Goal: Task Accomplishment & Management: Manage account settings

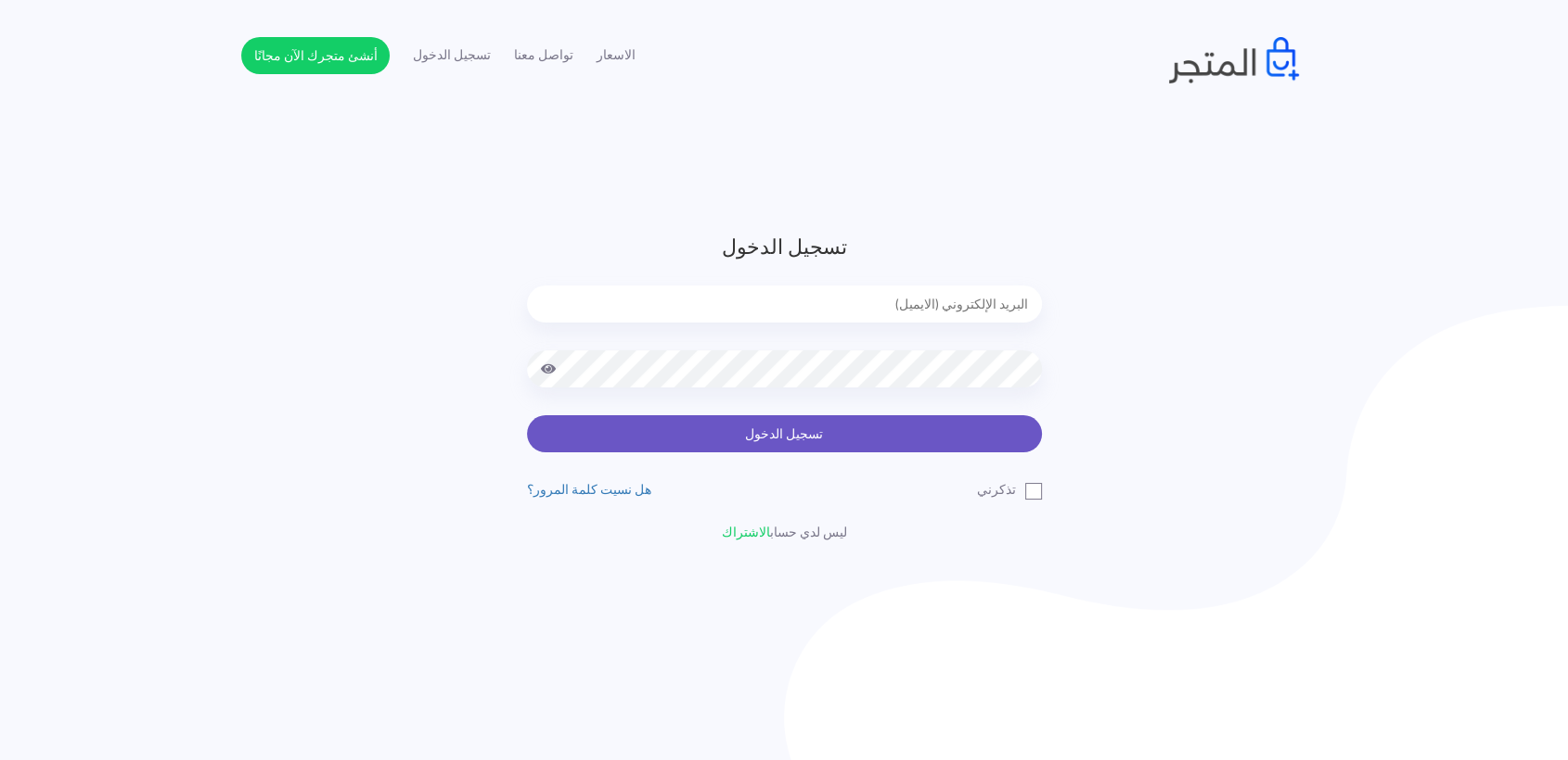
type input "amrarafat538@gmail.com"
click at [846, 442] on button "تسجيل الدخول" at bounding box center [784, 433] width 514 height 37
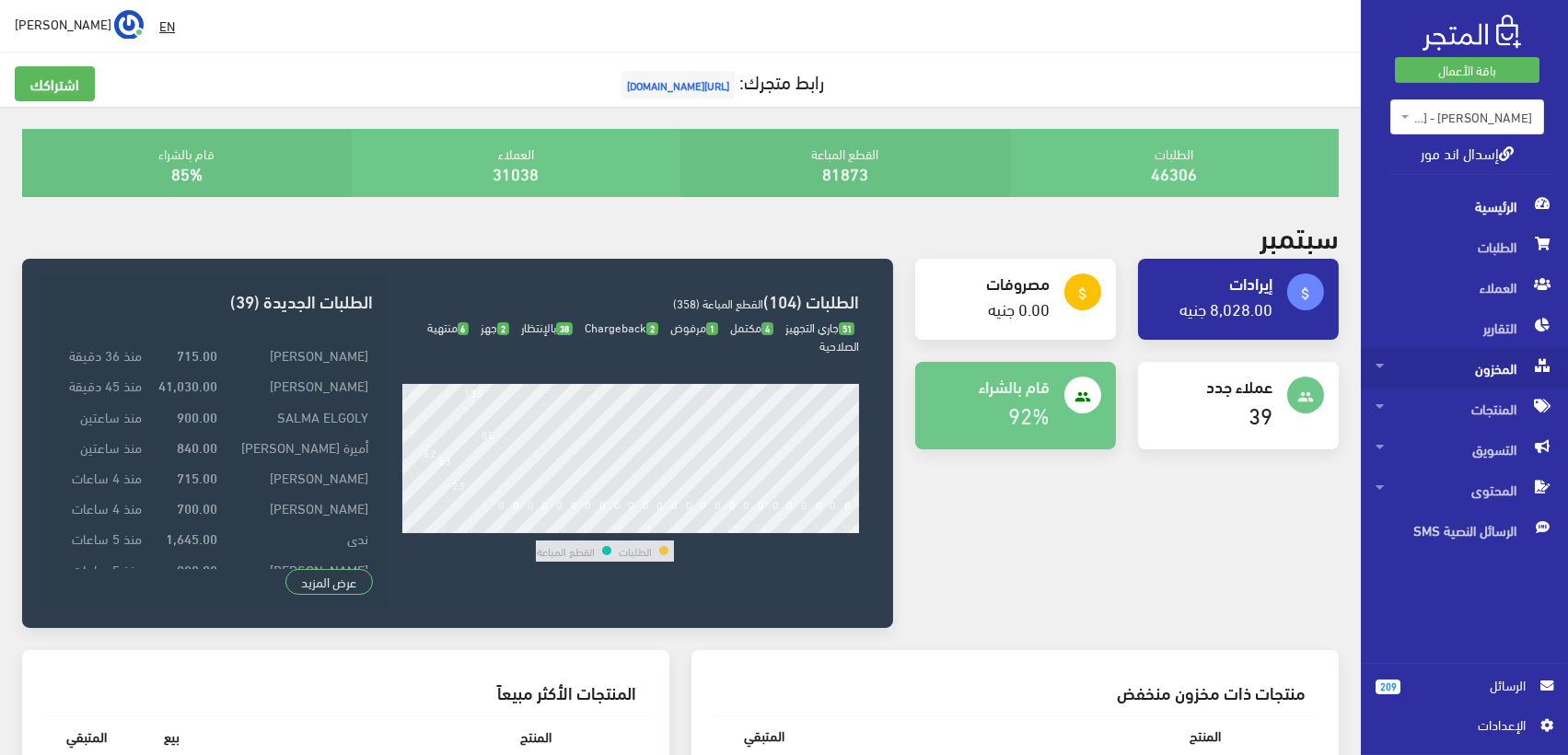
click at [1495, 359] on span "المخزون" at bounding box center [1464, 368] width 177 height 40
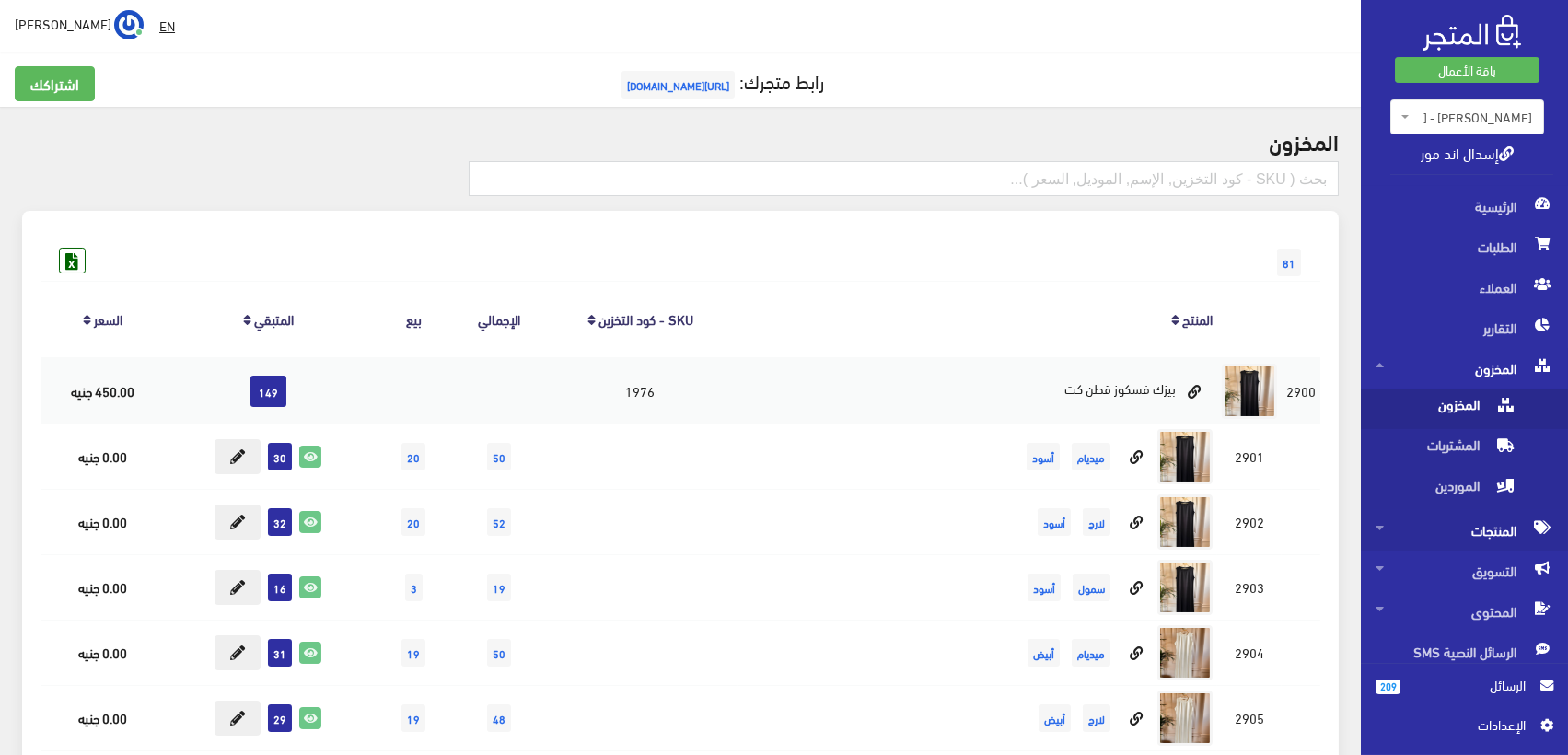
click at [1515, 522] on span "المنتجات" at bounding box center [1464, 530] width 177 height 40
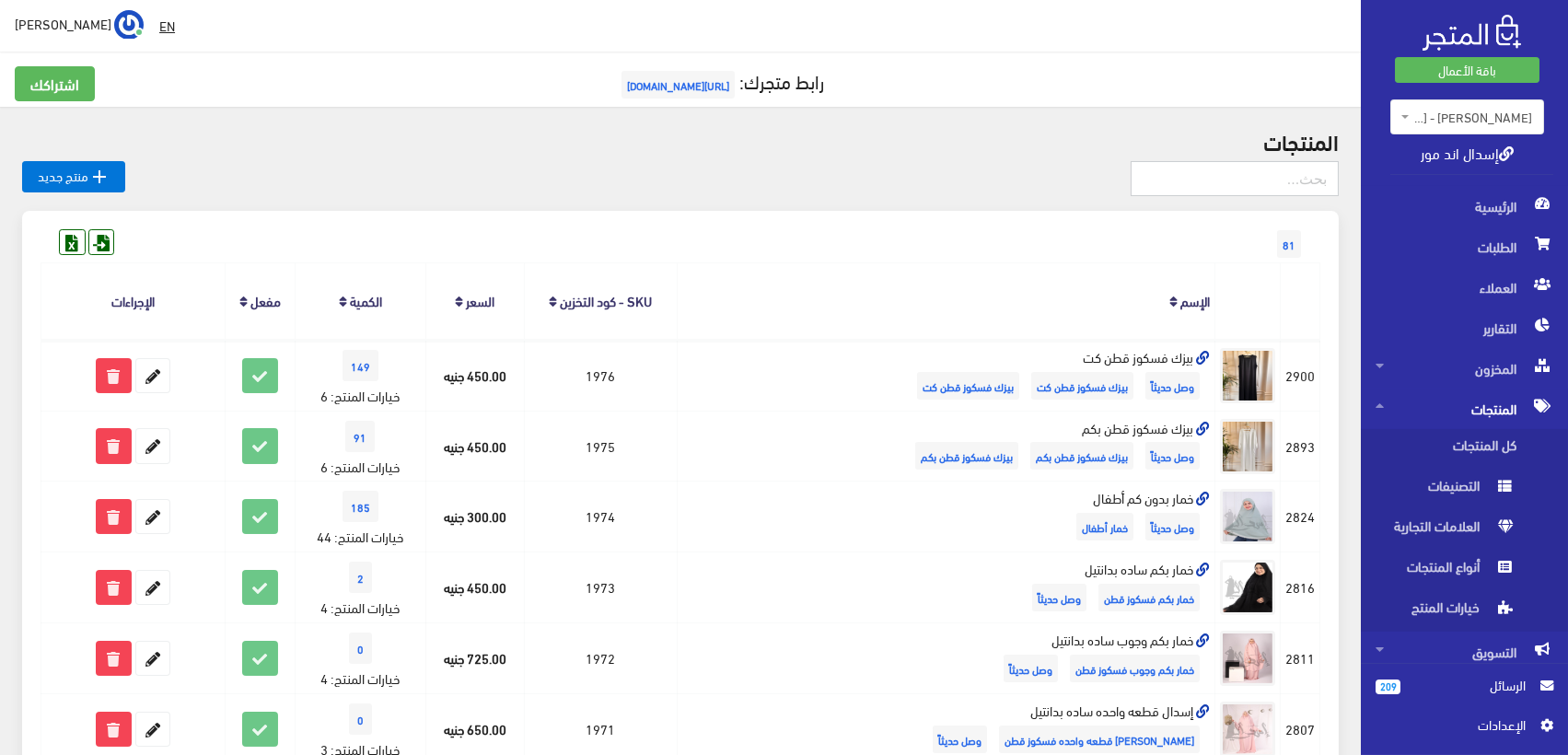
click at [1293, 164] on input "text" at bounding box center [1236, 178] width 208 height 35
type input "شيفون"
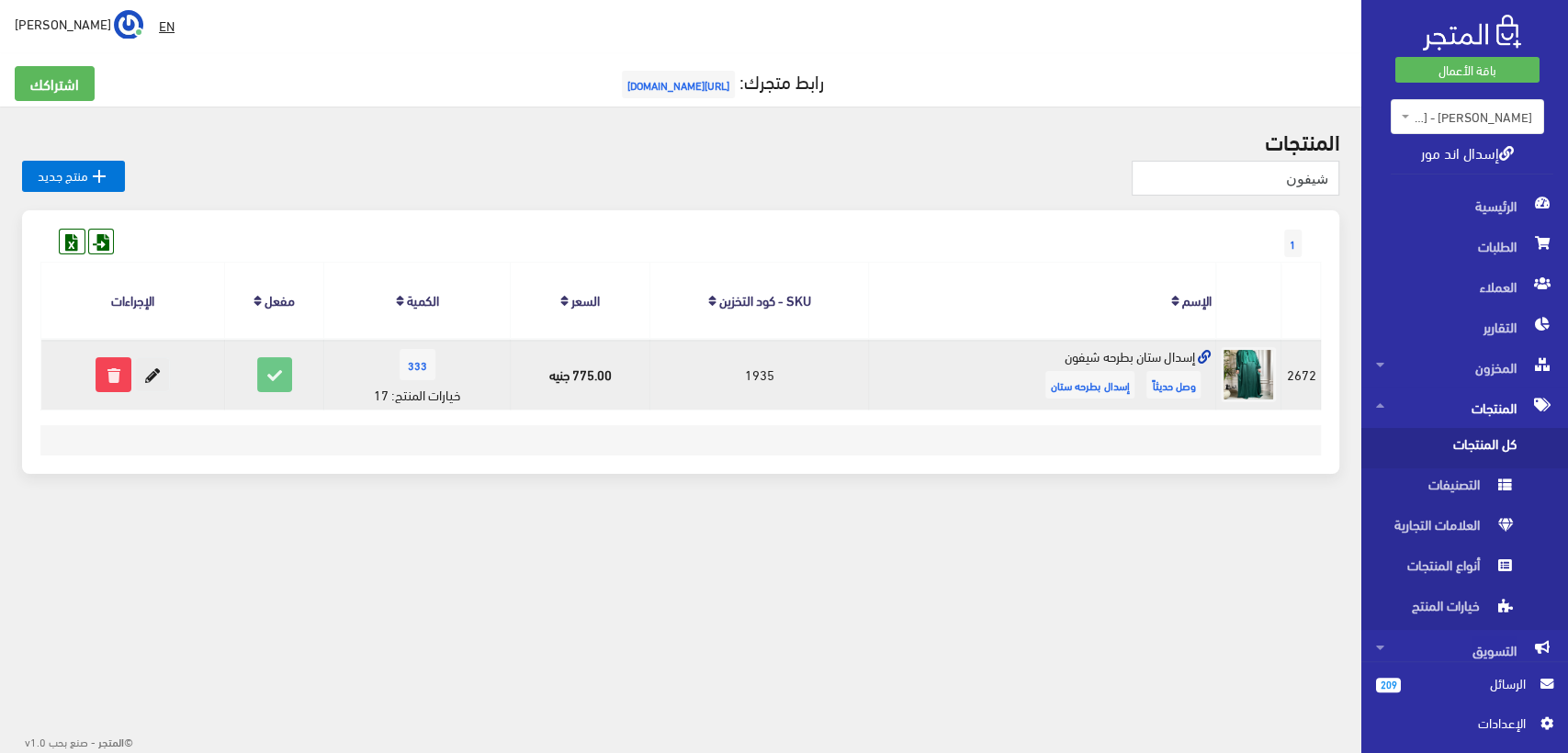
click at [155, 374] on icon at bounding box center [152, 375] width 33 height 33
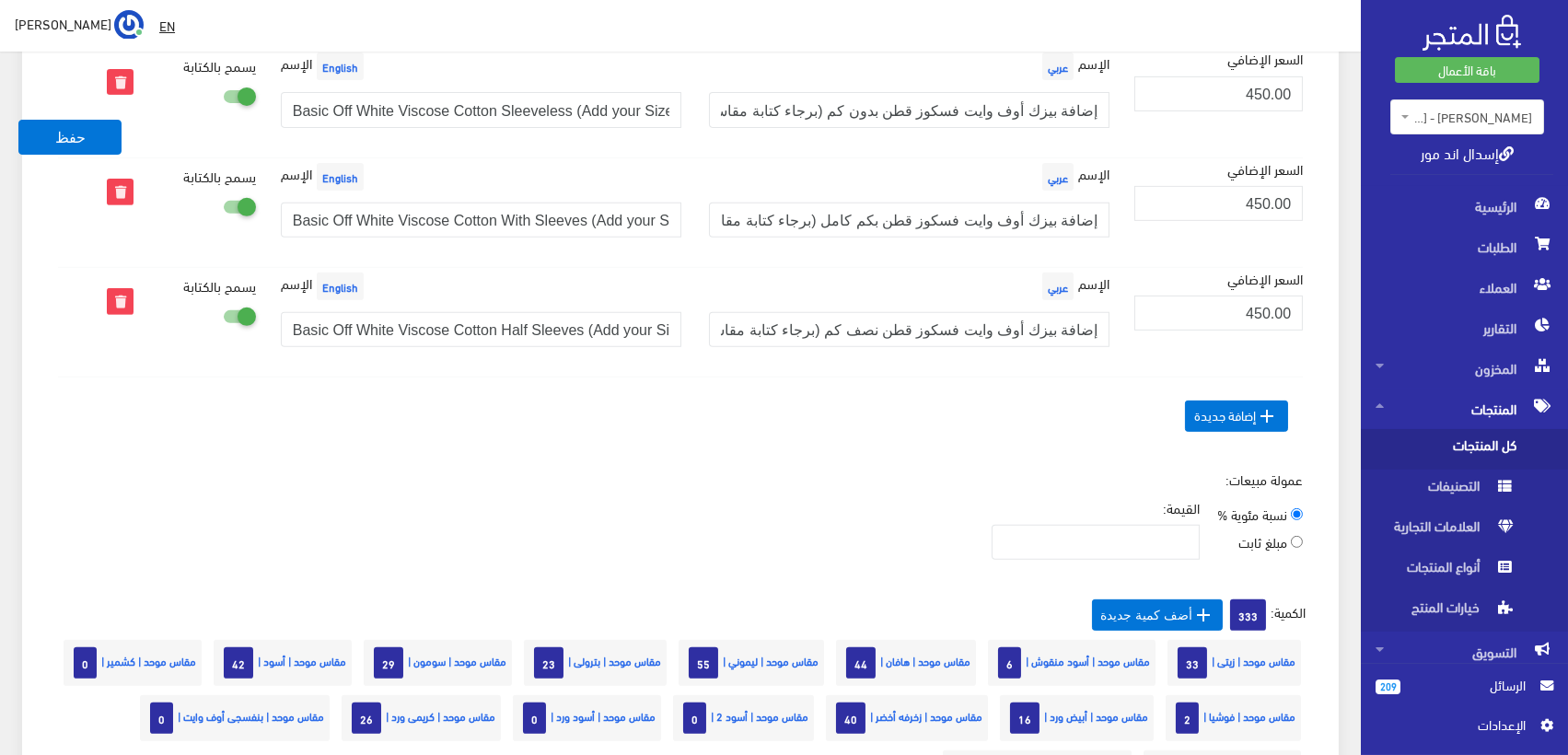
scroll to position [1432, 0]
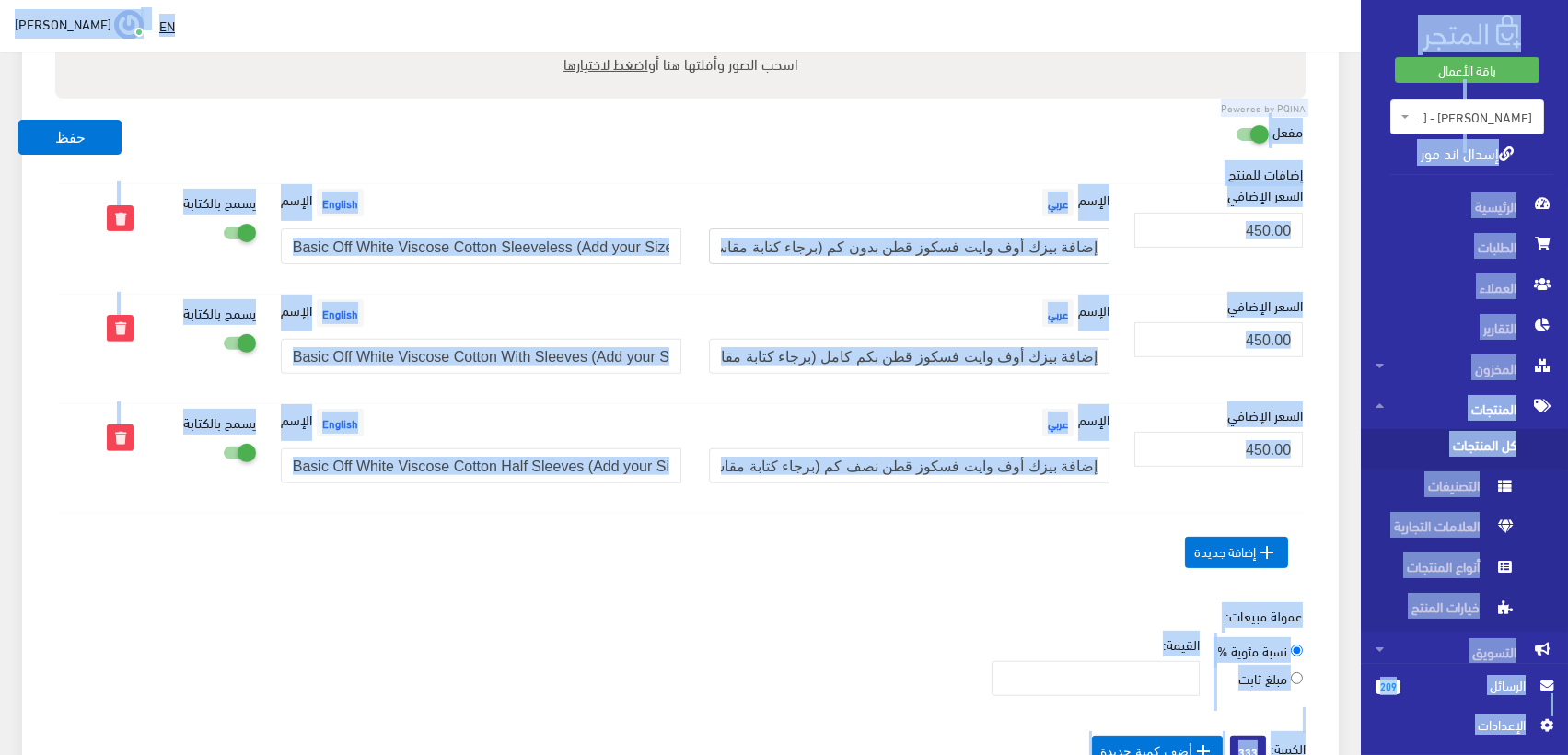
click at [992, 239] on input "إضافة بيزك أوف وايت فسكوز قطن بدون كم (برجاء كتابة مقاسك)" at bounding box center [909, 245] width 401 height 35
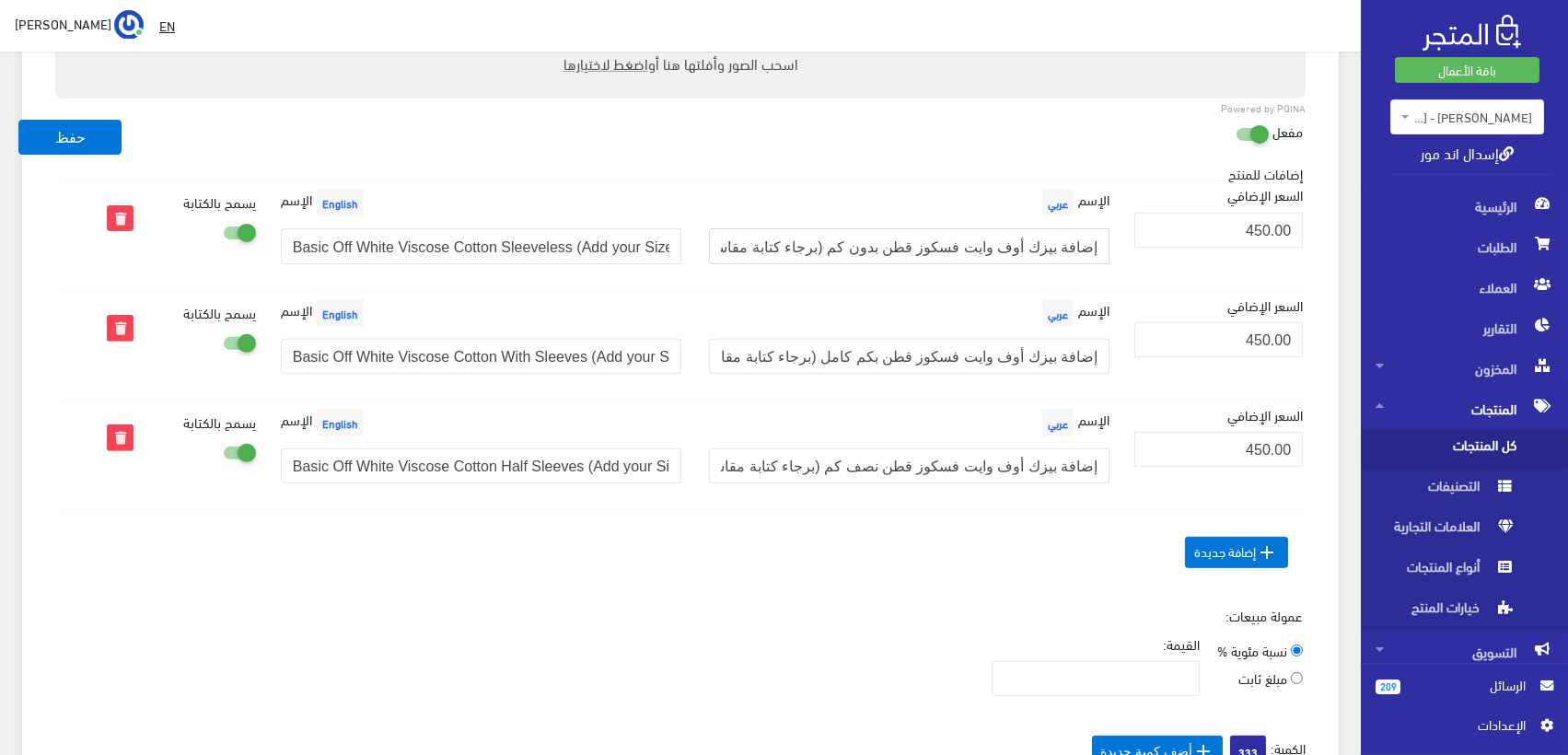
click at [974, 253] on input "إضافة بيزك أوف وايت فسكوز قطن بدون كم (برجاء كتابة مقاسك)" at bounding box center [909, 245] width 401 height 35
click at [597, 242] on input "Basic Off White Viscose Cotton Sleeveless (Add your Size)" at bounding box center [481, 245] width 401 height 35
click at [1021, 353] on input "إضافة بيزك أوف وايت فسكوز قطن بكم كامل (برجاء كتابة مقاسك)" at bounding box center [909, 356] width 401 height 35
click at [538, 351] on input "Basic Off White Viscose Cotton With Sleeves (Add your Size)" at bounding box center [481, 356] width 401 height 35
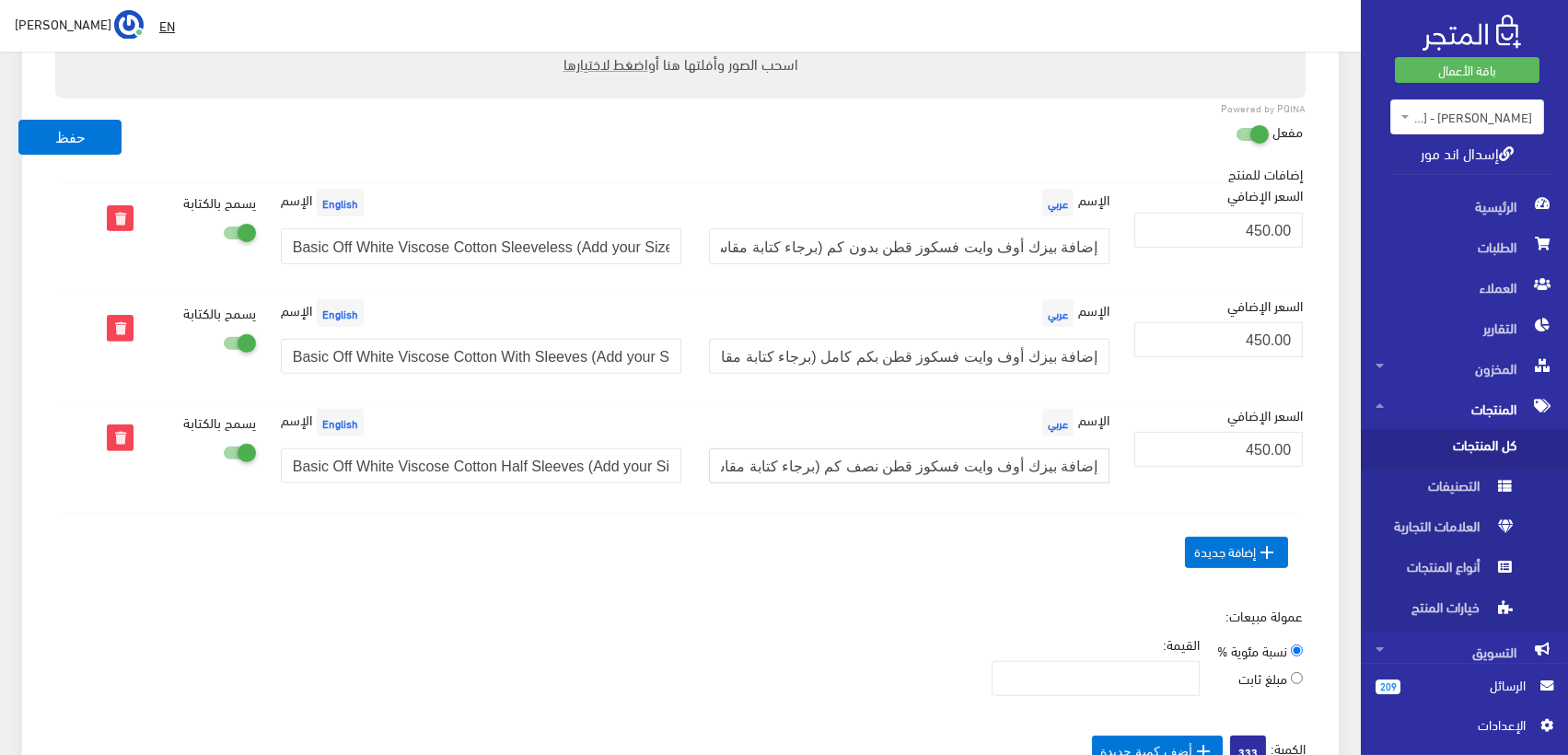
click at [884, 457] on input "إضافة بيزك أوف وايت فسكوز قطن نصف كم (برجاء كتابة مقاسك)" at bounding box center [909, 466] width 401 height 35
click at [464, 449] on input "Basic Off White Viscose Cotton Half Sleeves (Add your Size)" at bounding box center [481, 466] width 401 height 35
click at [950, 239] on input "إضافة بيزك أوف وايت فسكوز قطن بدون كم (برجاء كتابة مقاسك)" at bounding box center [909, 245] width 401 height 35
click at [581, 237] on input "Basic Off White Viscose Cotton Sleeveless (Add your Size)" at bounding box center [481, 245] width 401 height 35
click at [1090, 353] on input "إضافة بيزك أوف وايت فسكوز قطن بكم كامل (برجاء كتابة مقاسك)" at bounding box center [909, 356] width 401 height 35
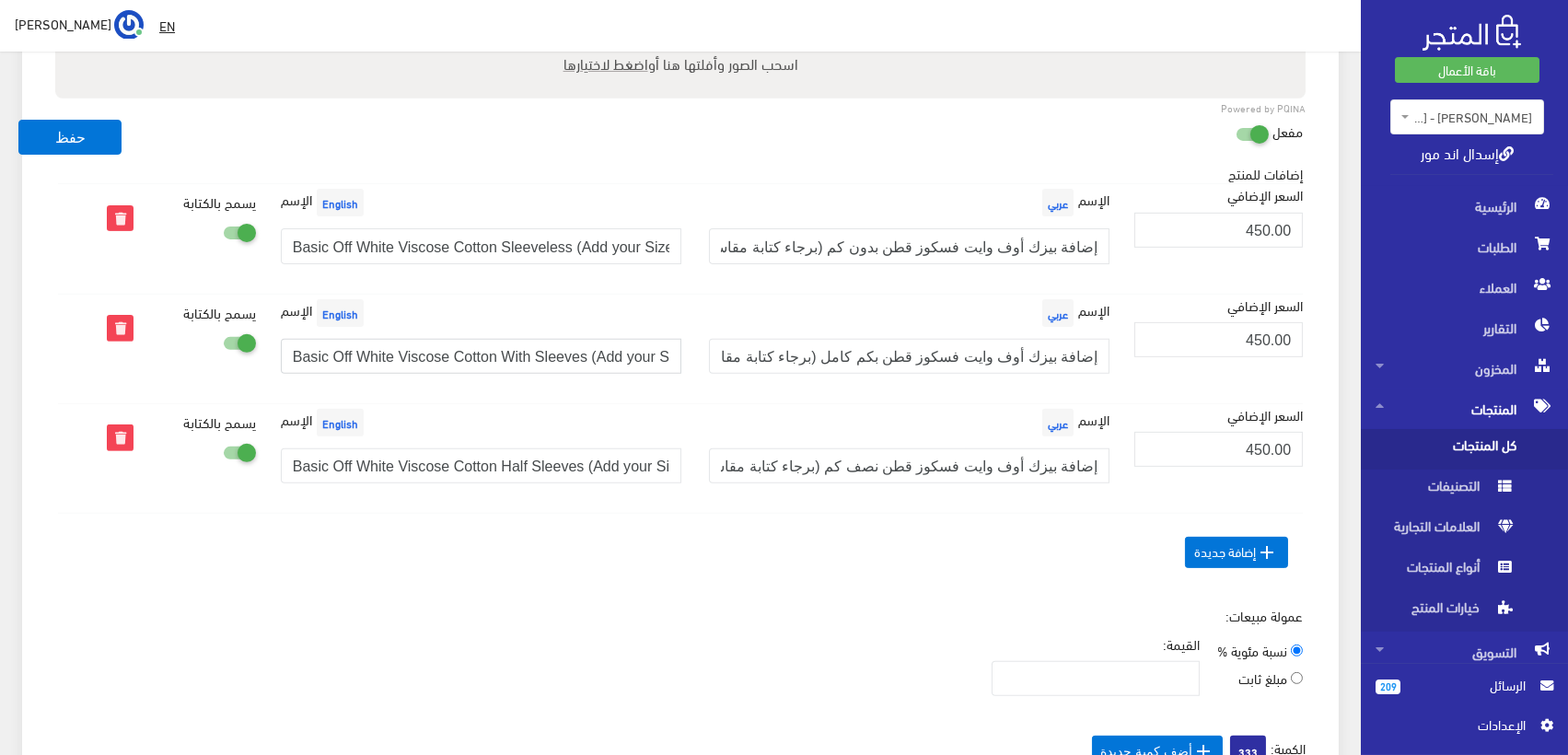
click at [575, 358] on input "Basic Off White Viscose Cotton With Sleeves (Add your Size)" at bounding box center [481, 356] width 401 height 35
click at [1017, 475] on input "إضافة بيزك أوف وايت فسكوز قطن نصف كم (برجاء كتابة مقاسك)" at bounding box center [909, 466] width 401 height 35
click at [512, 449] on input "Basic Off White Viscose Cotton Half Sleeves (Add your Size)" at bounding box center [481, 466] width 401 height 35
click at [1038, 246] on input "إضافة بيزك أوف وايت فسكوز قطن بدون كم (برجاء كتابة مقاسك)" at bounding box center [909, 245] width 401 height 35
click at [560, 243] on input "Basic Off White Viscose Cotton Sleeveless (Add your Size)" at bounding box center [481, 245] width 401 height 35
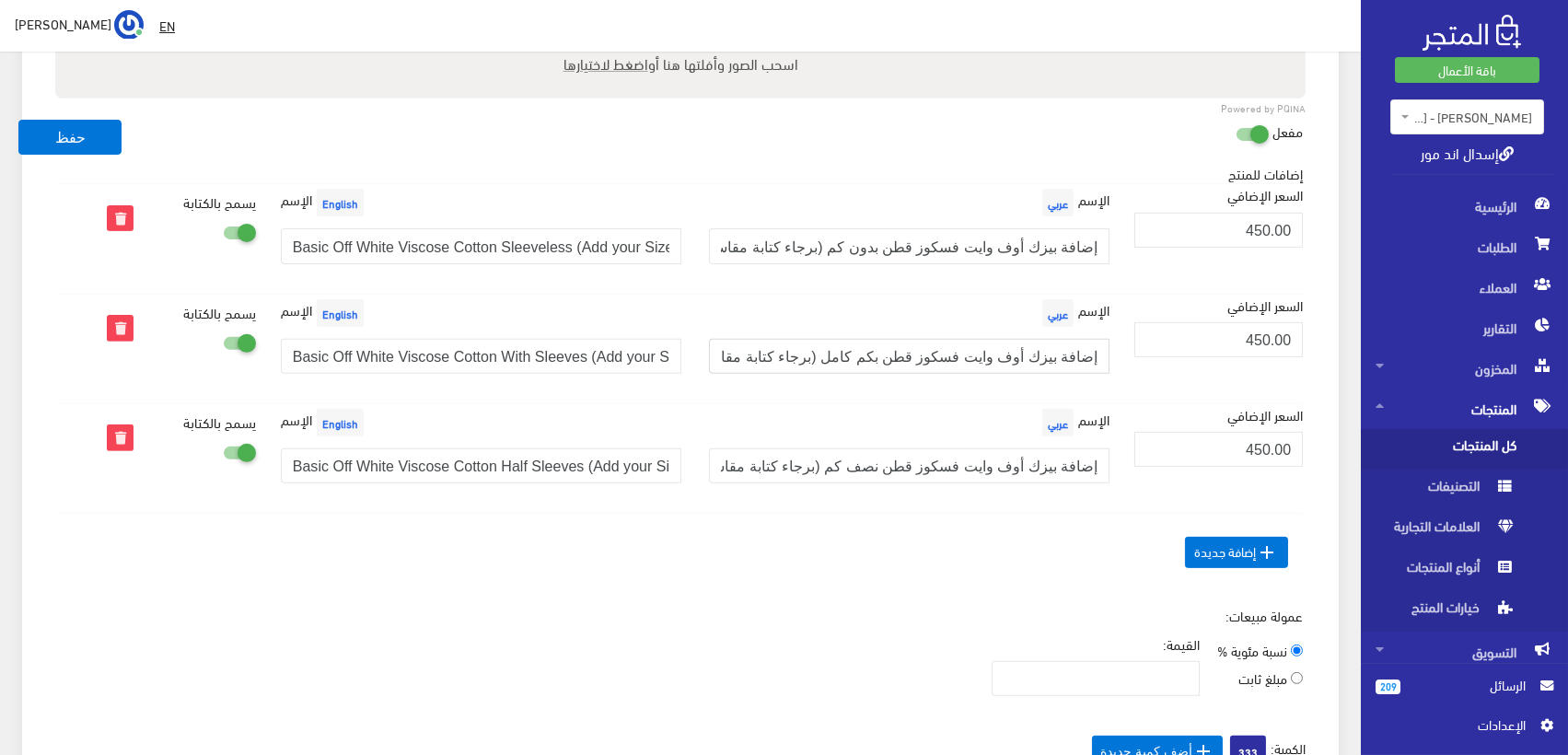
click at [1020, 354] on input "إضافة بيزك أوف وايت فسكوز قطن بكم كامل (برجاء كتابة مقاسك)" at bounding box center [909, 356] width 401 height 35
click at [471, 356] on input "Basic Off White Viscose Cotton With Sleeves (Add your Size)" at bounding box center [481, 356] width 401 height 35
click at [965, 457] on input "إضافة بيزك أوف وايت فسكوز قطن نصف كم (برجاء كتابة مقاسك)" at bounding box center [909, 466] width 401 height 35
click at [422, 461] on input "Basic Off White Viscose Cotton Half Sleeves (Add your Size)" at bounding box center [481, 466] width 401 height 35
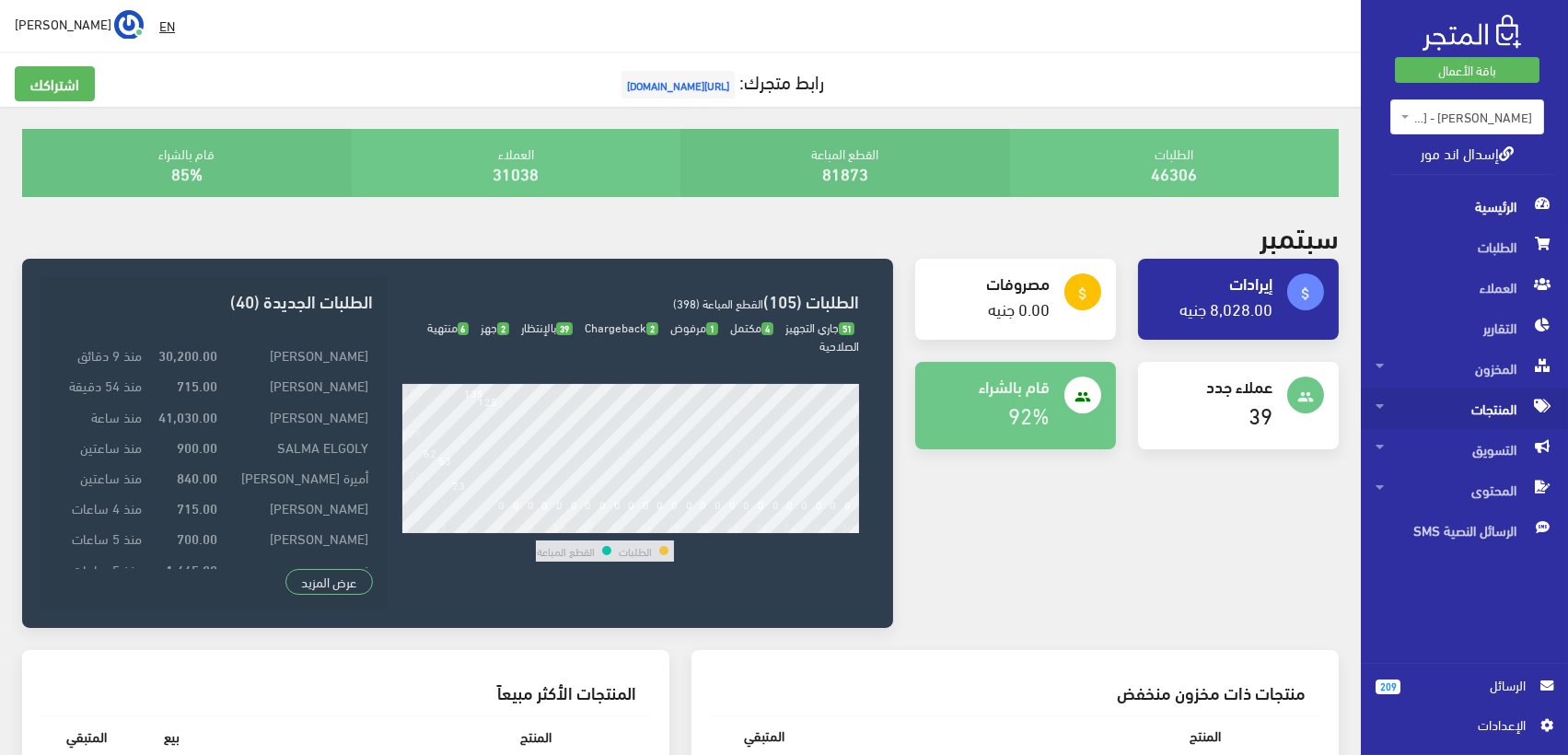
click at [1492, 410] on span "المنتجات" at bounding box center [1464, 408] width 177 height 40
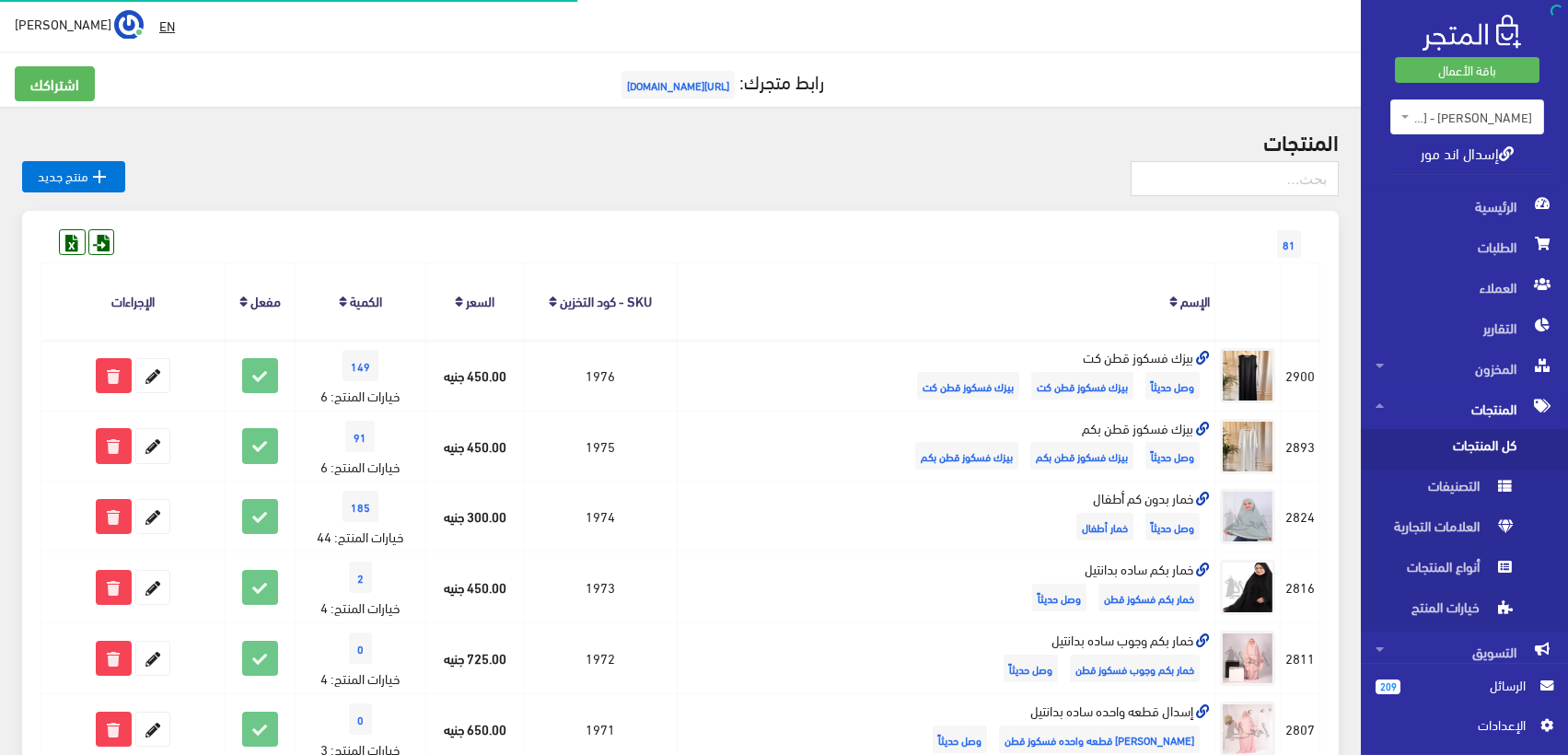
click at [1486, 446] on span "كل المنتجات" at bounding box center [1445, 449] width 140 height 40
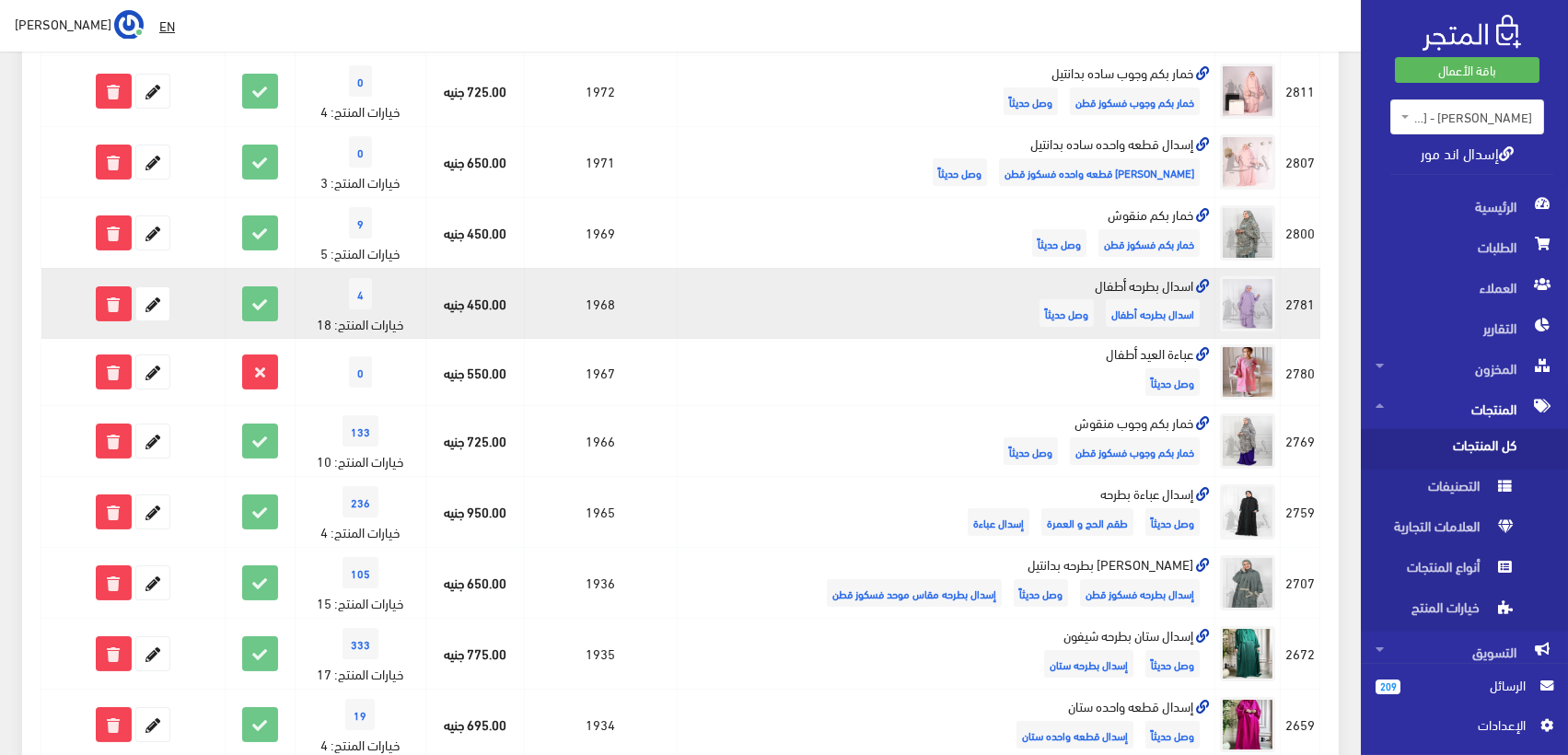
scroll to position [613, 0]
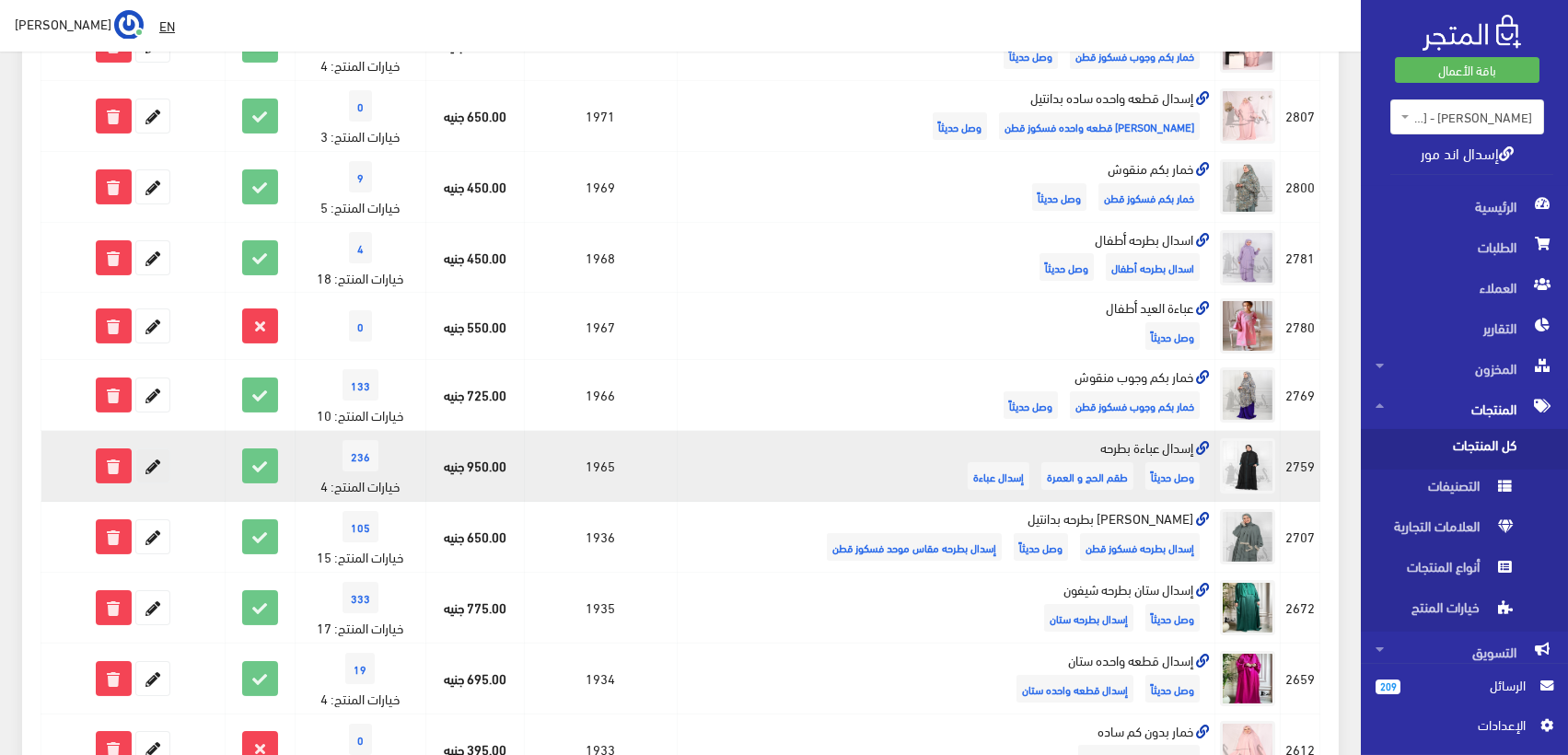
click at [168, 461] on icon at bounding box center [152, 466] width 33 height 33
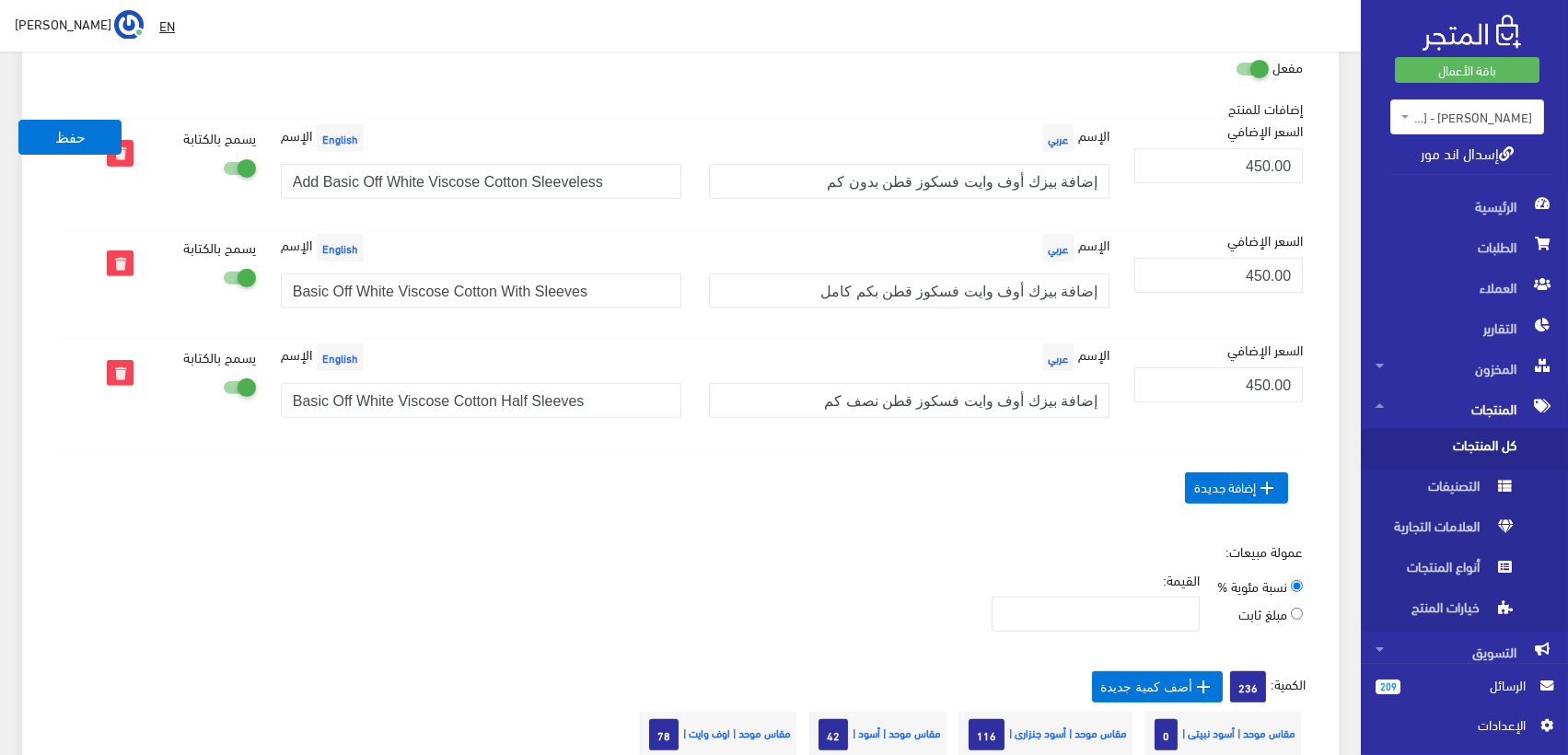
scroll to position [1534, 0]
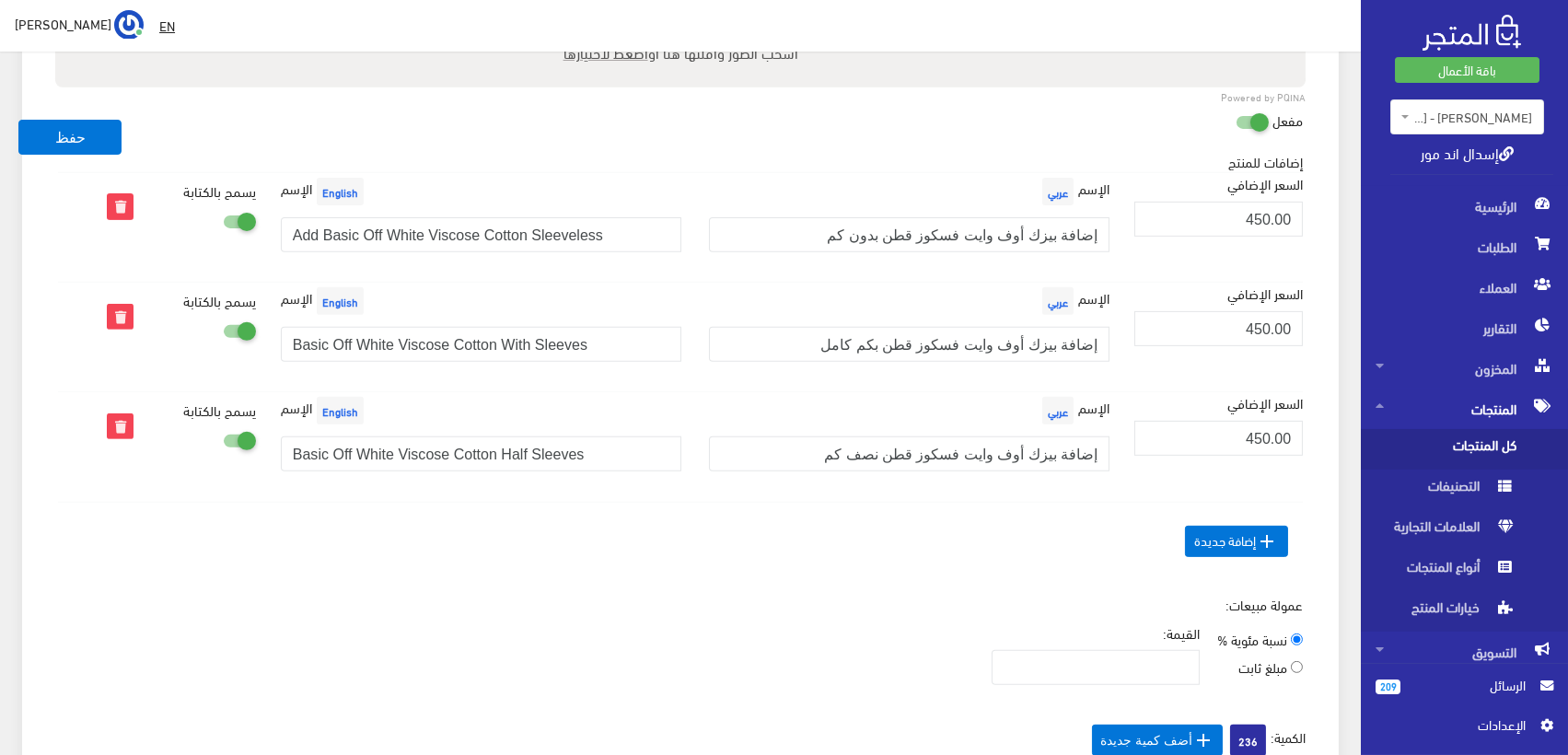
click at [1022, 215] on div "[DEMOGRAPHIC_DATA] عربي إضافة بيزك أوف وايت فسكوز قطن بدون كم" at bounding box center [910, 220] width 428 height 94
click at [1017, 237] on input "إضافة بيزك أوف وايت فسكوز قطن بدون كم" at bounding box center [909, 234] width 401 height 35
paste input "(برجاء كتابة مقاسك)"
type input "إضافة بيزك أوف وايت فسكوز قطن بدون كم (برجاء كتابة مقاسك)"
click at [464, 244] on input "Add Basic Off White Viscose Cotton Sleeveless" at bounding box center [481, 234] width 401 height 35
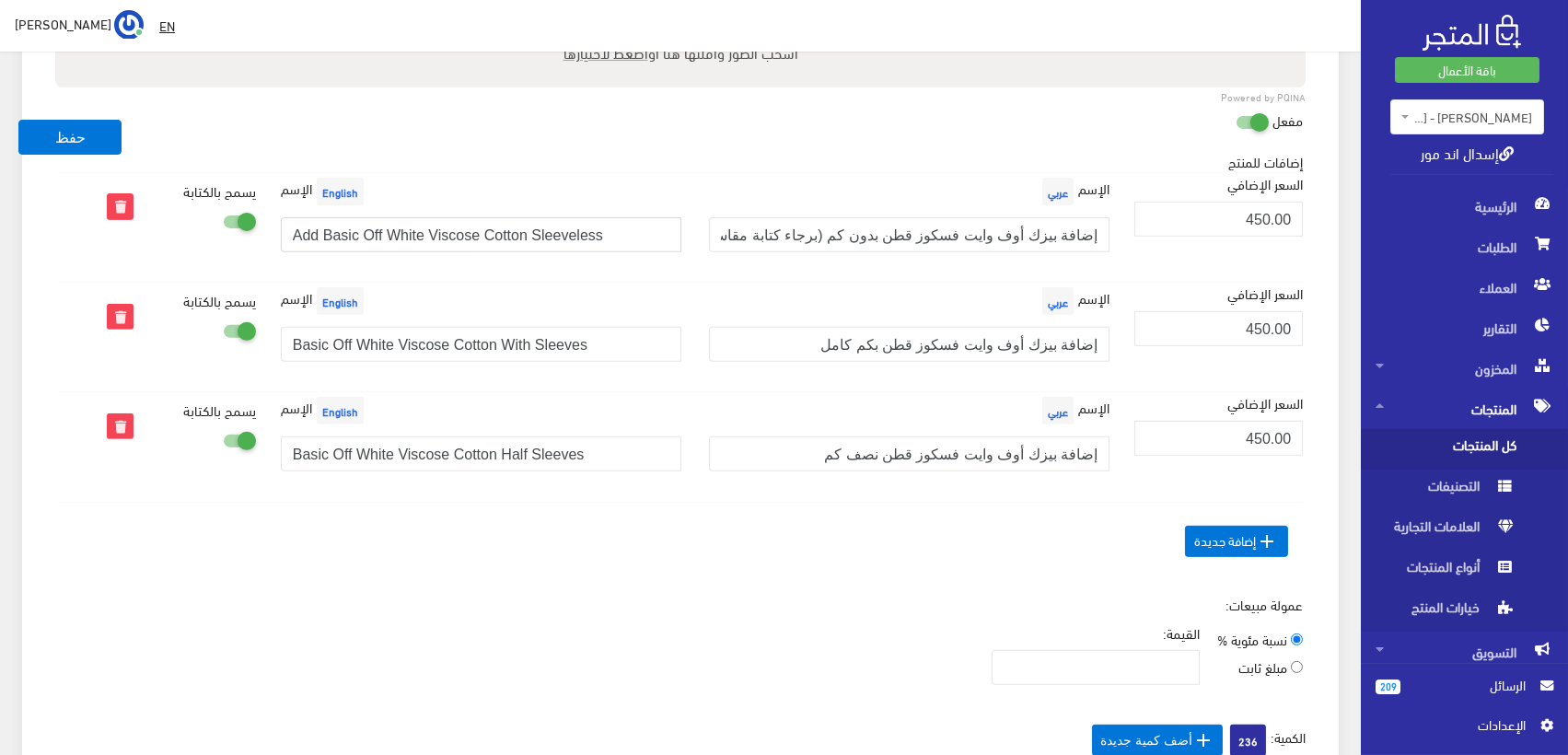
paste input "Basic Off White Viscose Cotton Sleeveless (Add your Size)"
type input "Basic Off White Viscose Cotton Sleeveless (Add your Size)"
click at [1033, 360] on input "إضافة بيزك أوف وايت فسكوز قطن بكم كامل" at bounding box center [909, 344] width 401 height 35
paste input "(برجاء كتابة مقاسك)"
type input "إضافة بيزك أوف وايت فسكوز قطن بكم كامل (برجاء كتابة مقاسك)"
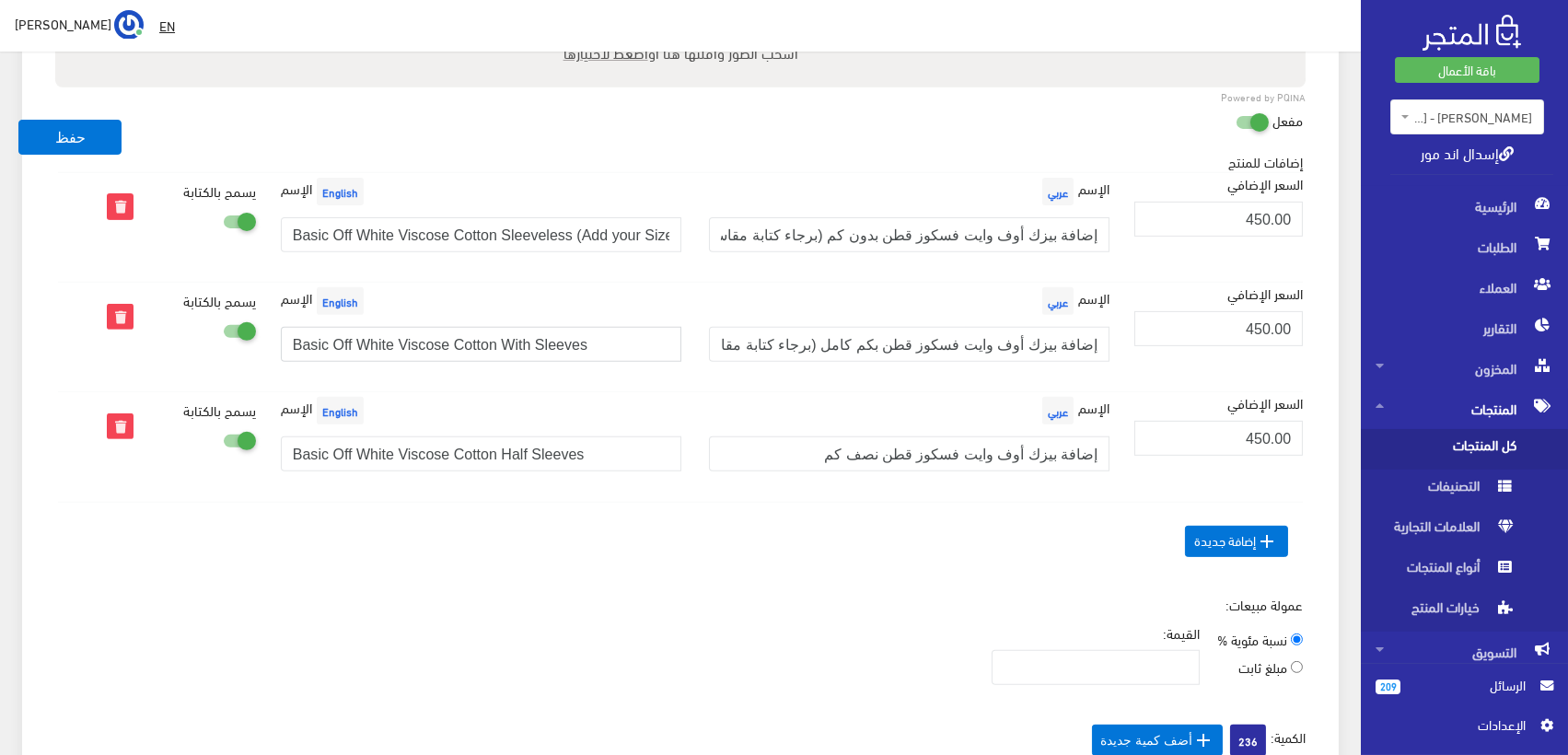
click at [480, 336] on input "Basic Off White Viscose Cotton With Sleeves" at bounding box center [481, 344] width 401 height 35
paste input "(Add your Size)"
type input "Basic Off White Viscose Cotton With Sleeves (Add your Size)"
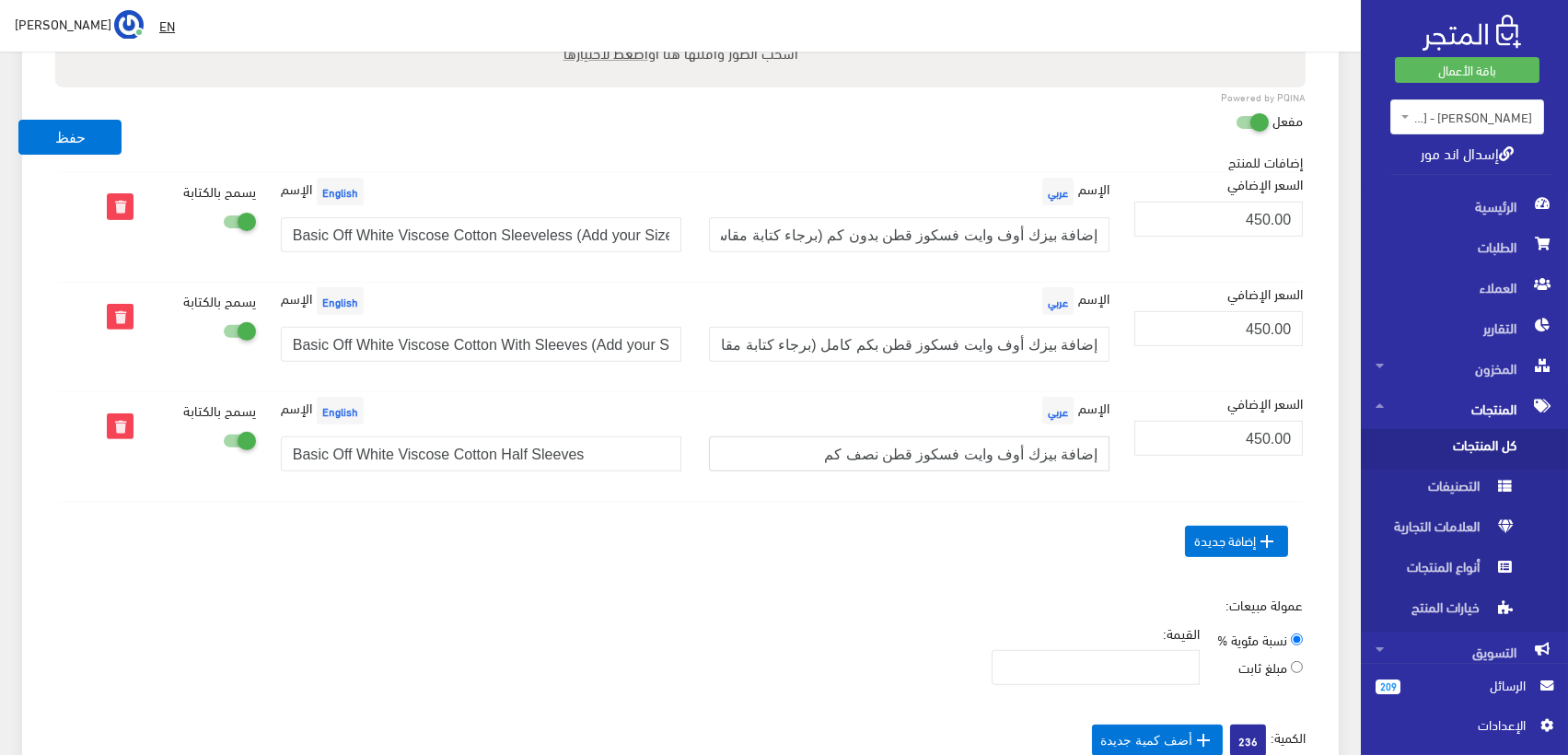
click at [963, 447] on input "إضافة بيزك أوف وايت فسكوز قطن نصف كم" at bounding box center [909, 454] width 401 height 35
paste input "(برجاء كتابة مقاسك)"
type input "إضافة بيزك أوف وايت فسكوز قطن نصف كم (برجاء كتابة مقاسك)"
click at [441, 421] on div "الإسم English Basic Off White Viscose Cotton Half Sleeves" at bounding box center [481, 439] width 428 height 94
click at [442, 452] on input "Basic Off White Viscose Cotton Half Sleeves" at bounding box center [481, 454] width 401 height 35
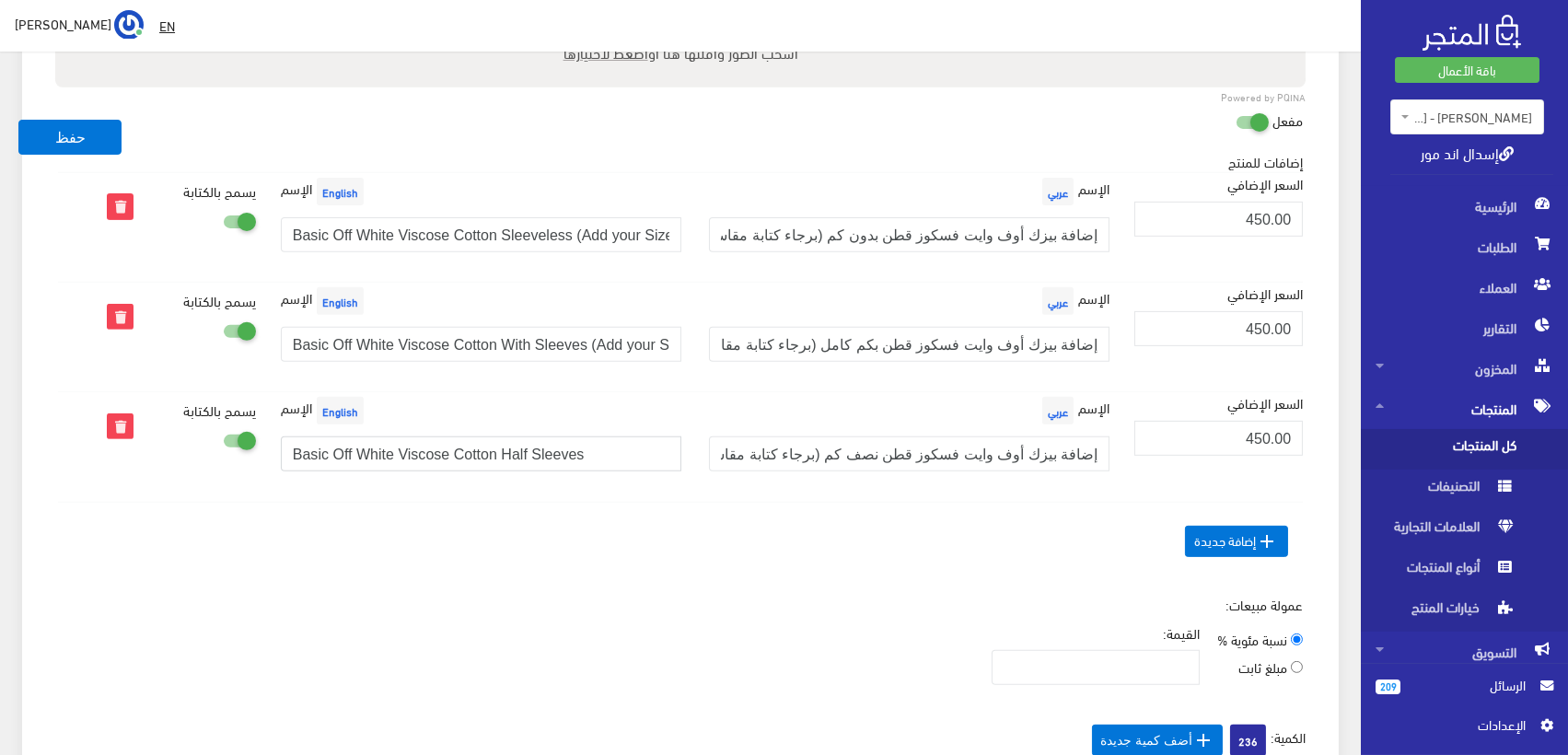
paste input "(Add your Size)"
type input "Basic Off White Viscose Cotton Half Sleeves (Add your Size)"
click at [86, 133] on button "حفظ" at bounding box center [70, 137] width 103 height 35
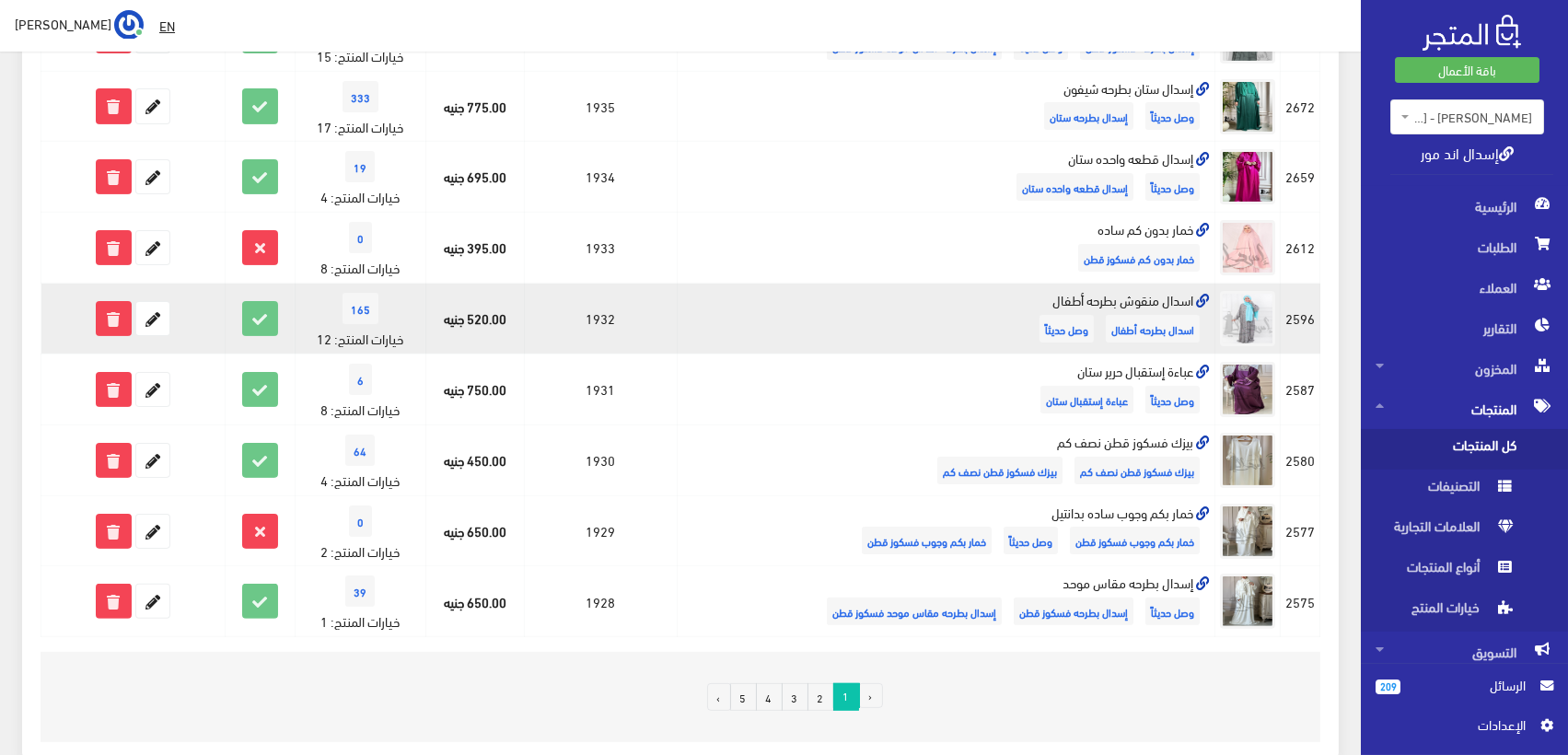
scroll to position [1228, 0]
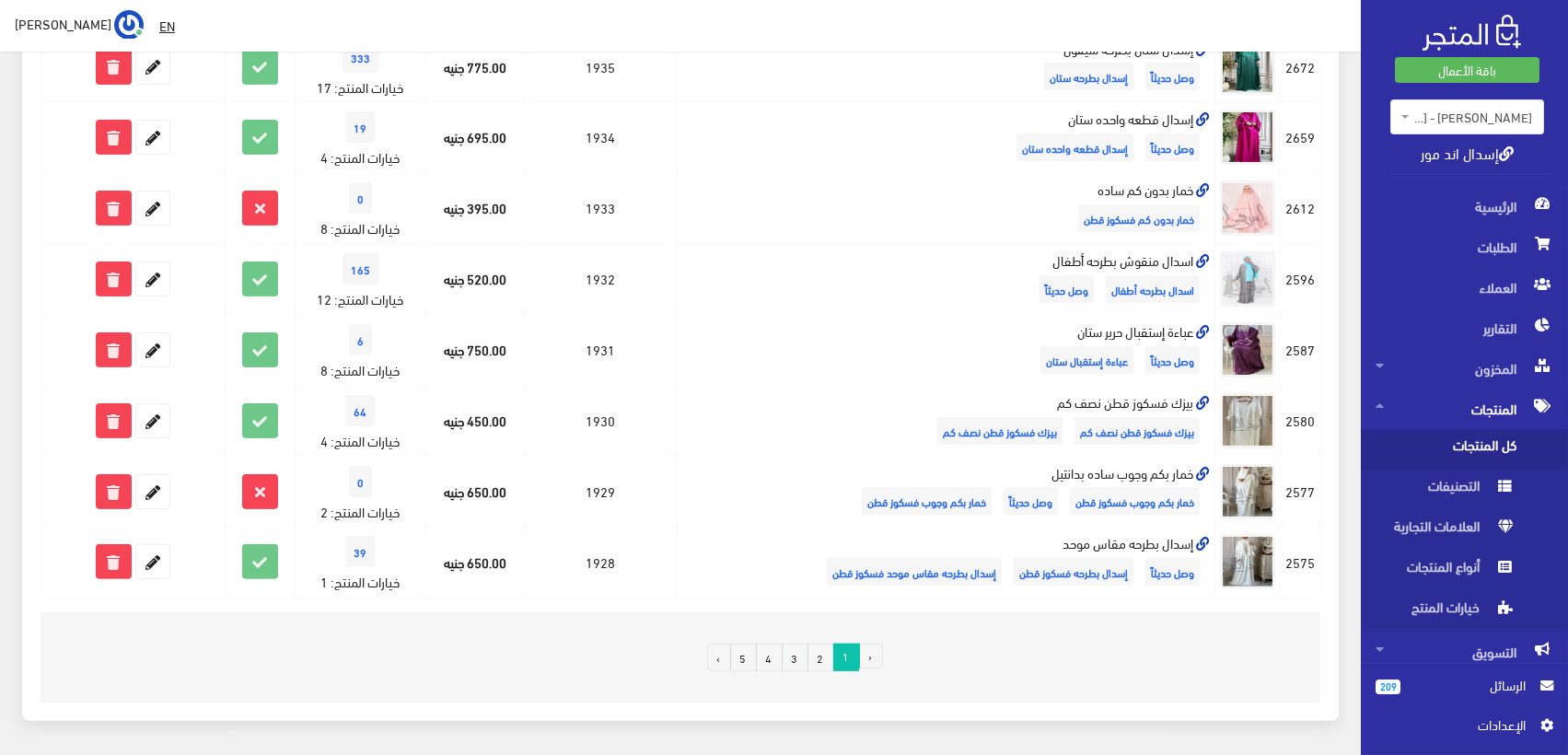
click at [822, 657] on link "2" at bounding box center [821, 657] width 26 height 27
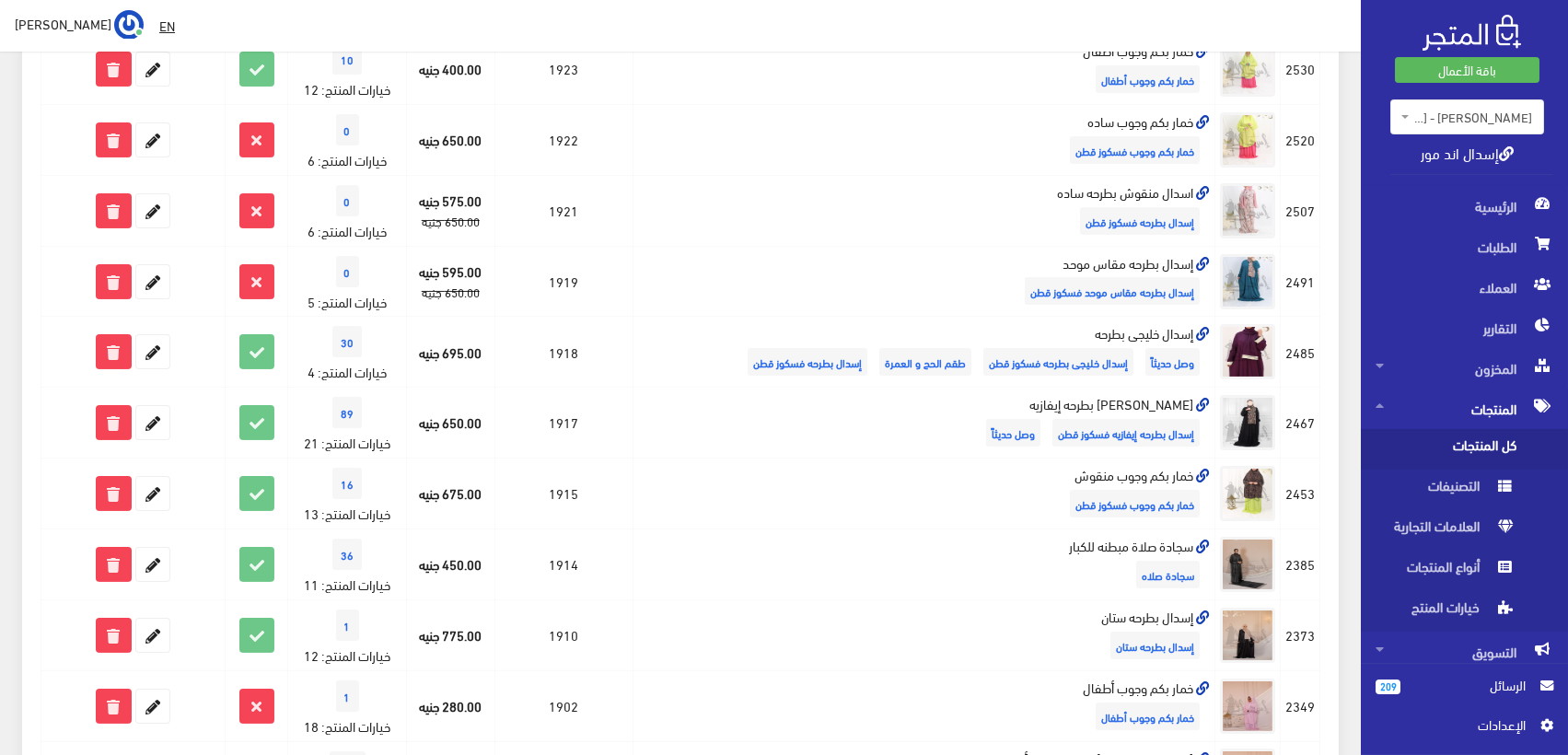
scroll to position [716, 0]
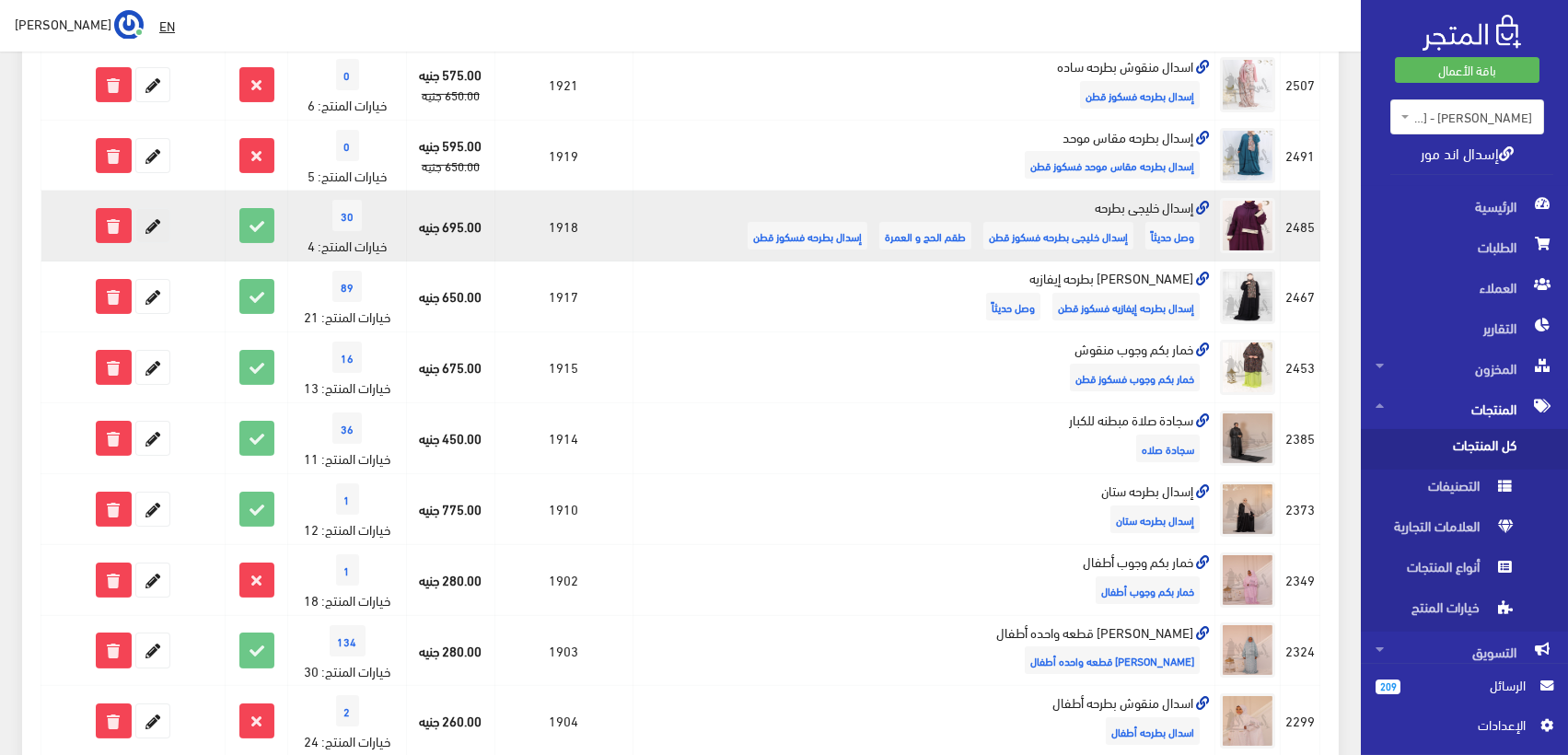
click at [166, 219] on icon at bounding box center [152, 225] width 33 height 33
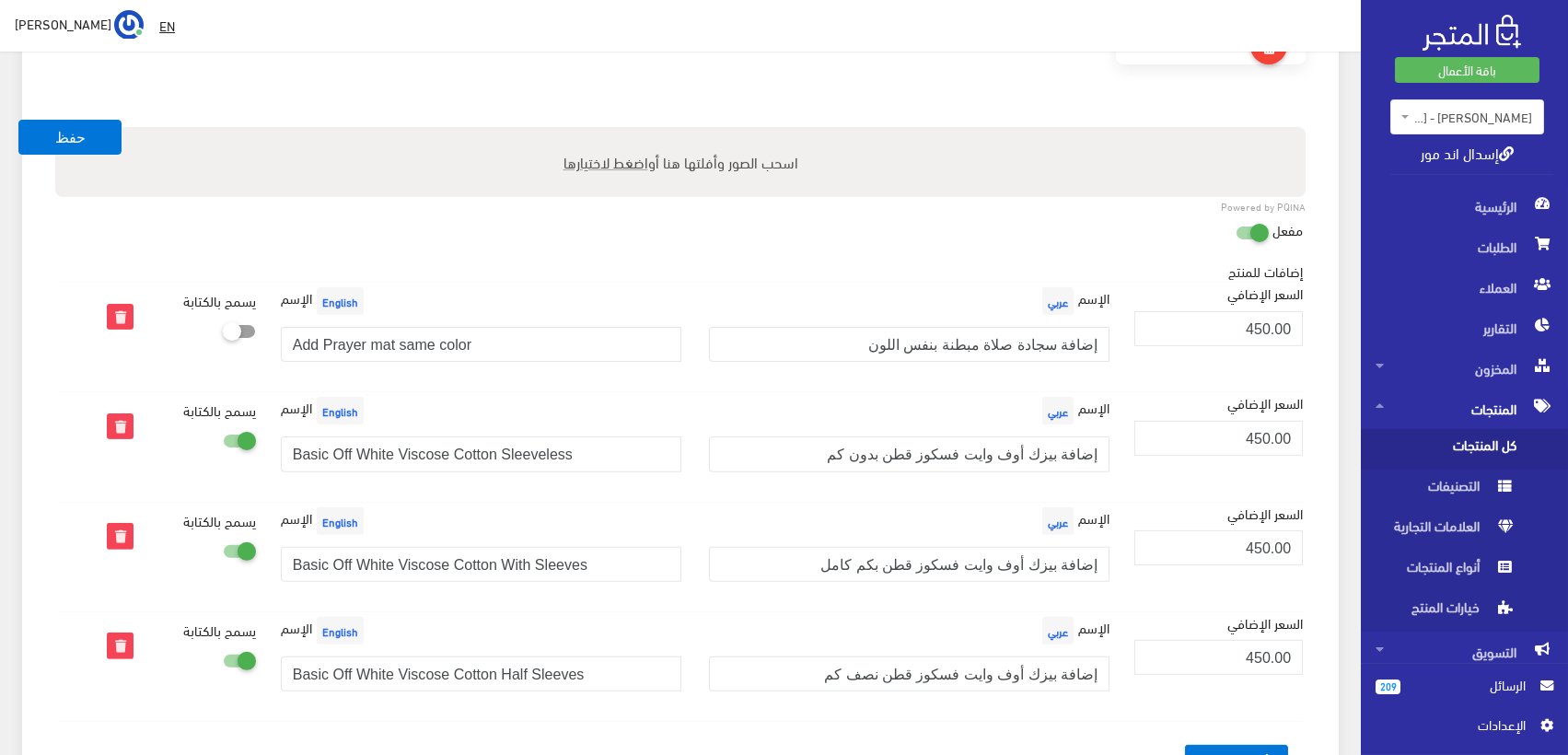
scroll to position [1330, 0]
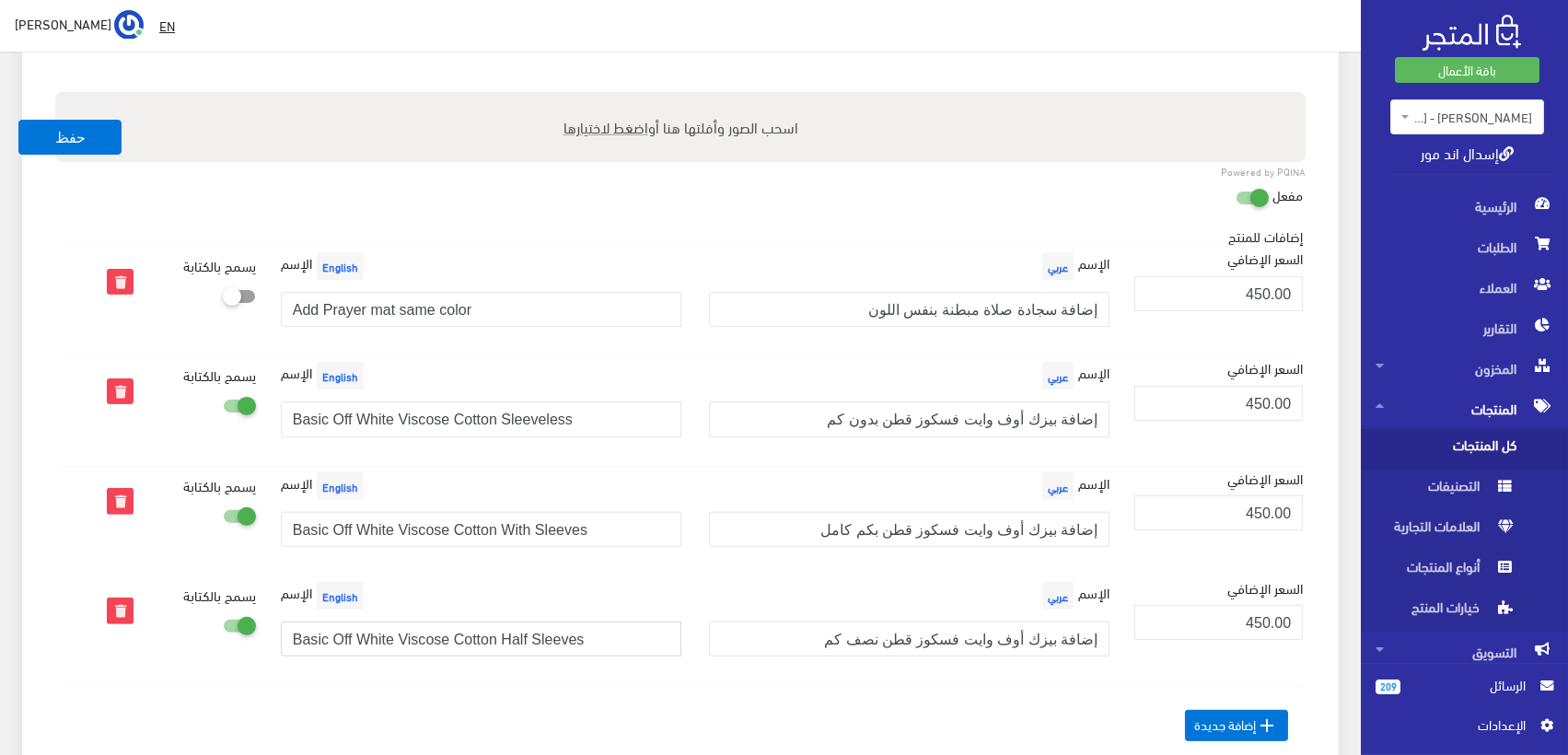
click at [474, 638] on input "Basic Off White Viscose Cotton Half Sleeves" at bounding box center [481, 639] width 401 height 35
click at [987, 402] on input "إضافة بيزك أوف وايت فسكوز قطن بدون كم" at bounding box center [909, 419] width 401 height 35
paste input "(برجاء كتابة مقاسك)"
type input "إضافة بيزك أوف وايت فسكوز قطن بدون كم (برجاء كتابة مقاسك)"
click at [471, 408] on input "Basic Off White Viscose Cotton Sleeveless" at bounding box center [481, 419] width 401 height 35
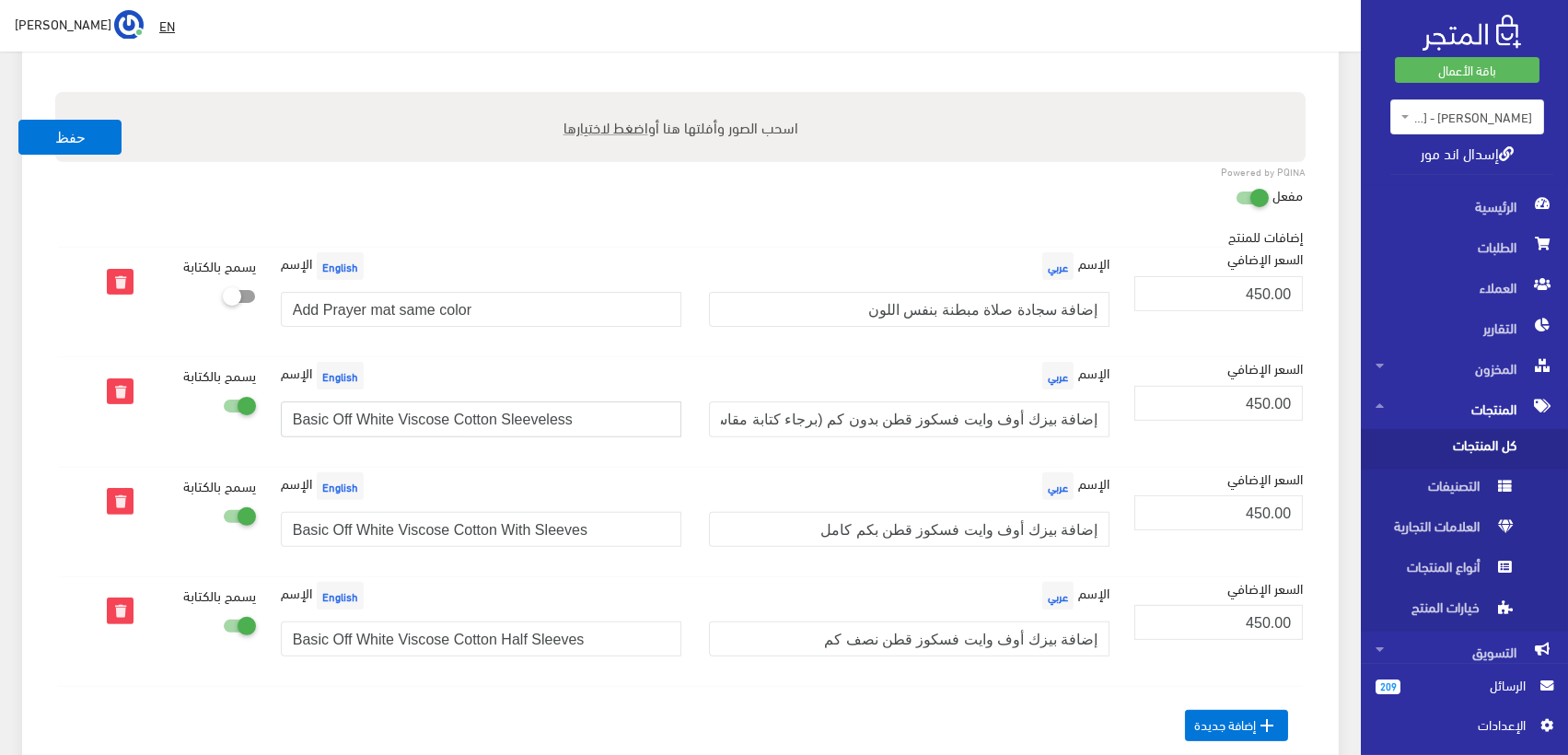
paste input "(Add your Size)"
type input "Basic Off White Viscose Cotton Sleeveless (Add your Size)"
click at [85, 140] on button "حفظ" at bounding box center [70, 137] width 103 height 35
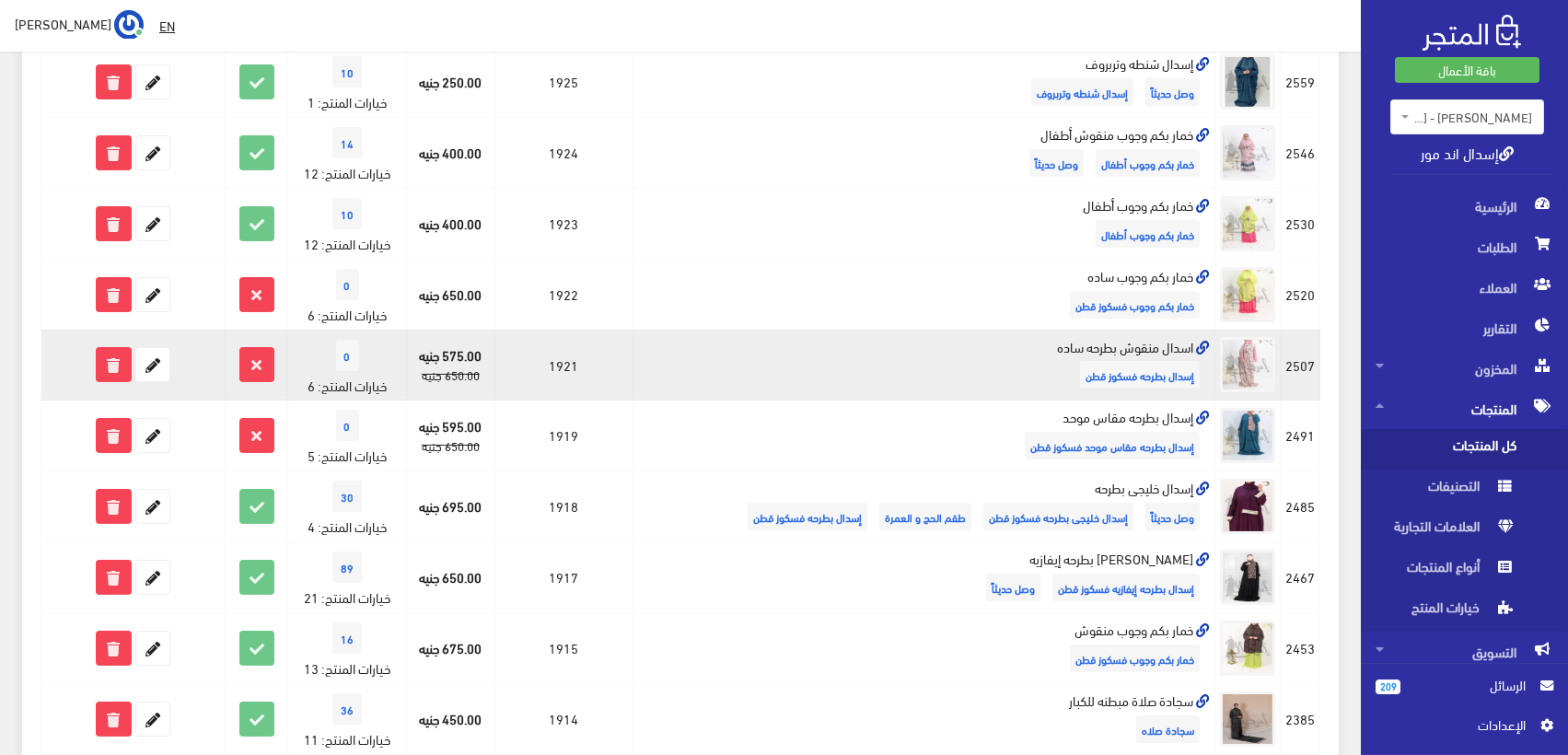
scroll to position [511, 0]
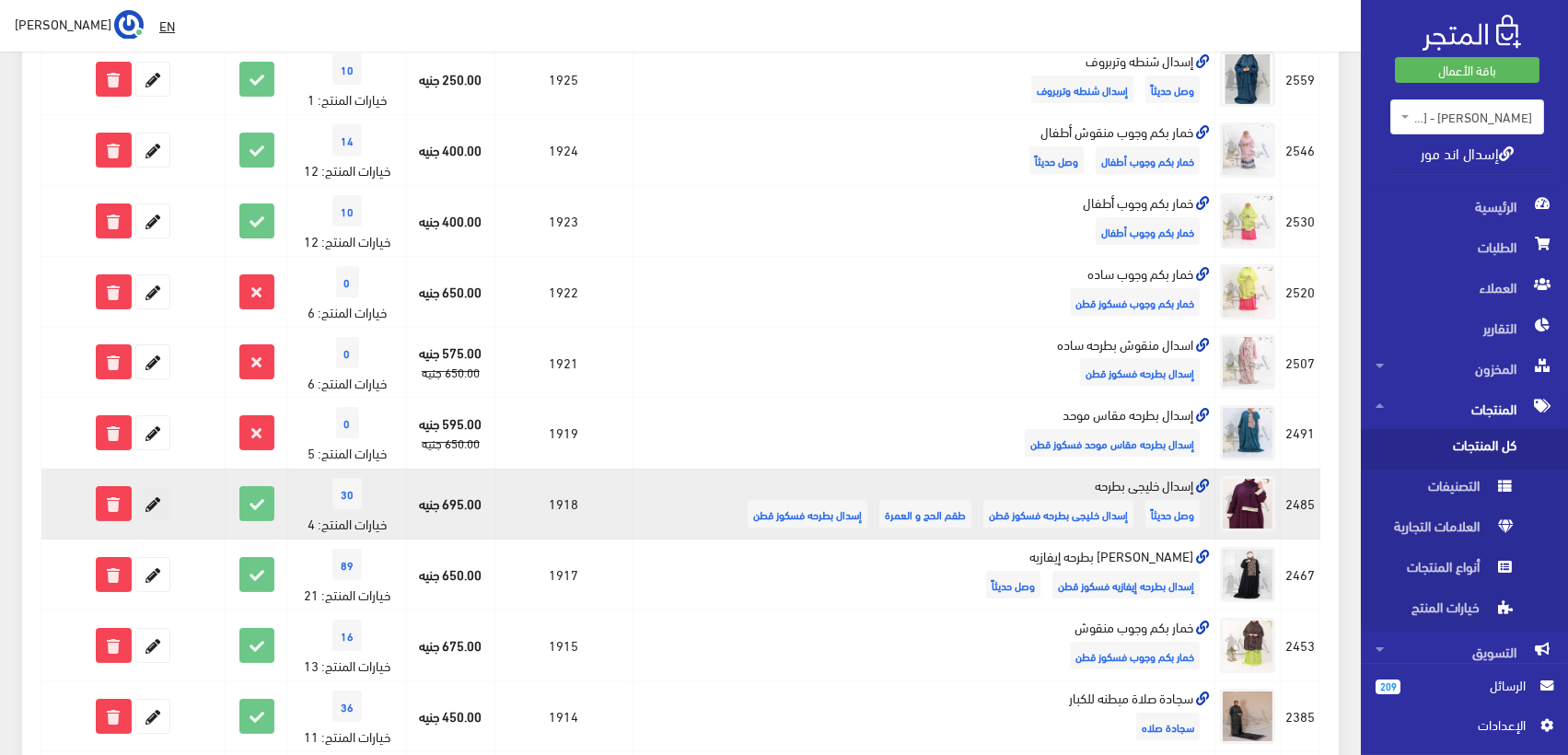
click at [168, 492] on icon at bounding box center [152, 503] width 33 height 33
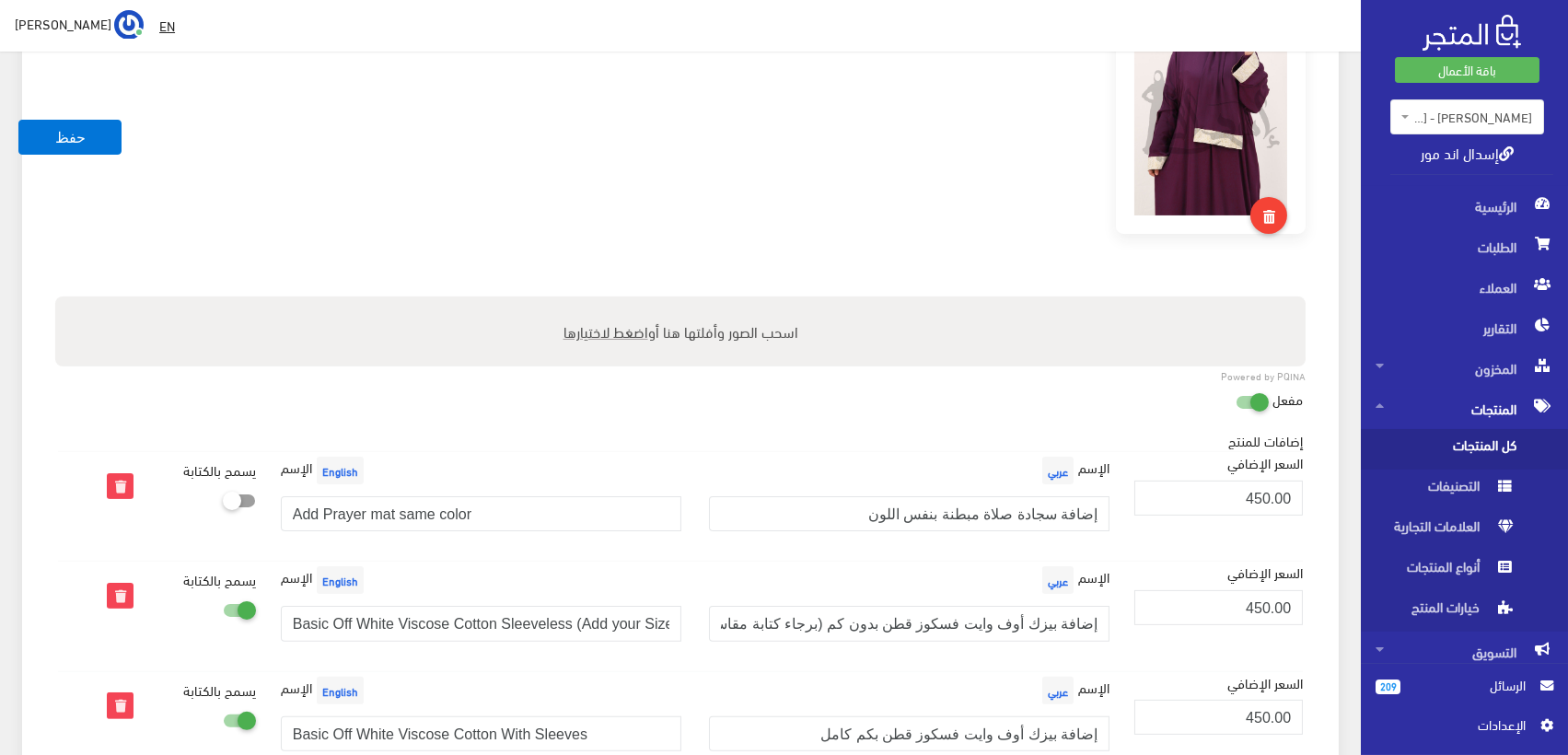
scroll to position [1228, 0]
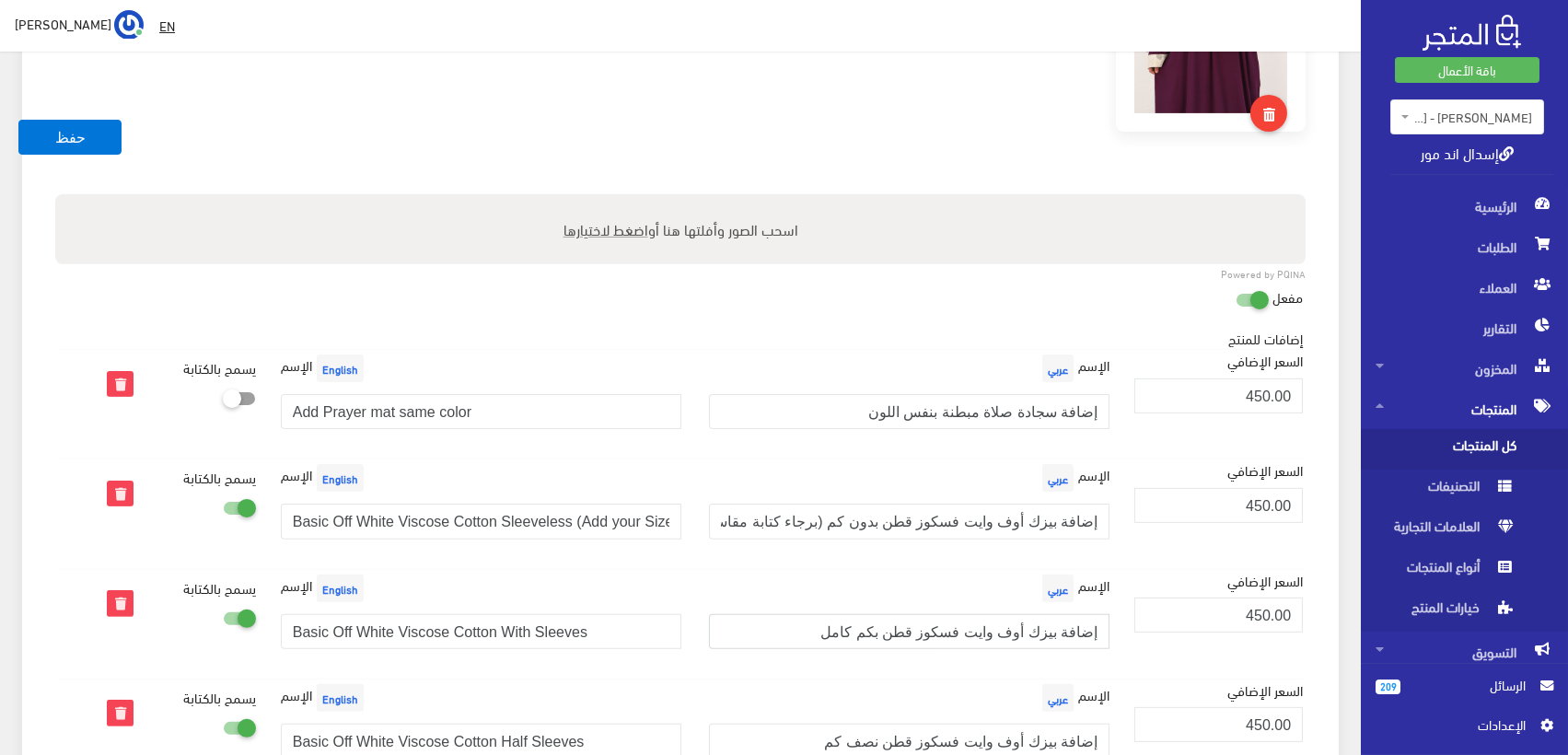
click at [980, 627] on input "إضافة بيزك أوف وايت فسكوز قطن بكم كامل" at bounding box center [909, 631] width 401 height 35
paste input "(برجاء كتابة مقاسك)"
type input "إضافة بيزك أوف وايت فسكوز قطن بكم كامل (برجاء كتابة مقاسك)"
click at [526, 628] on input "Basic Off White Viscose Cotton With Sleeves" at bounding box center [481, 631] width 401 height 35
paste input "(Add your Size)"
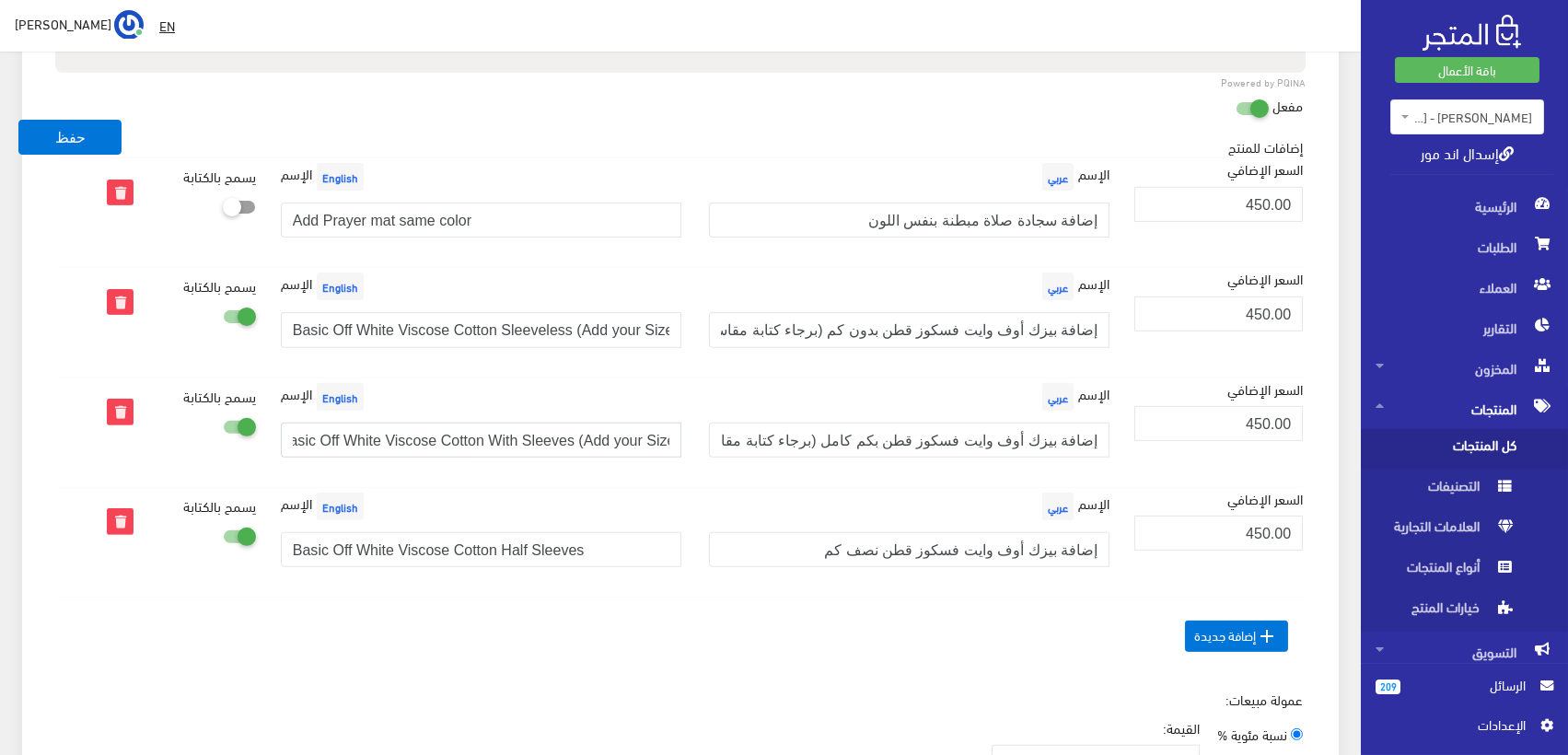
scroll to position [1432, 0]
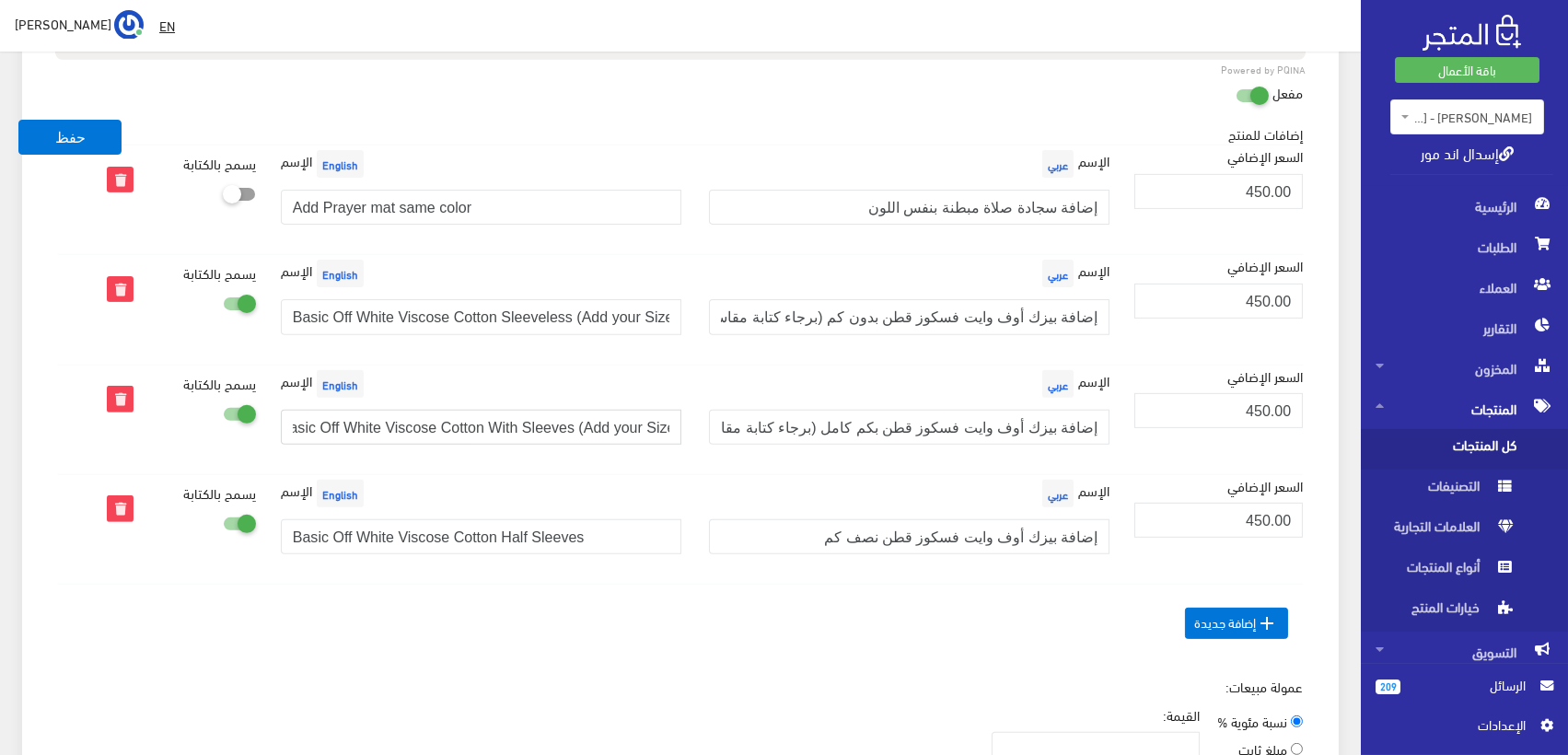
type input "Basic Off White Viscose Cotton With Sleeves (Add your Size)"
click at [995, 530] on input "إضافة بيزك أوف وايت فسكوز قطن نصف كم" at bounding box center [909, 536] width 401 height 35
paste input "(برجاء كتابة مقاسك)"
type input "إضافة بيزك أوف وايت فسكوز قطن نصف كم (برجاء كتابة مقاسك)"
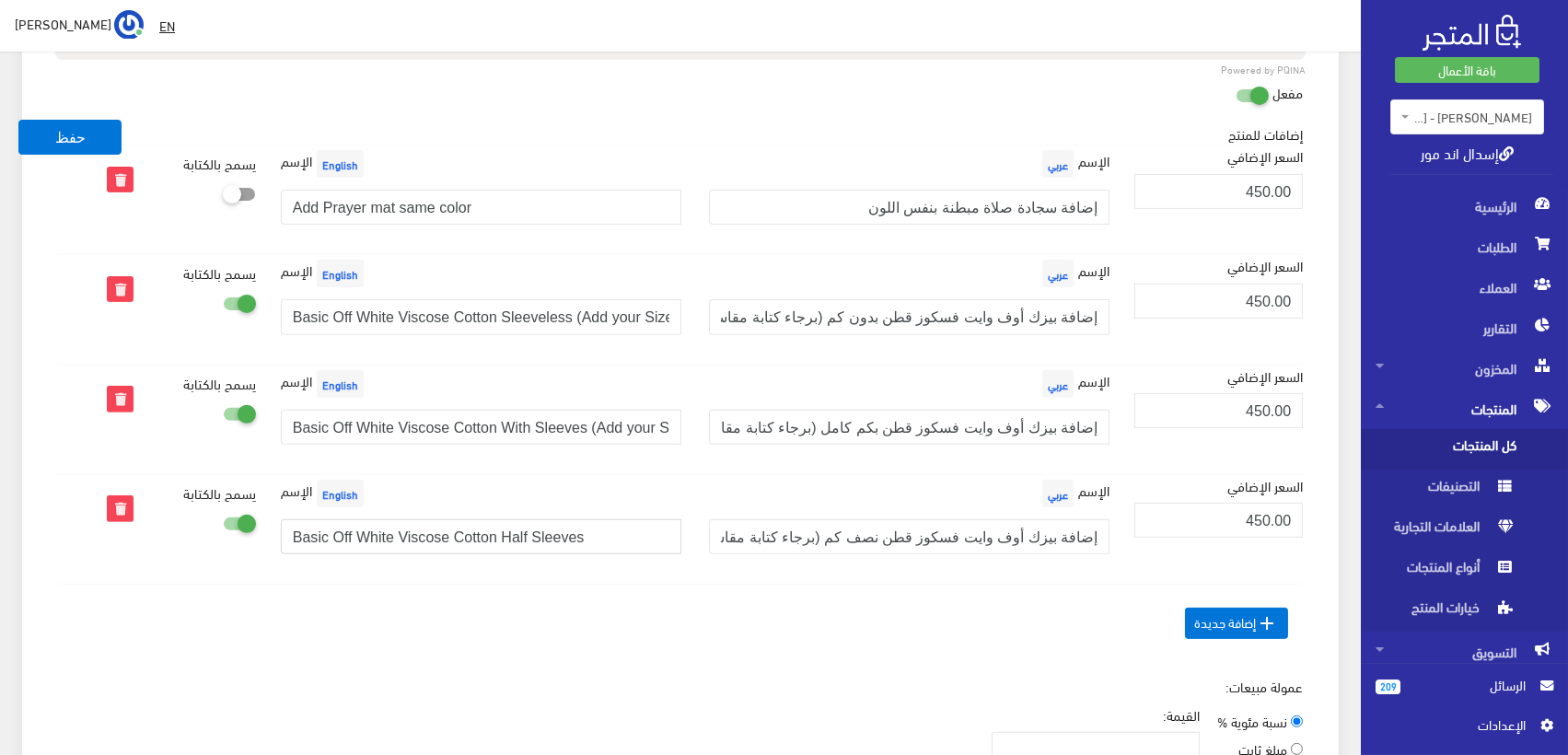
click at [479, 530] on input "Basic Off White Viscose Cotton Half Sleeves" at bounding box center [481, 536] width 401 height 35
paste input "(Add your Size)"
type input "Basic Off White Viscose Cotton Half Sleeves (Add your Size)"
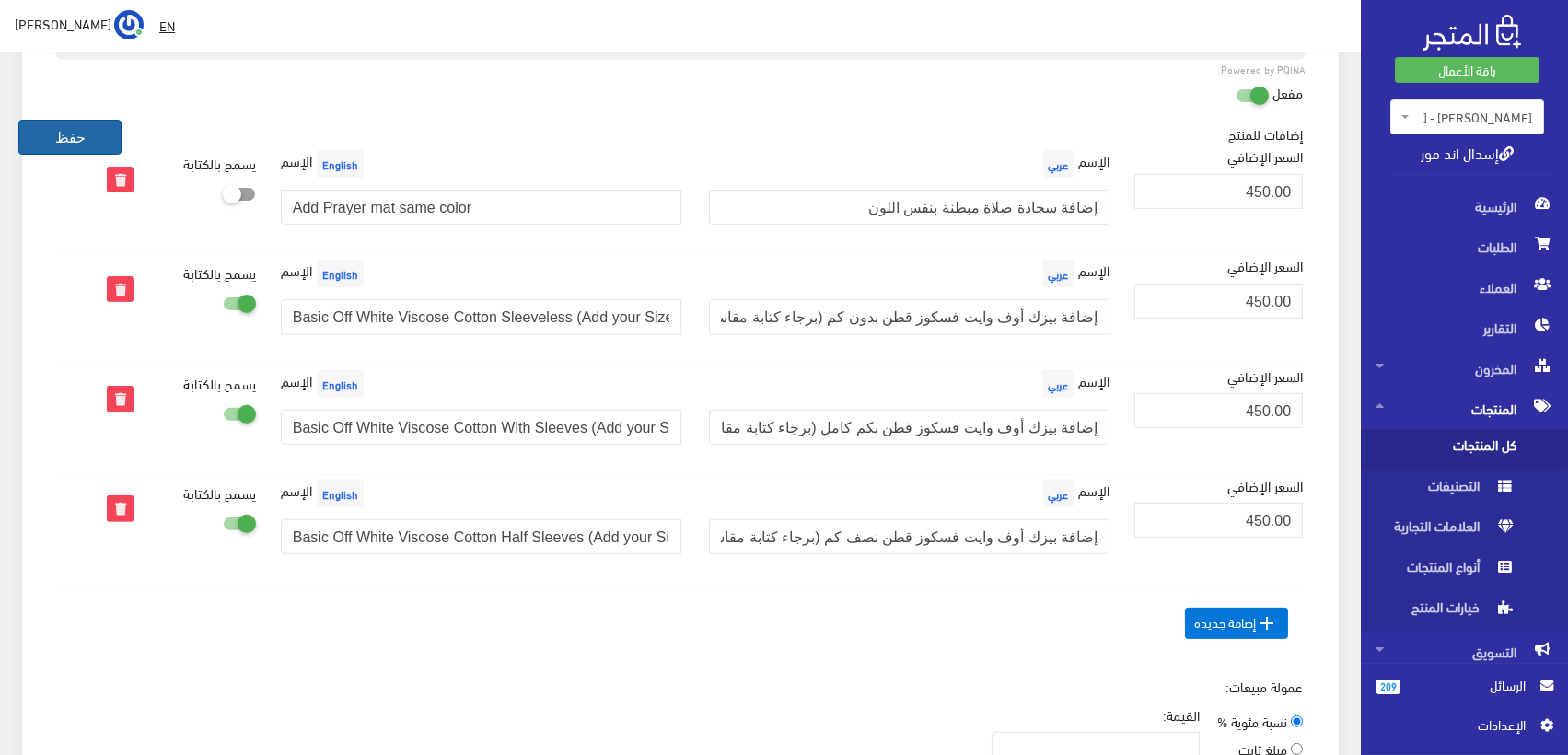
click at [73, 131] on button "حفظ" at bounding box center [70, 137] width 103 height 35
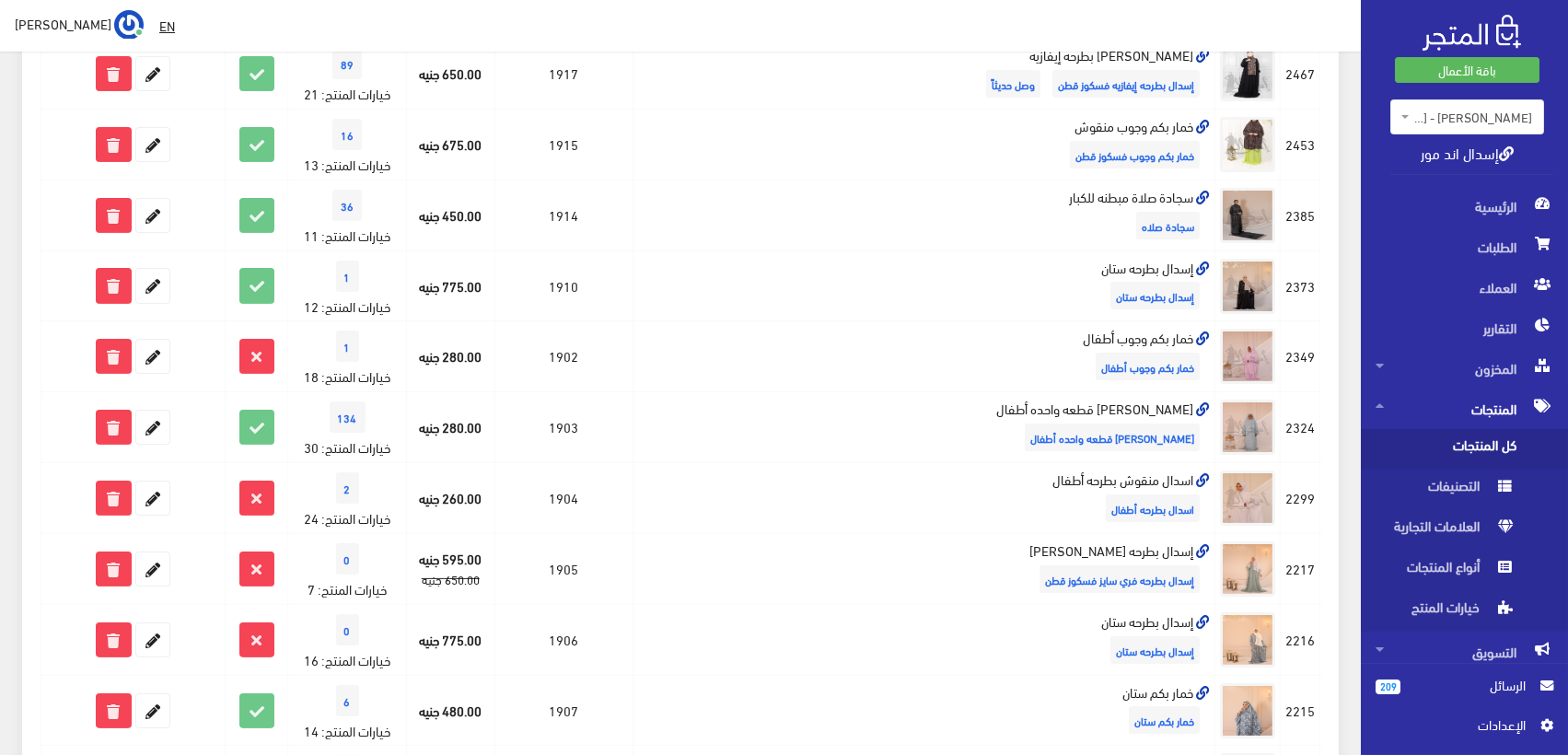
scroll to position [1297, 0]
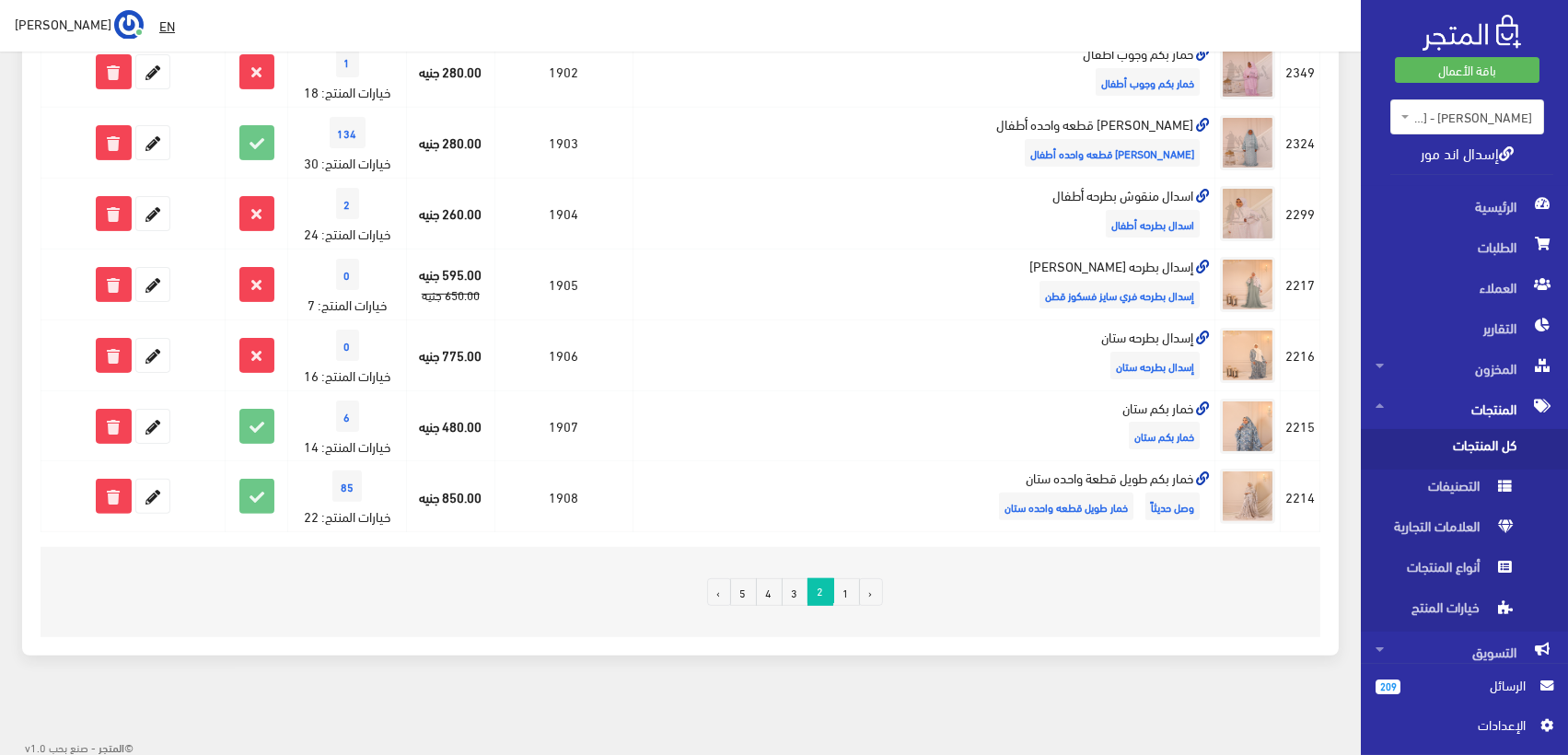
click at [854, 584] on link "1" at bounding box center [847, 592] width 26 height 27
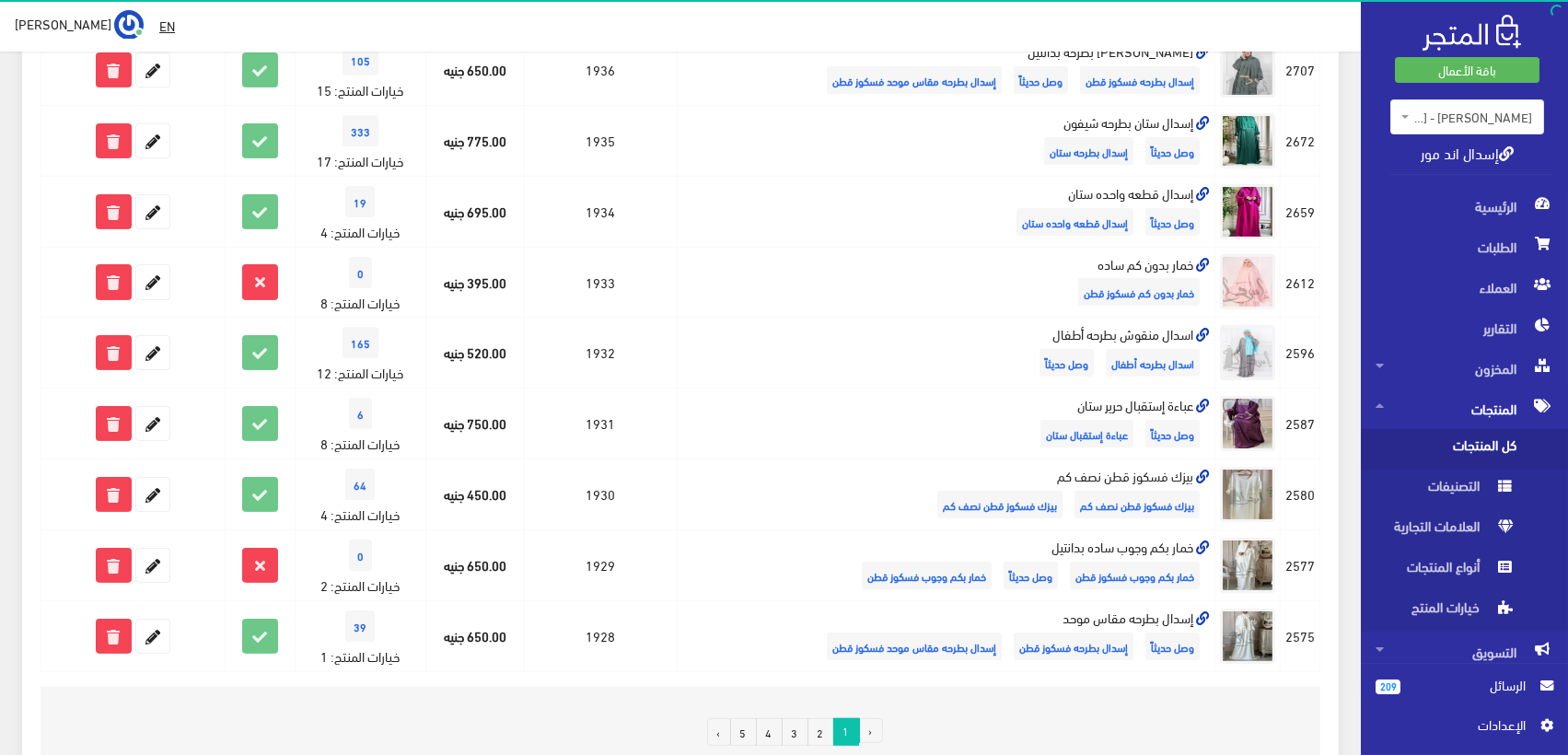
scroll to position [1221, 0]
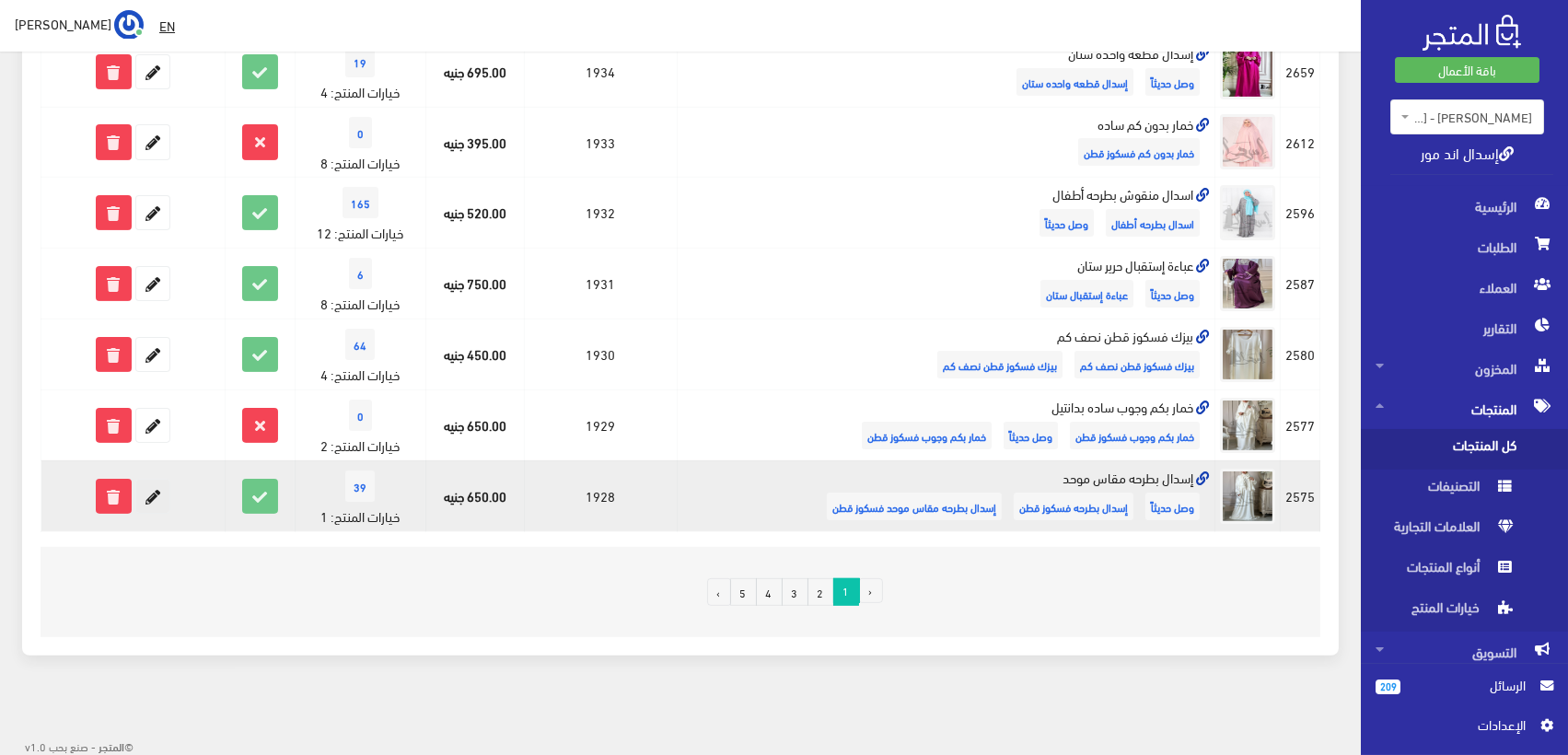
click at [155, 494] on icon at bounding box center [152, 496] width 33 height 33
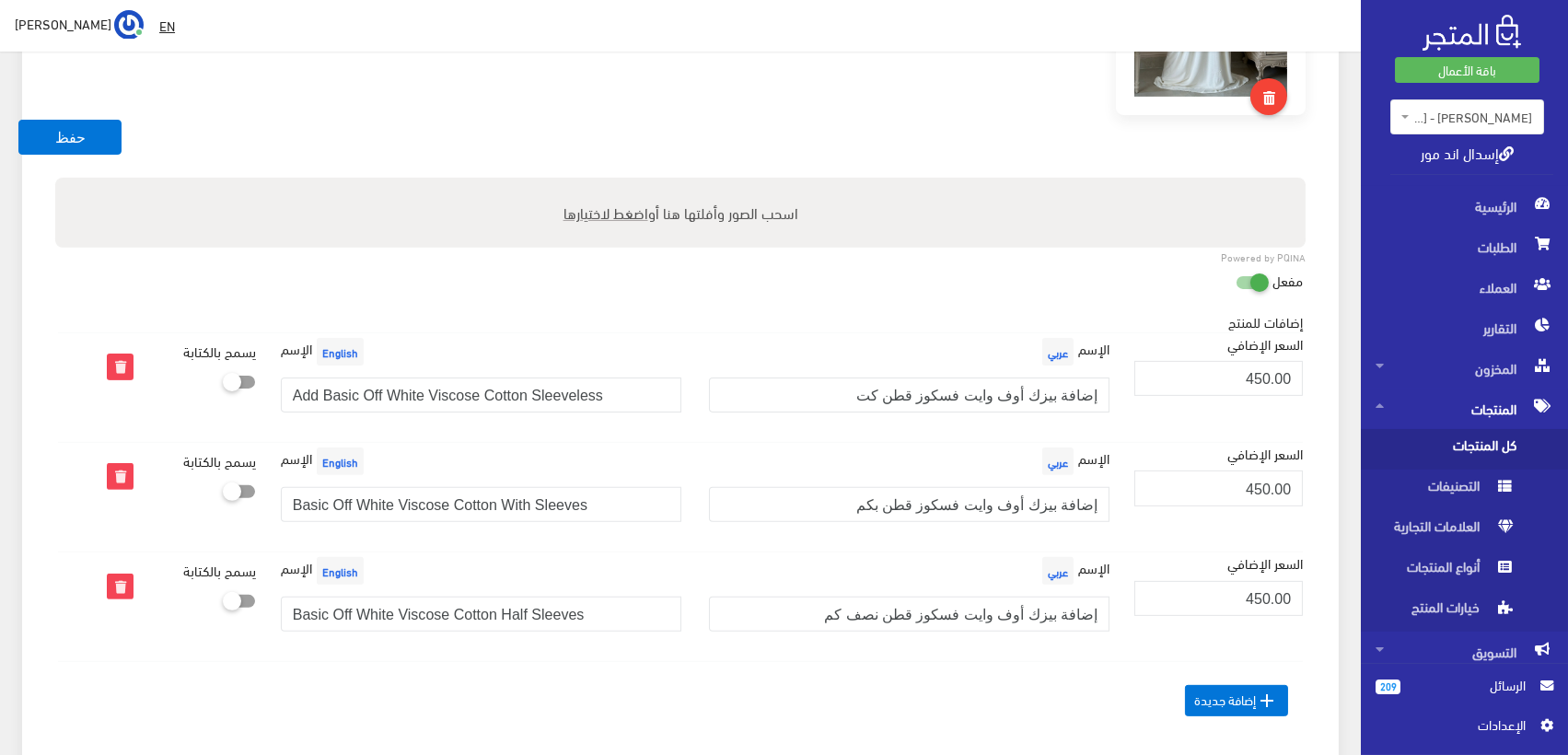
scroll to position [1330, 0]
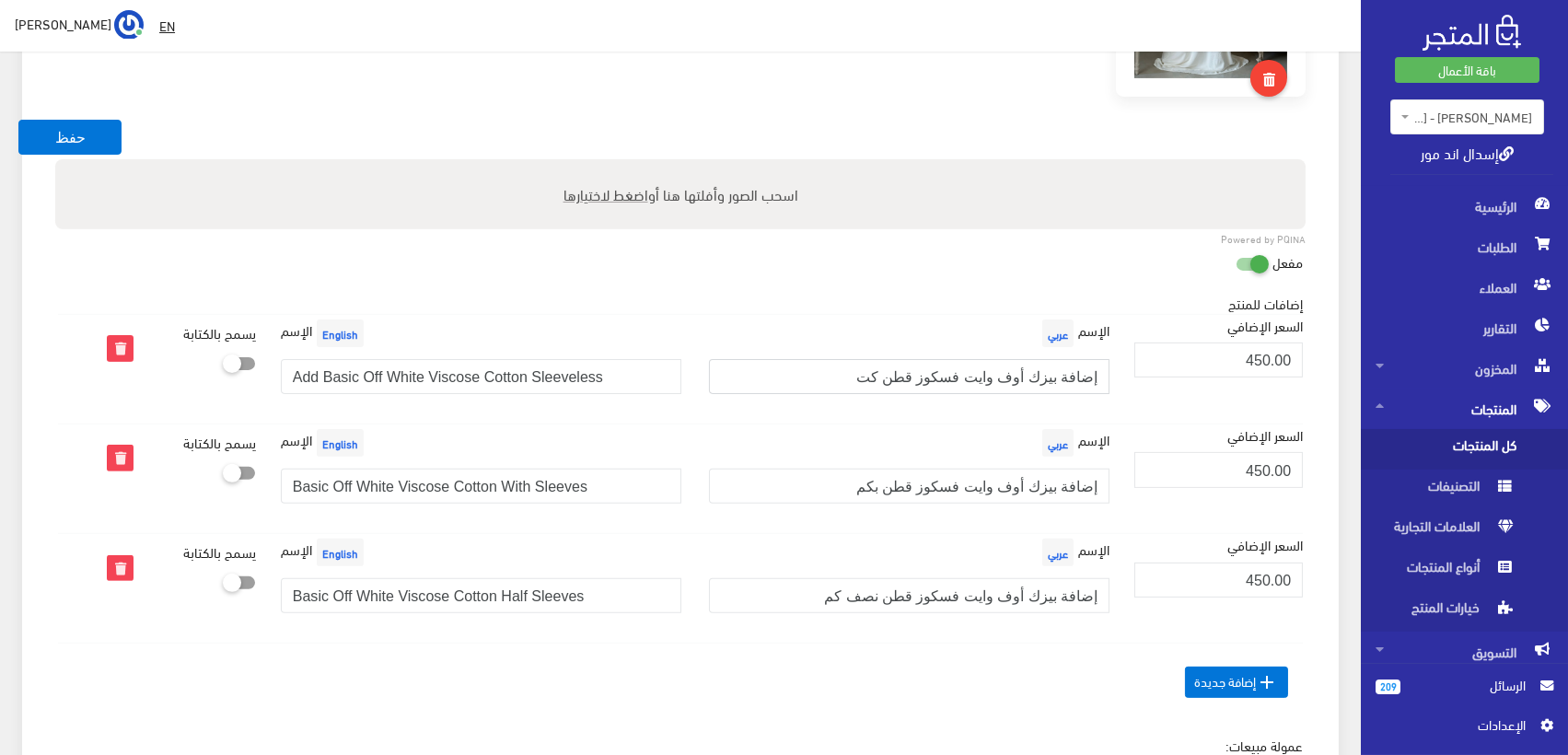
click at [1018, 360] on input "إضافة بيزك أوف وايت فسكوز قطن كت" at bounding box center [909, 377] width 401 height 35
paste input "بدون كم (برجاء كتابة مقاسك)"
type input "إضافة بيزك أوف وايت فسكوز قطن بدون كم (برجاء كتابة مقاسك)"
click at [461, 362] on input "Add Basic Off White Viscose Cotton Sleeveless" at bounding box center [481, 377] width 401 height 35
paste input "Basic Off White Viscose Cotton Sleeveless (Add your Size)"
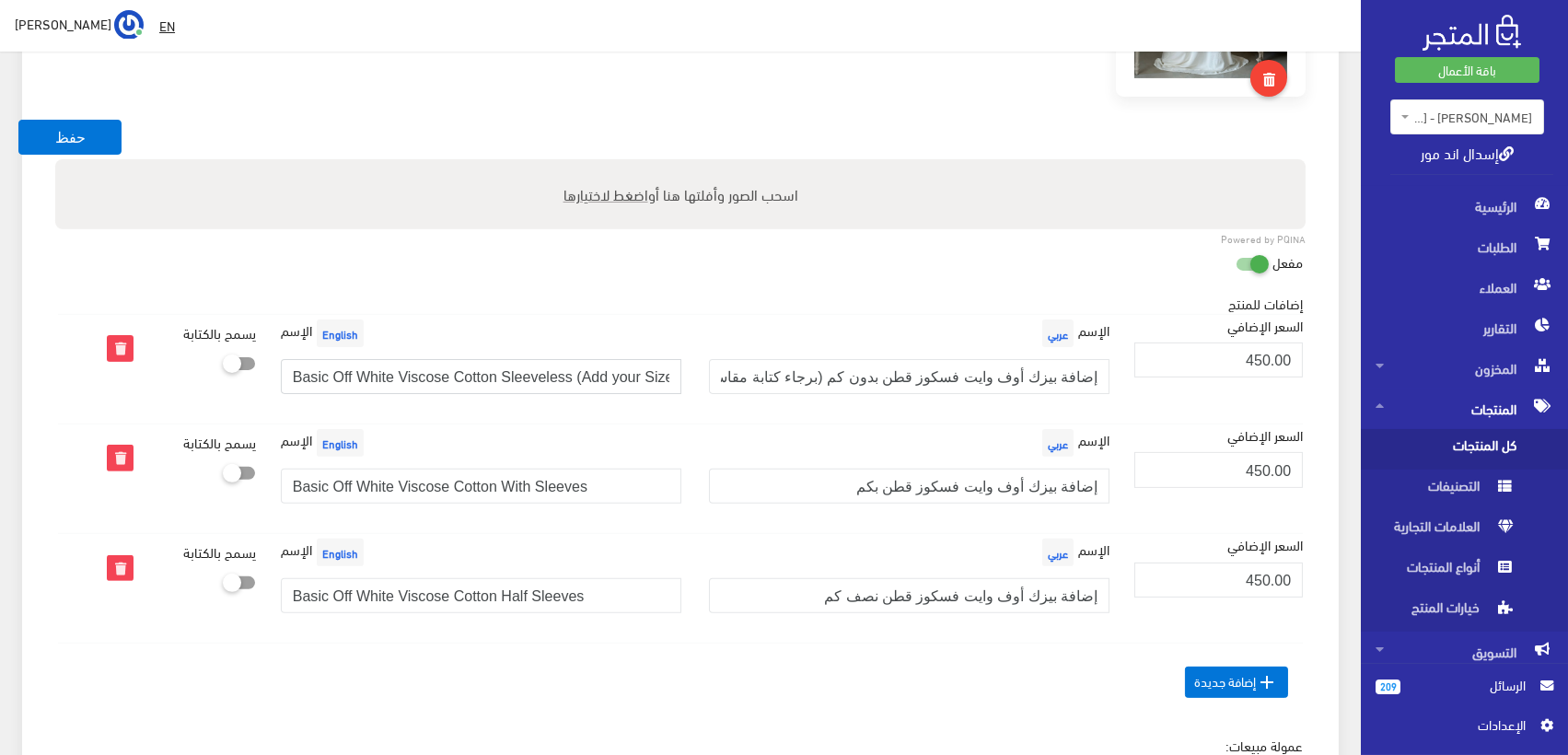
type input "Basic Off White Viscose Cotton Sleeveless (Add your Size)"
click at [993, 490] on input "إضافة بيزك أوف وايت فسكوز قطن بكم" at bounding box center [909, 485] width 401 height 35
paste input "كامل (برجاء كتابة مقاسك)"
type input "إضافة بيزك أوف وايت فسكوز قطن بكم كامل (برجاء كتابة مقاسك)"
click at [450, 485] on input "Basic Off White Viscose Cotton With Sleeves" at bounding box center [481, 485] width 401 height 35
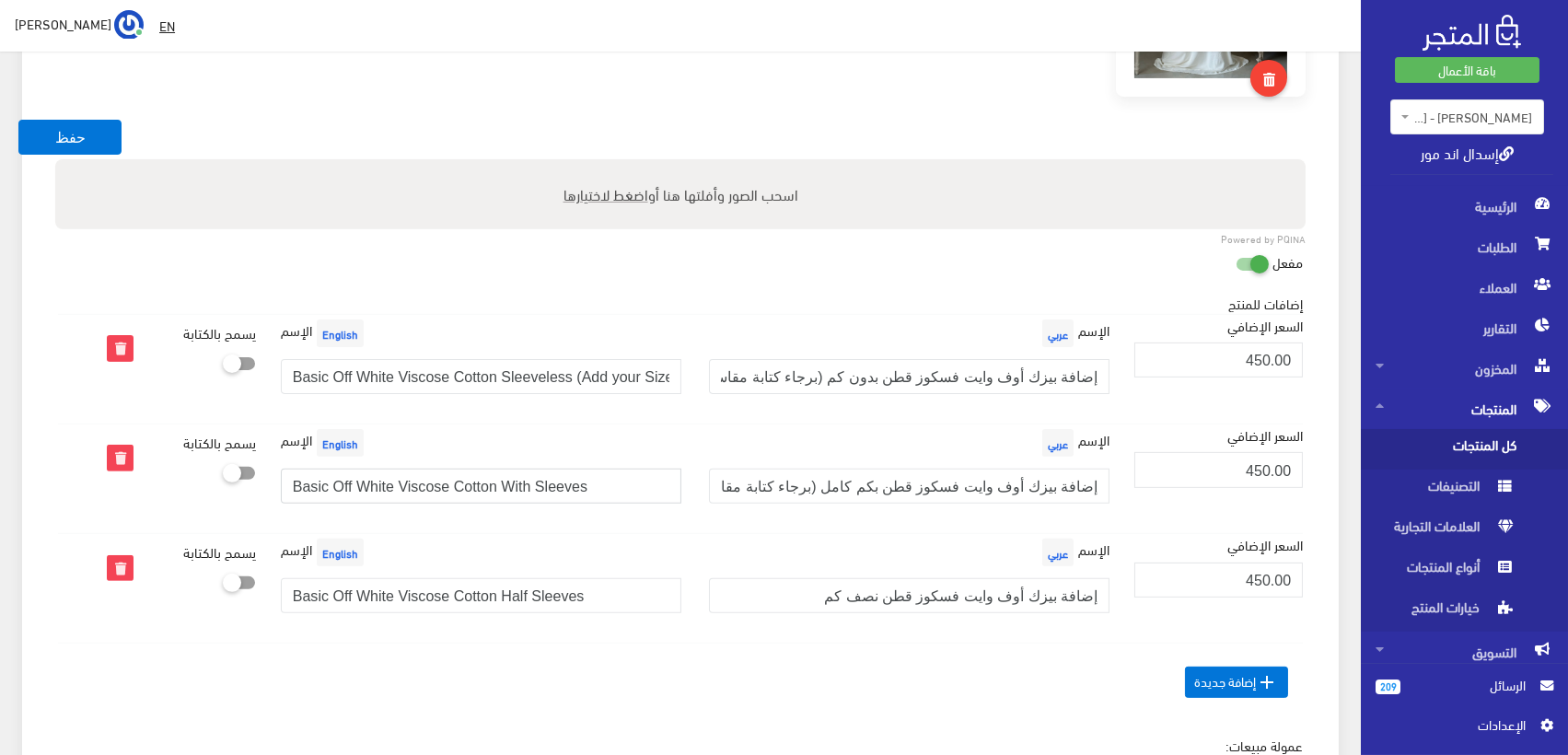
paste input "(Add your Size)"
type input "Basic Off White Viscose Cotton With Sleeves (Add your Size)"
click at [1043, 585] on input "إضافة بيزك أوف وايت فسكوز قطن نصف كم" at bounding box center [909, 595] width 401 height 35
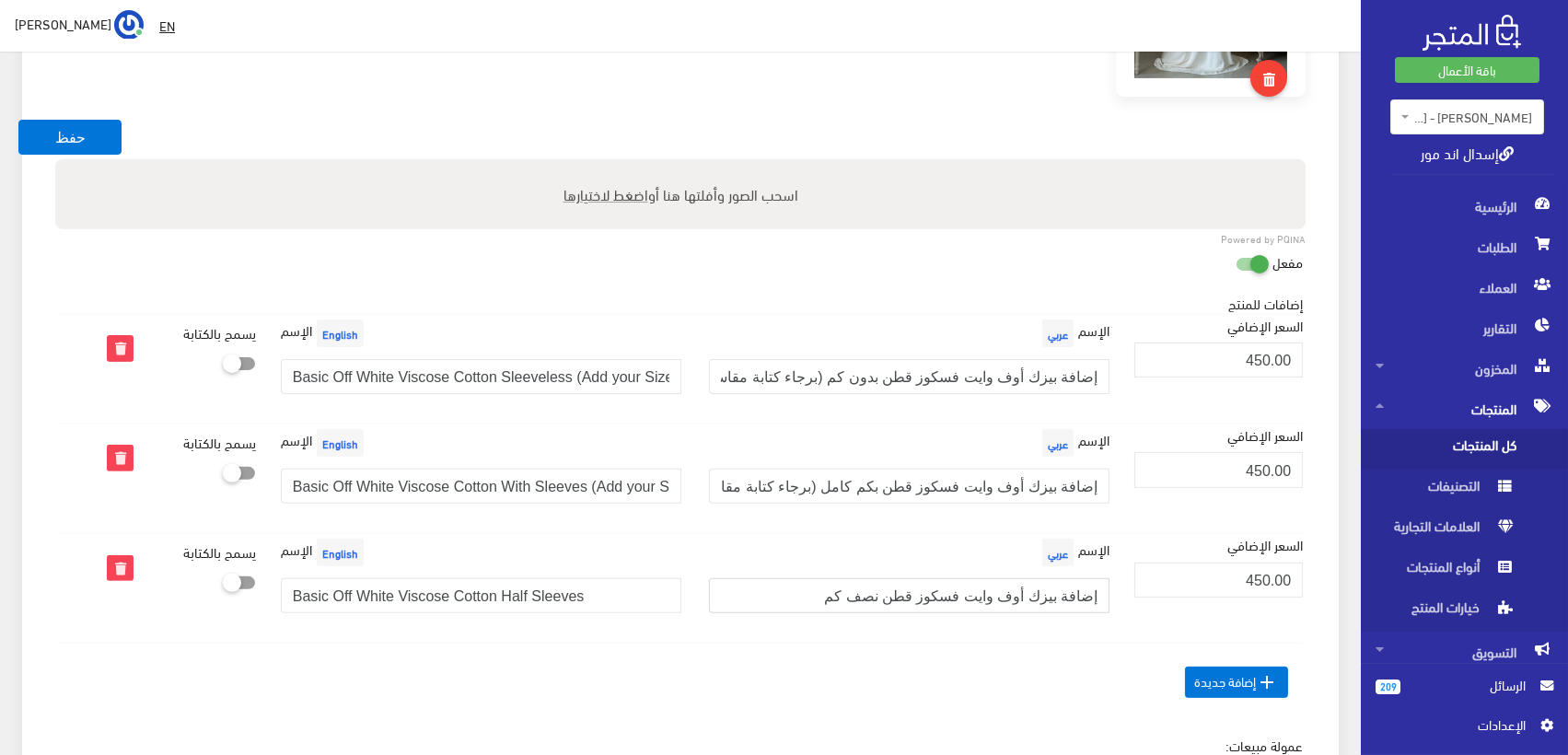
paste input "(برجاء كتابة مقاسك)"
type input "إضافة بيزك أوف وايت فسكوز قطن نصف كم (برجاء كتابة مقاسك)"
click at [518, 591] on input "Basic Off White Viscose Cotton Half Sleeves" at bounding box center [481, 595] width 401 height 35
paste input "(Add your Size)"
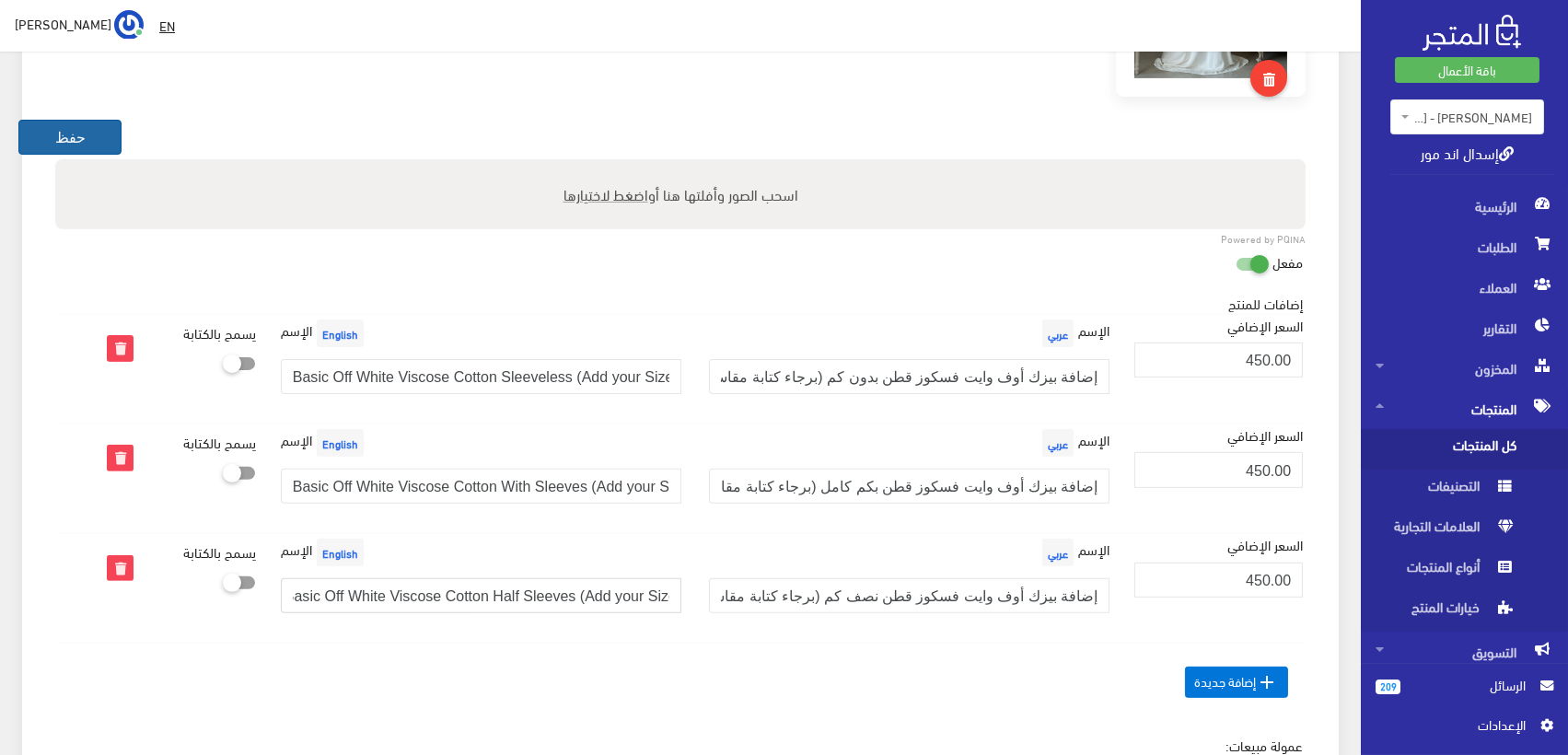
type input "Basic Off White Viscose Cotton Half Sleeves (Add your Size)"
click at [91, 132] on button "حفظ" at bounding box center [70, 137] width 103 height 35
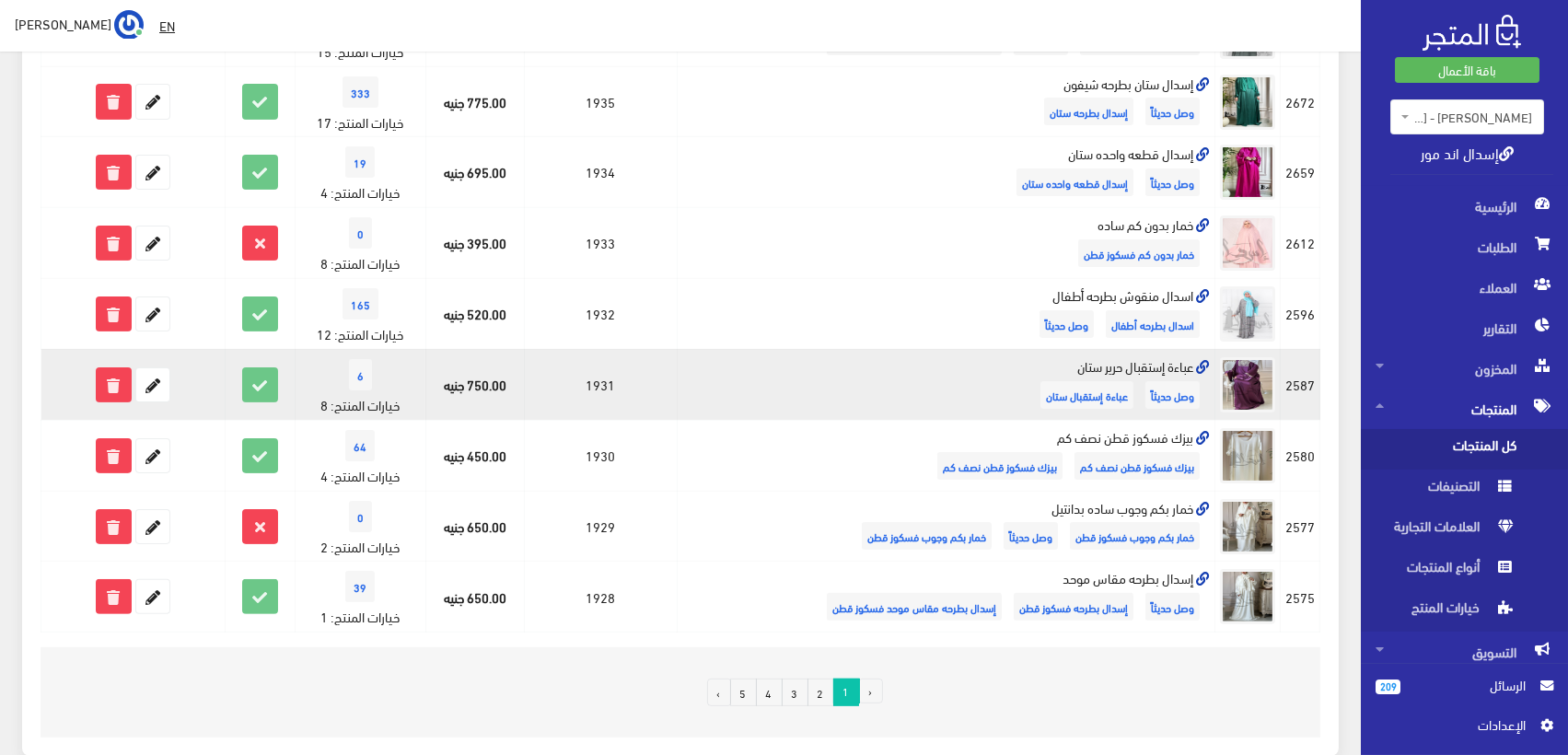
scroll to position [1228, 0]
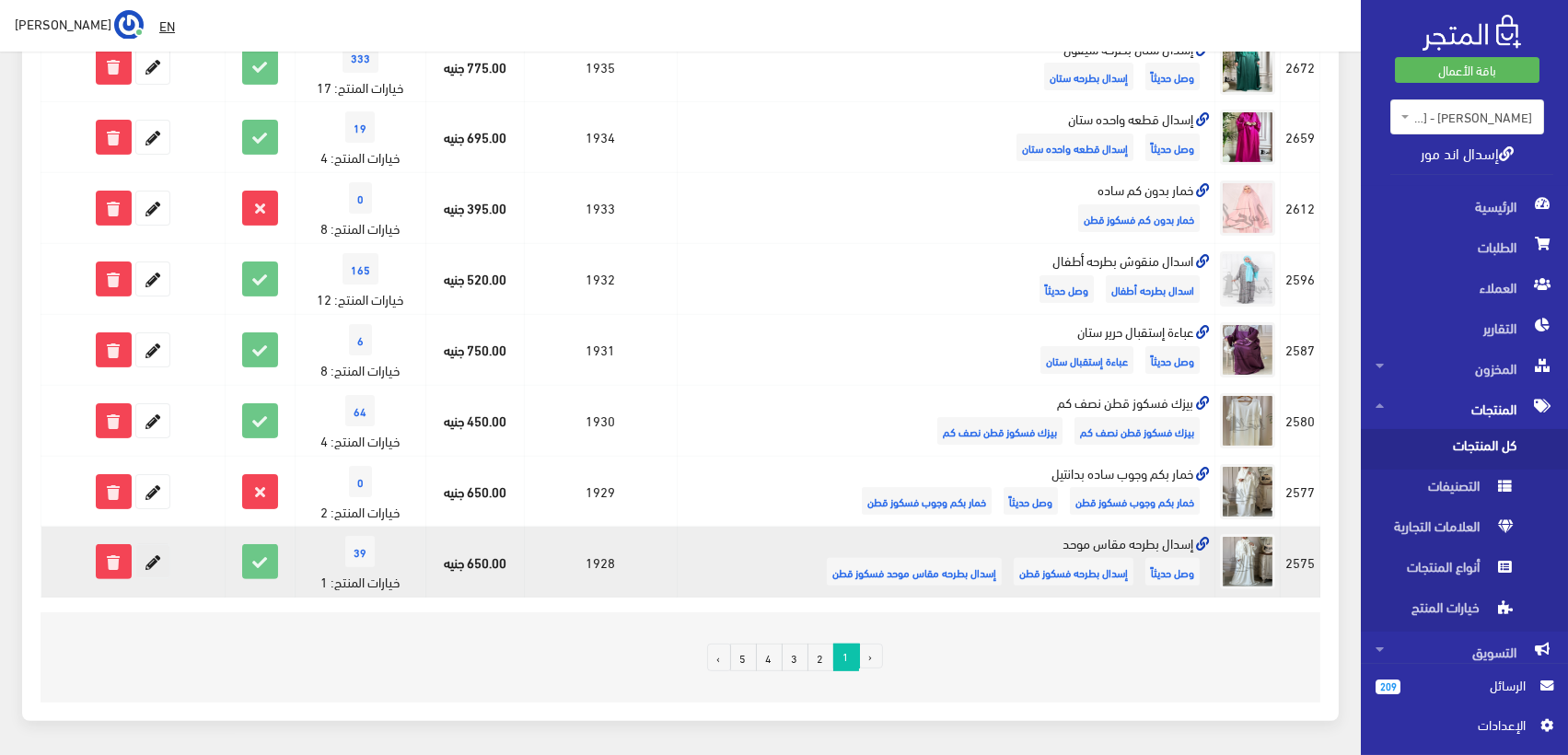
click at [159, 556] on icon at bounding box center [152, 562] width 33 height 33
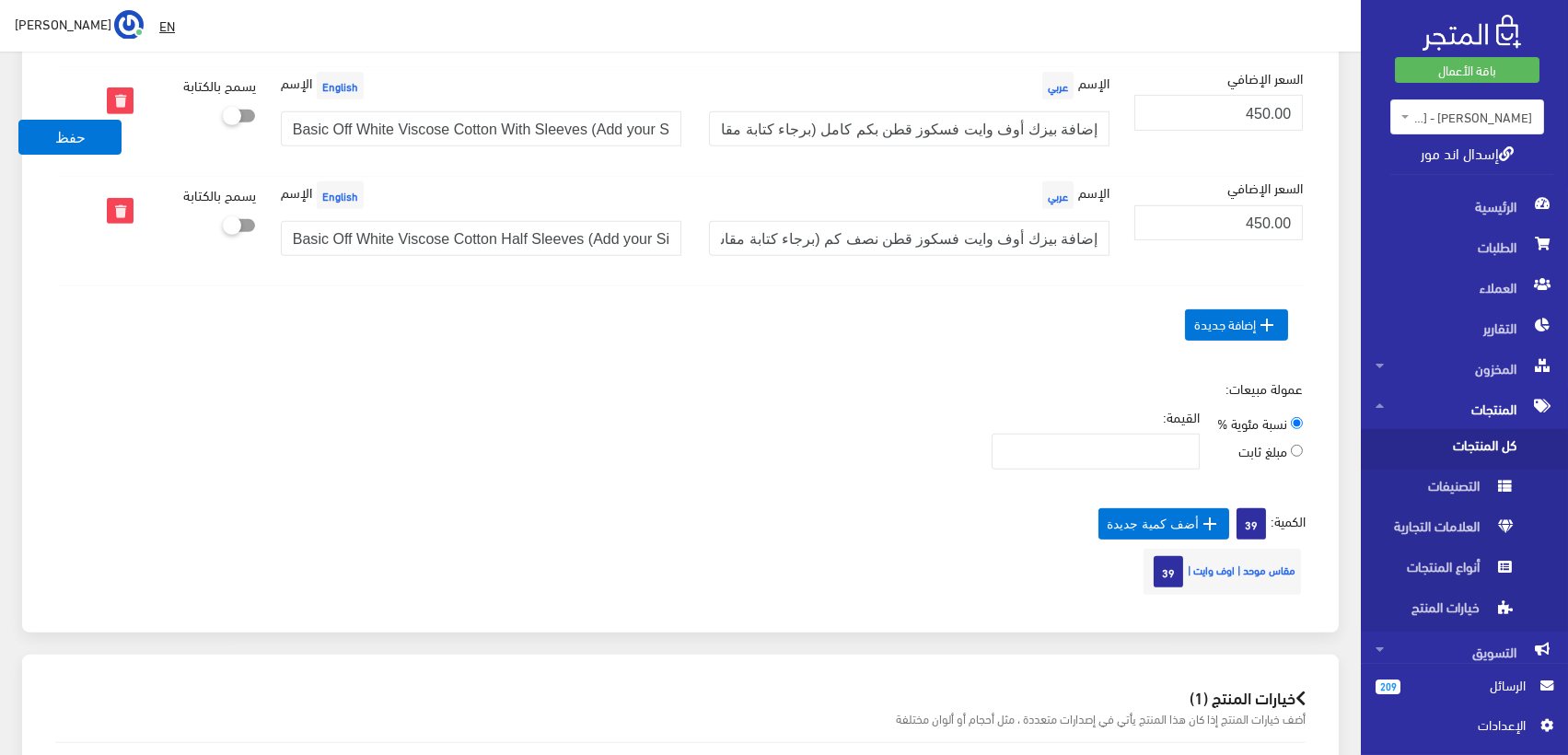
scroll to position [1277, 0]
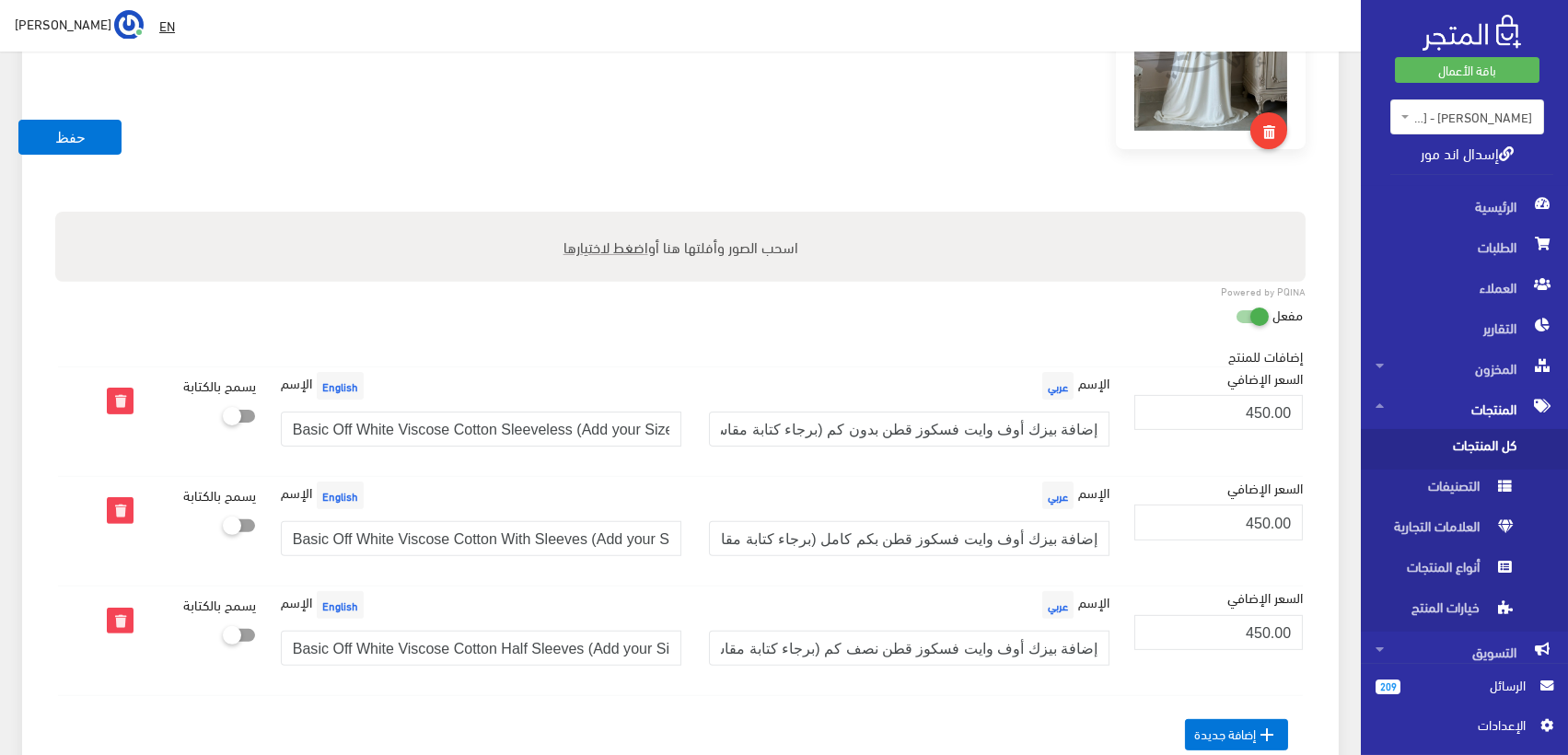
click at [223, 408] on icon at bounding box center [223, 416] width 0 height 17
click at [223, 406] on input "checkbox" at bounding box center [206, 412] width 33 height 19
checkbox input "true"
click at [223, 516] on icon at bounding box center [223, 525] width 0 height 17
click at [223, 513] on input "checkbox" at bounding box center [206, 522] width 33 height 19
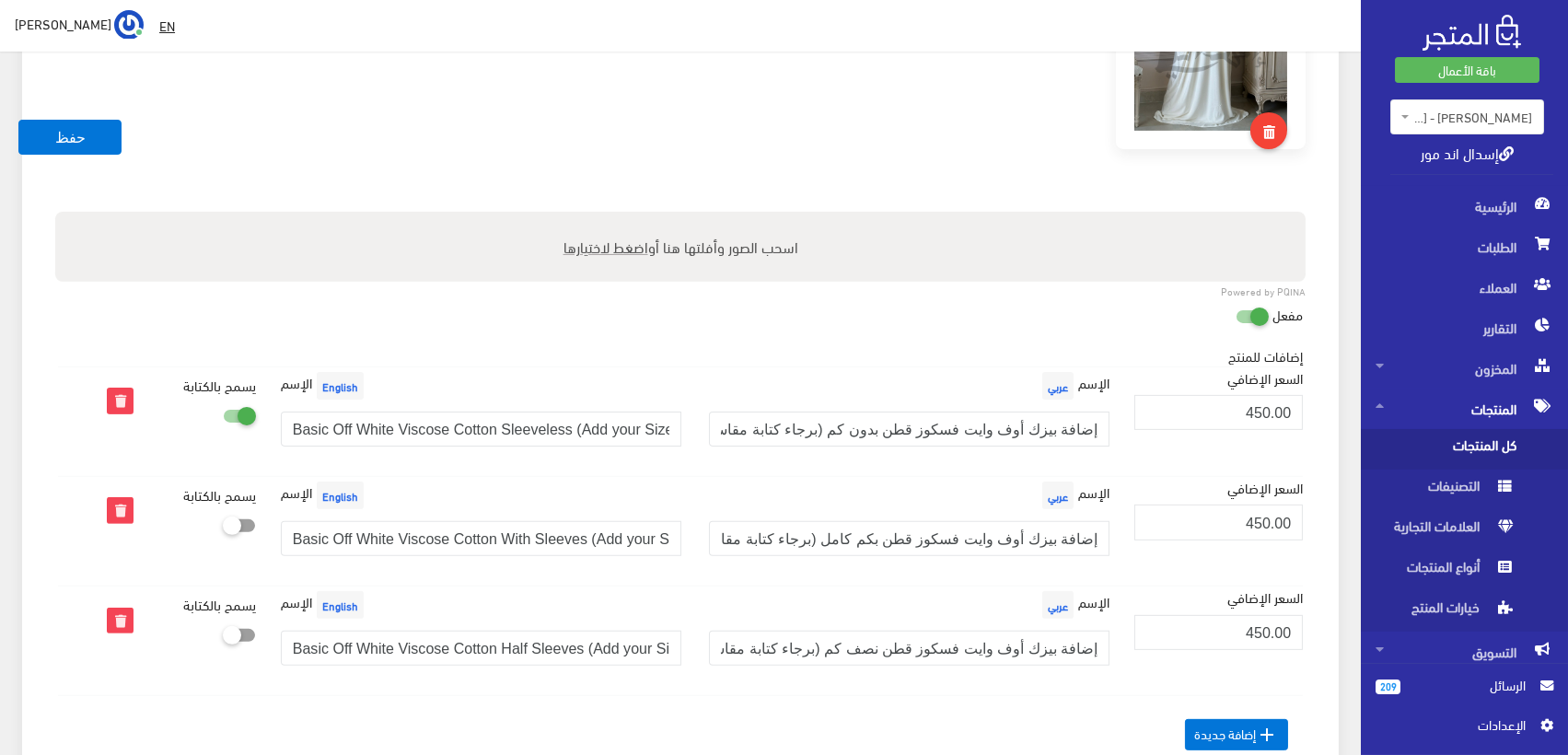
checkbox input "true"
click at [237, 633] on div "يسمح بالكتابة" at bounding box center [218, 641] width 95 height 109
click at [223, 626] on icon at bounding box center [223, 635] width 0 height 17
click at [223, 624] on input "checkbox" at bounding box center [206, 632] width 33 height 19
checkbox input "true"
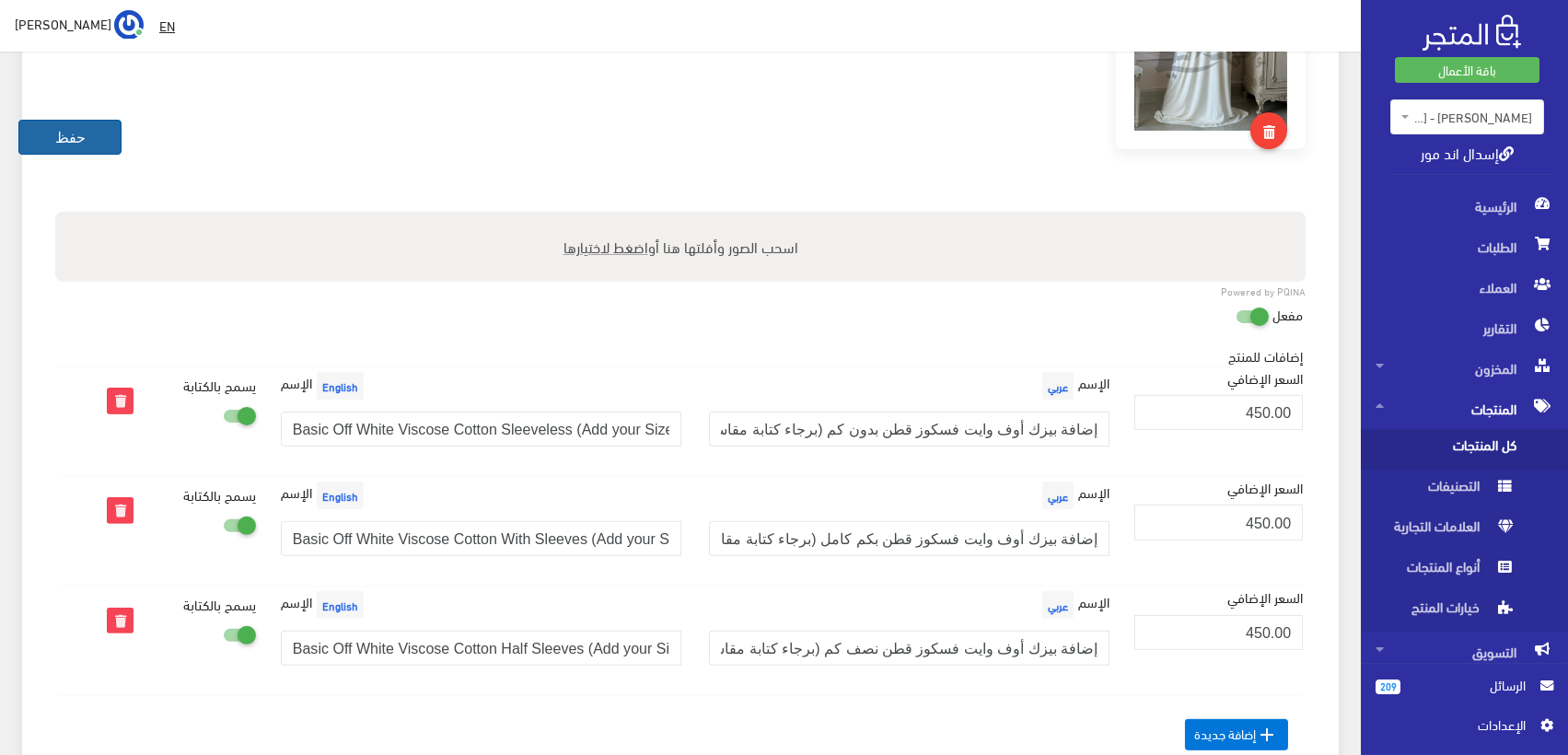
click at [90, 146] on button "حفظ" at bounding box center [70, 137] width 103 height 35
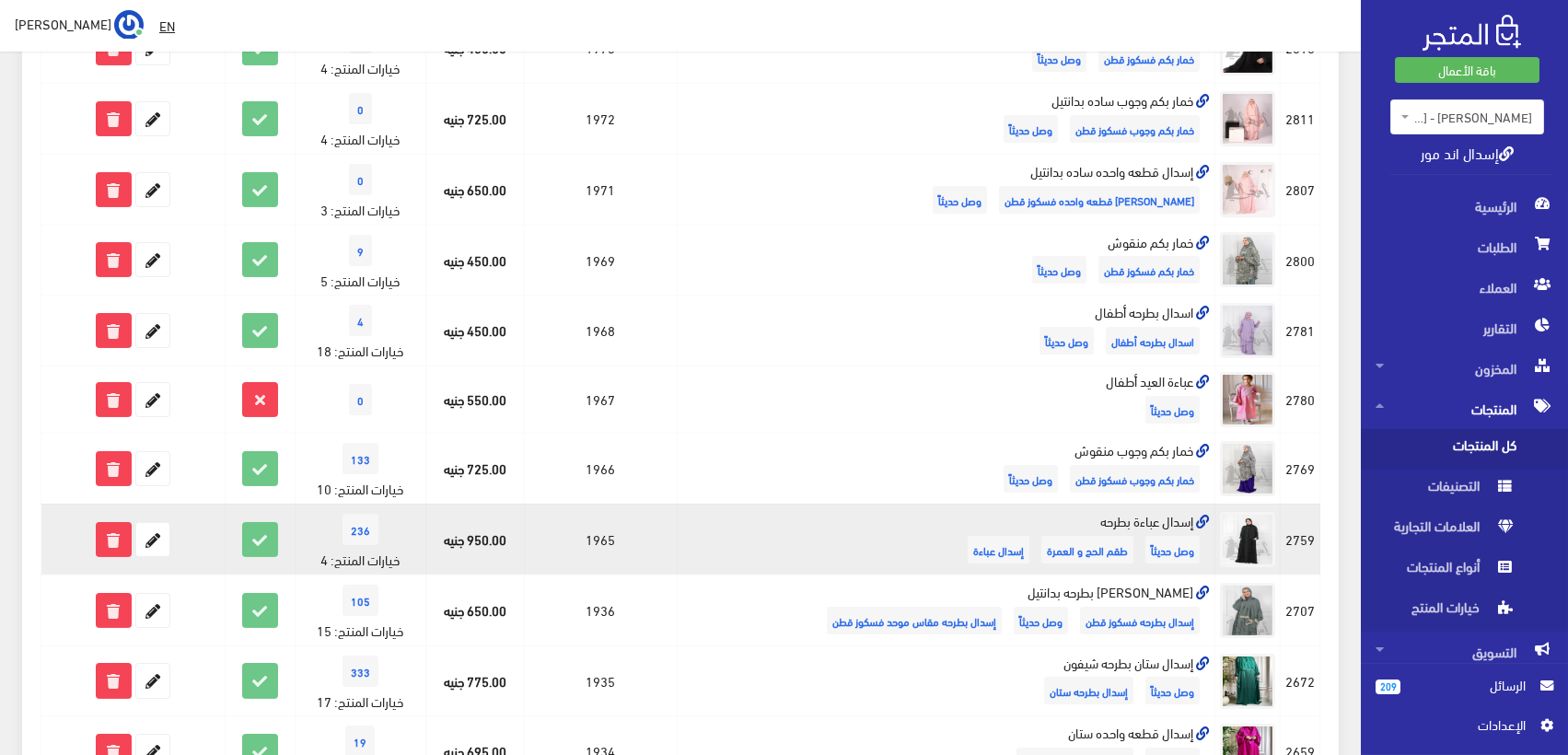
scroll to position [716, 0]
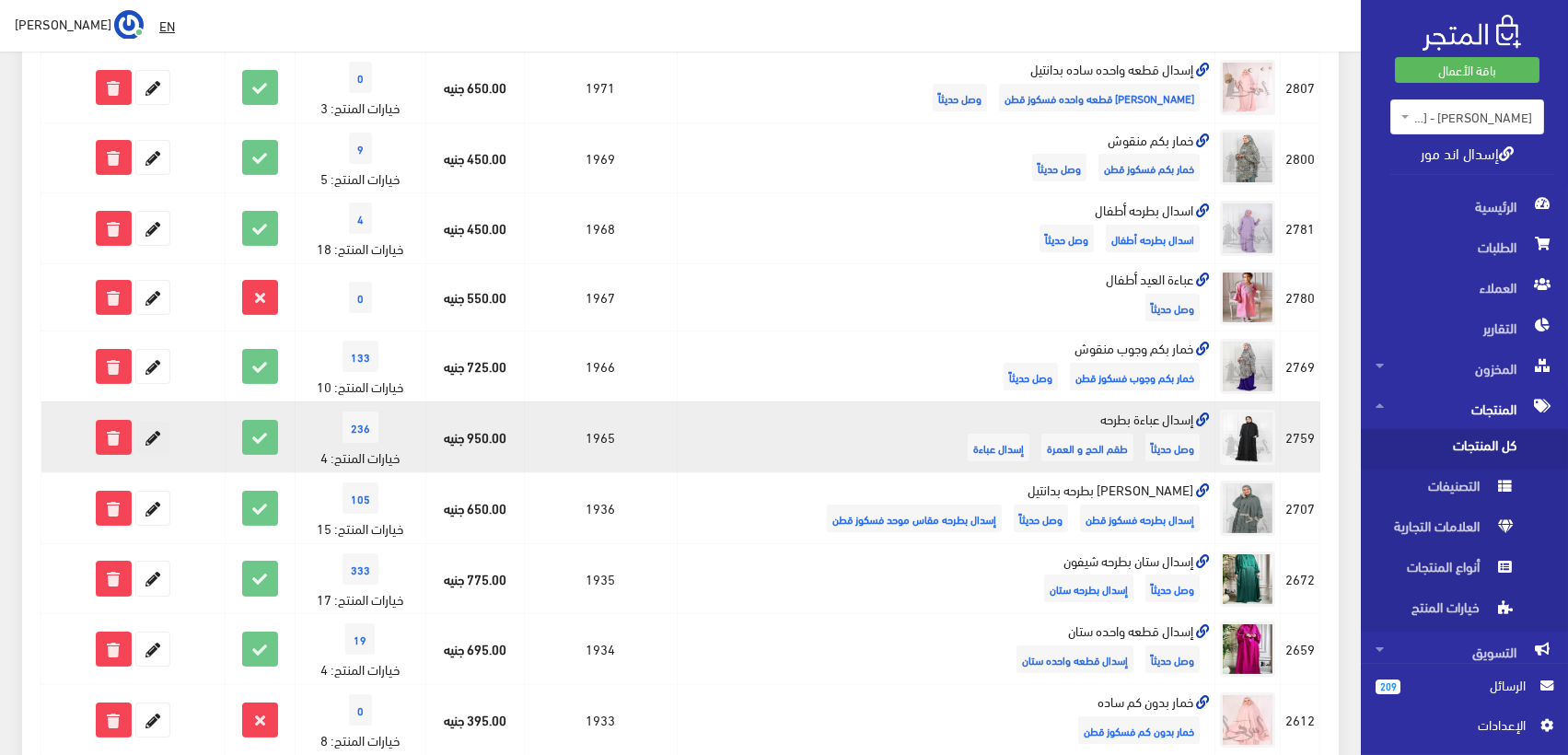
click at [158, 429] on icon at bounding box center [152, 437] width 33 height 33
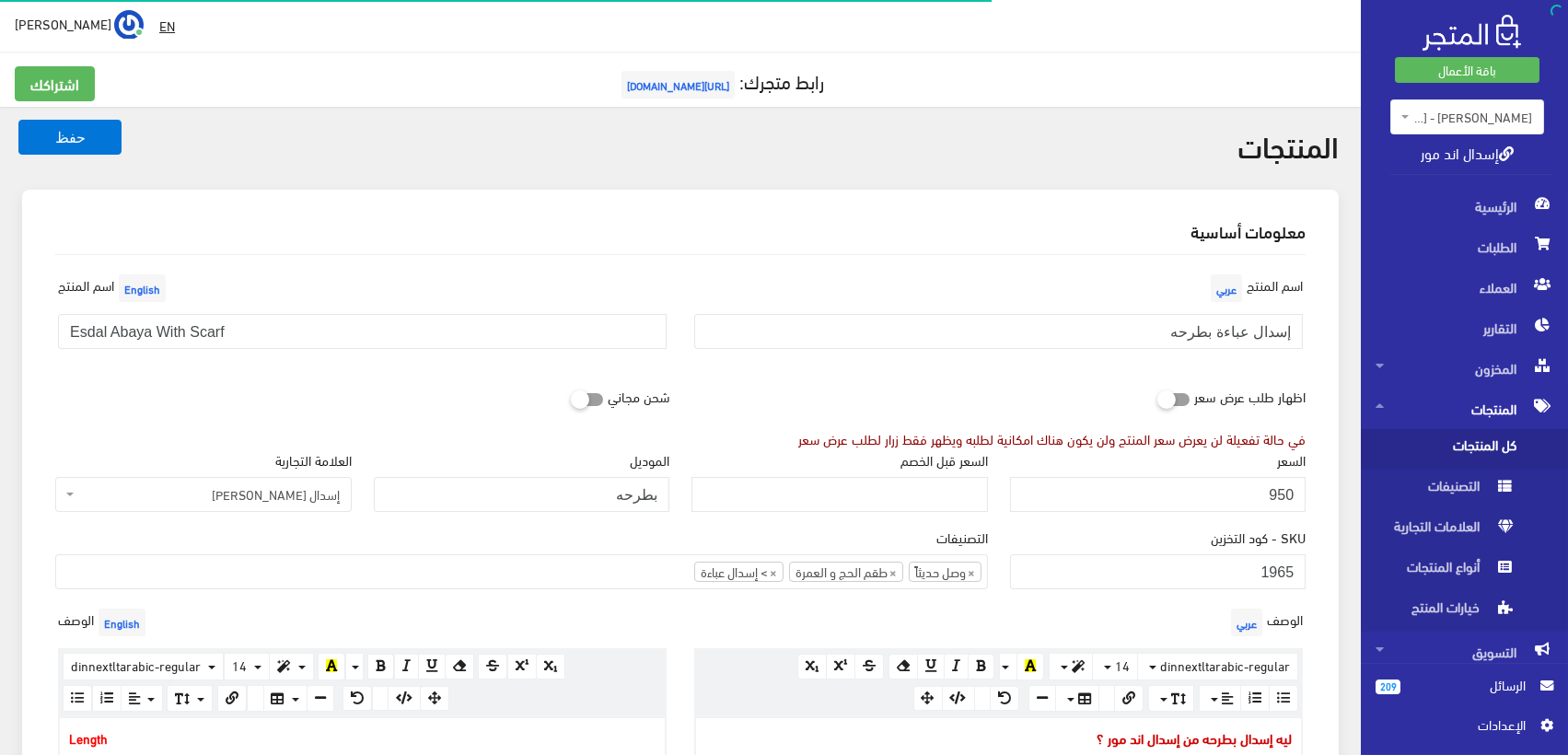
scroll to position [541, 0]
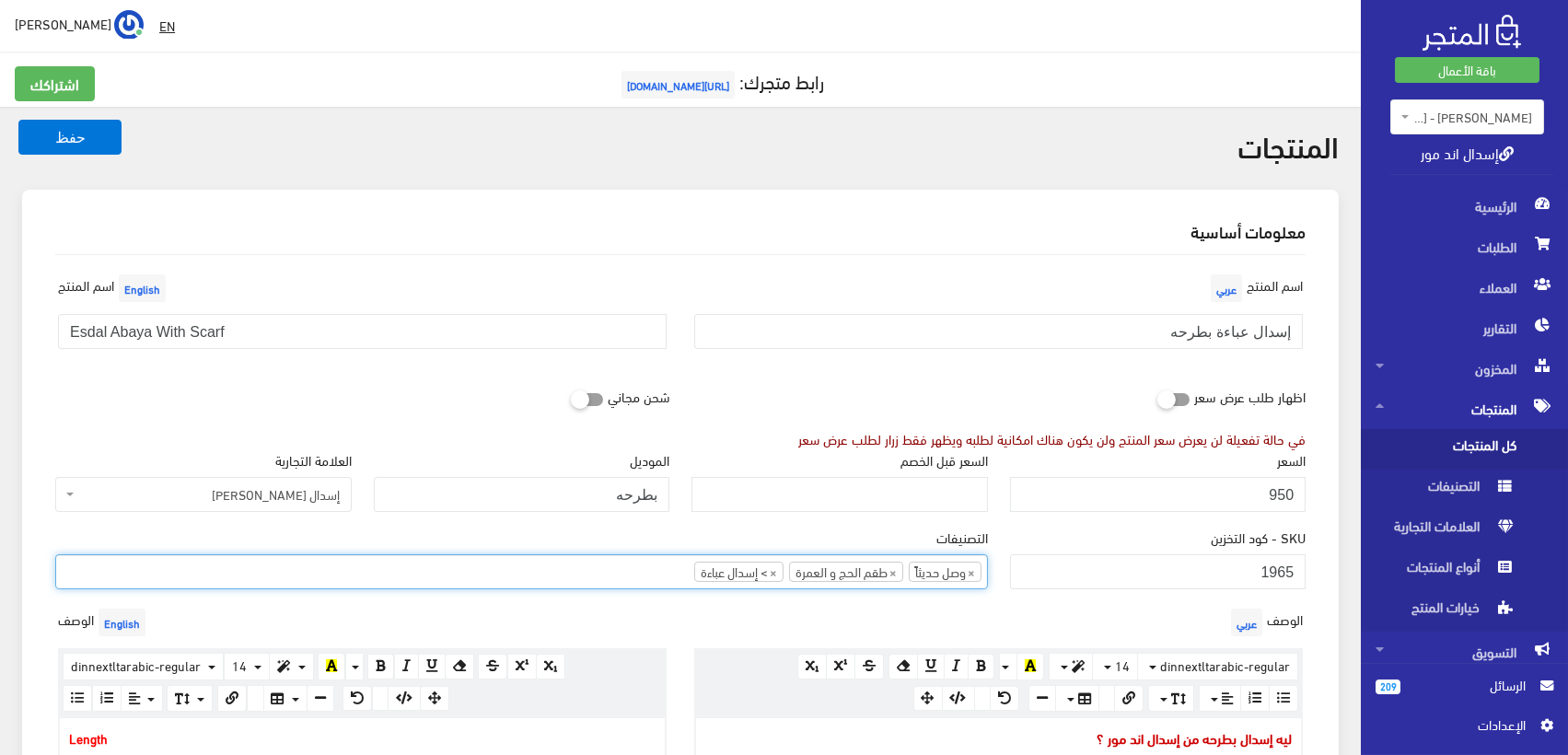
click at [548, 555] on ul "× وصل حديثاً × طقم الحج و العمرة × > إسدال عباءة" at bounding box center [522, 569] width 931 height 29
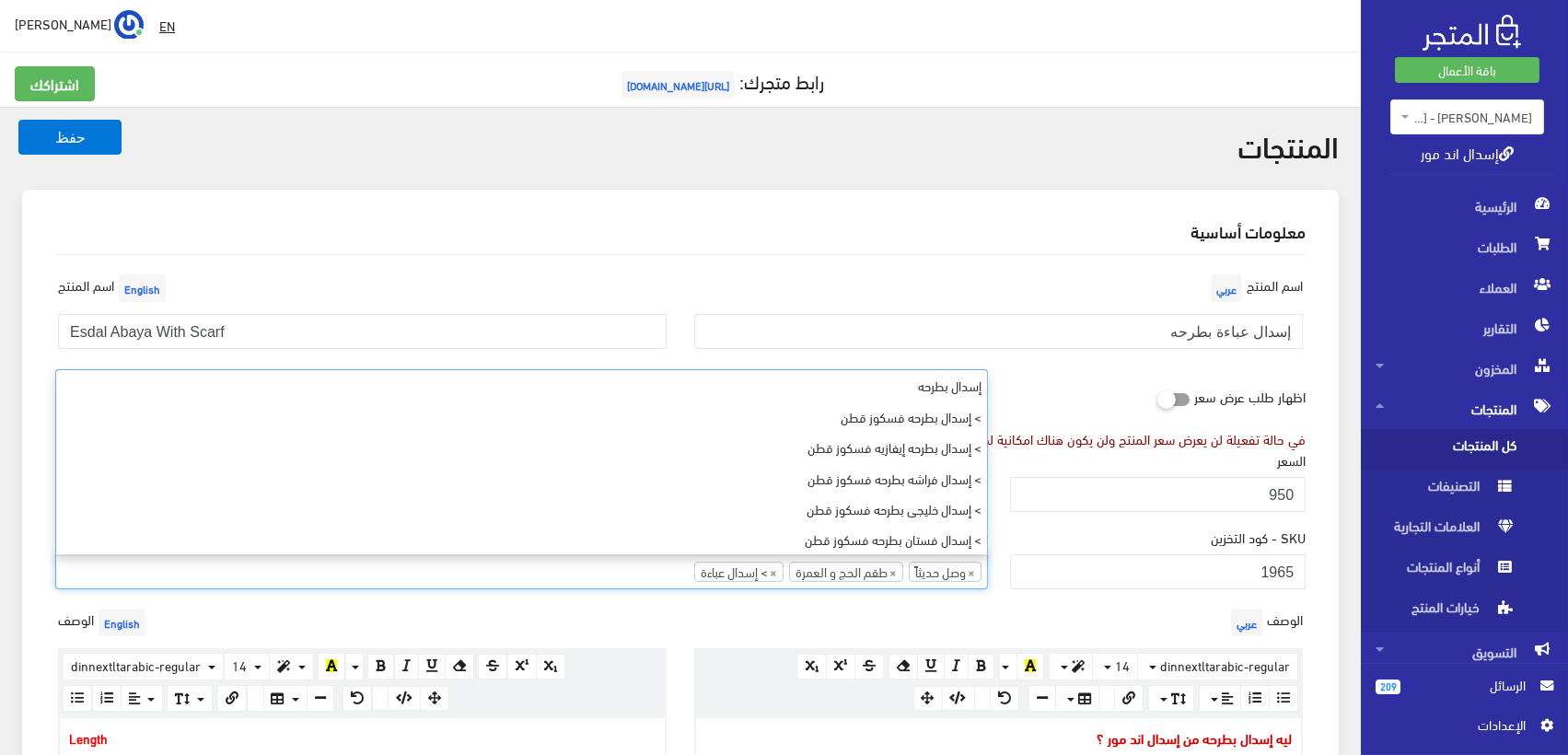
scroll to position [769, 0]
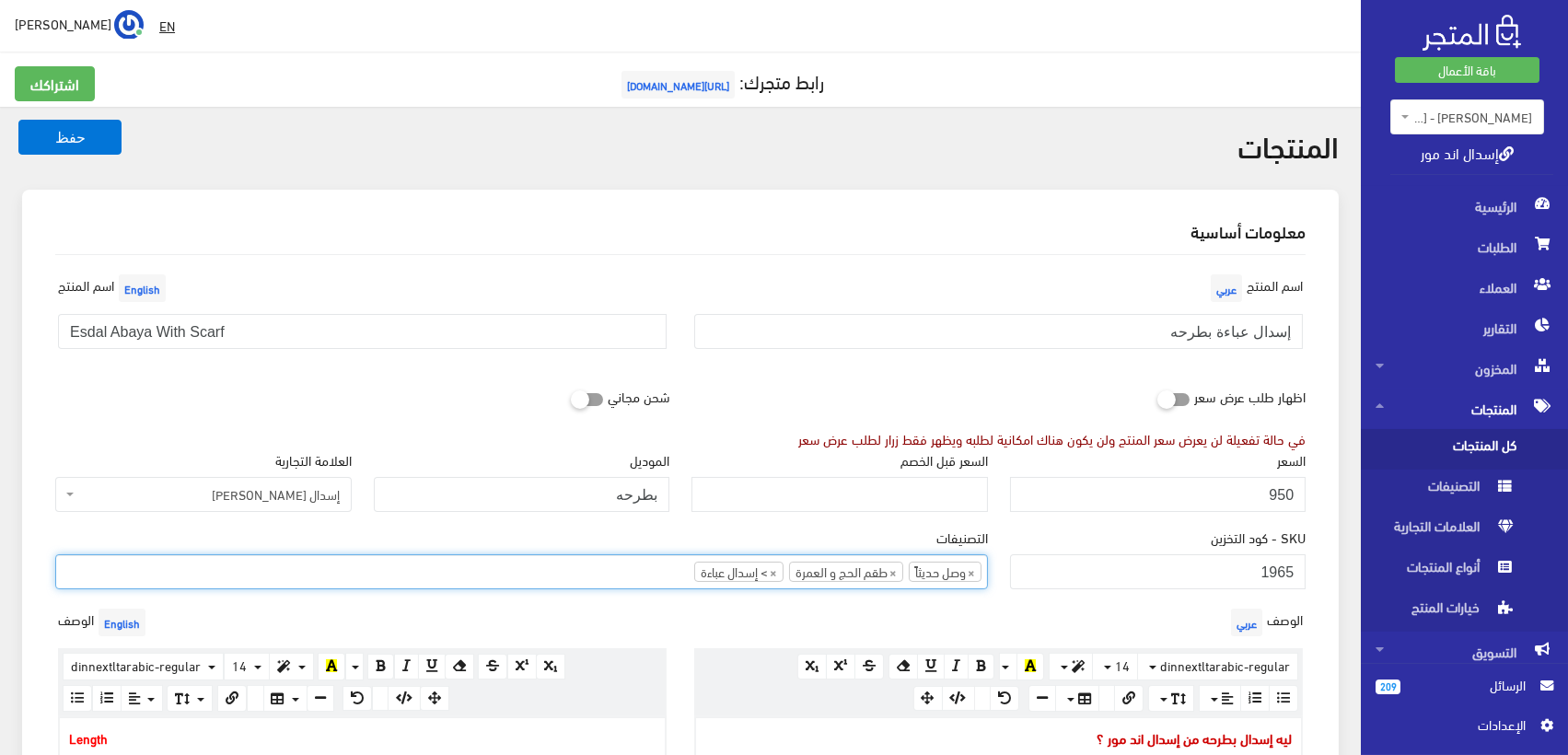
click at [897, 568] on li "× طقم الحج و العمرة" at bounding box center [847, 572] width 115 height 21
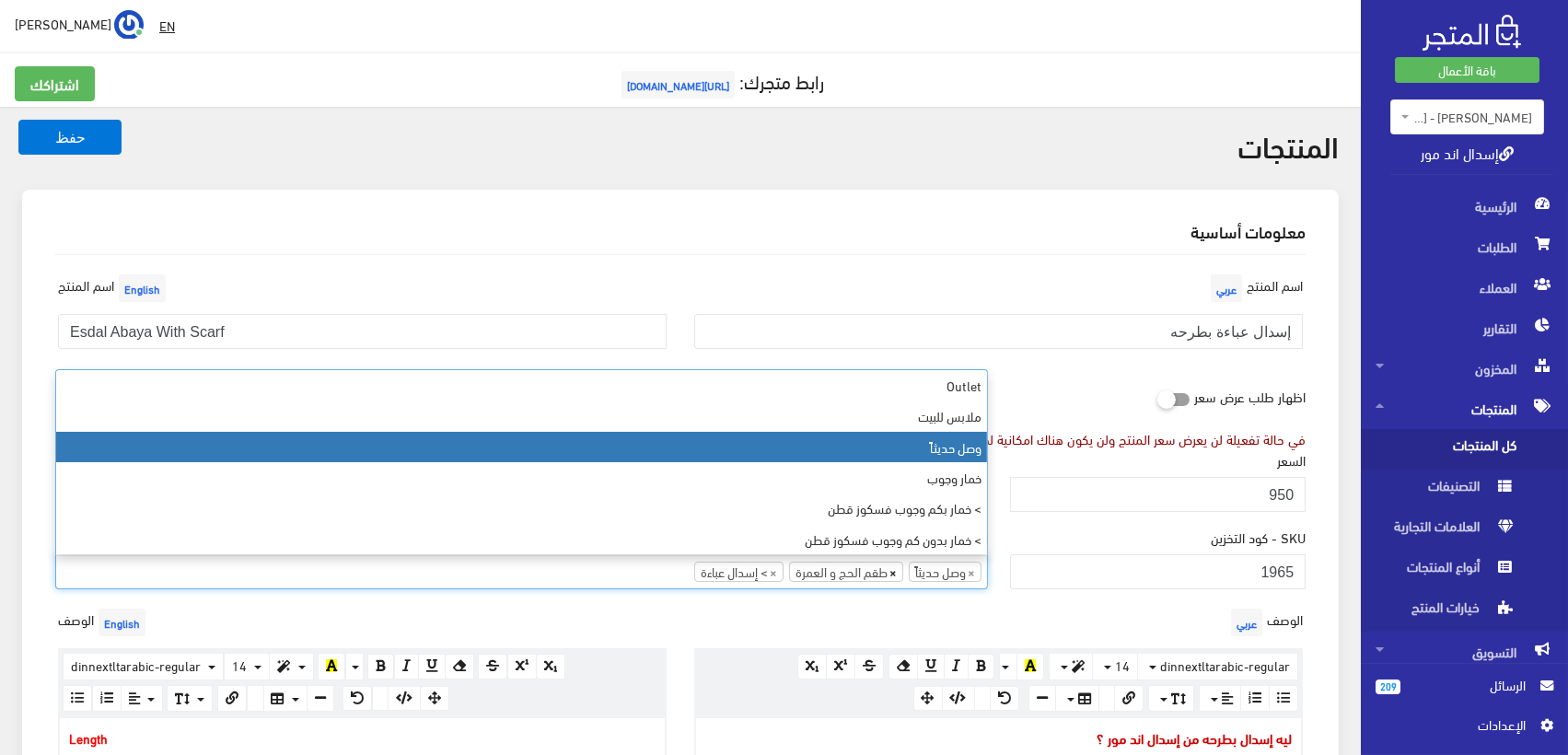
click at [891, 574] on span "×" at bounding box center [894, 572] width 8 height 19
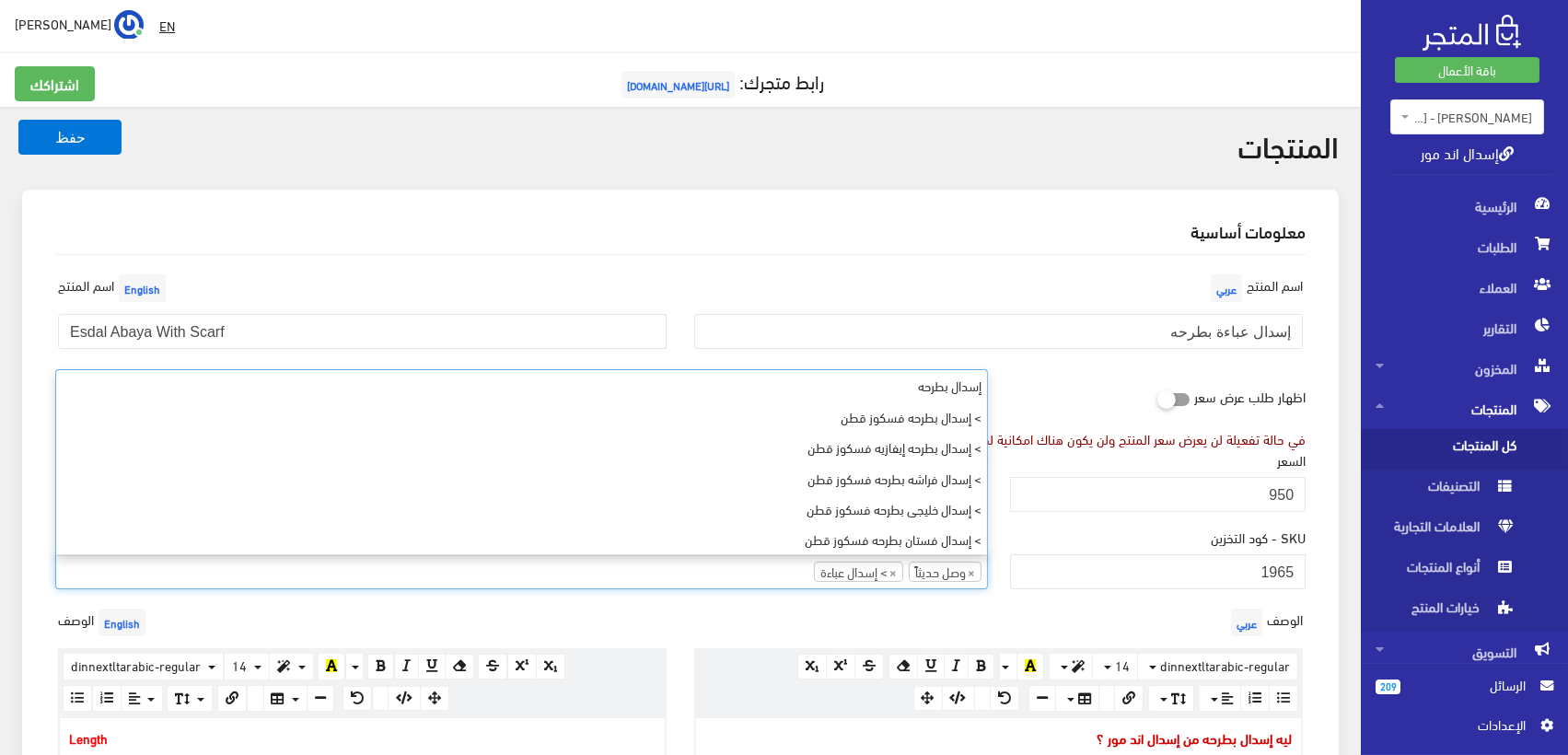
scroll to position [799, 0]
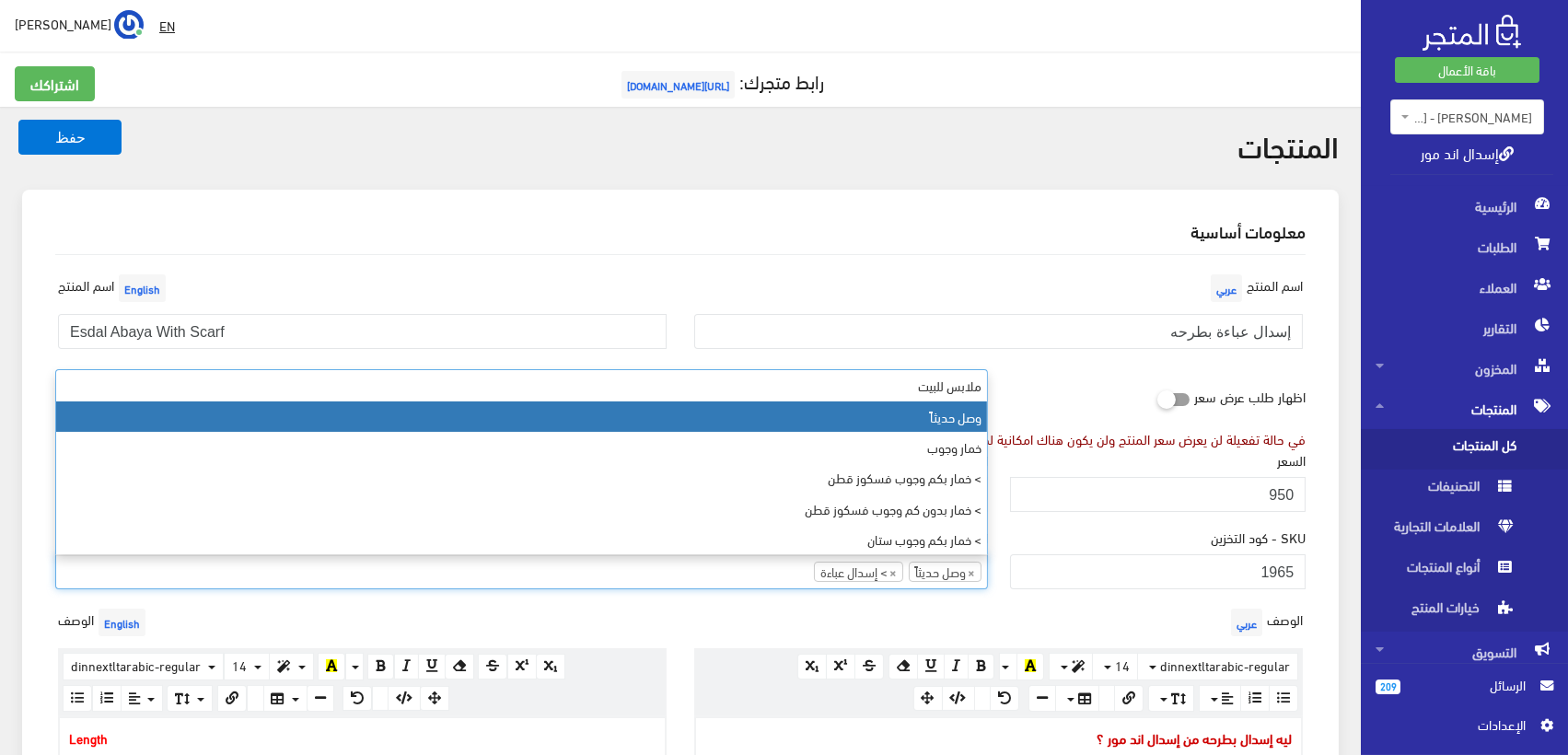
click at [745, 574] on ul "× وصل حديثاً × > إسدال عباءة" at bounding box center [522, 569] width 931 height 29
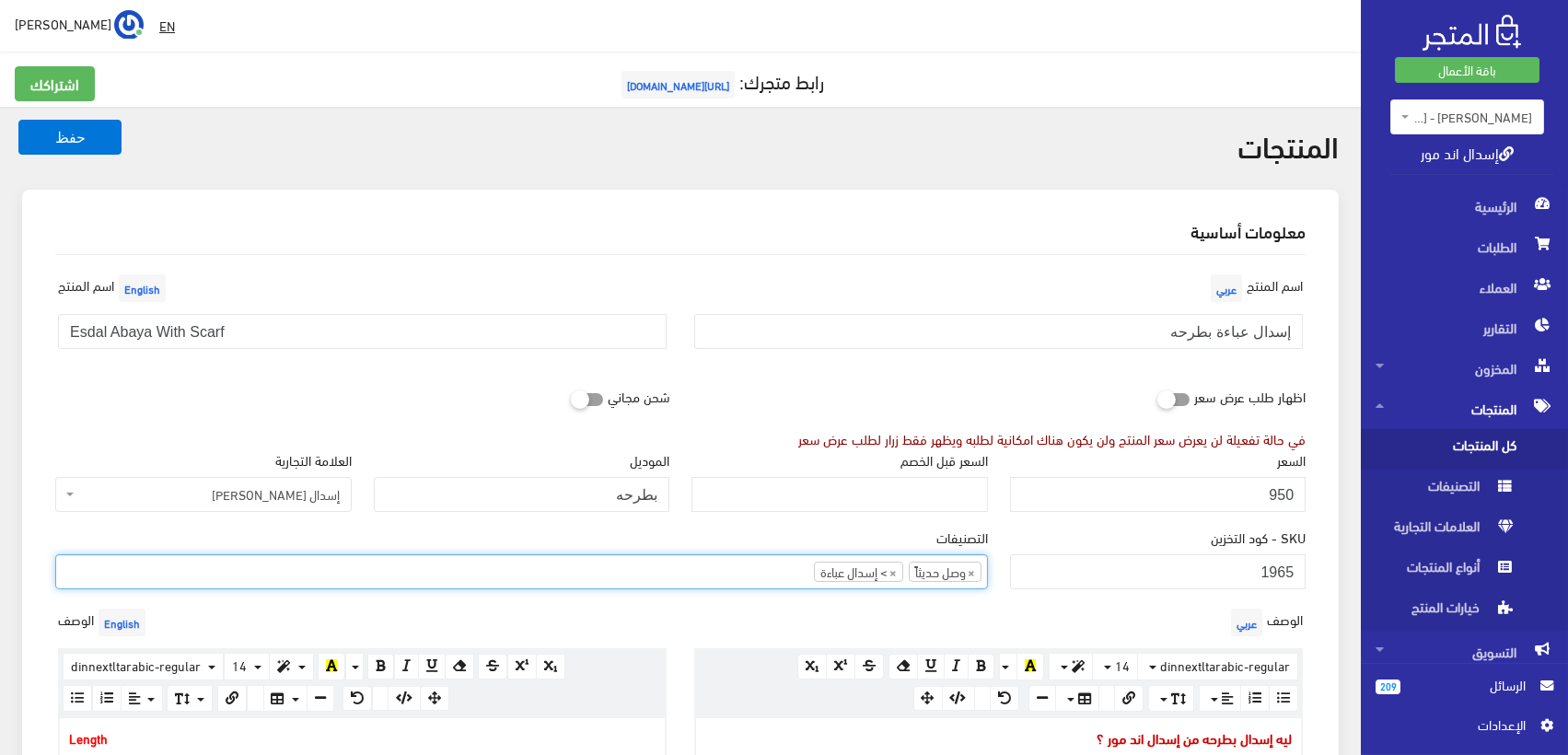
click at [744, 576] on ul "× وصل حديثاً × > إسدال عباءة" at bounding box center [522, 569] width 931 height 29
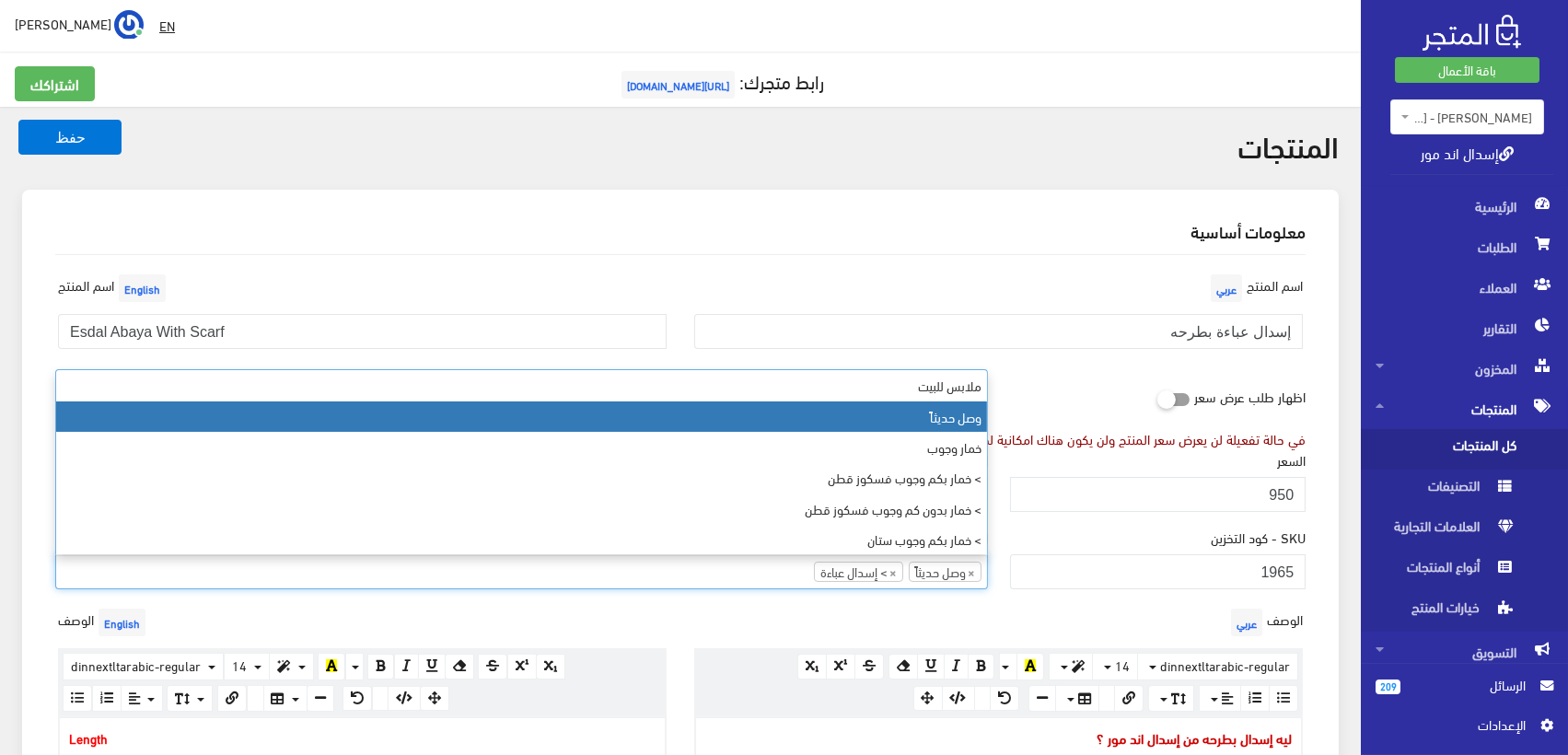
type input "'"
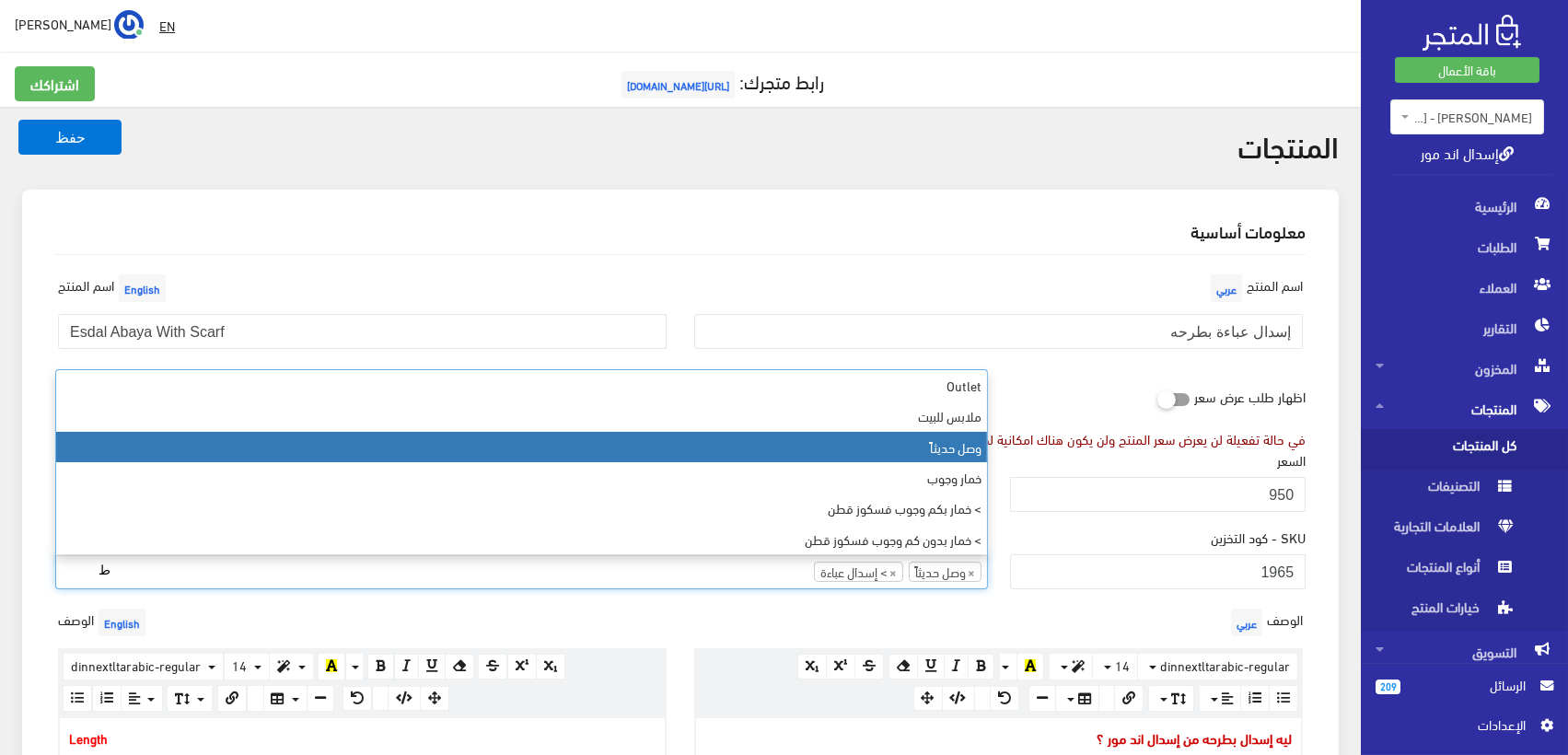
scroll to position [0, 0]
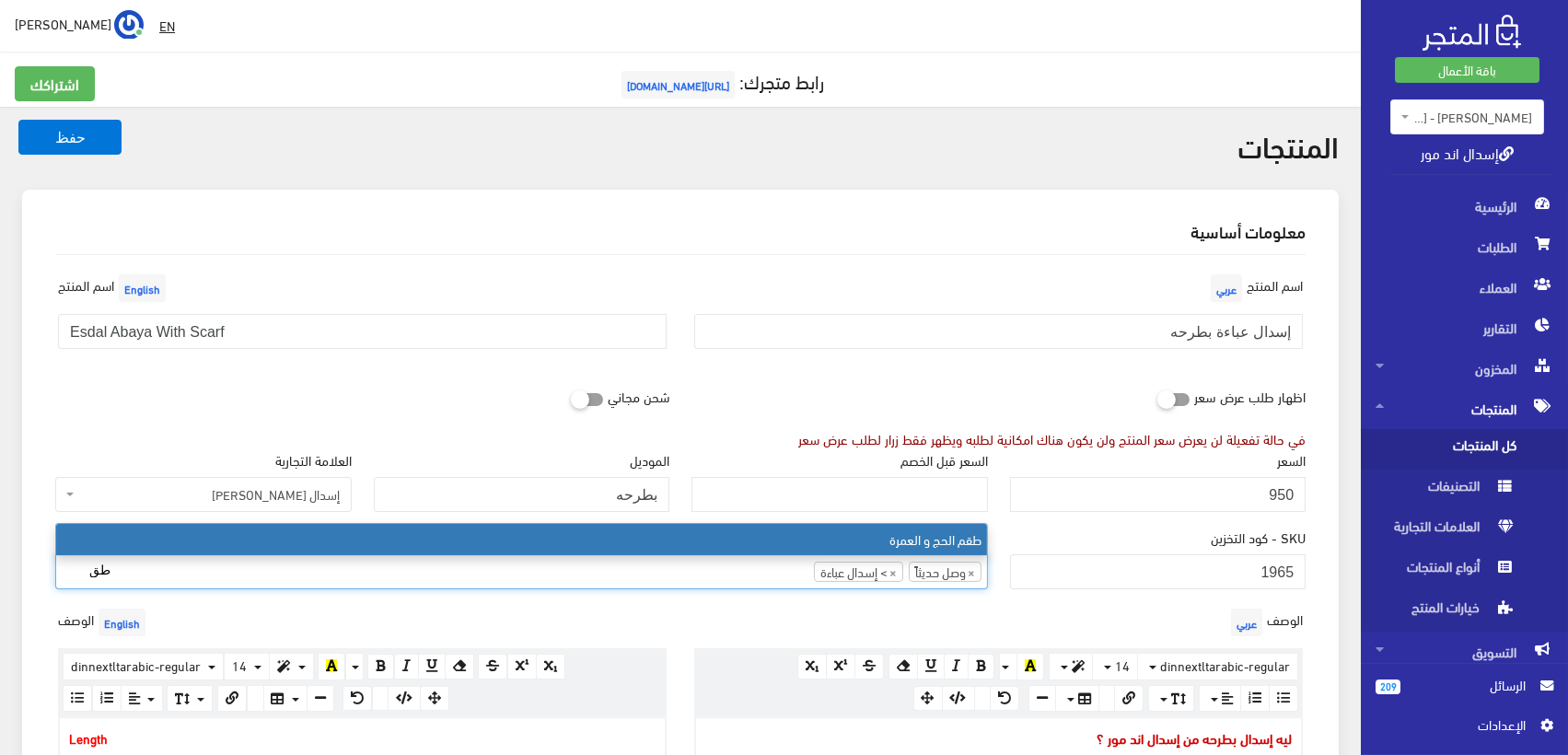
type input "طق"
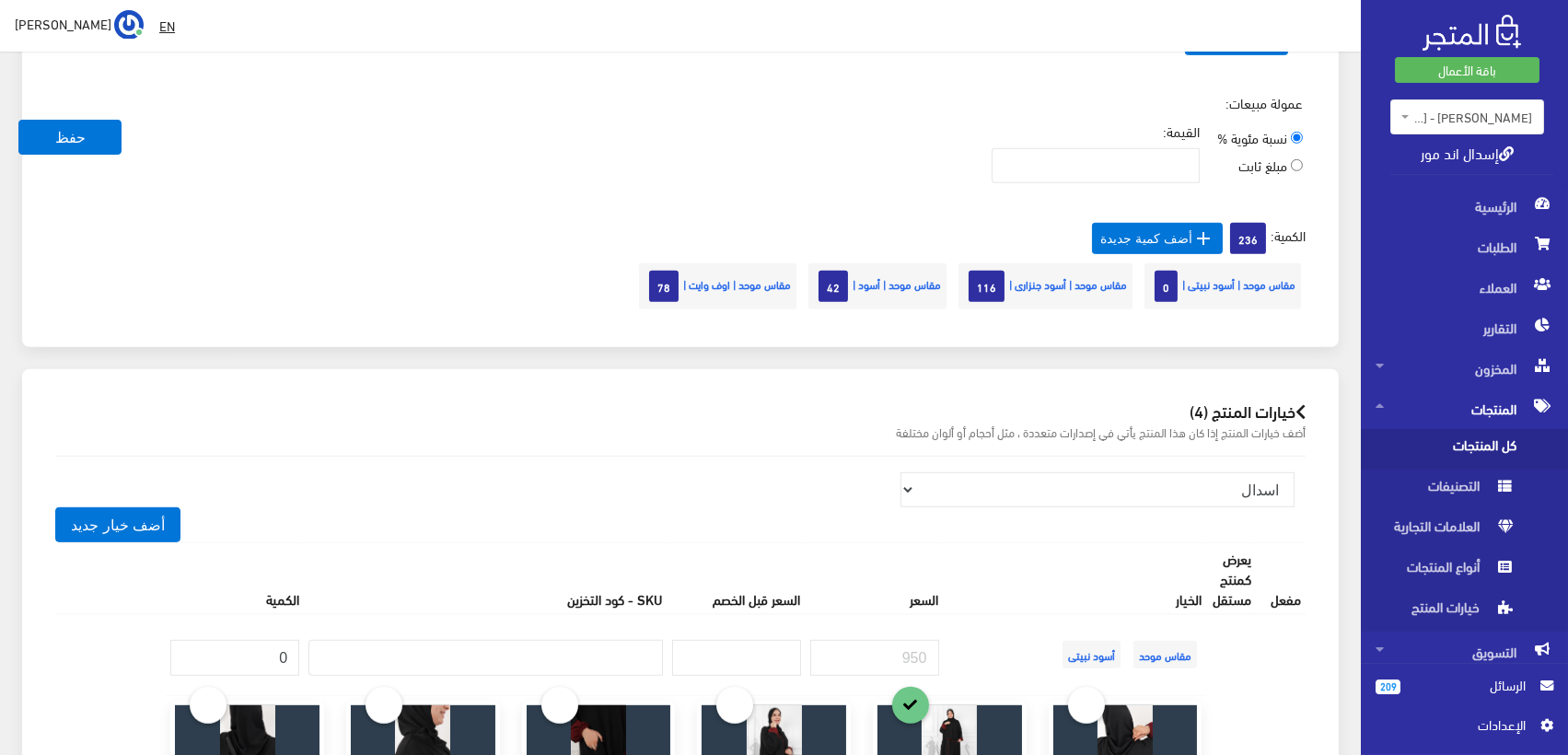
scroll to position [2047, 0]
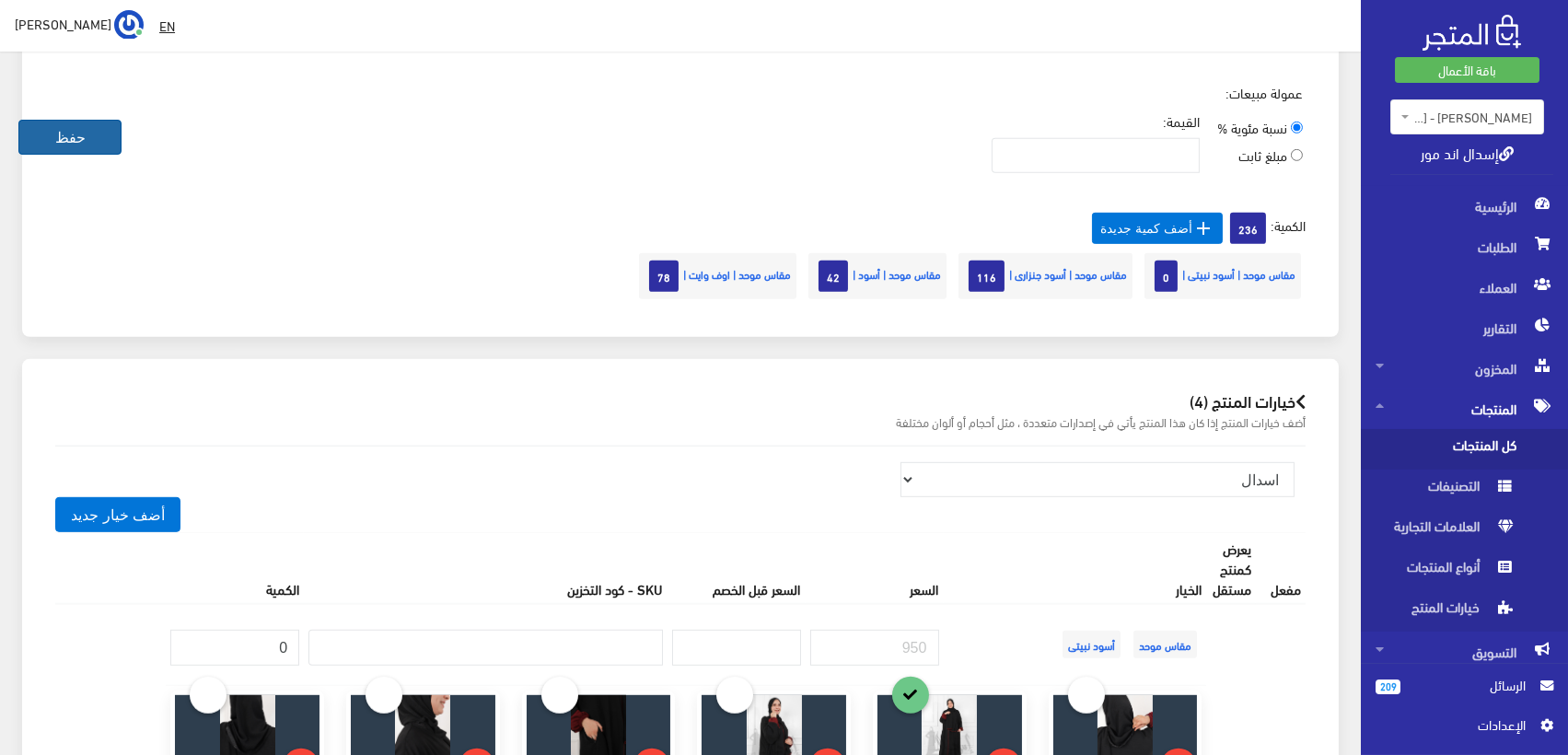
drag, startPoint x: 61, startPoint y: 134, endPoint x: 77, endPoint y: 129, distance: 16.8
click at [63, 134] on button "حفظ" at bounding box center [70, 137] width 103 height 35
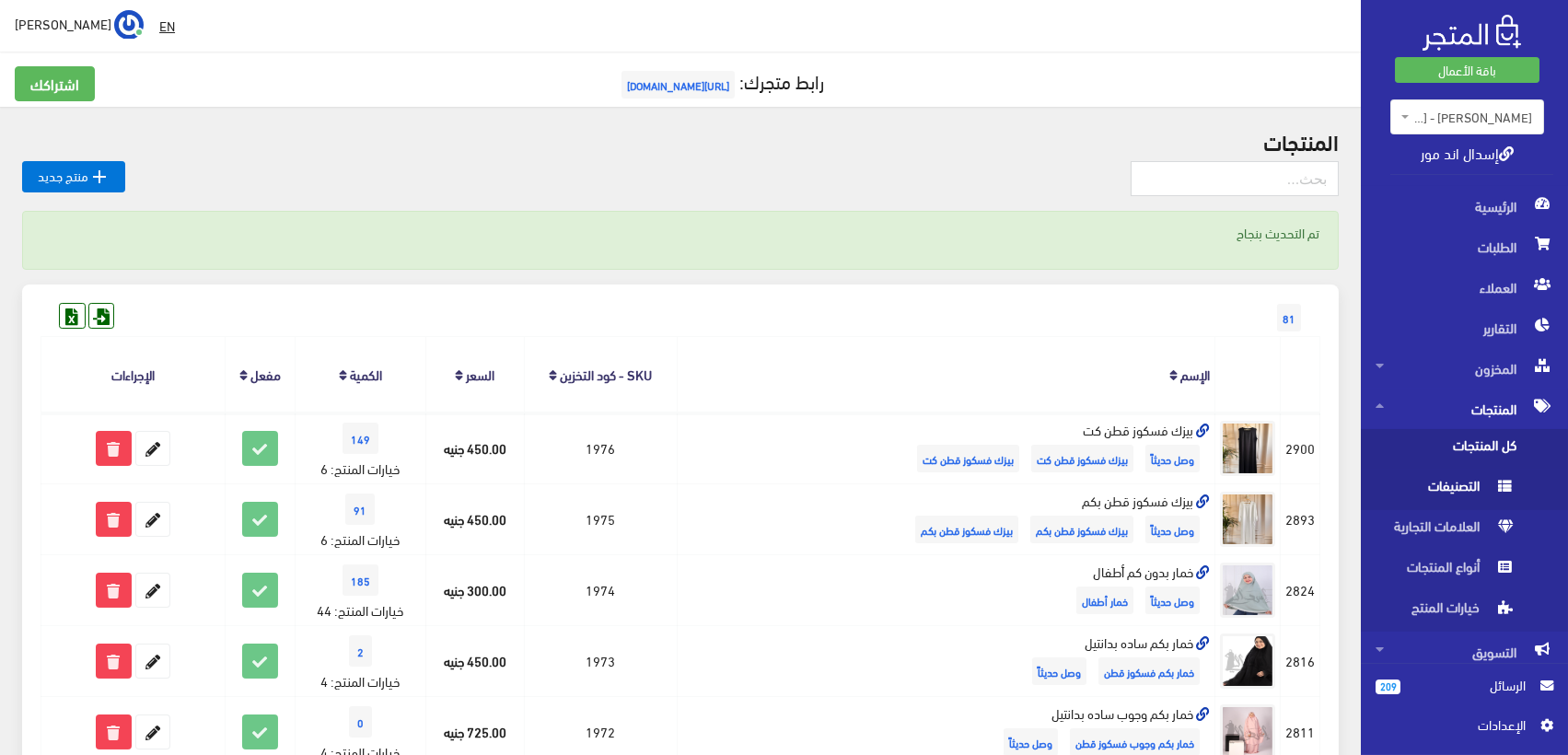
click at [1475, 471] on span "التصنيفات" at bounding box center [1445, 489] width 140 height 40
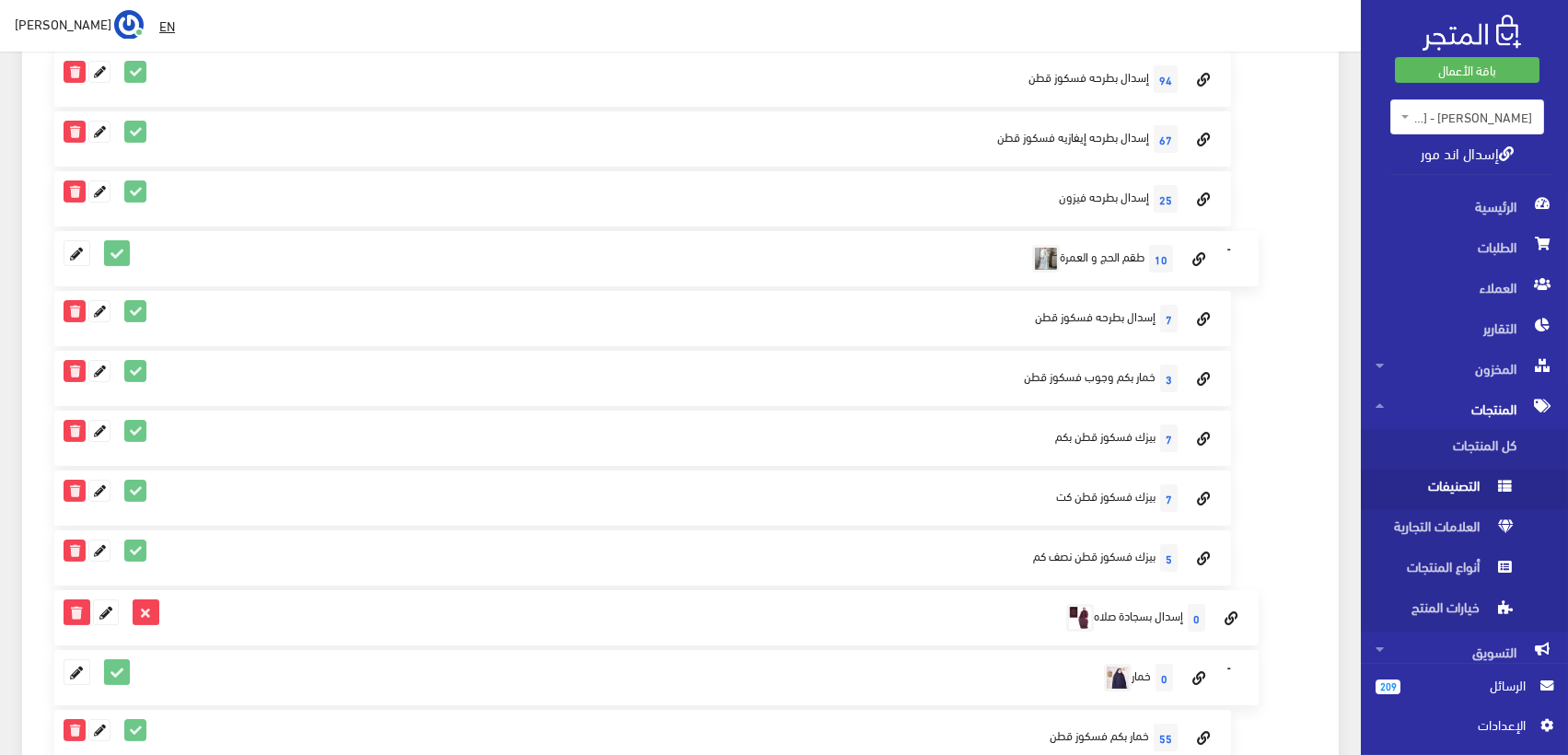
scroll to position [818, 0]
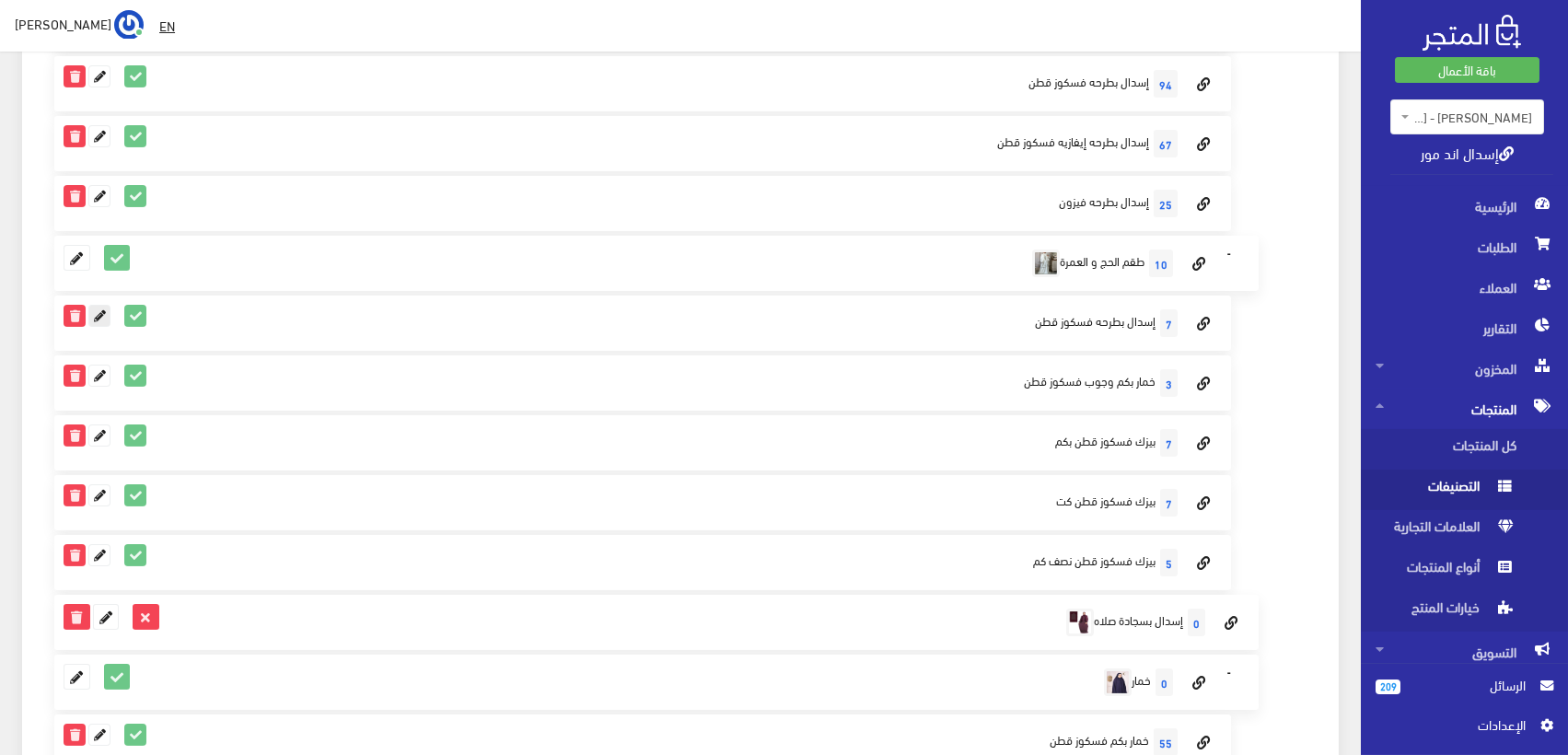
click at [103, 318] on icon at bounding box center [100, 316] width 21 height 21
click at [100, 319] on icon at bounding box center [100, 316] width 21 height 21
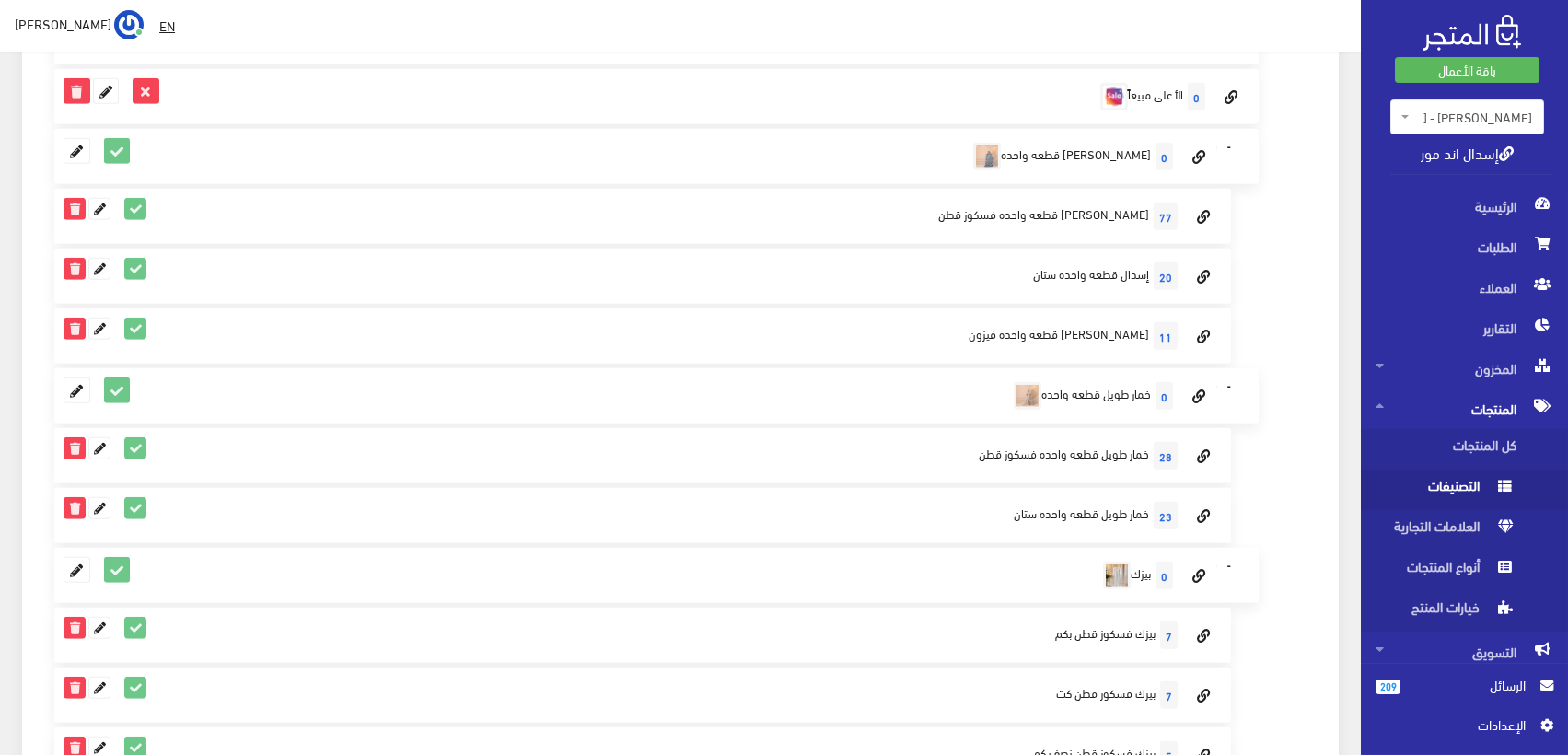
scroll to position [2934, 0]
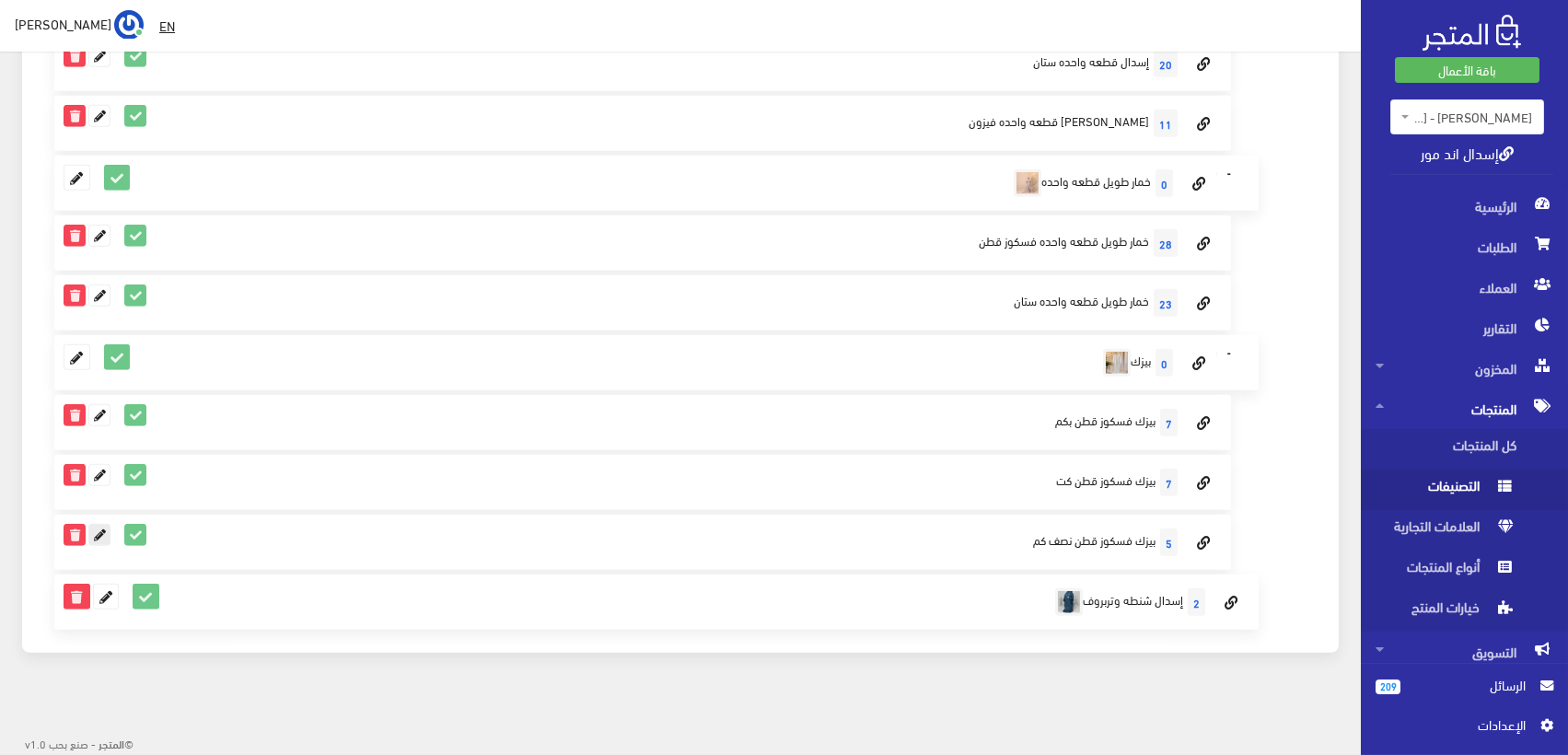
click at [105, 532] on icon at bounding box center [100, 535] width 21 height 21
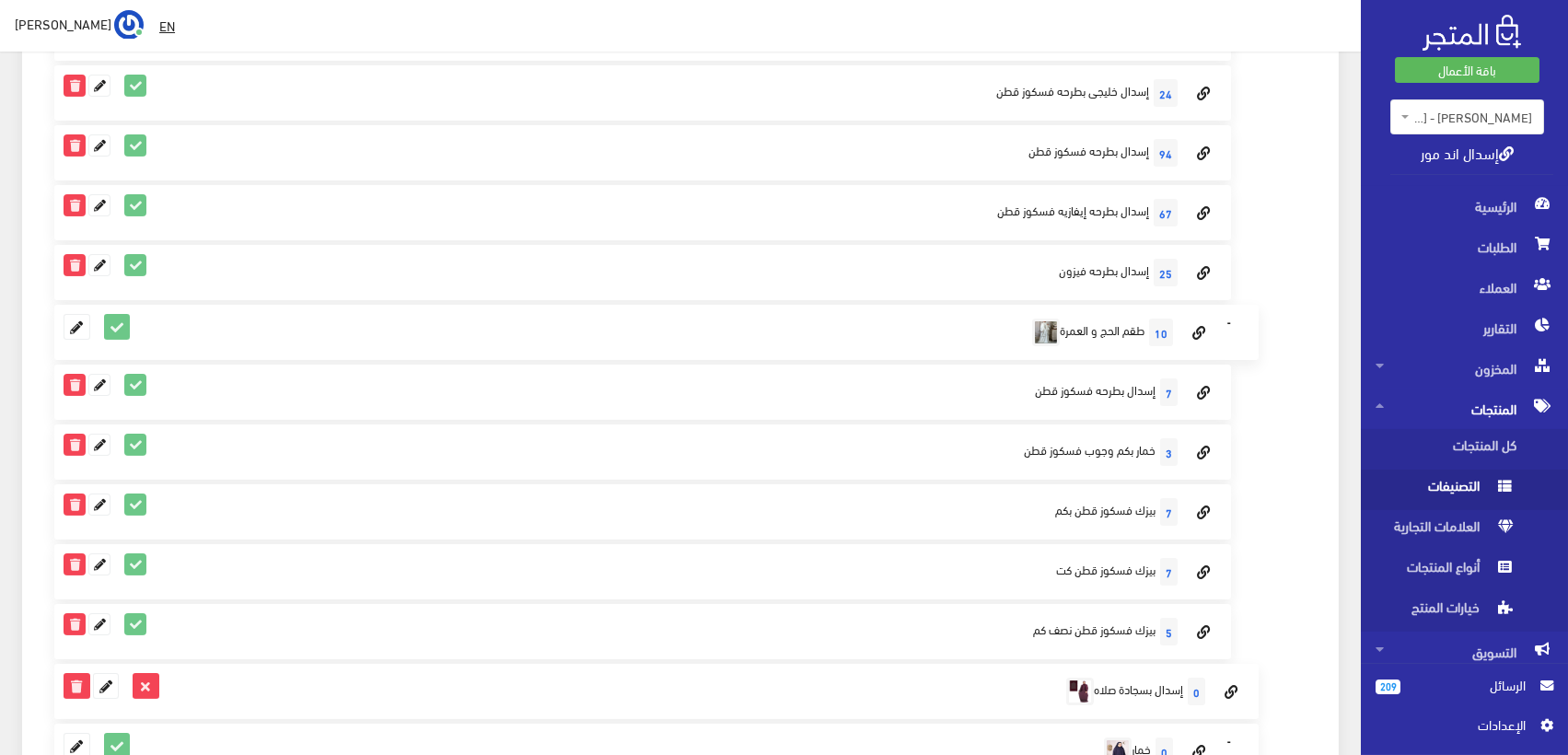
scroll to position [785, 0]
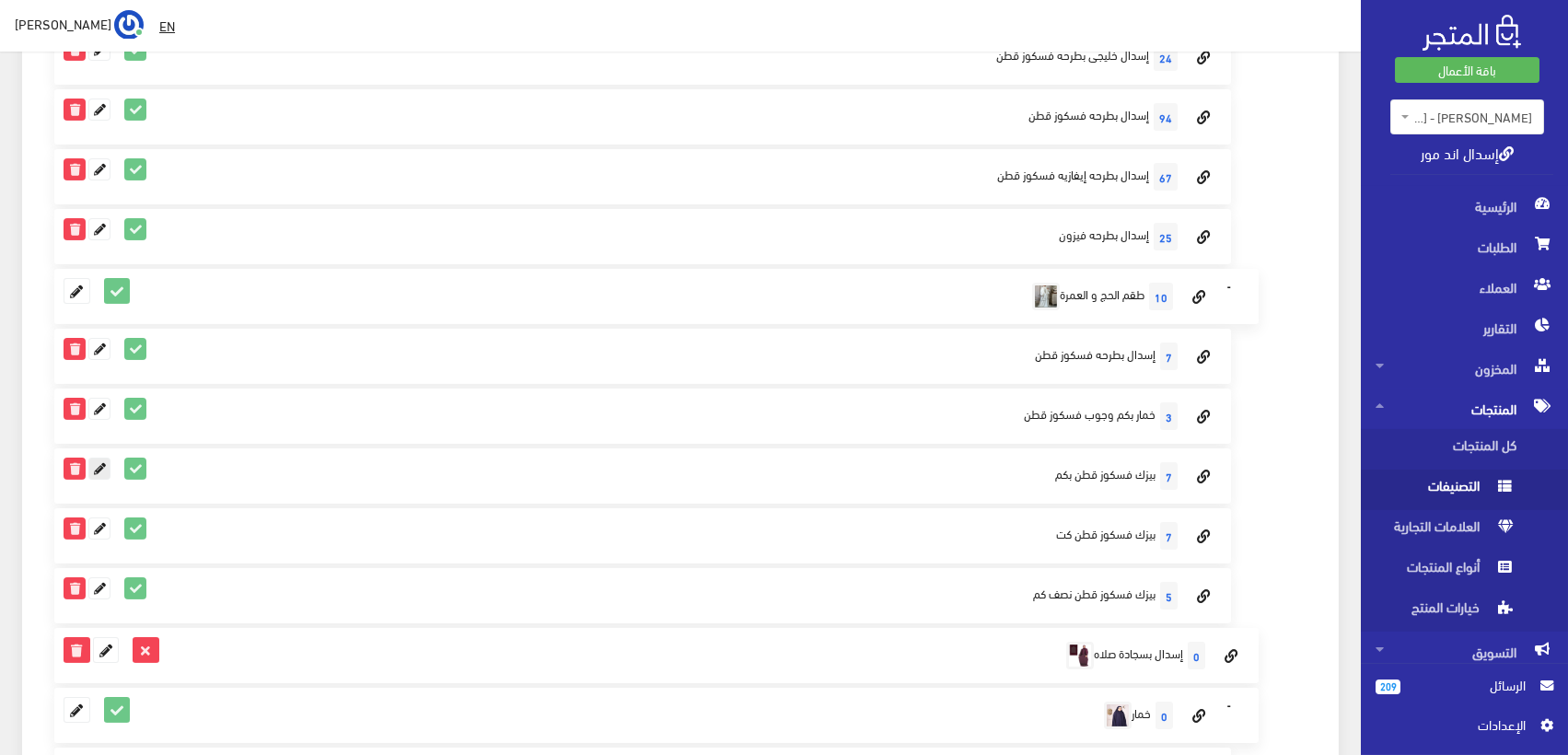
click at [99, 466] on icon at bounding box center [100, 469] width 21 height 21
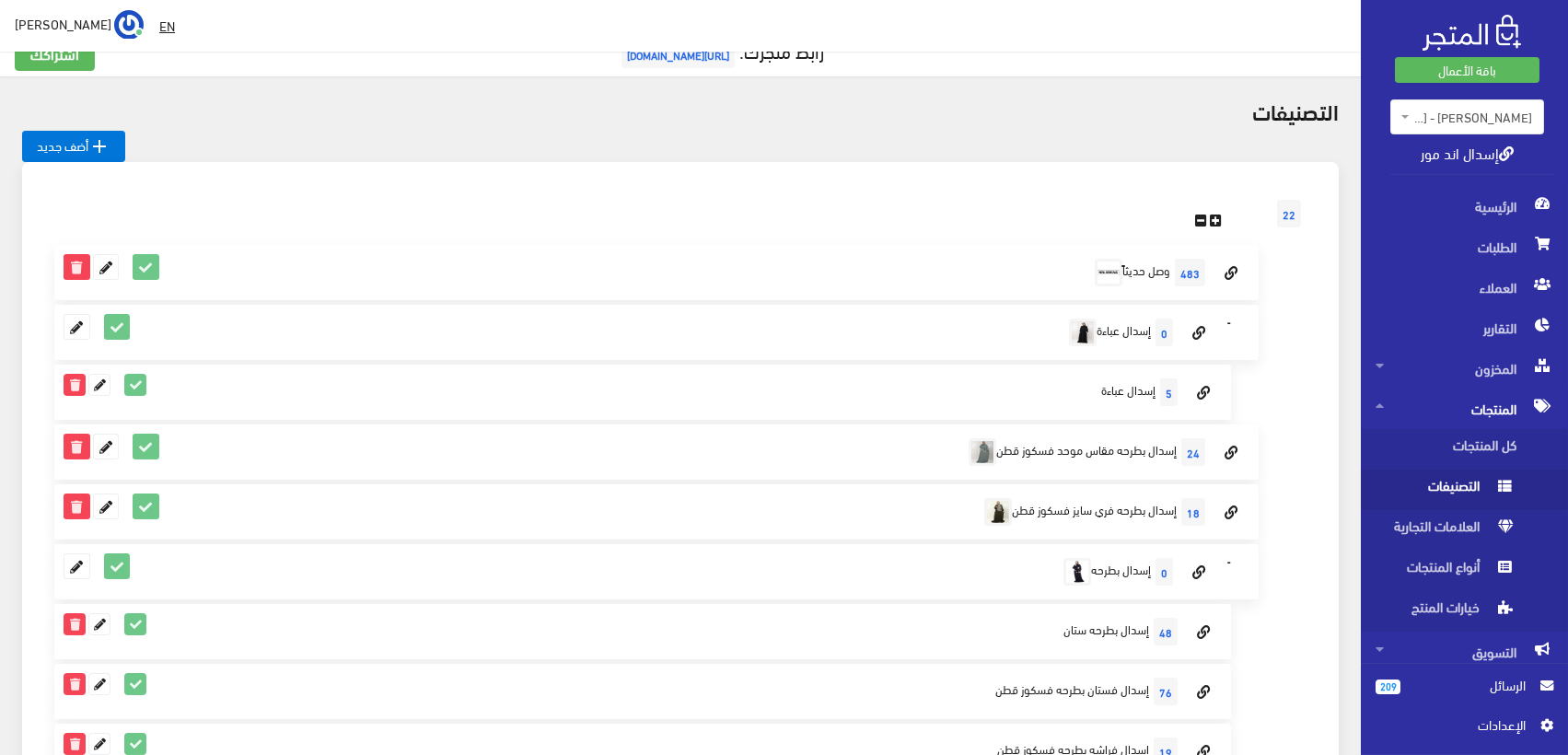
scroll to position [0, 0]
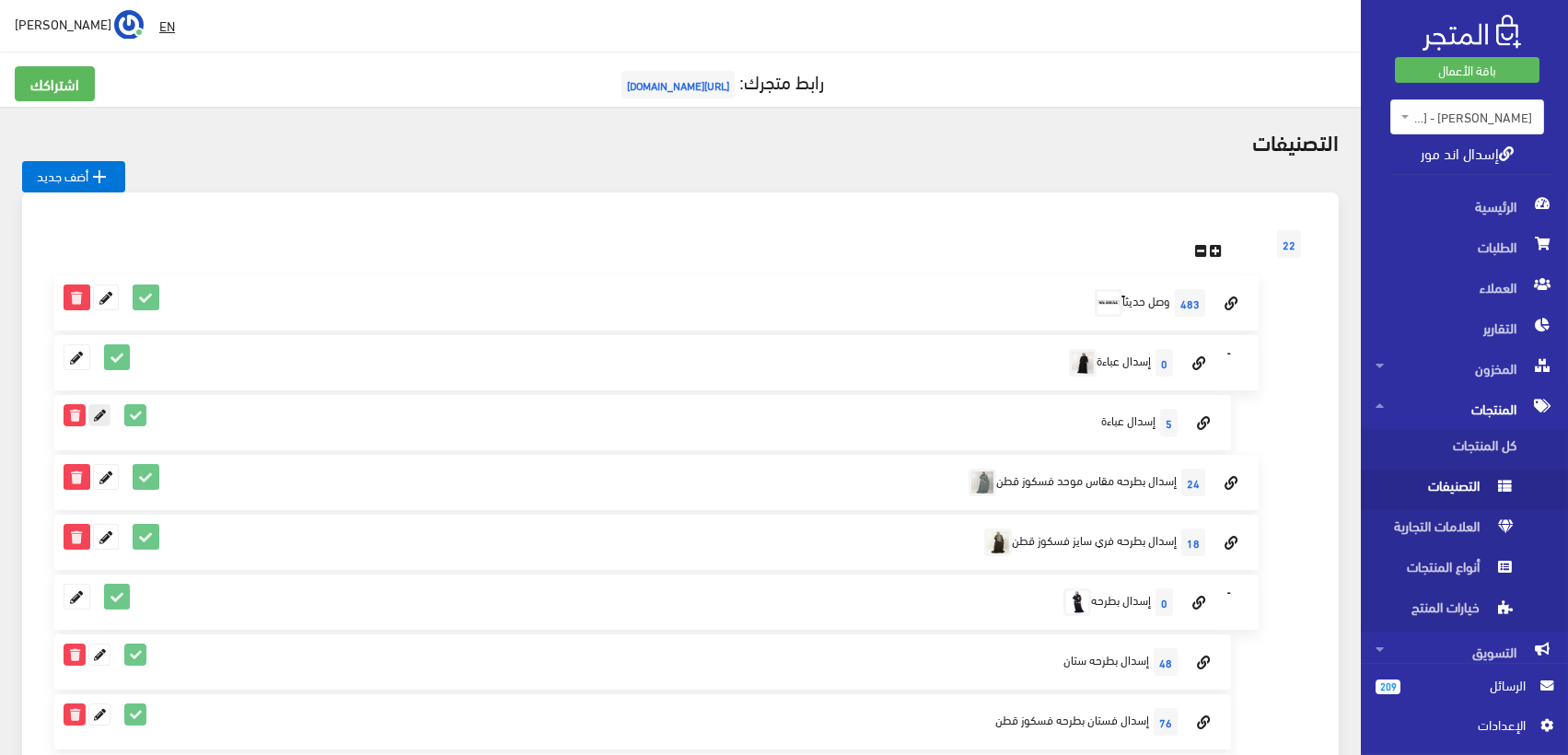
click at [103, 411] on icon at bounding box center [100, 416] width 21 height 21
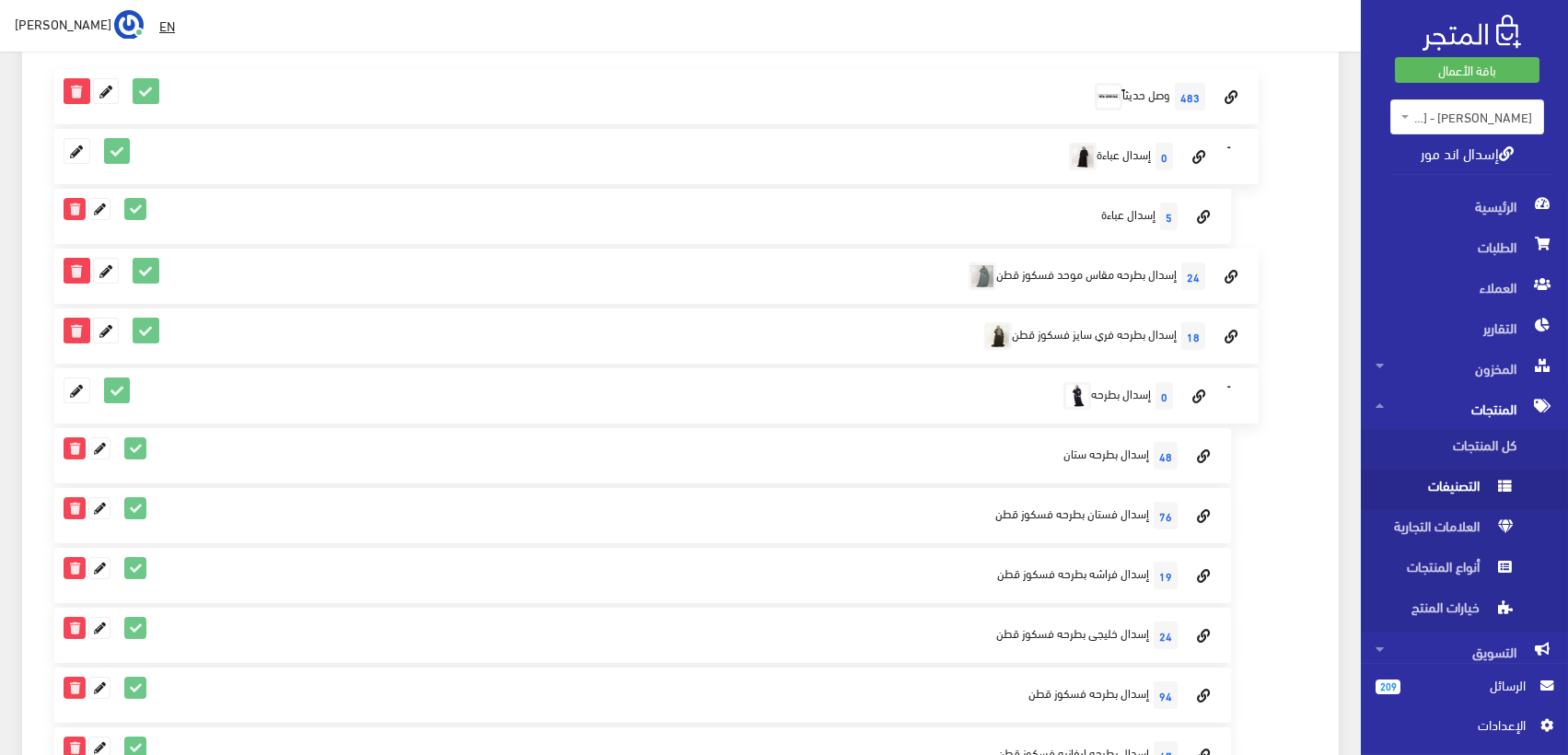
scroll to position [409, 0]
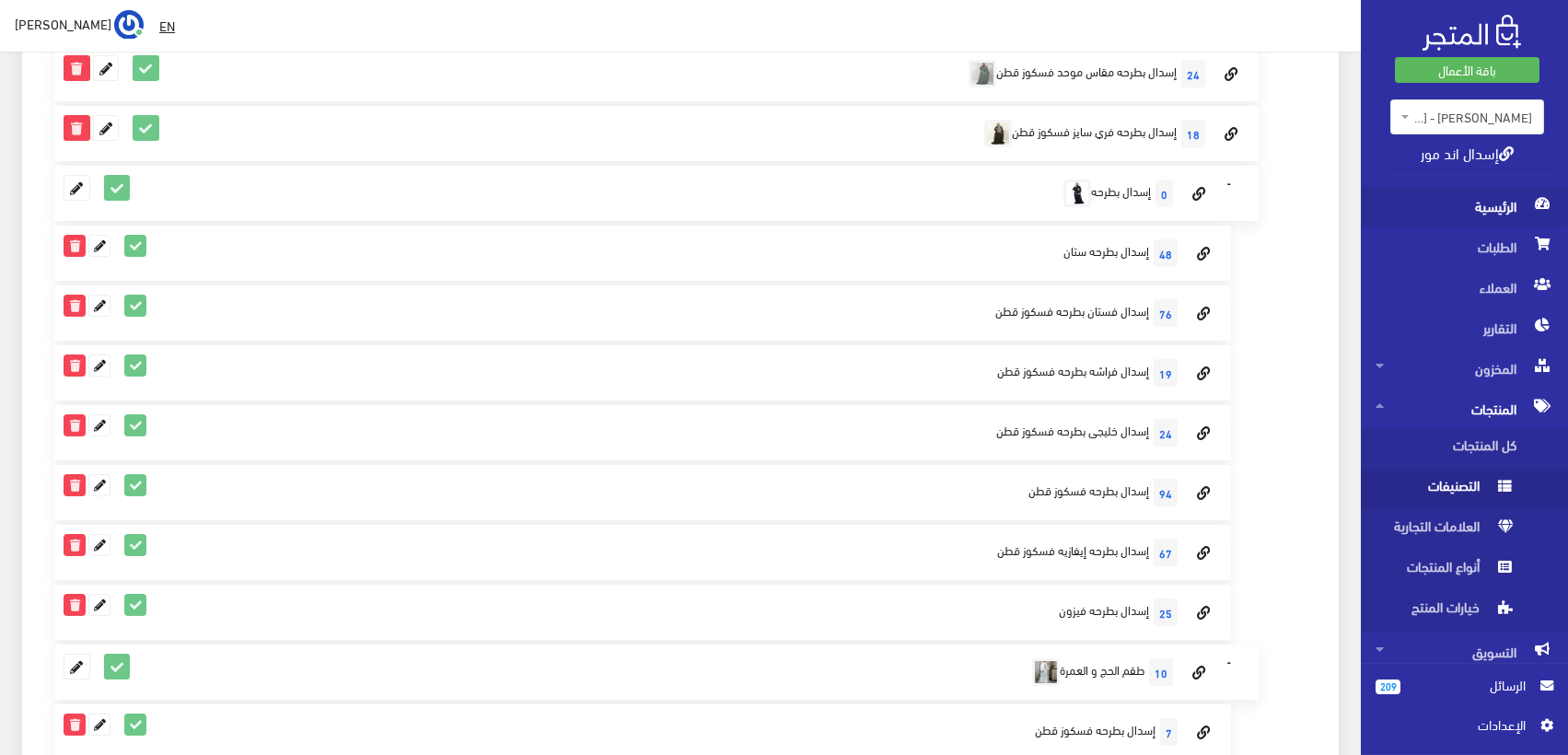
click at [1499, 217] on span "الرئيسية" at bounding box center [1464, 206] width 177 height 40
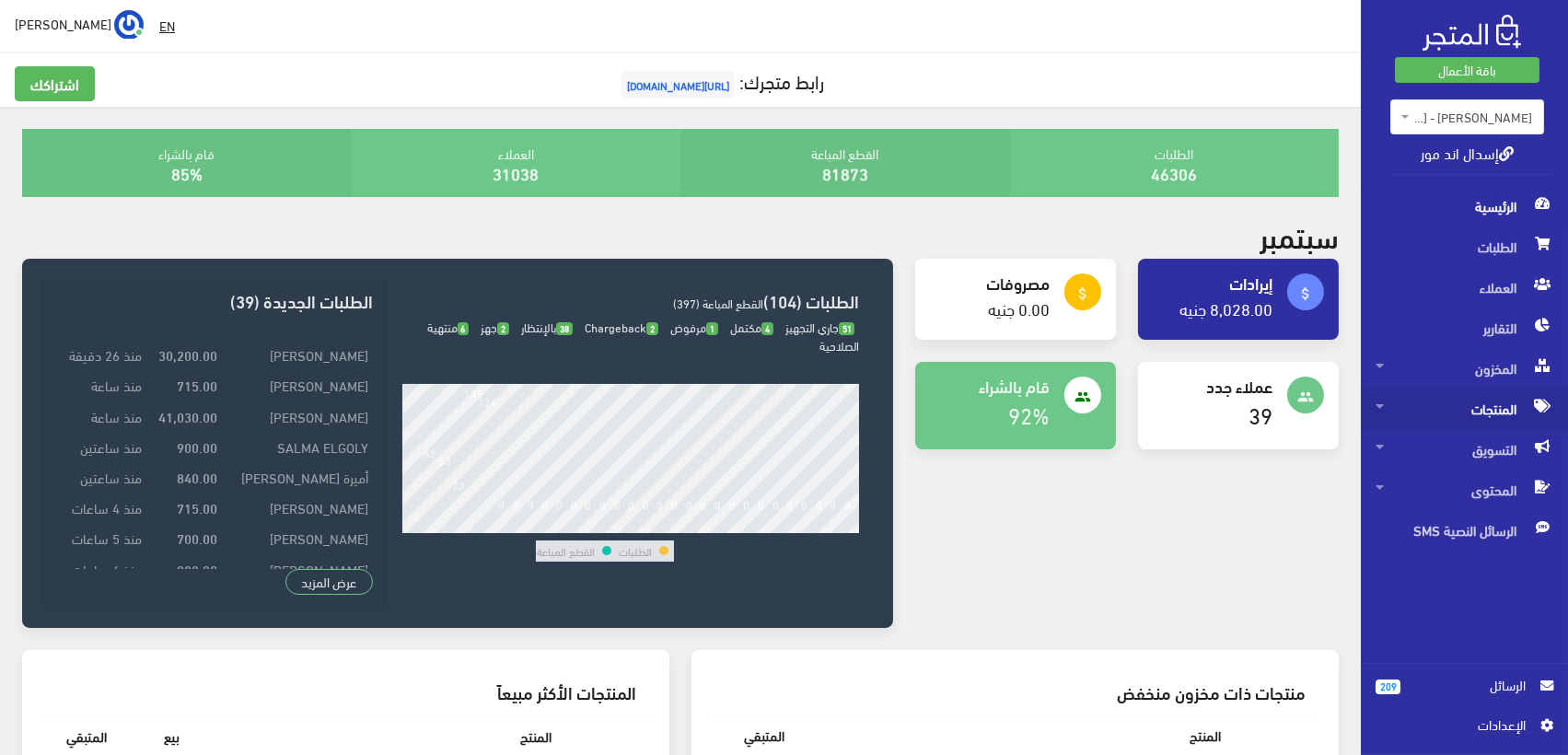
click at [1516, 400] on span "المنتجات" at bounding box center [1464, 408] width 177 height 40
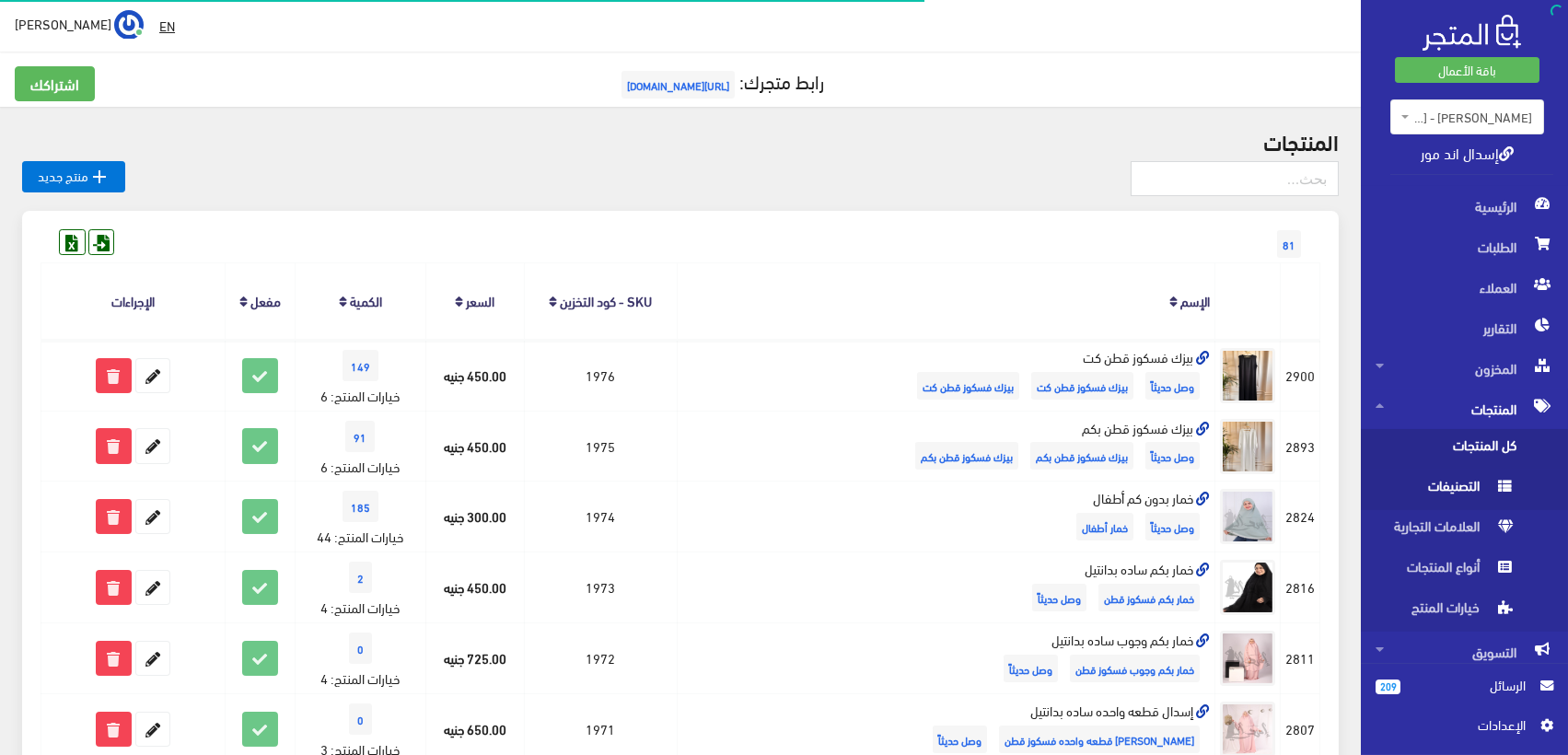
click at [1498, 443] on span "كل المنتجات" at bounding box center [1445, 449] width 140 height 40
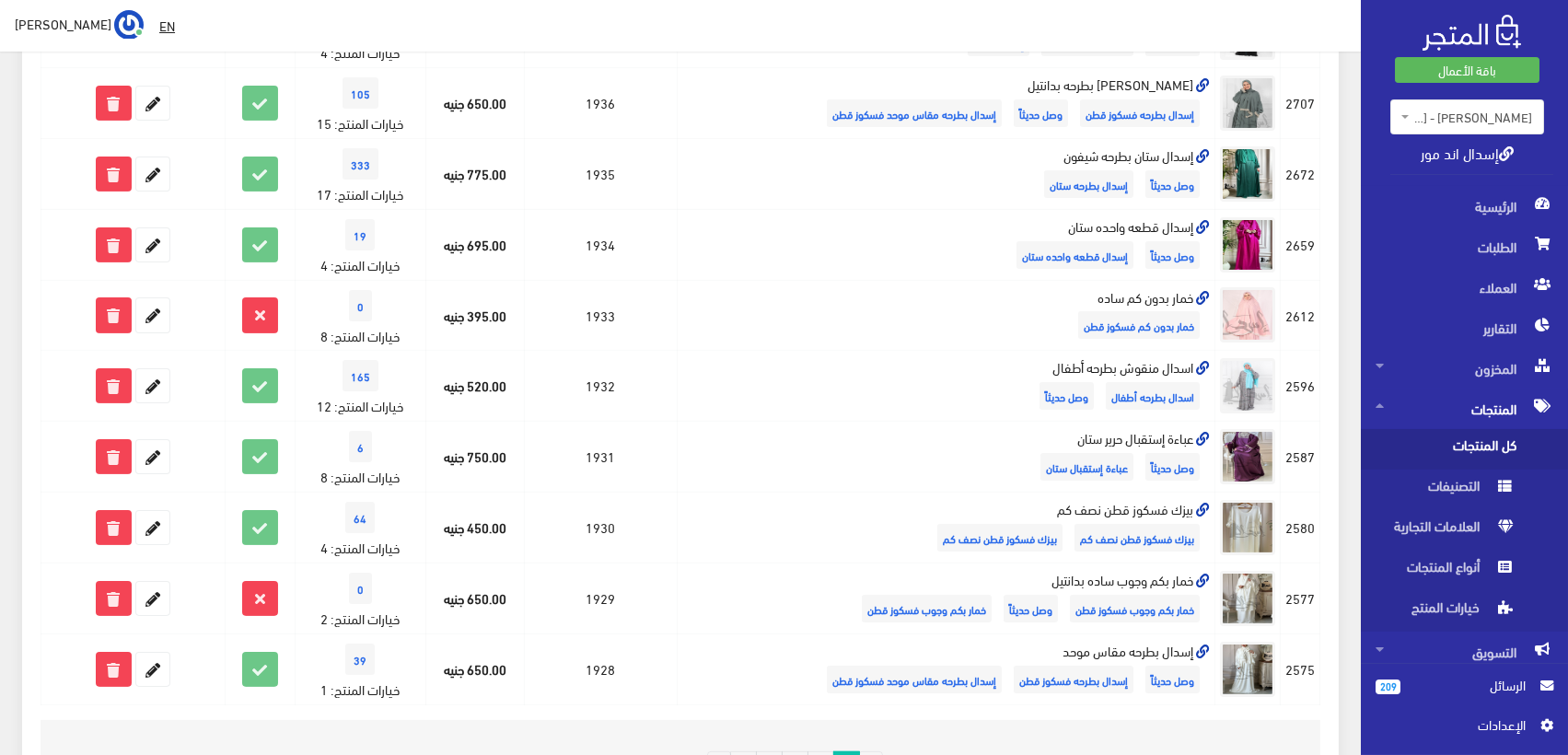
scroll to position [1221, 0]
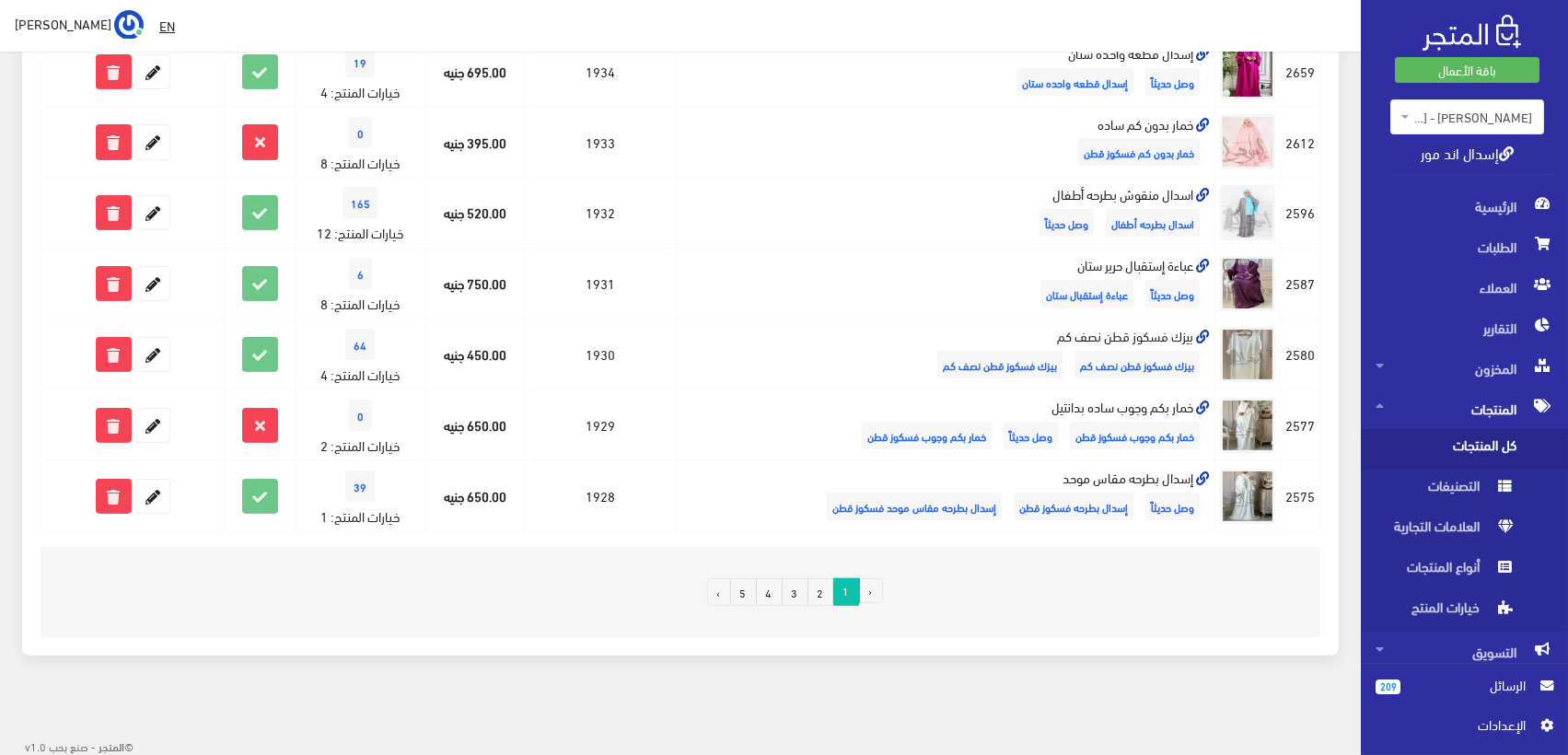
click at [790, 593] on link "3" at bounding box center [795, 592] width 26 height 27
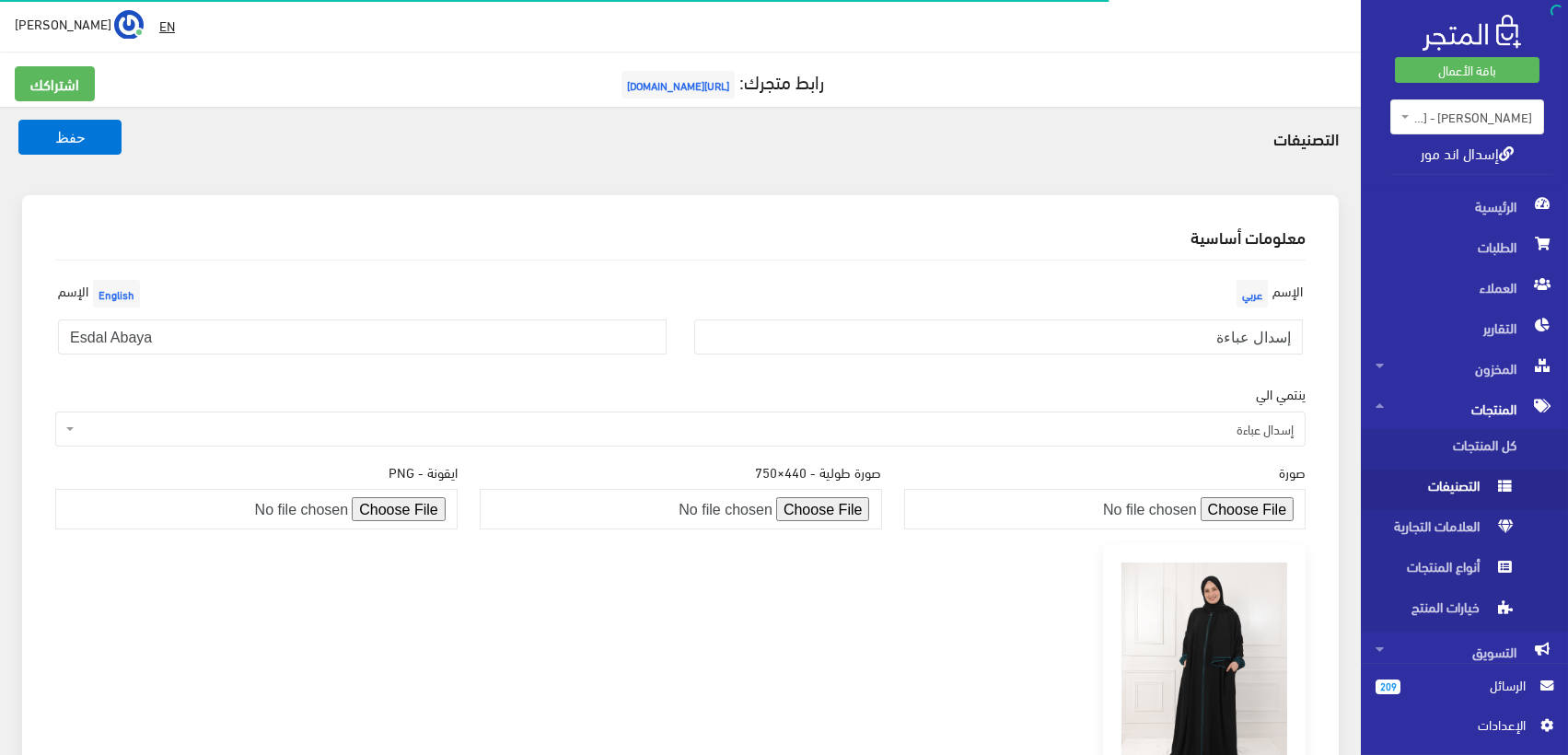
click at [1104, 423] on span "إسدال عباءة" at bounding box center [685, 429] width 1216 height 19
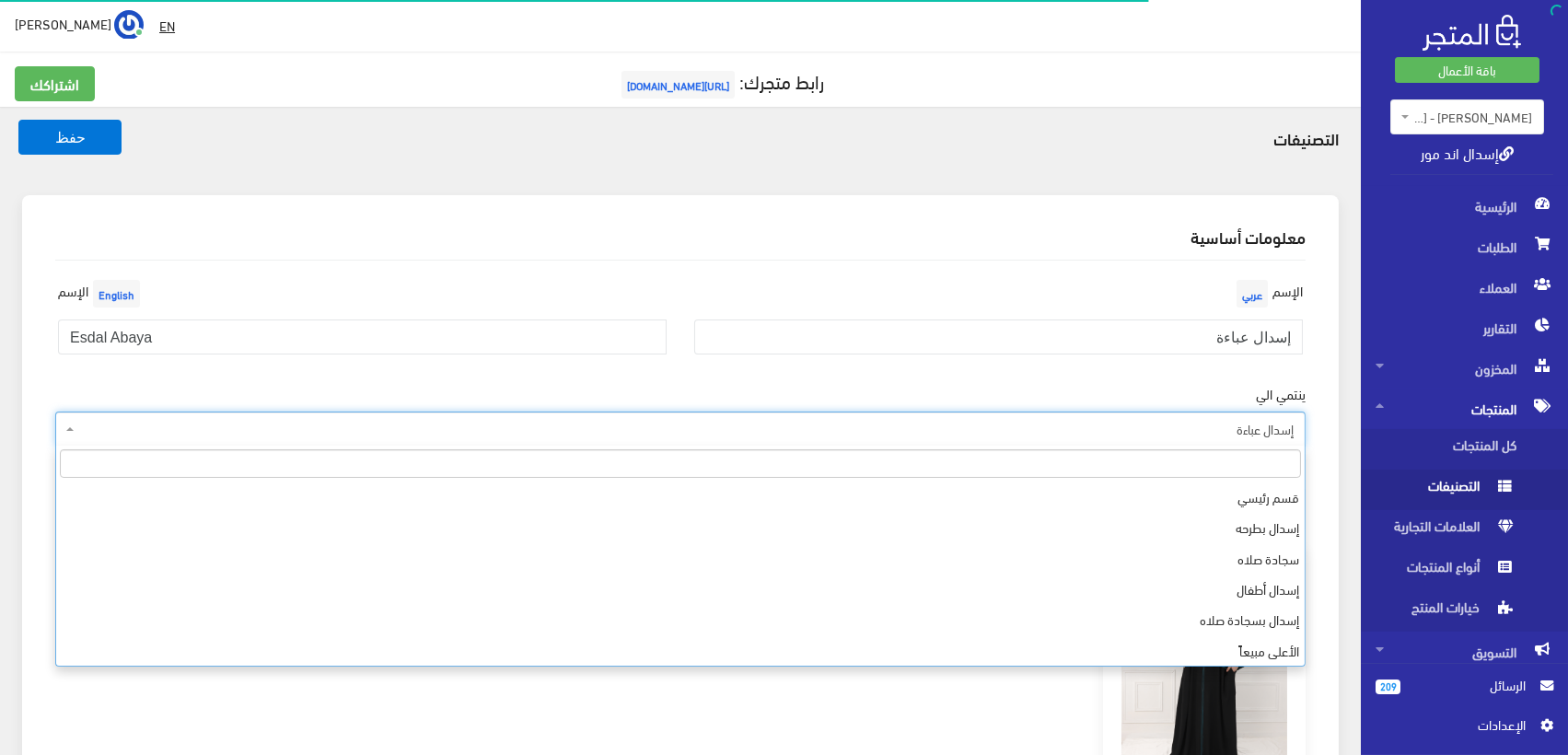
scroll to position [523, 0]
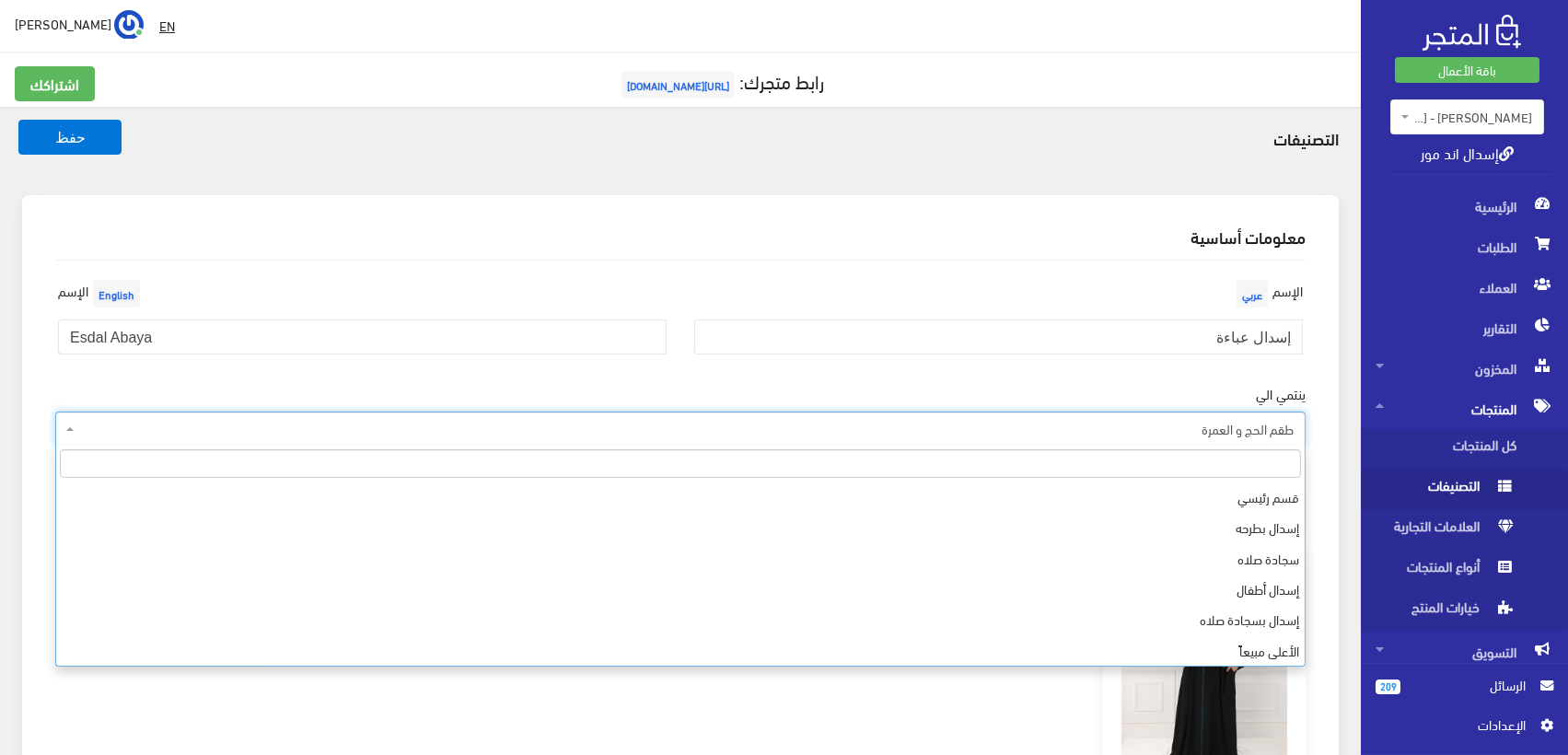
click at [1131, 432] on span "طقم الحج و العمرة" at bounding box center [685, 429] width 1216 height 19
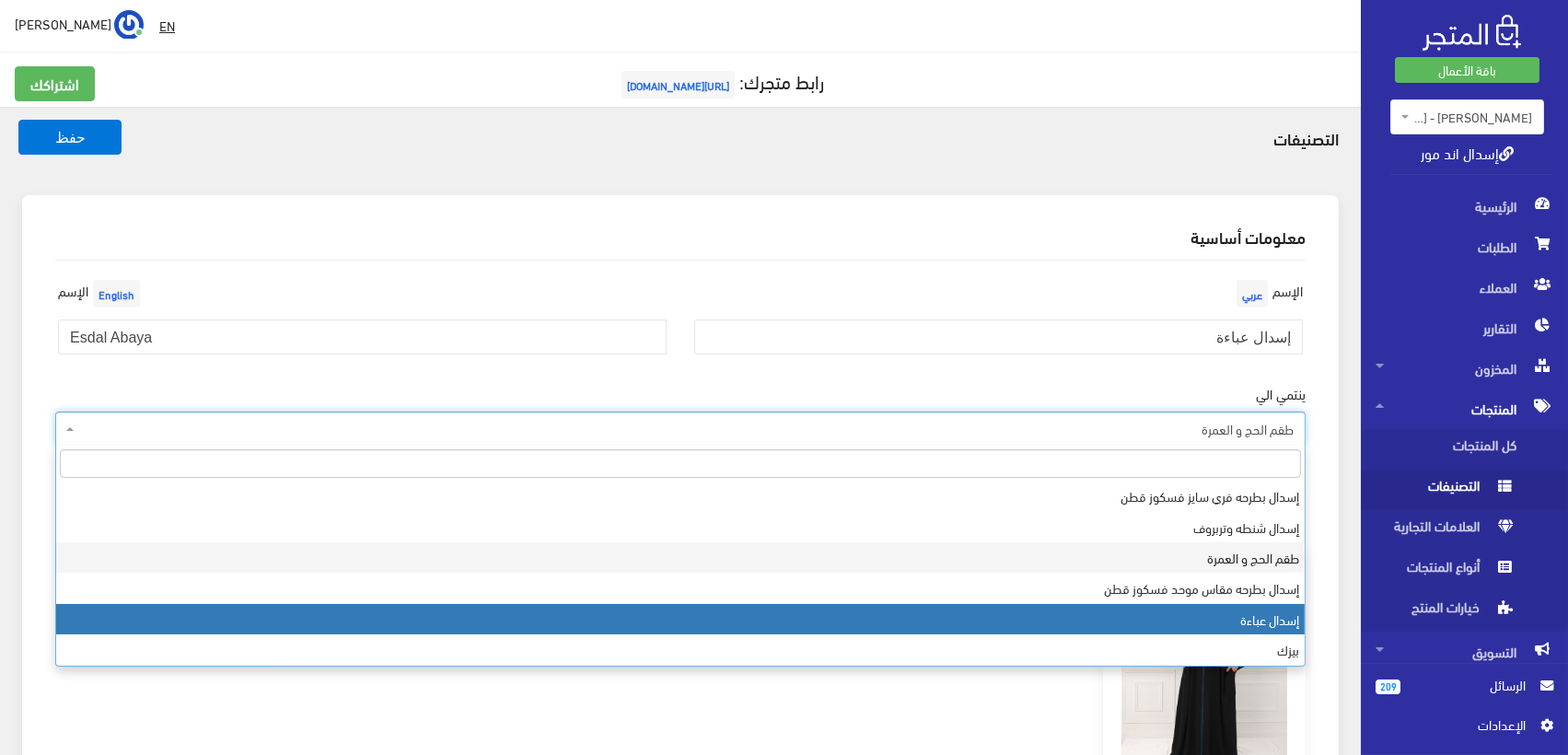
select select "61"
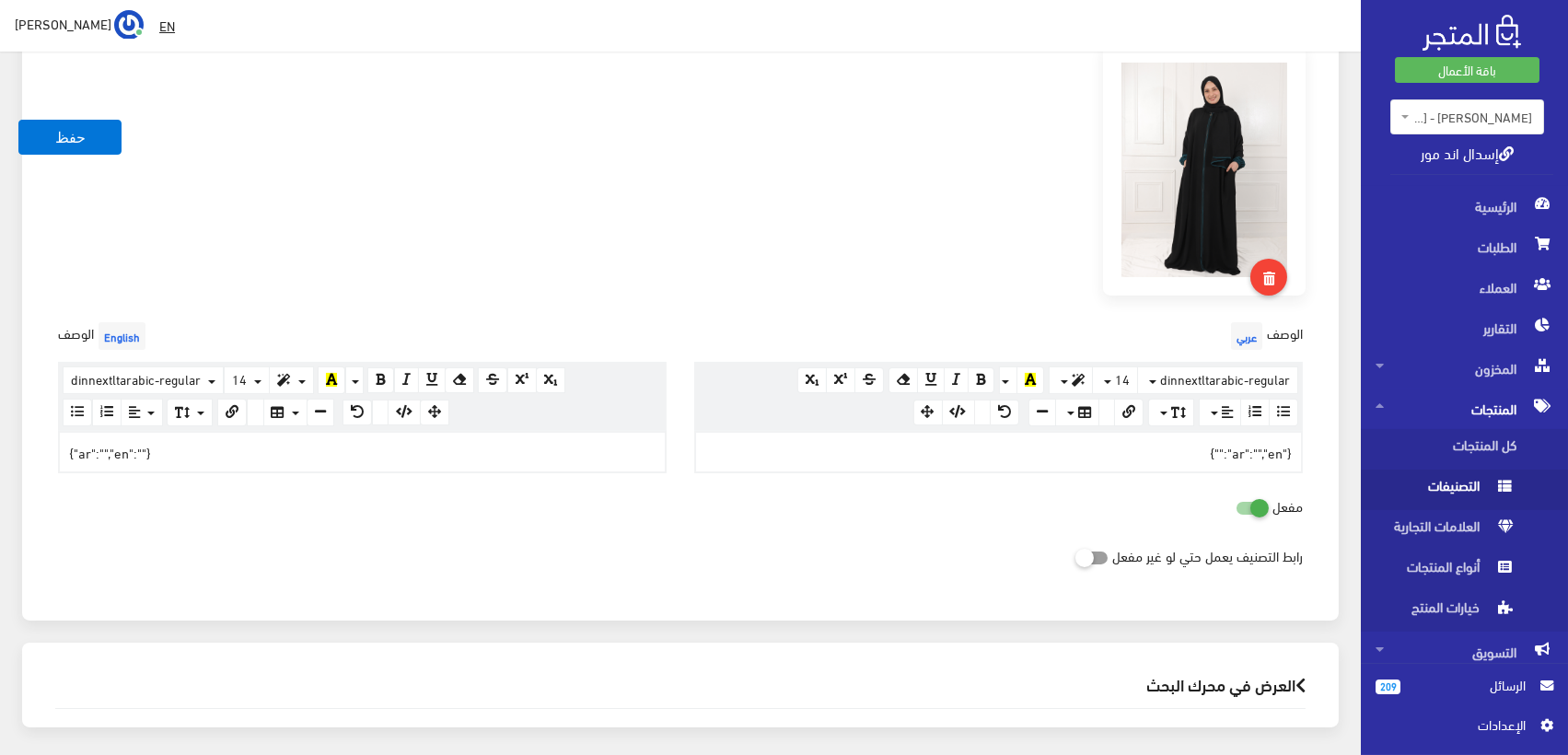
scroll to position [573, 0]
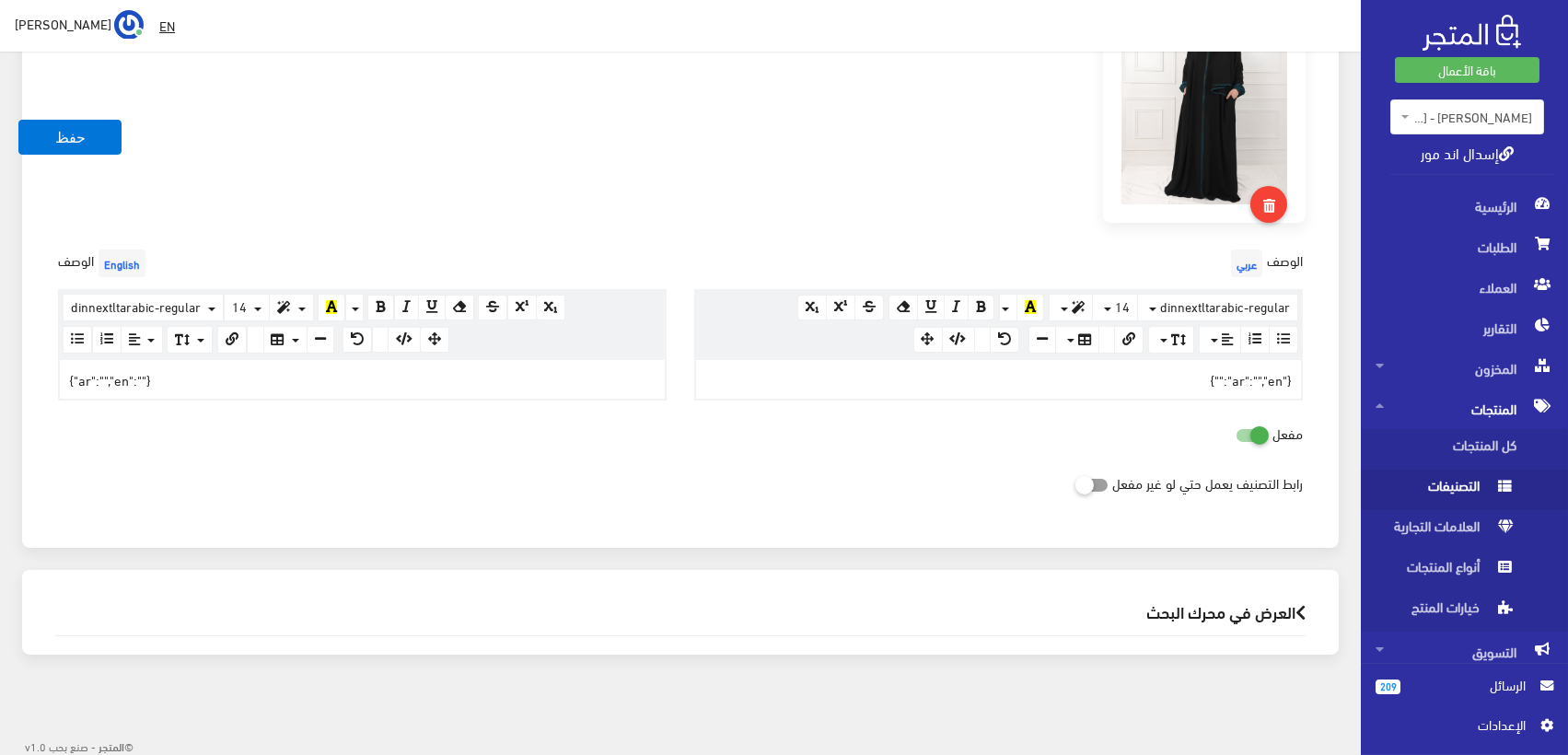
click at [1299, 608] on icon at bounding box center [1300, 612] width 10 height 17
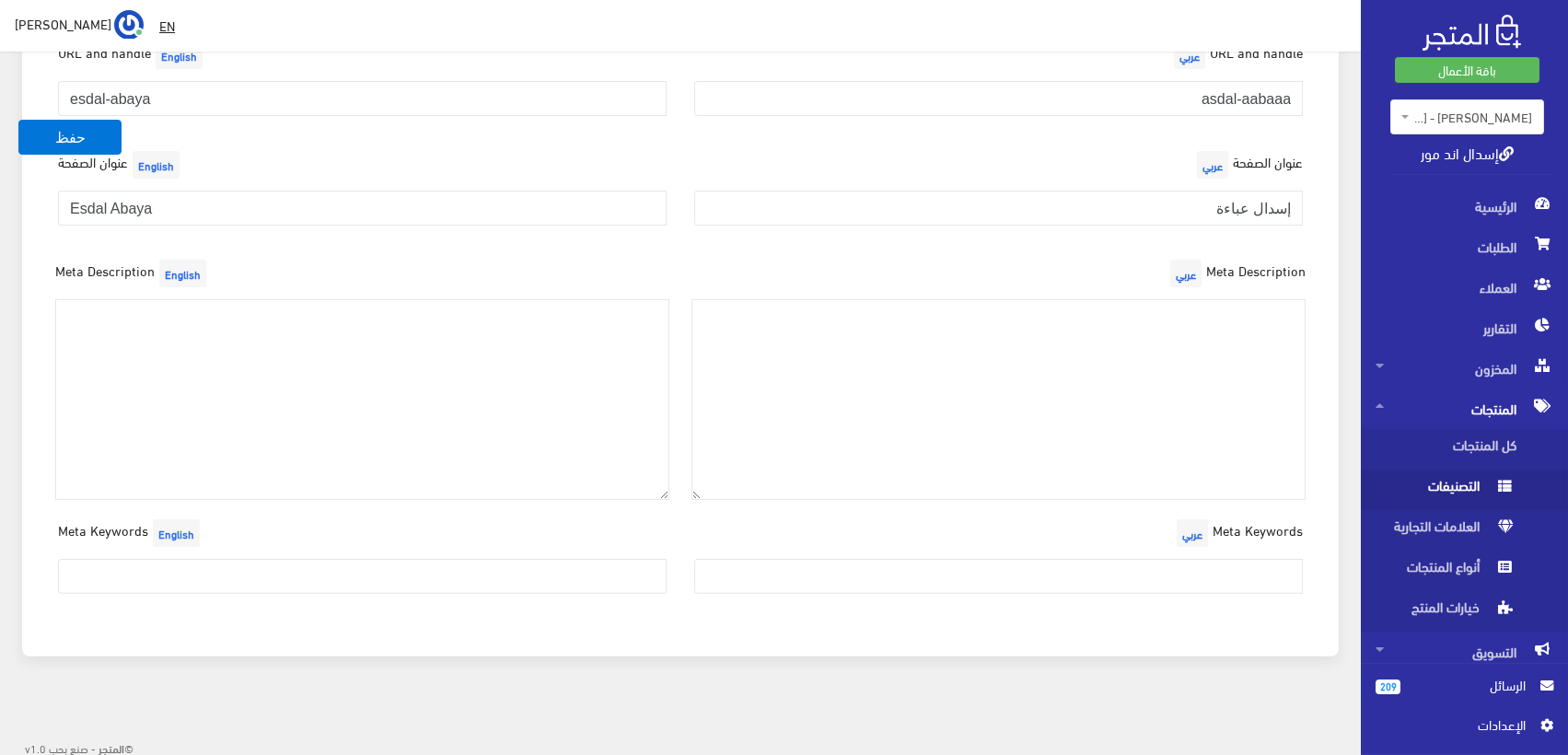
scroll to position [983, 0]
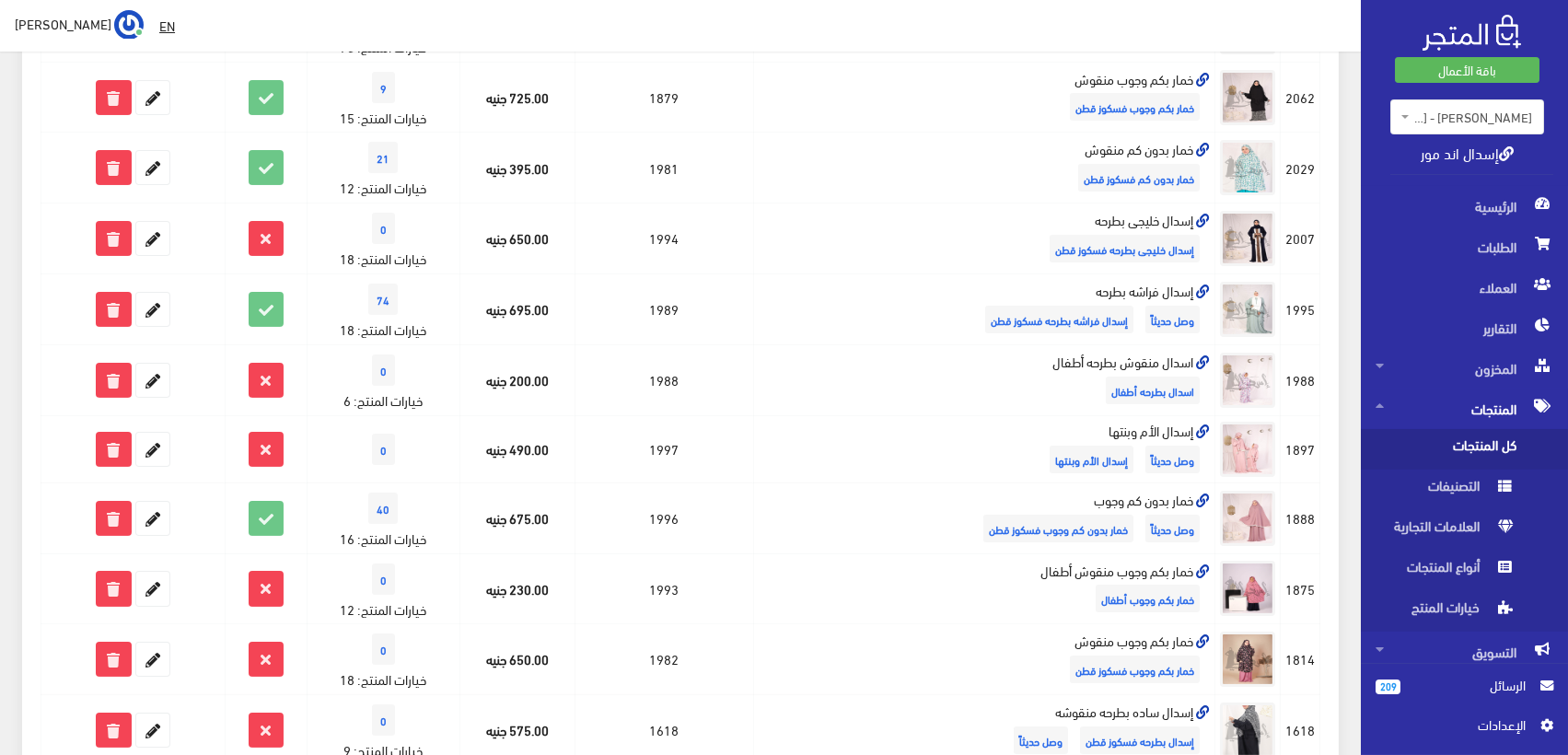
scroll to position [1024, 0]
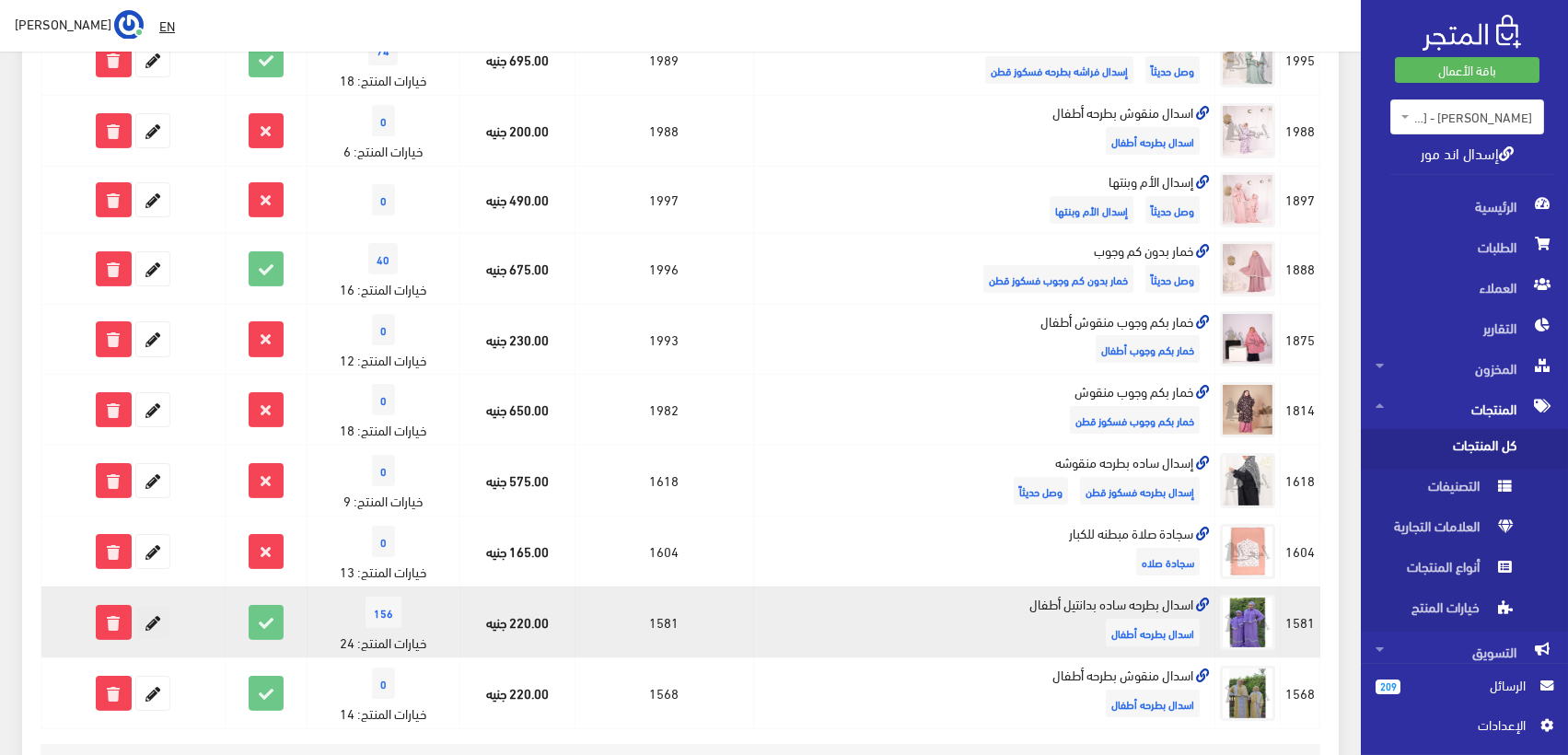
click at [155, 616] on icon at bounding box center [152, 622] width 33 height 33
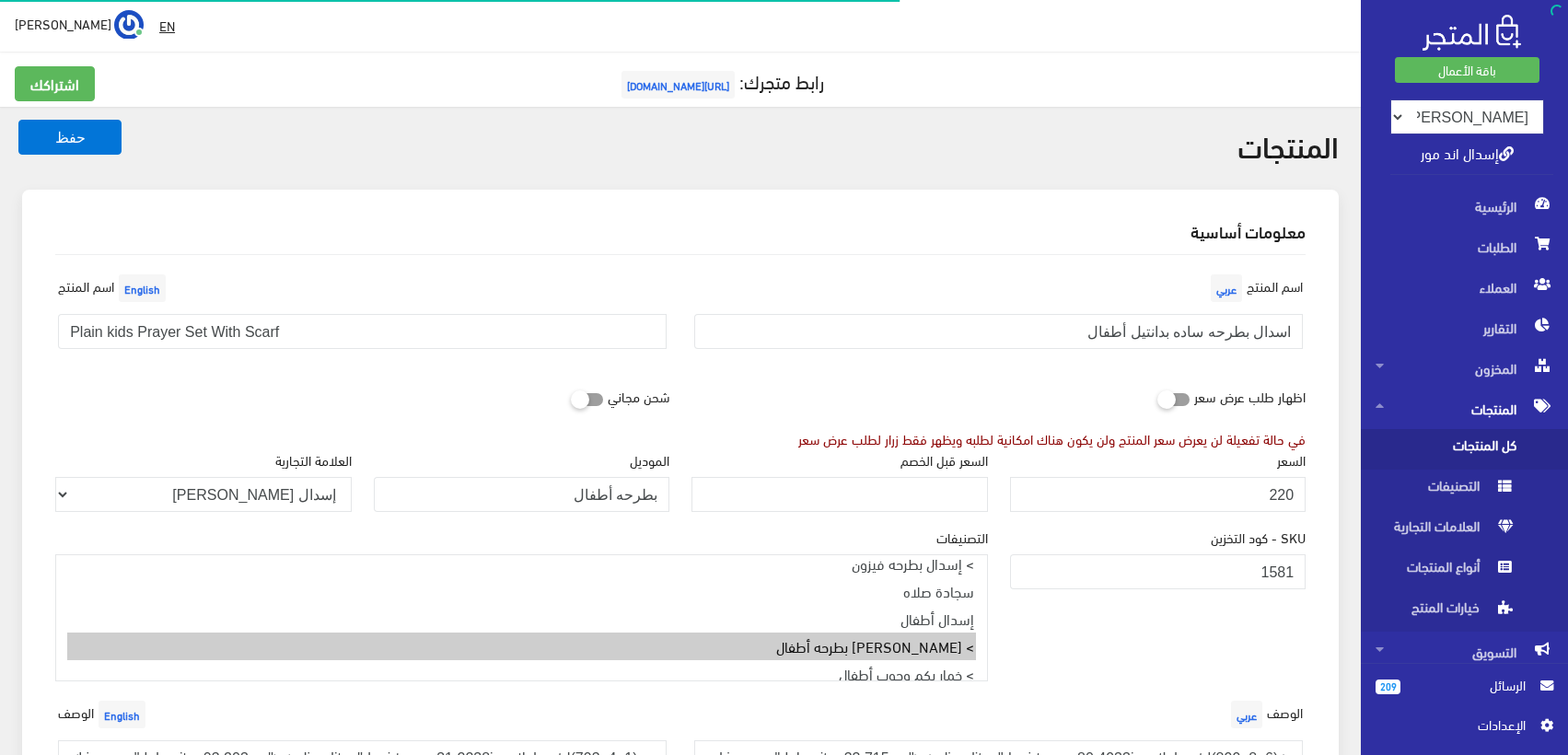
select select "3"
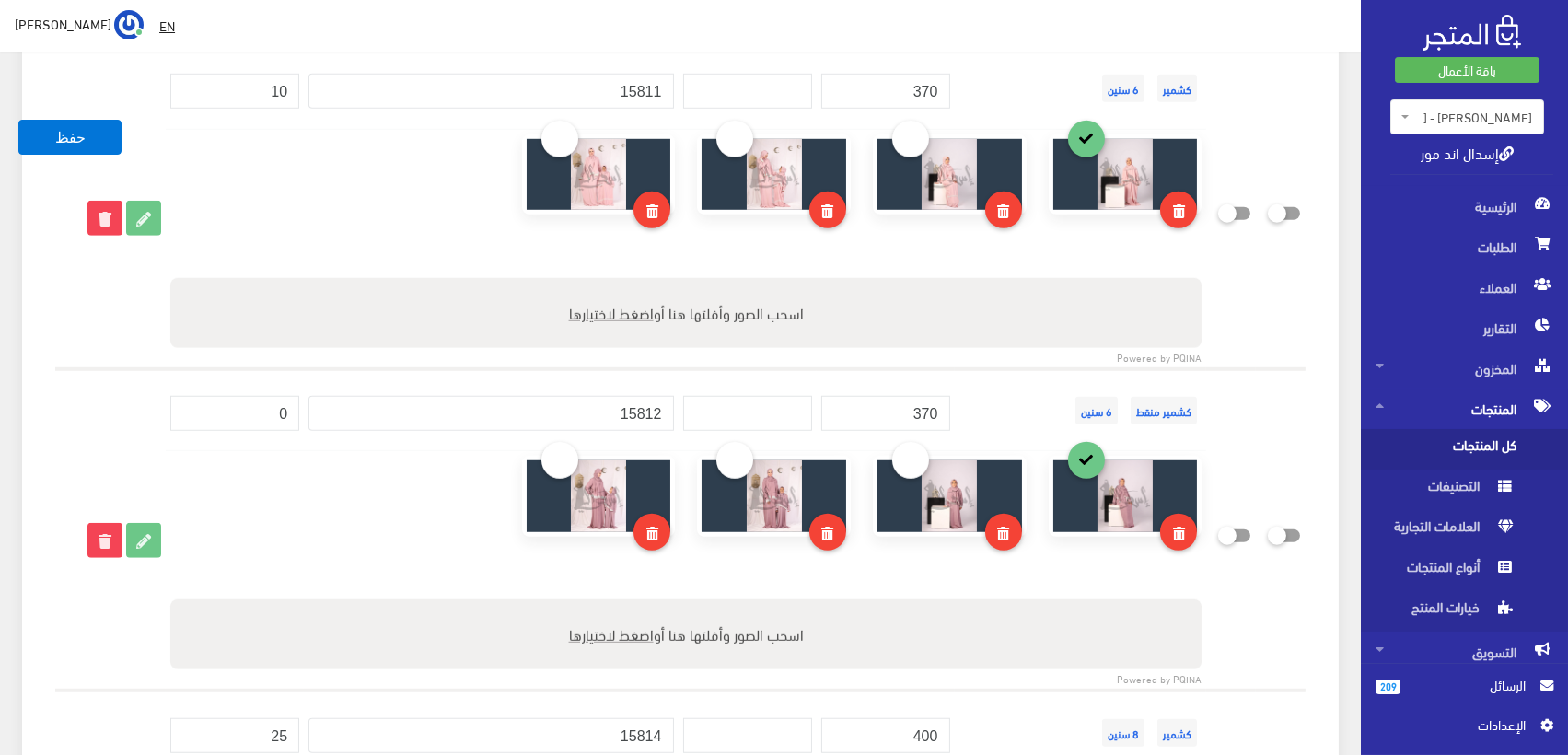
scroll to position [2660, 0]
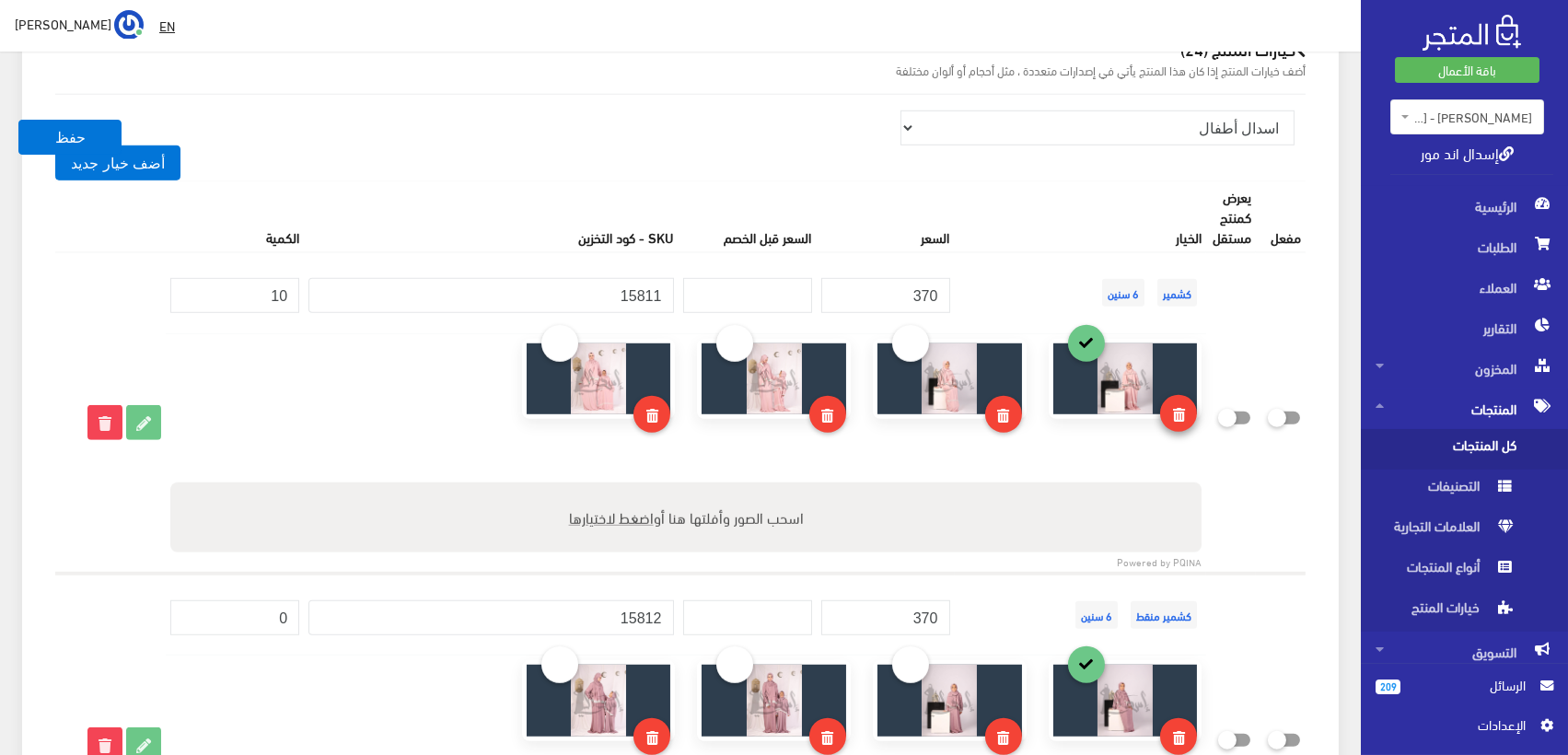
click at [1176, 408] on icon at bounding box center [1179, 415] width 12 height 14
click at [1003, 408] on icon at bounding box center [1003, 415] width 12 height 14
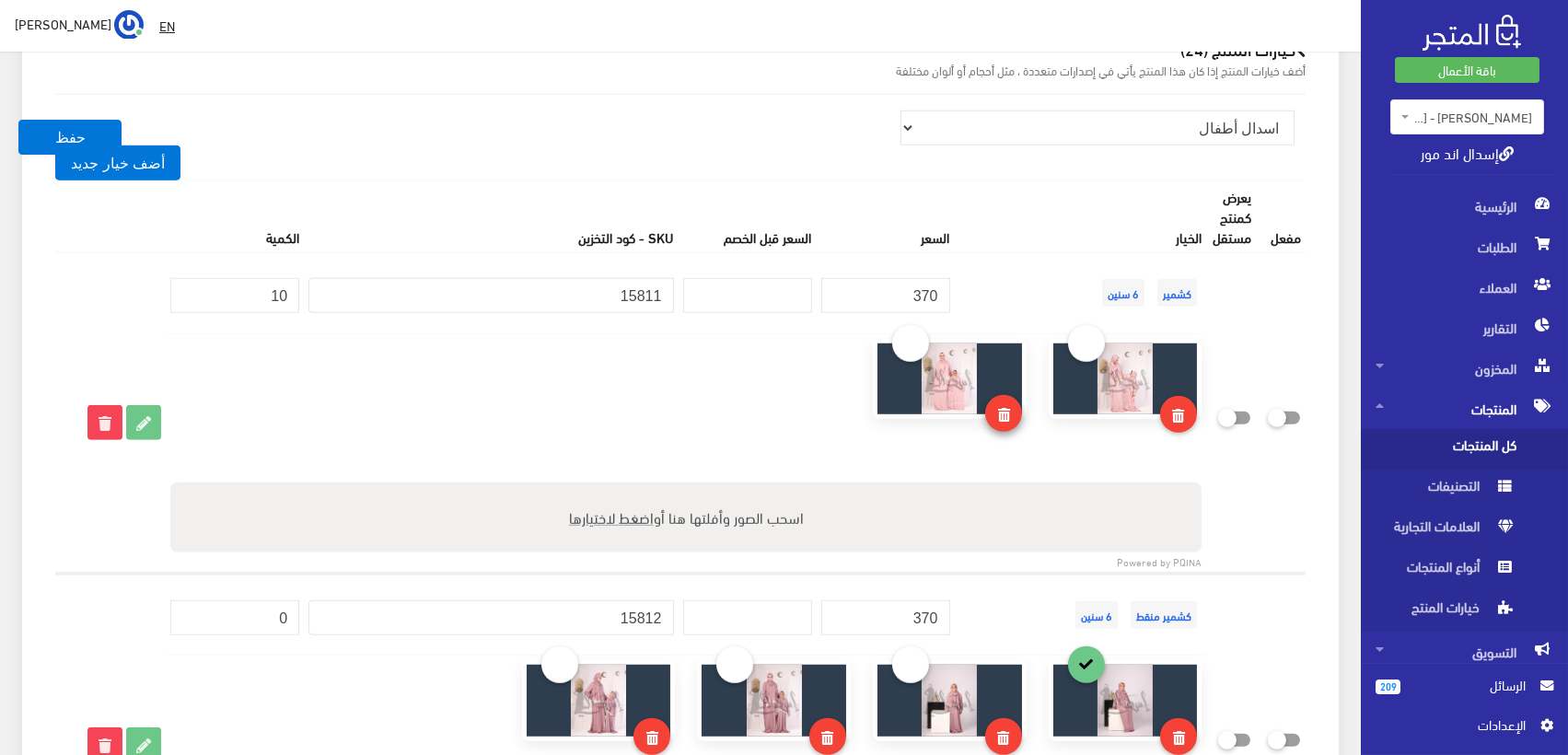
click at [1009, 409] on icon at bounding box center [1003, 415] width 12 height 14
click at [1176, 409] on icon at bounding box center [1179, 415] width 12 height 14
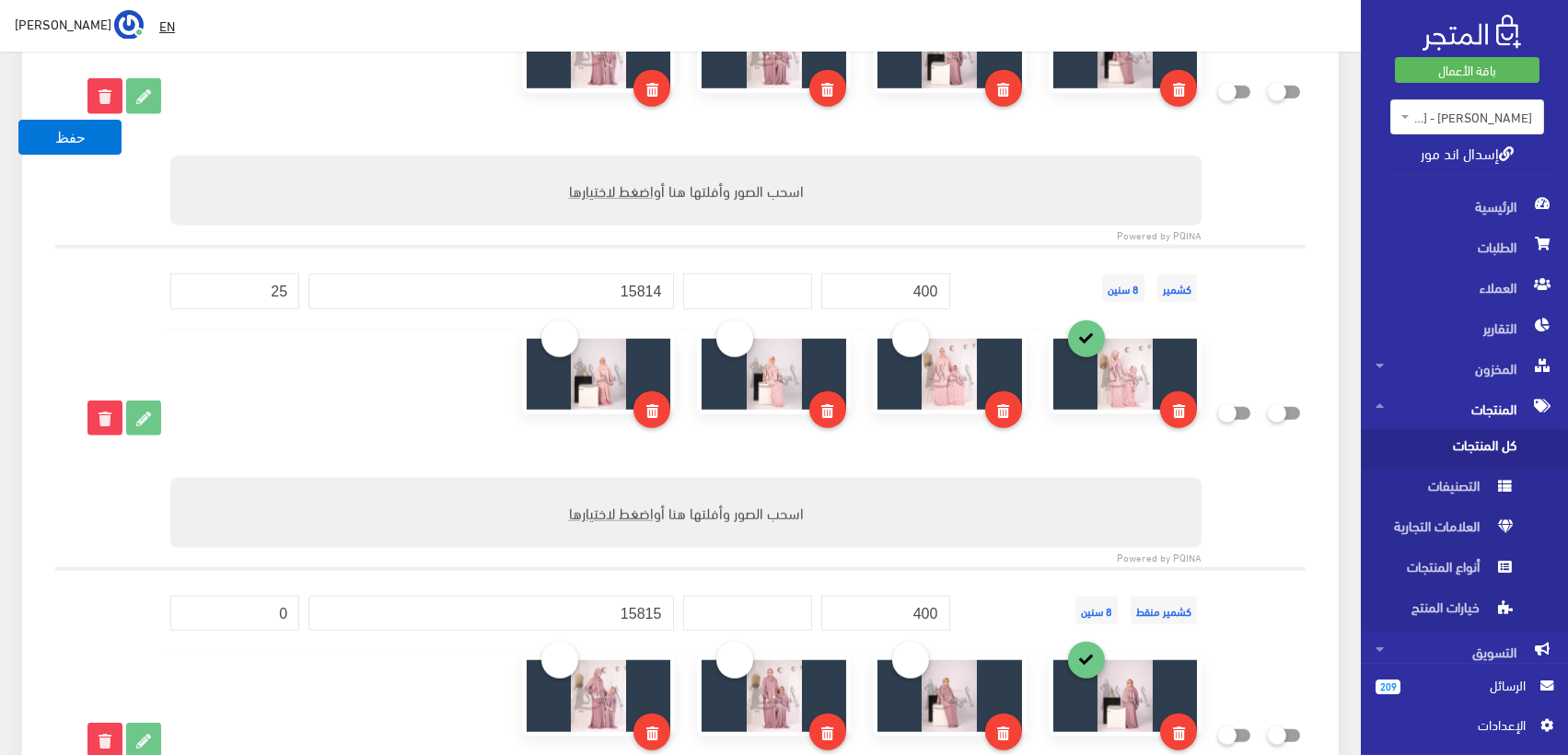
scroll to position [3274, 0]
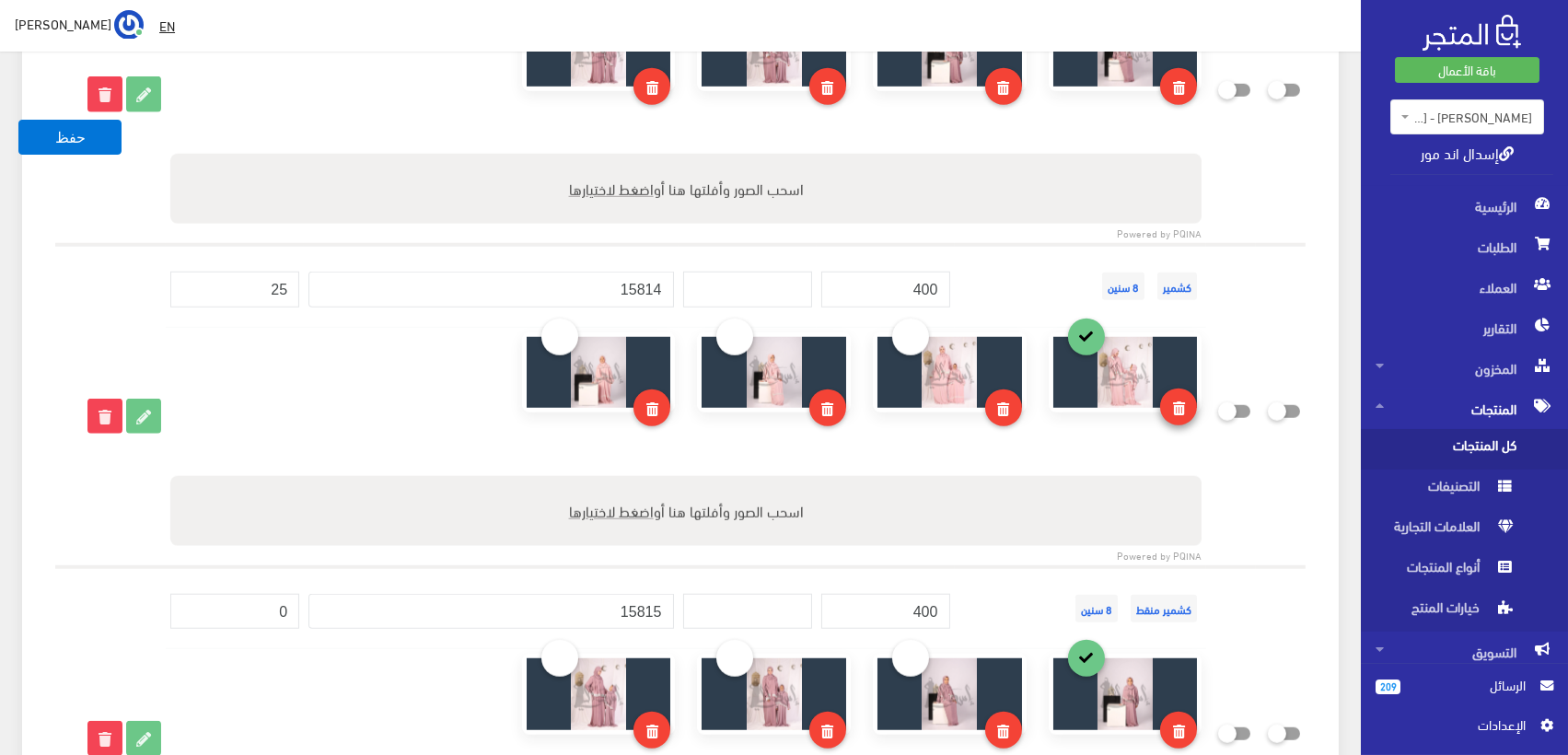
click at [1182, 402] on icon at bounding box center [1179, 408] width 12 height 14
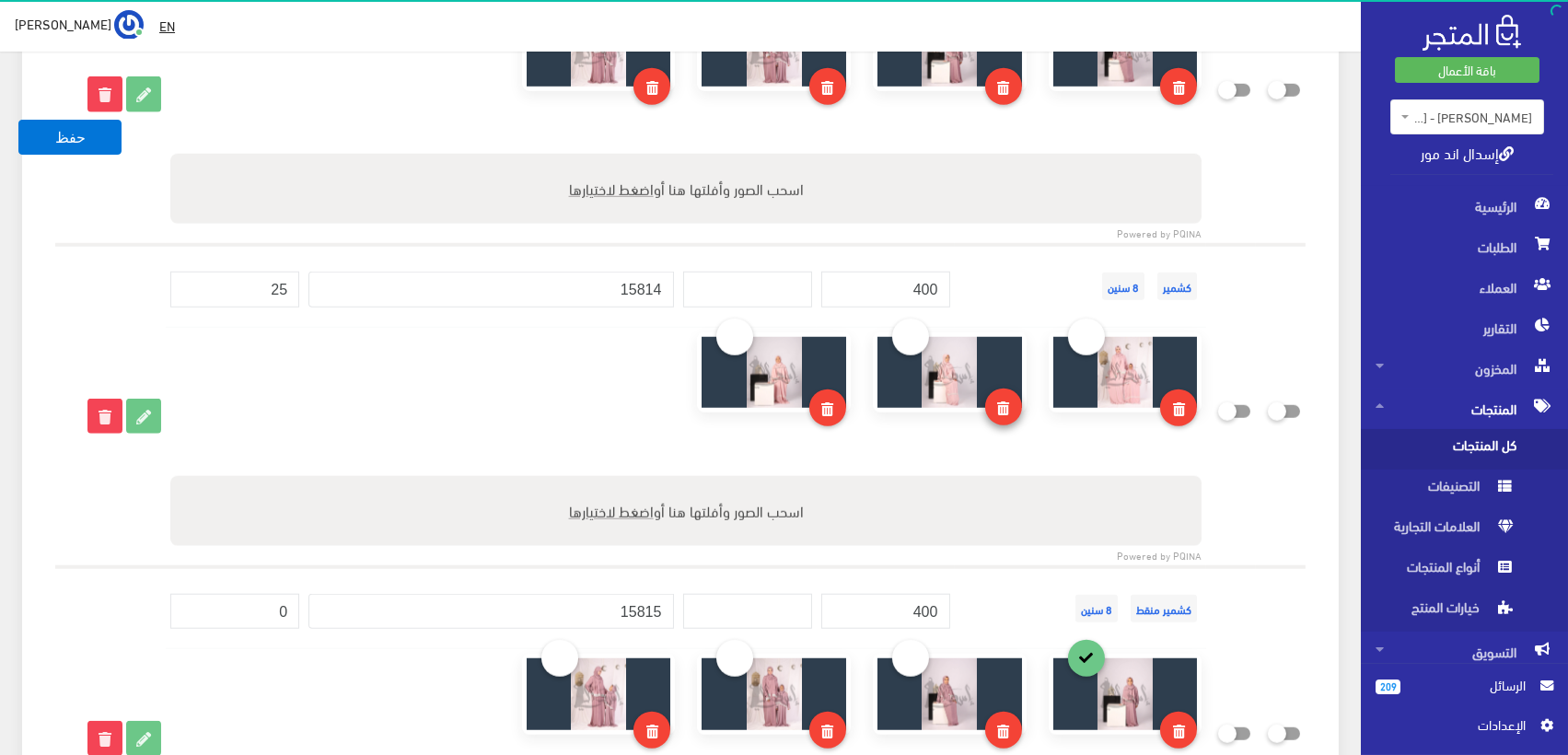
click at [1000, 409] on icon at bounding box center [1003, 408] width 12 height 14
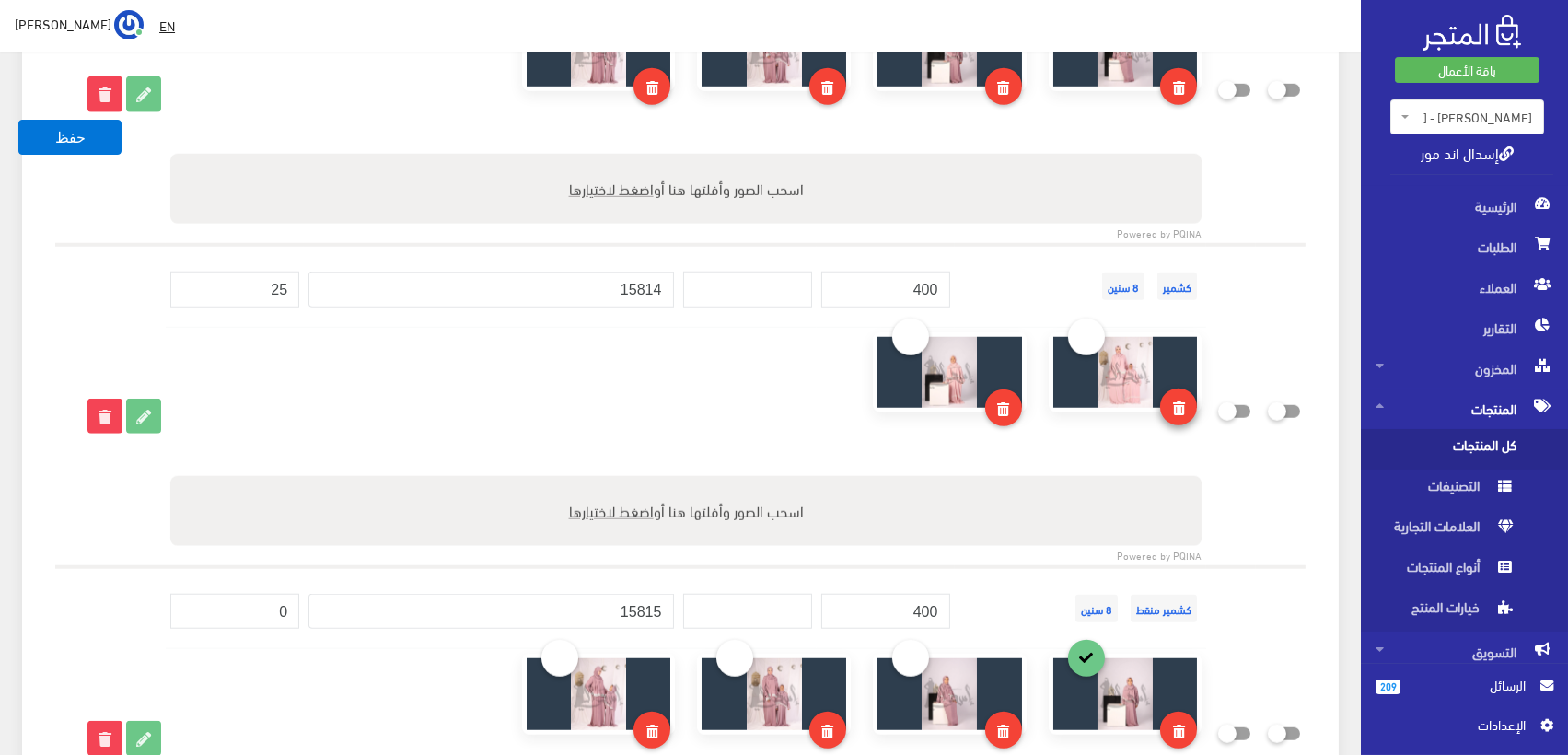
click at [1183, 406] on icon at bounding box center [1179, 408] width 12 height 14
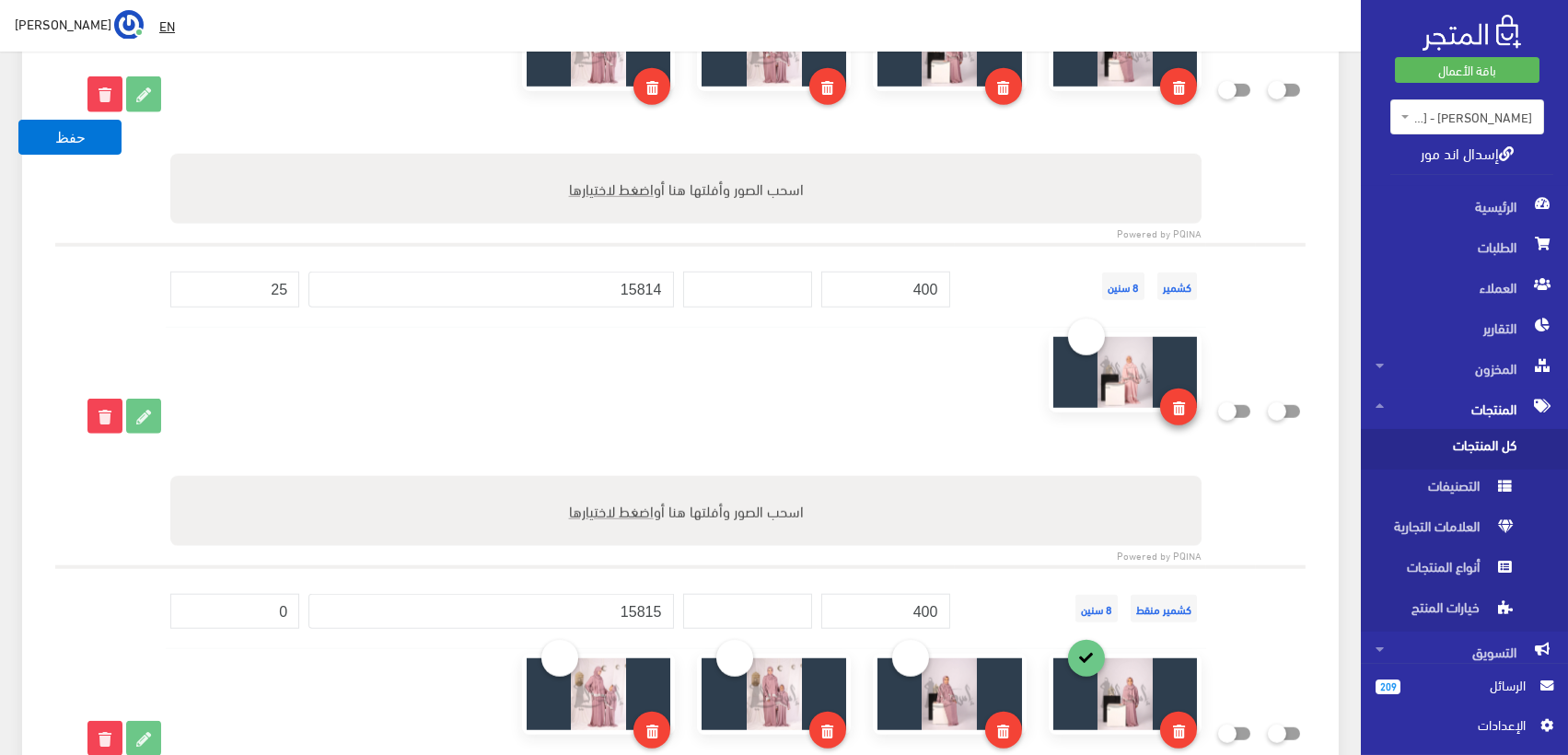
click at [1185, 396] on link at bounding box center [1178, 407] width 37 height 37
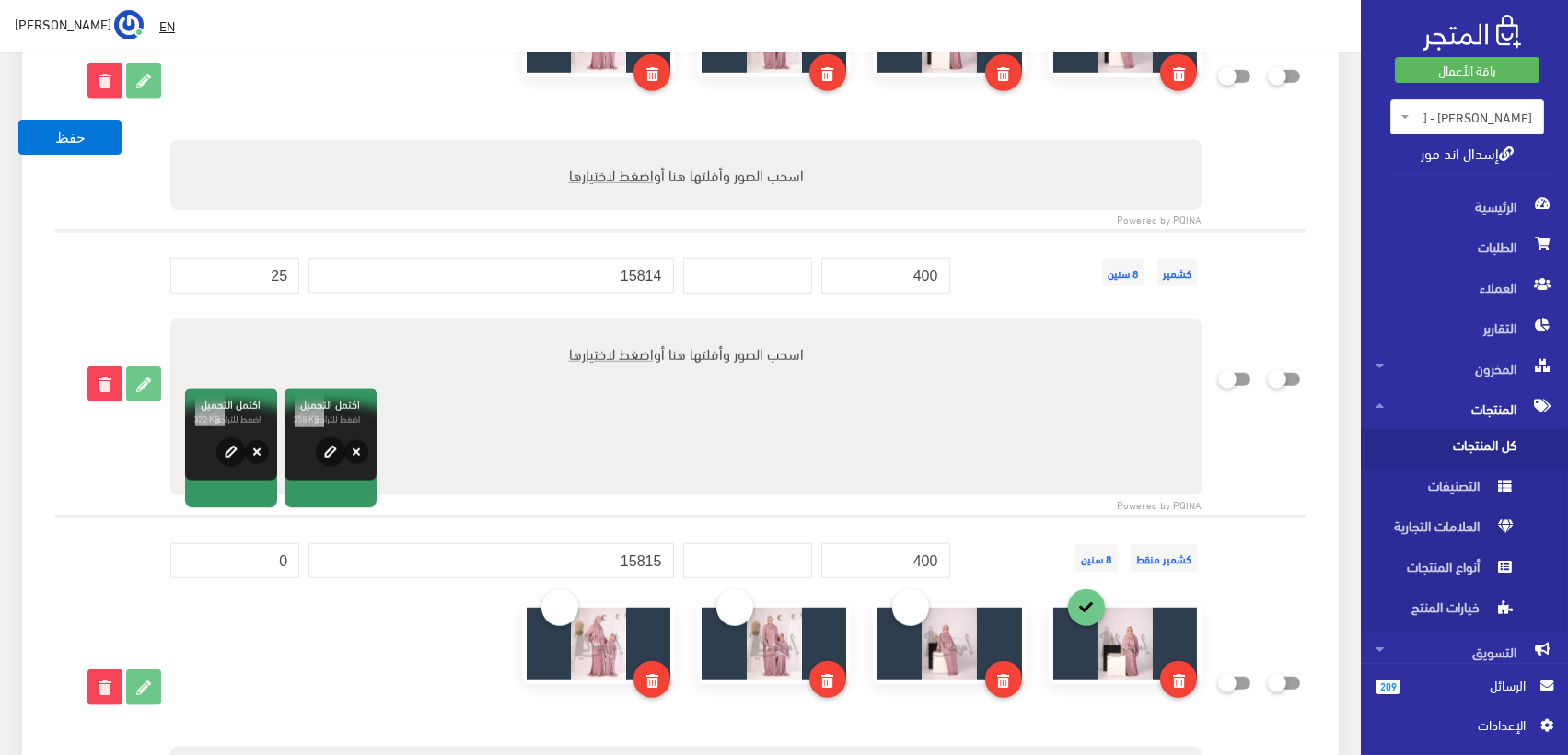
scroll to position [3785, 0]
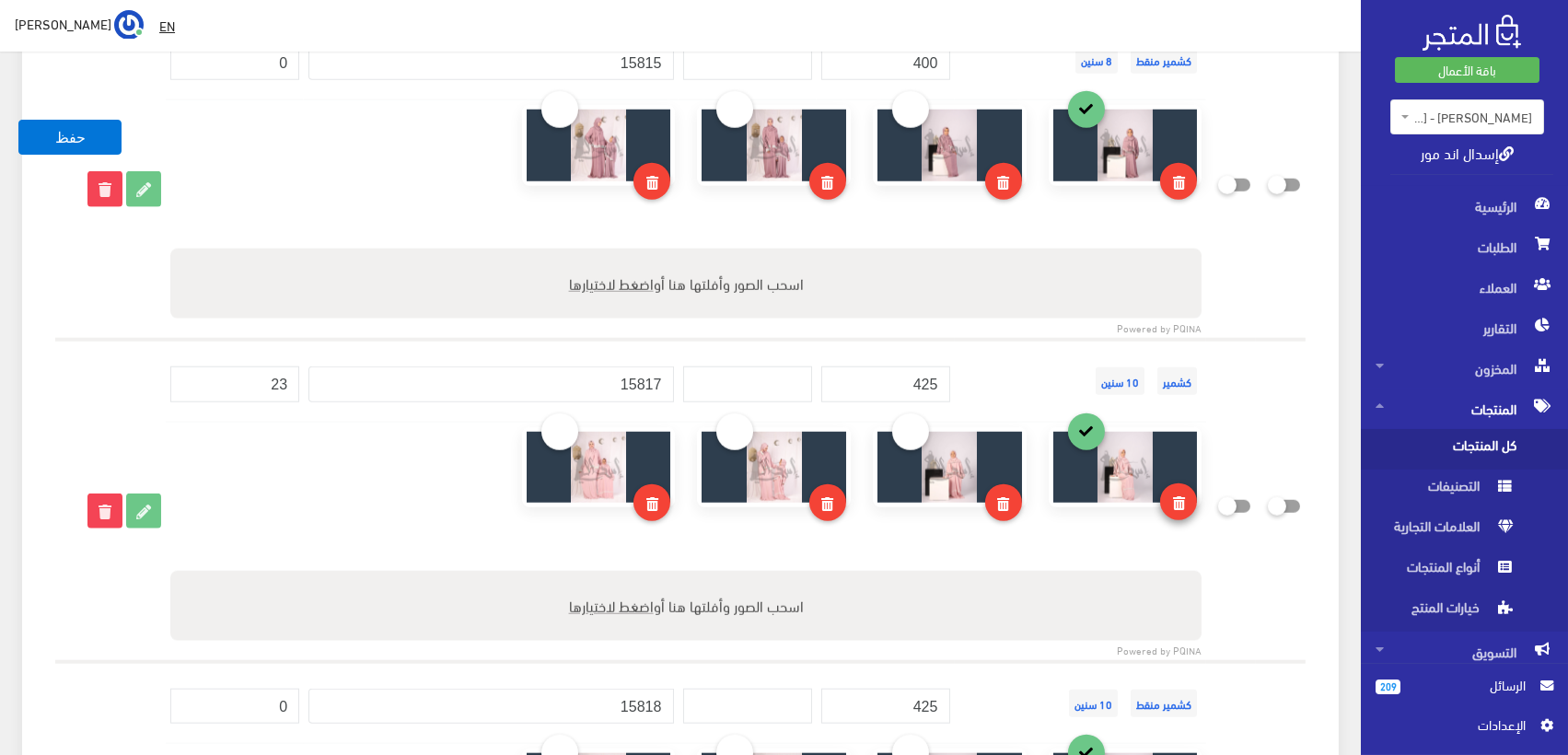
click at [1178, 497] on icon at bounding box center [1179, 503] width 12 height 14
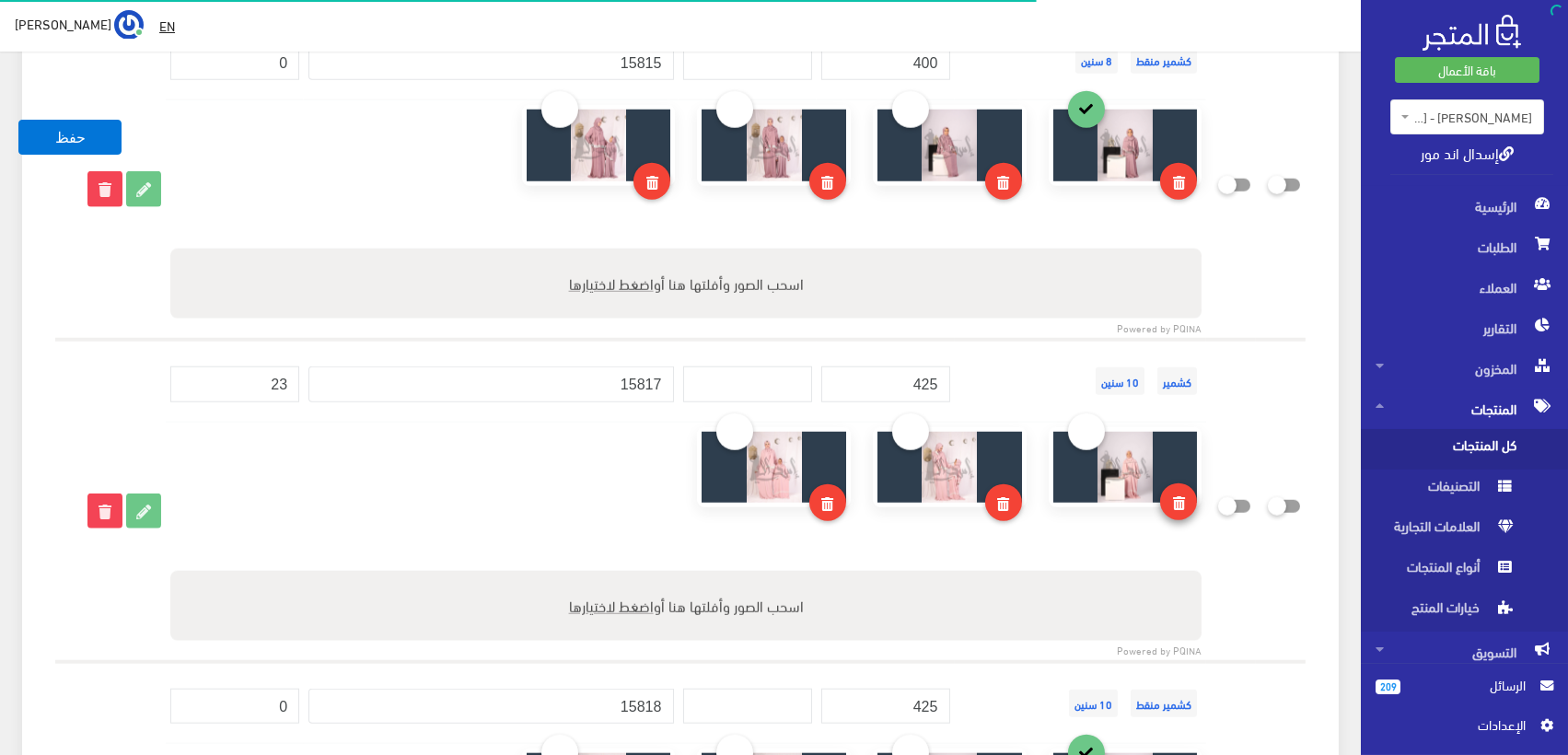
click at [1176, 497] on icon at bounding box center [1179, 503] width 12 height 14
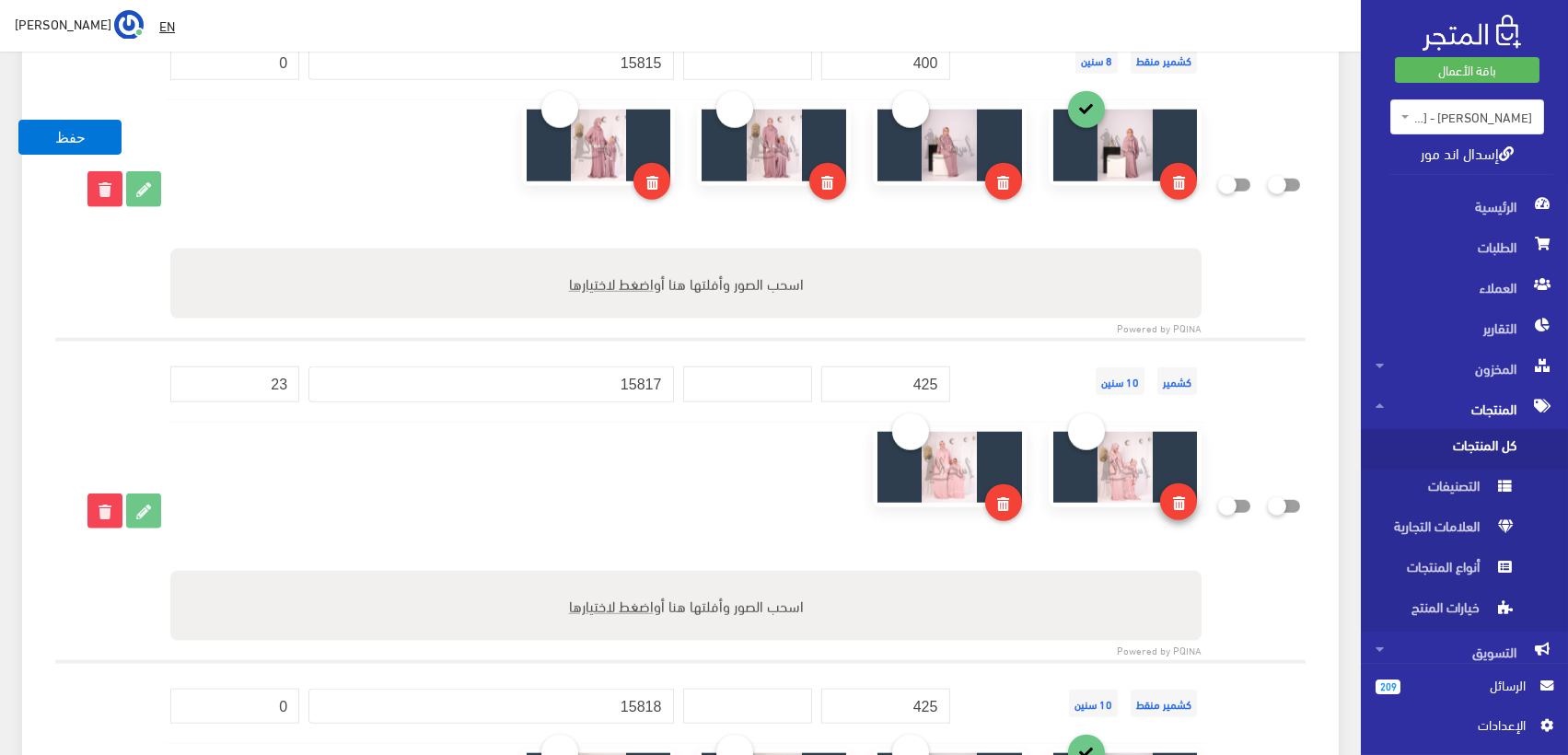
click at [1182, 497] on icon at bounding box center [1179, 503] width 12 height 14
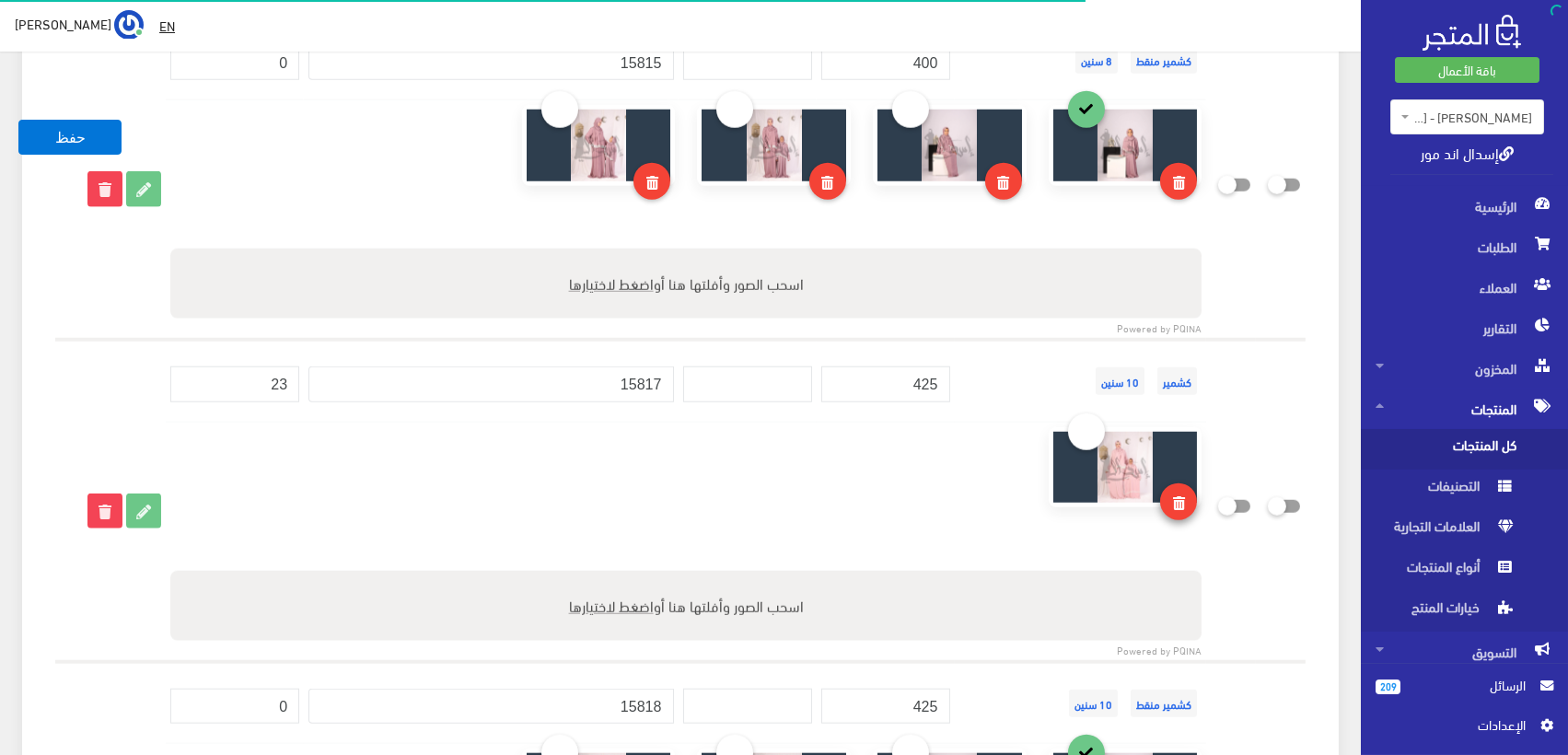
click at [1174, 497] on icon at bounding box center [1179, 503] width 12 height 14
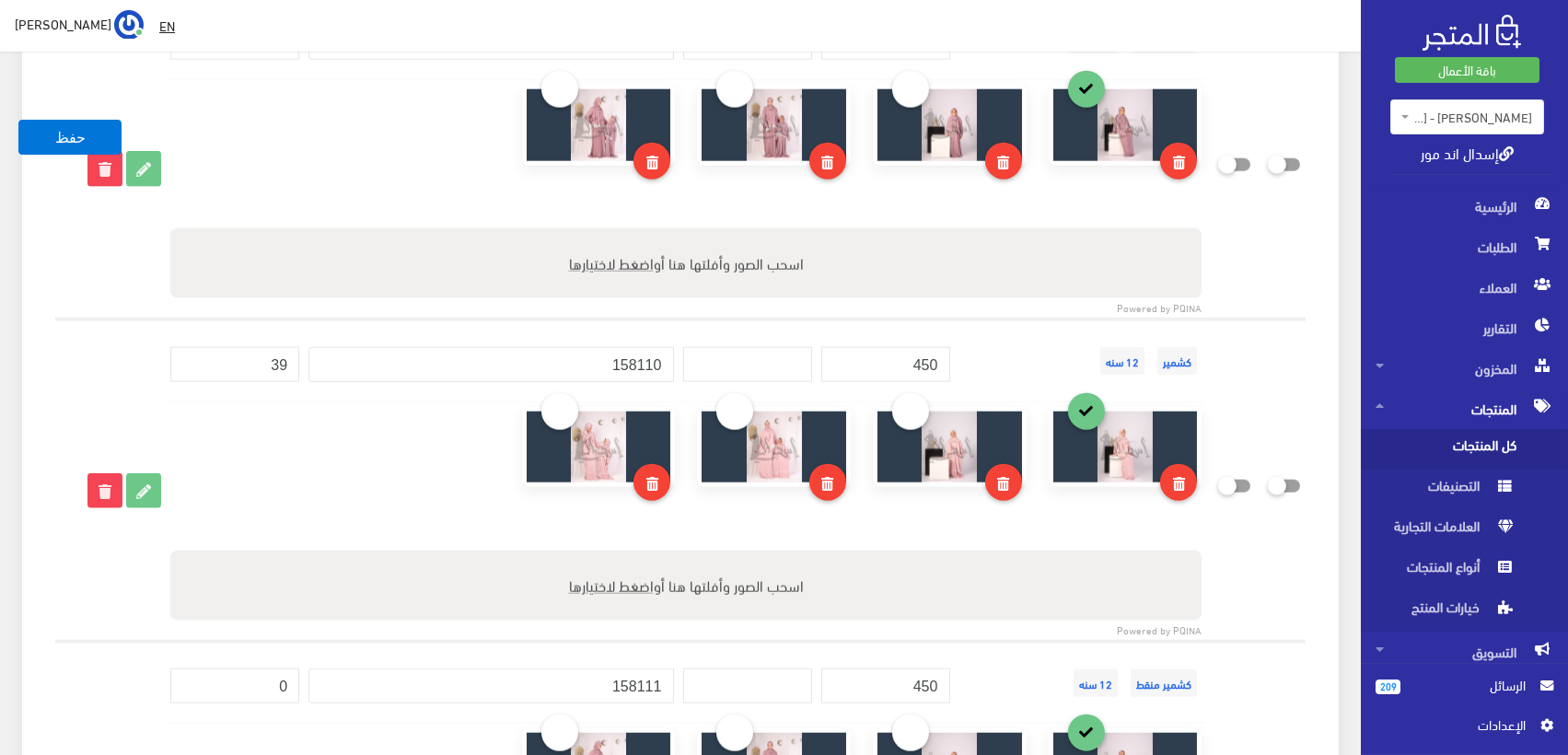
scroll to position [4503, 0]
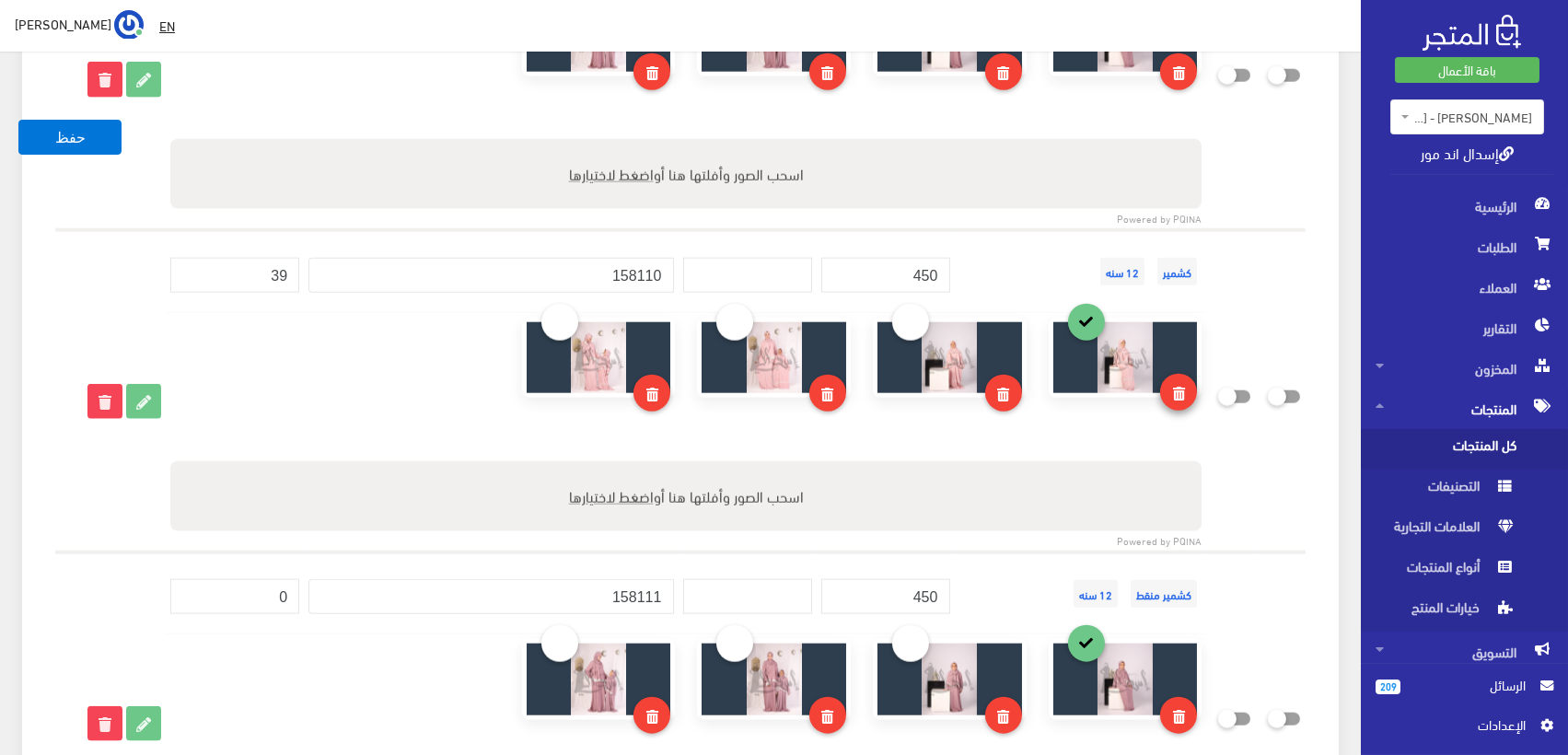
click at [1179, 387] on icon at bounding box center [1179, 393] width 12 height 14
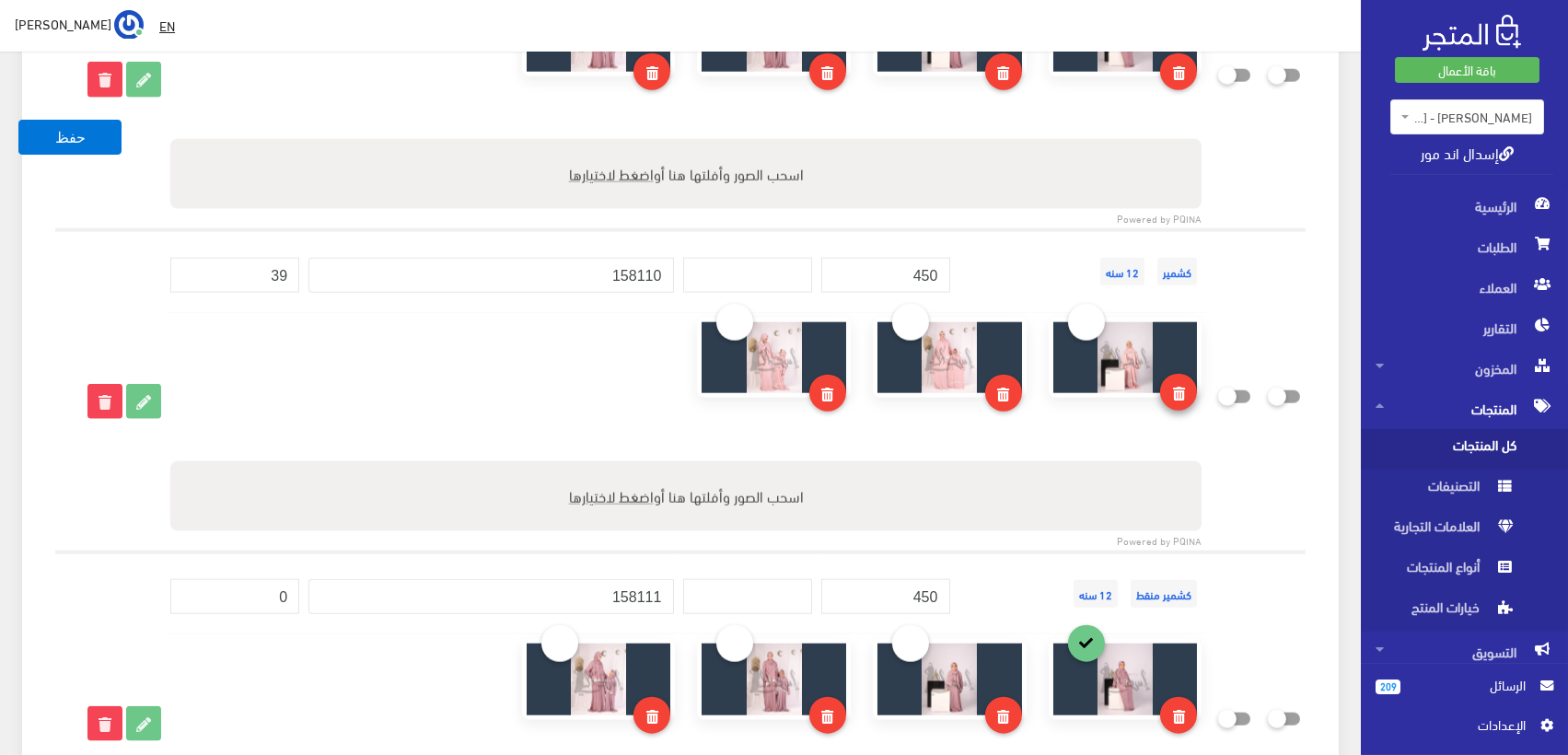
click at [1172, 384] on link at bounding box center [1178, 392] width 37 height 37
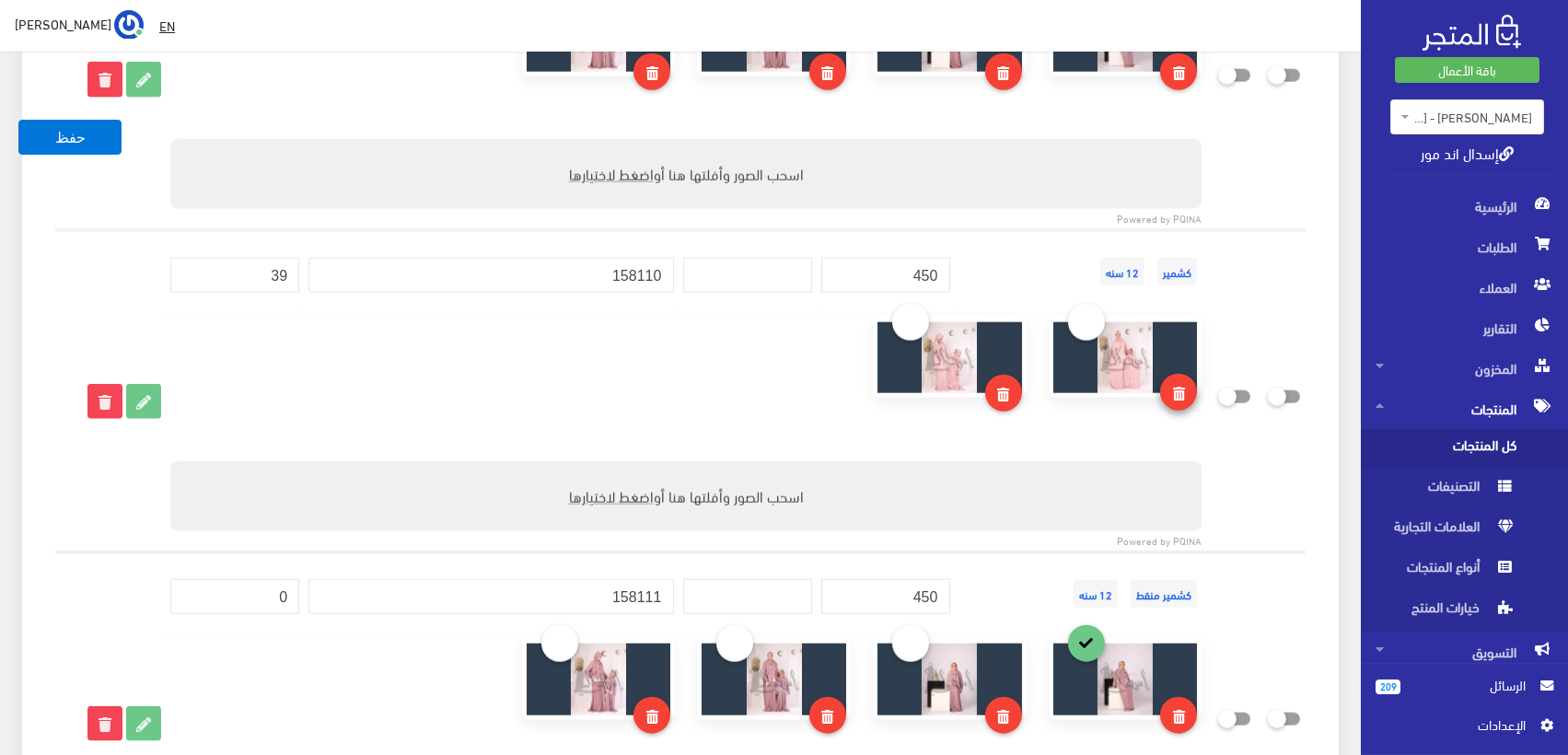
click at [1174, 387] on icon at bounding box center [1179, 393] width 12 height 14
click at [1180, 387] on icon at bounding box center [1179, 393] width 12 height 14
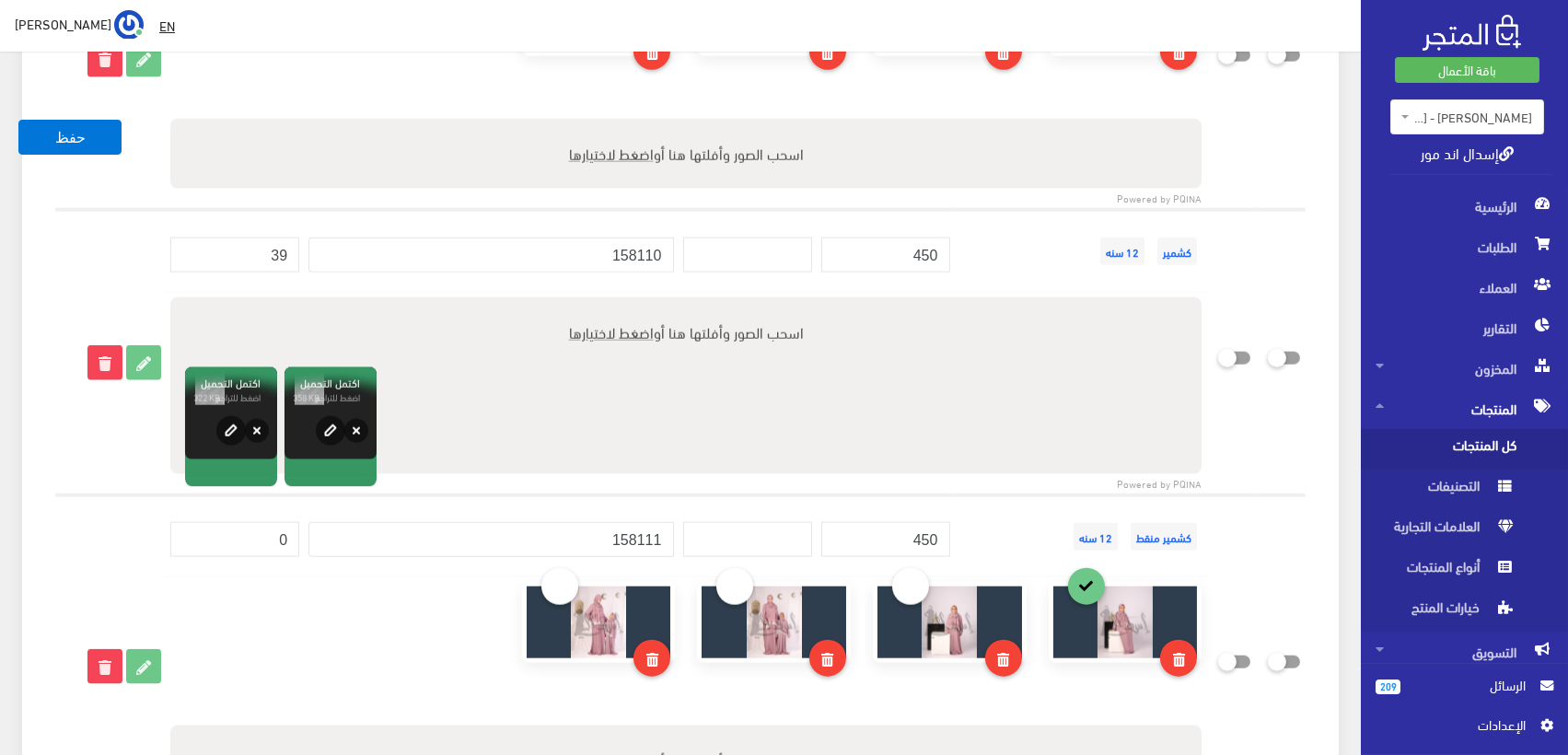
scroll to position [5014, 0]
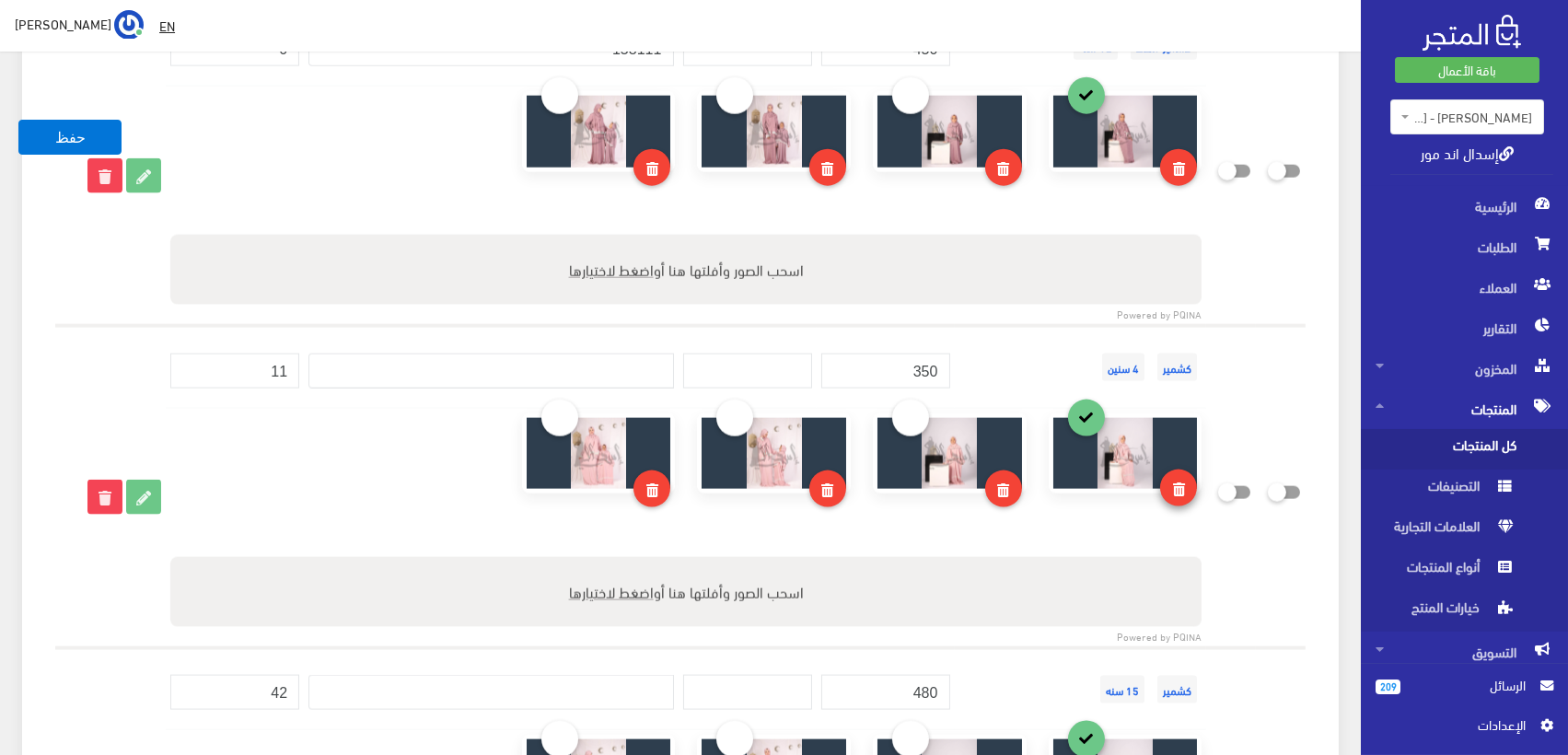
click at [1177, 483] on icon at bounding box center [1179, 489] width 12 height 14
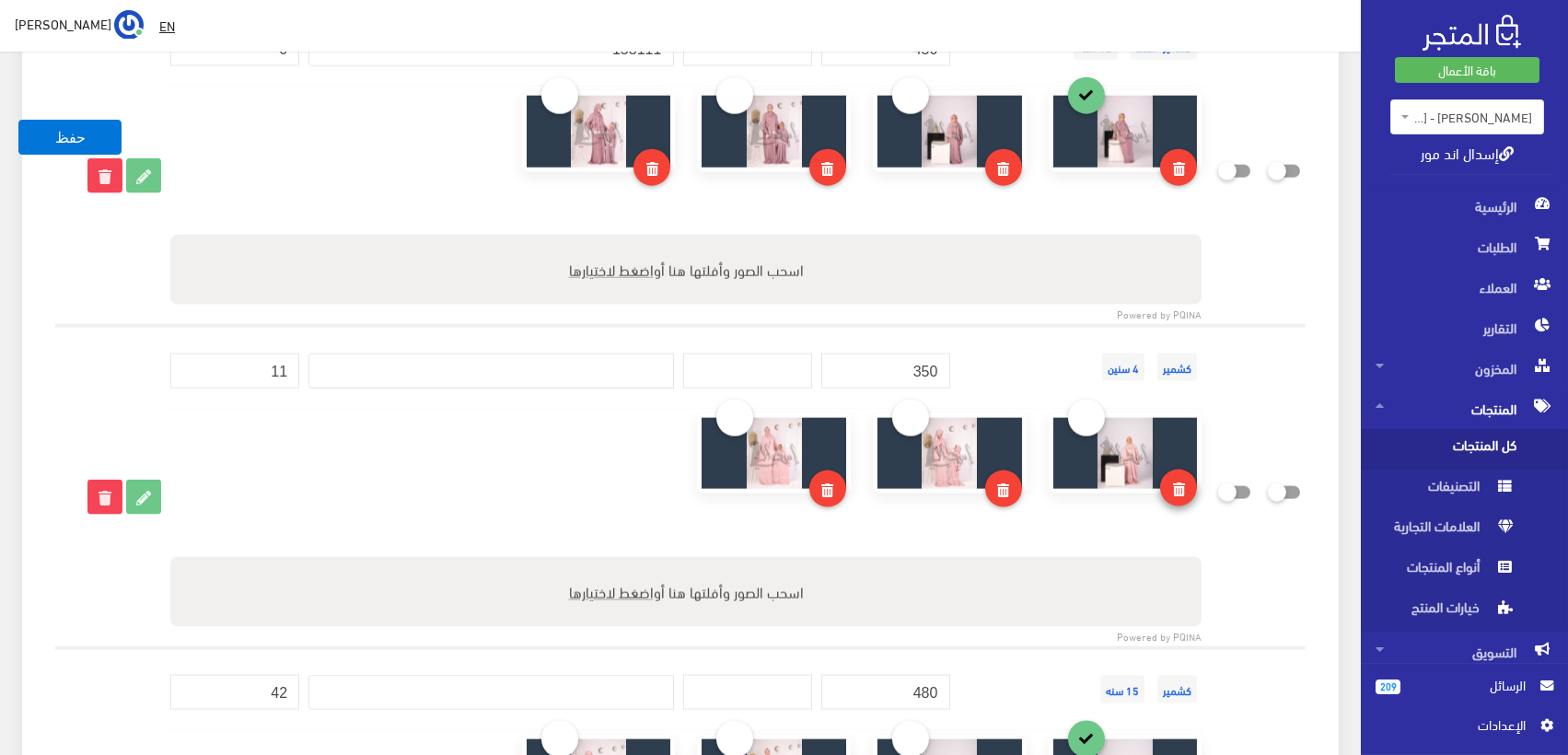
click at [1181, 483] on icon at bounding box center [1179, 489] width 12 height 14
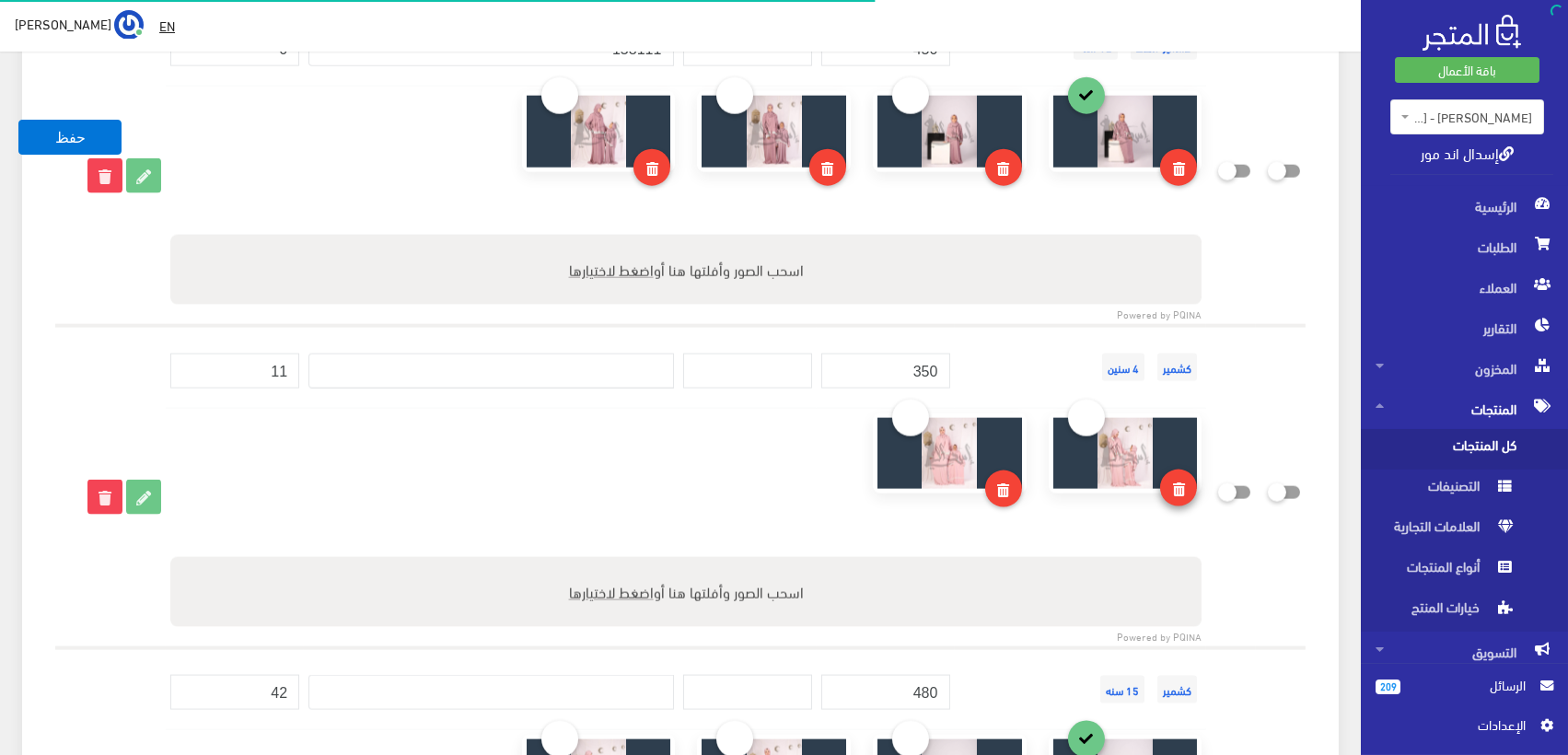
click at [1181, 486] on icon at bounding box center [1179, 489] width 12 height 14
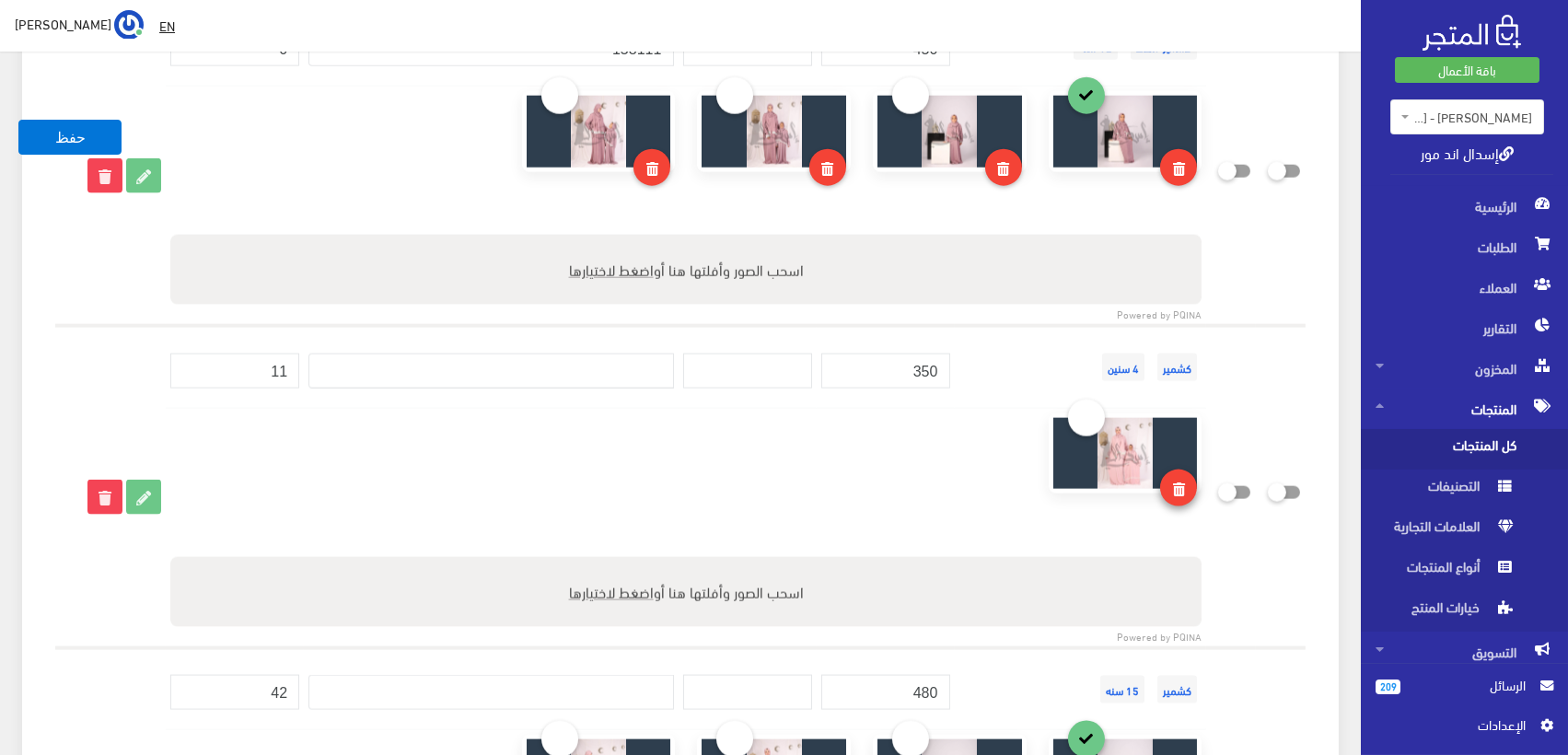
click at [1171, 472] on link at bounding box center [1178, 487] width 37 height 37
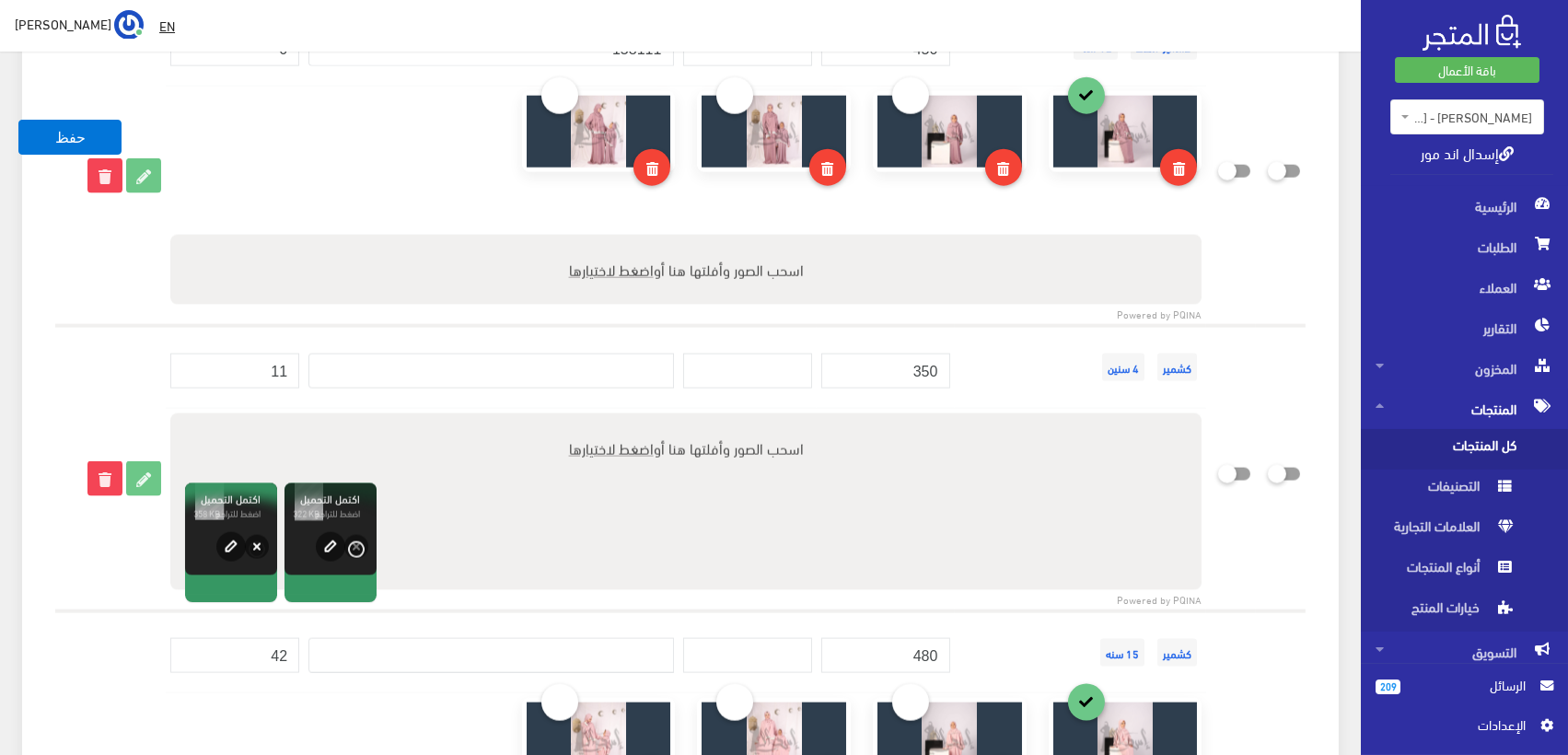
scroll to position [5423, 0]
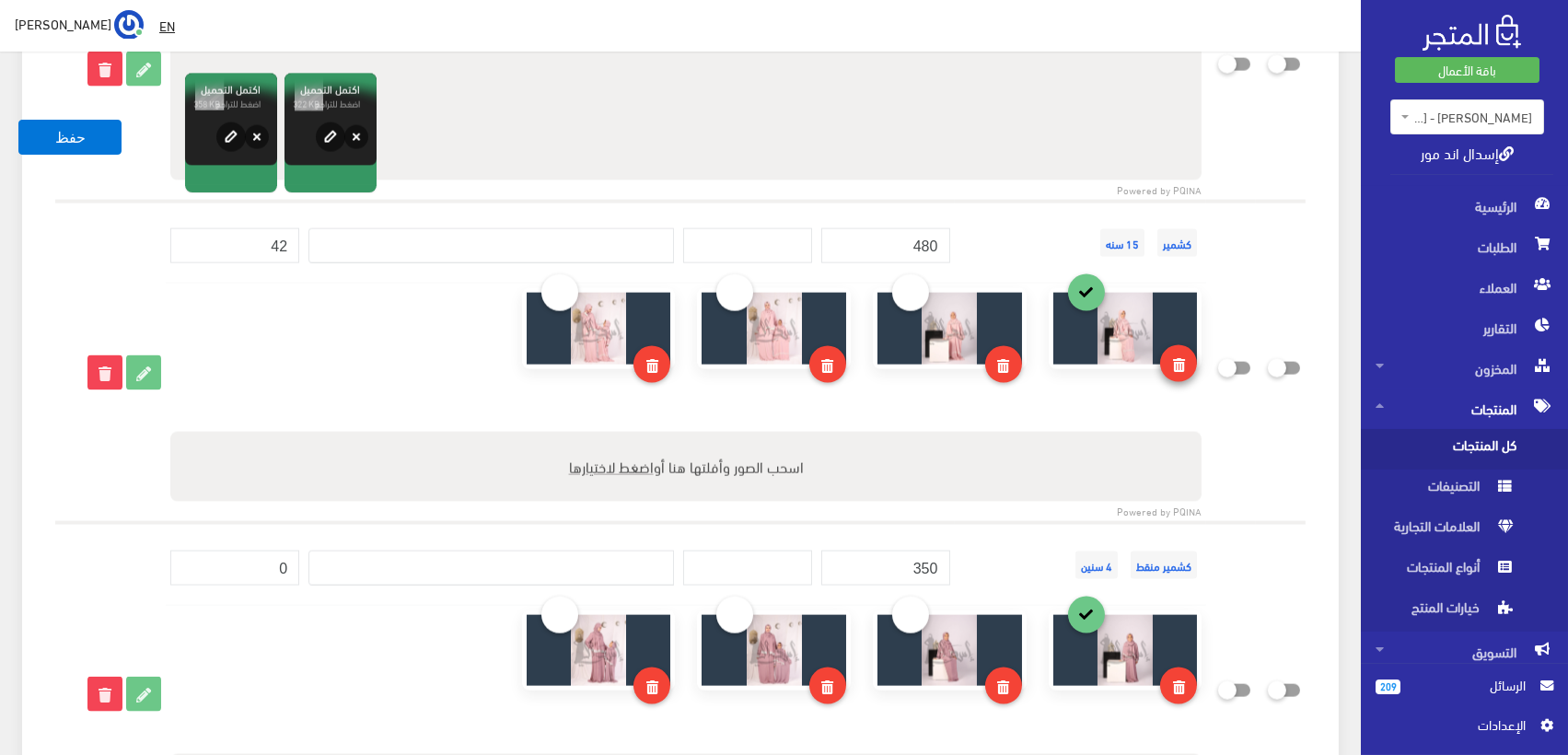
click at [1177, 359] on icon at bounding box center [1179, 365] width 12 height 14
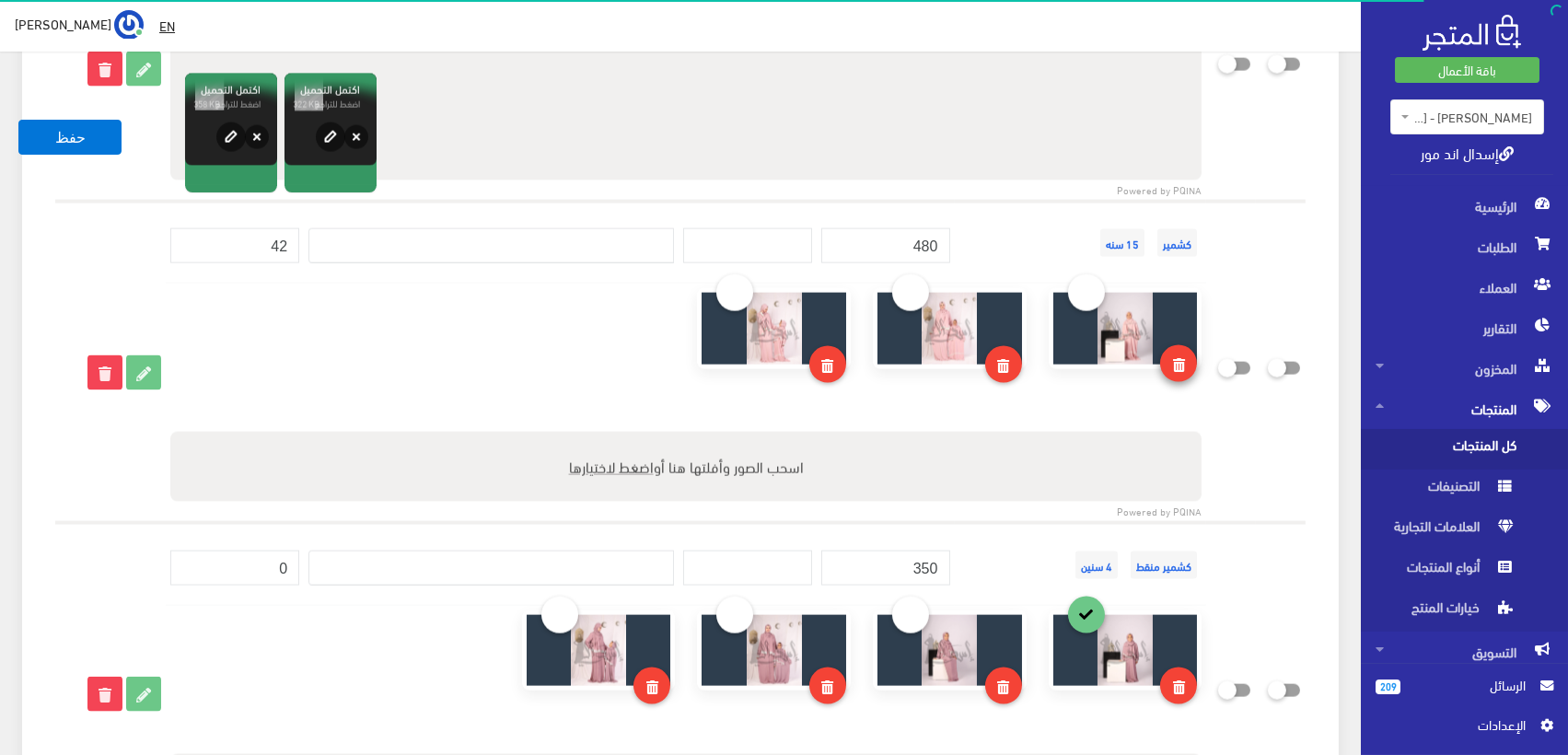
click at [1172, 349] on link at bounding box center [1178, 363] width 37 height 37
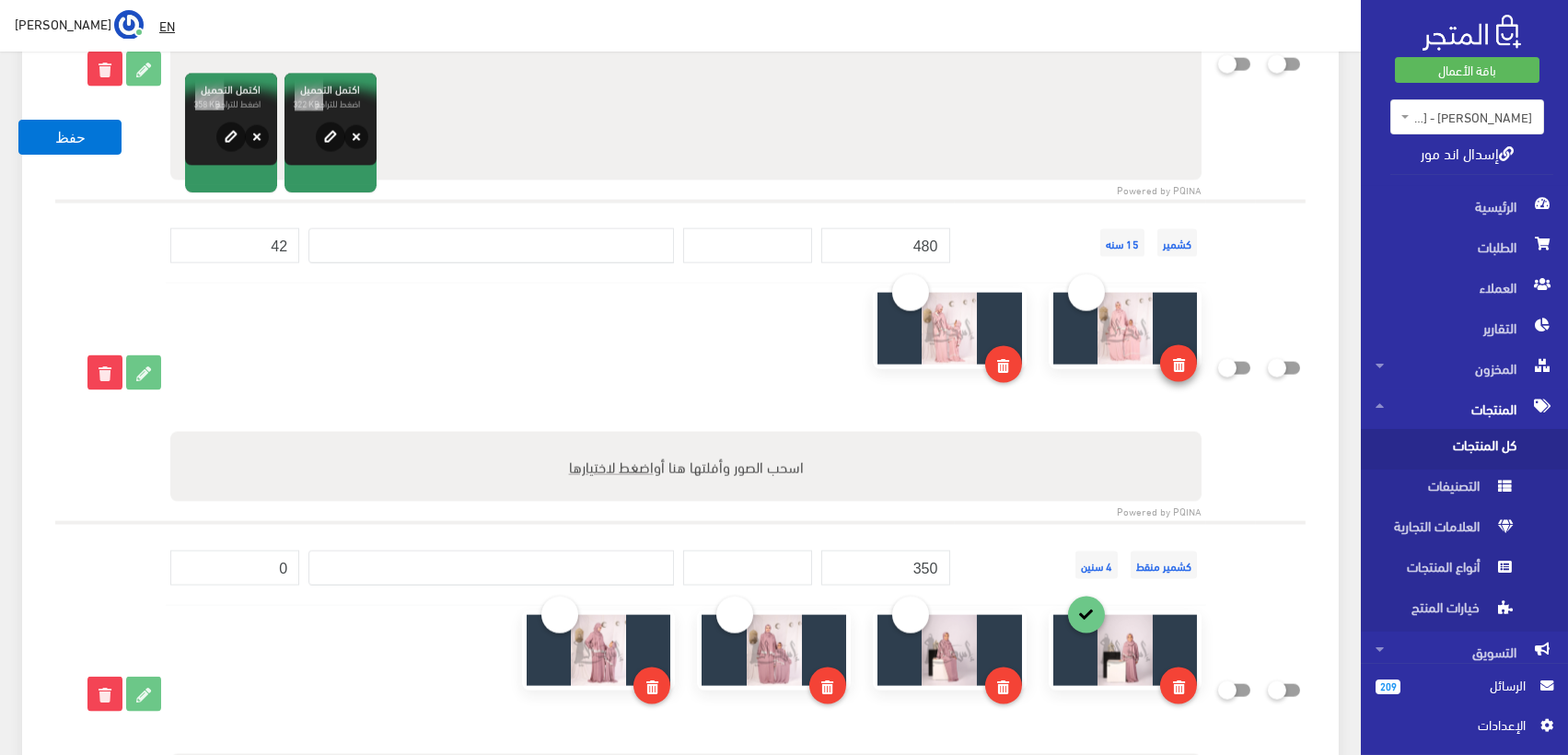
click at [1172, 359] on link at bounding box center [1178, 363] width 37 height 37
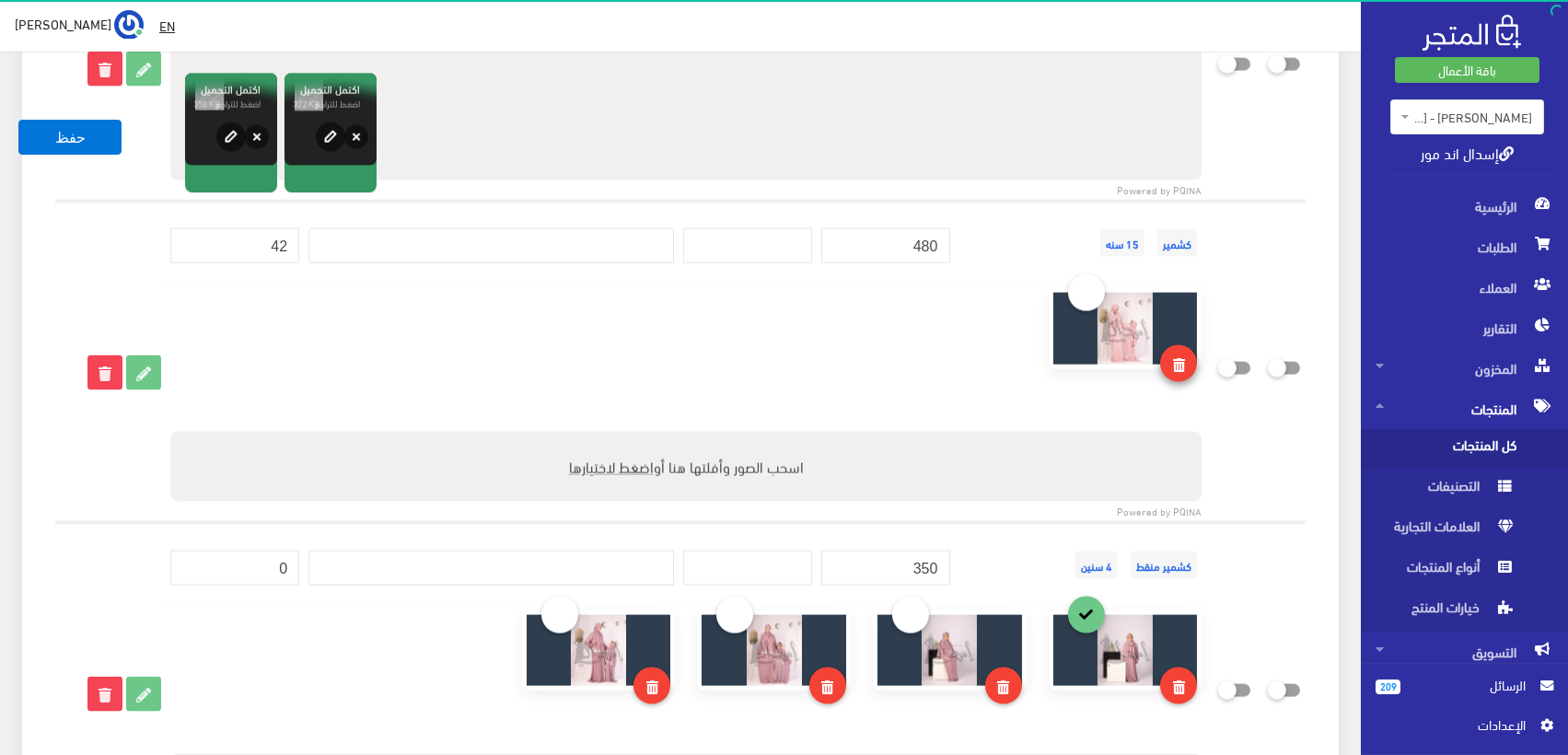
click at [1170, 358] on link at bounding box center [1178, 363] width 37 height 37
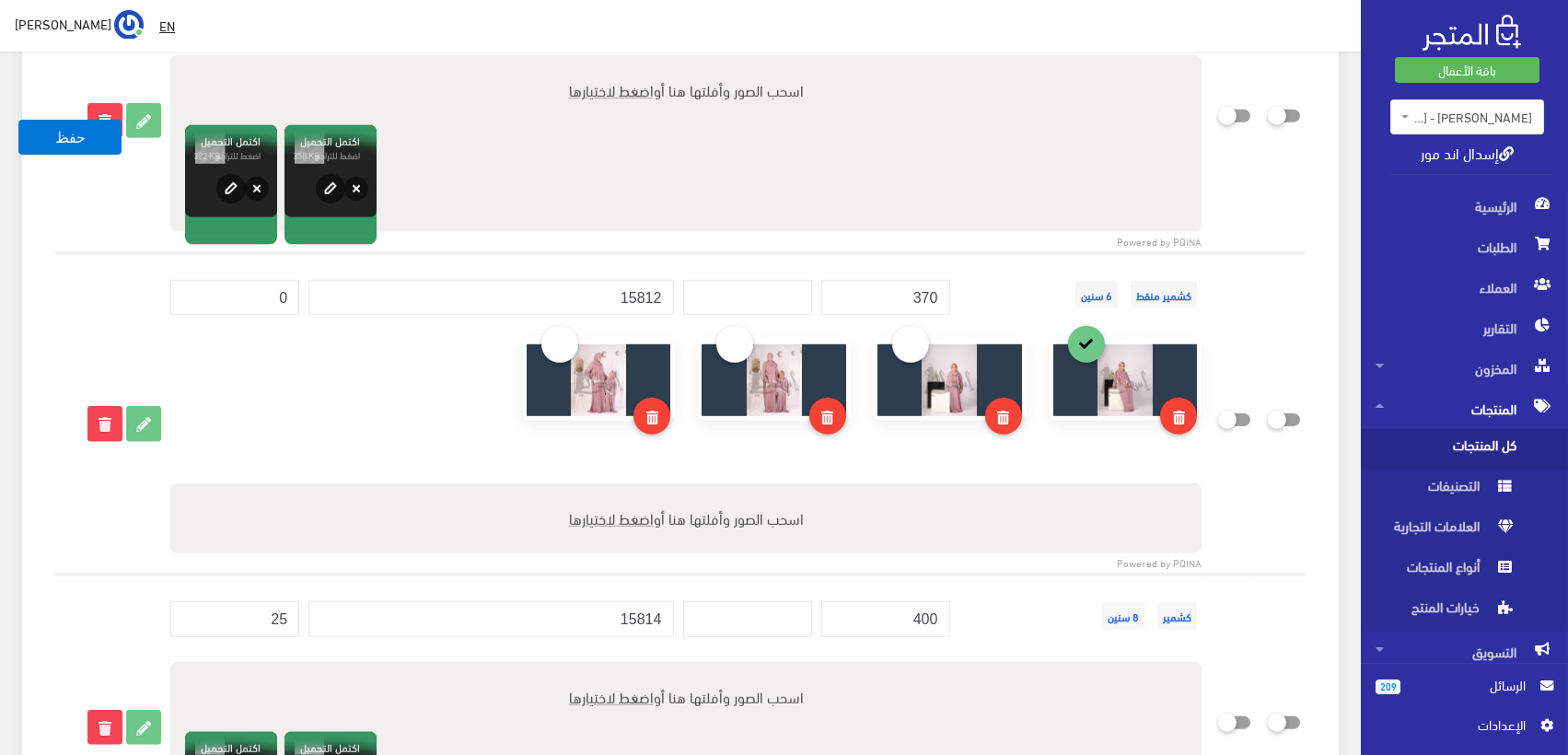
scroll to position [2432, 0]
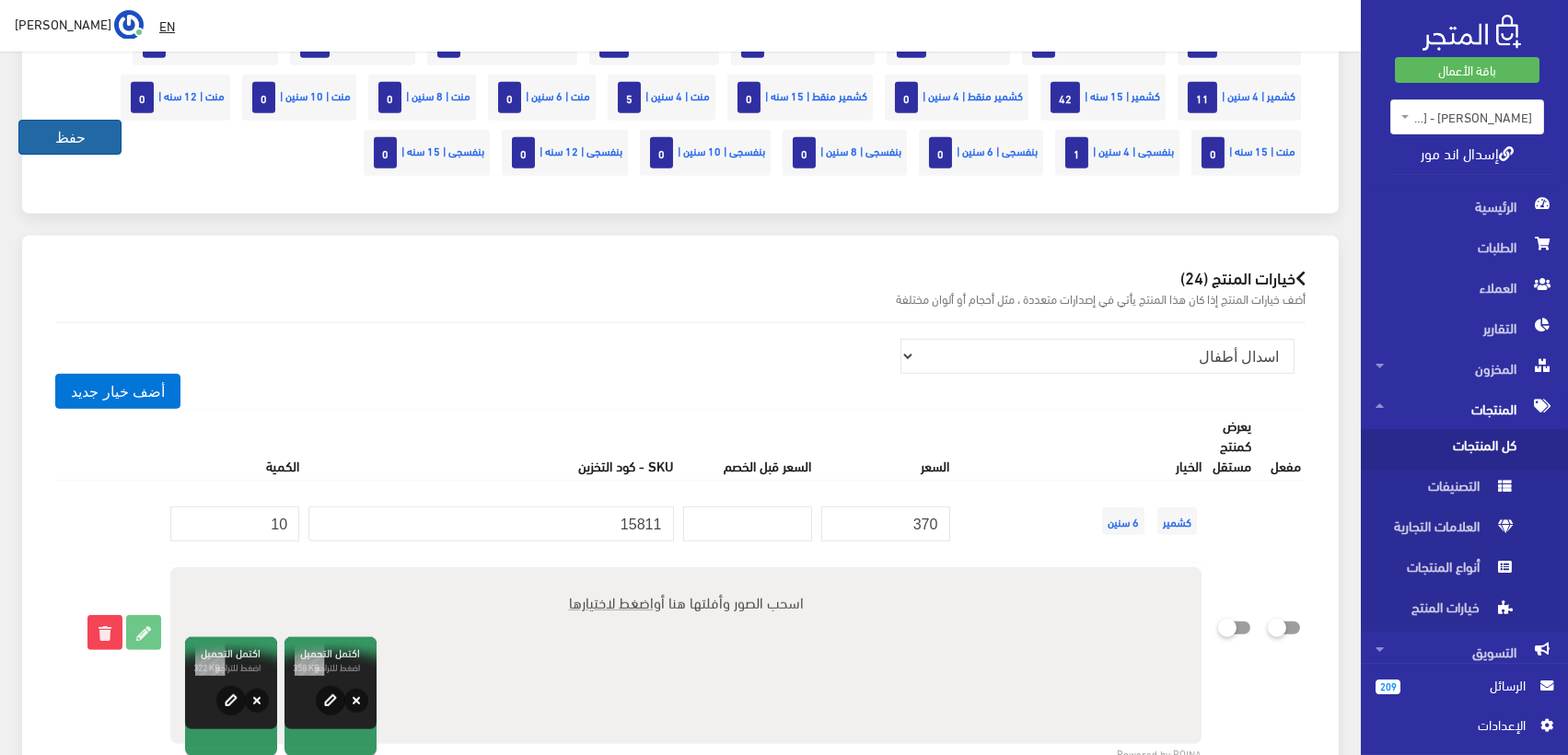
click at [78, 137] on button "حفظ" at bounding box center [70, 137] width 103 height 35
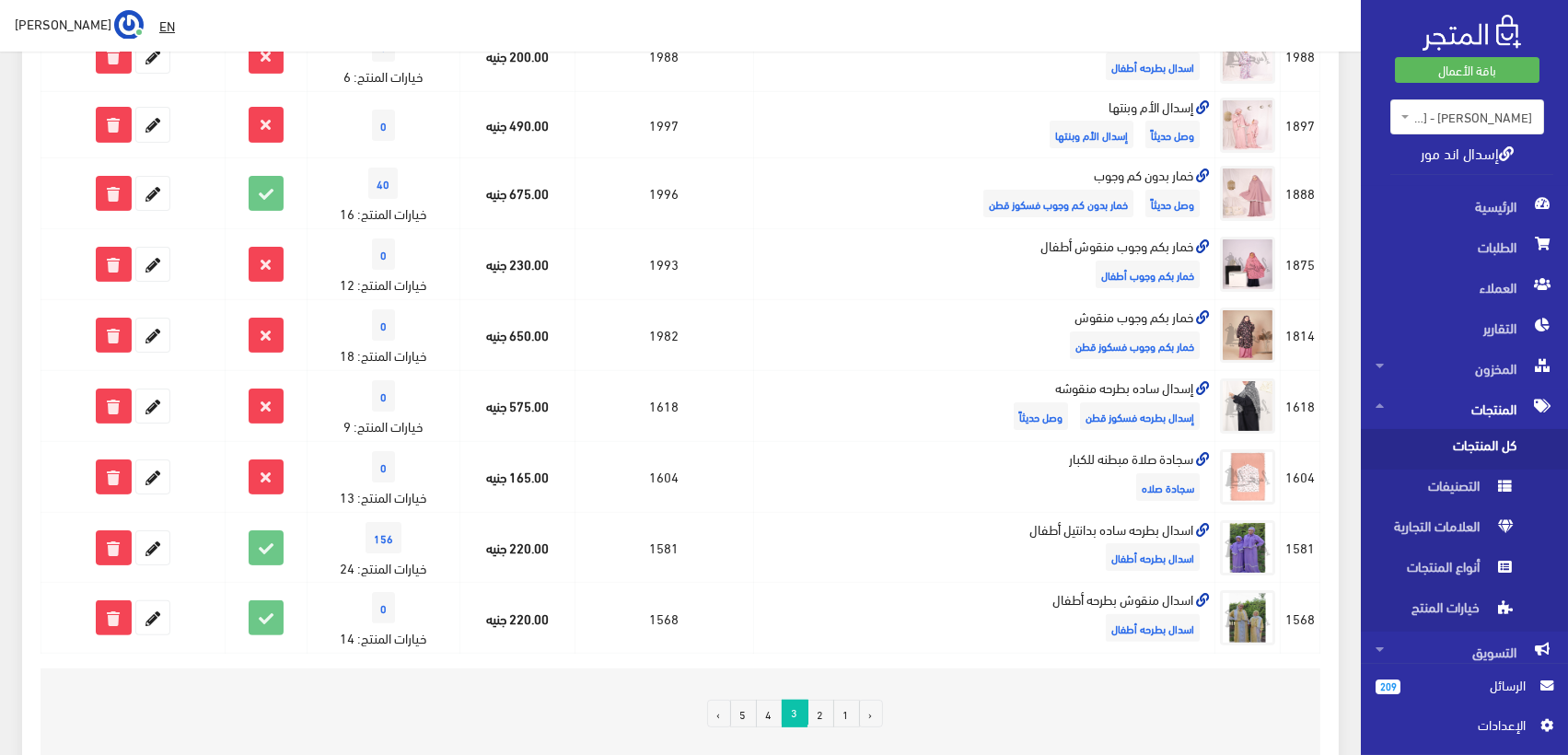
scroll to position [1294, 0]
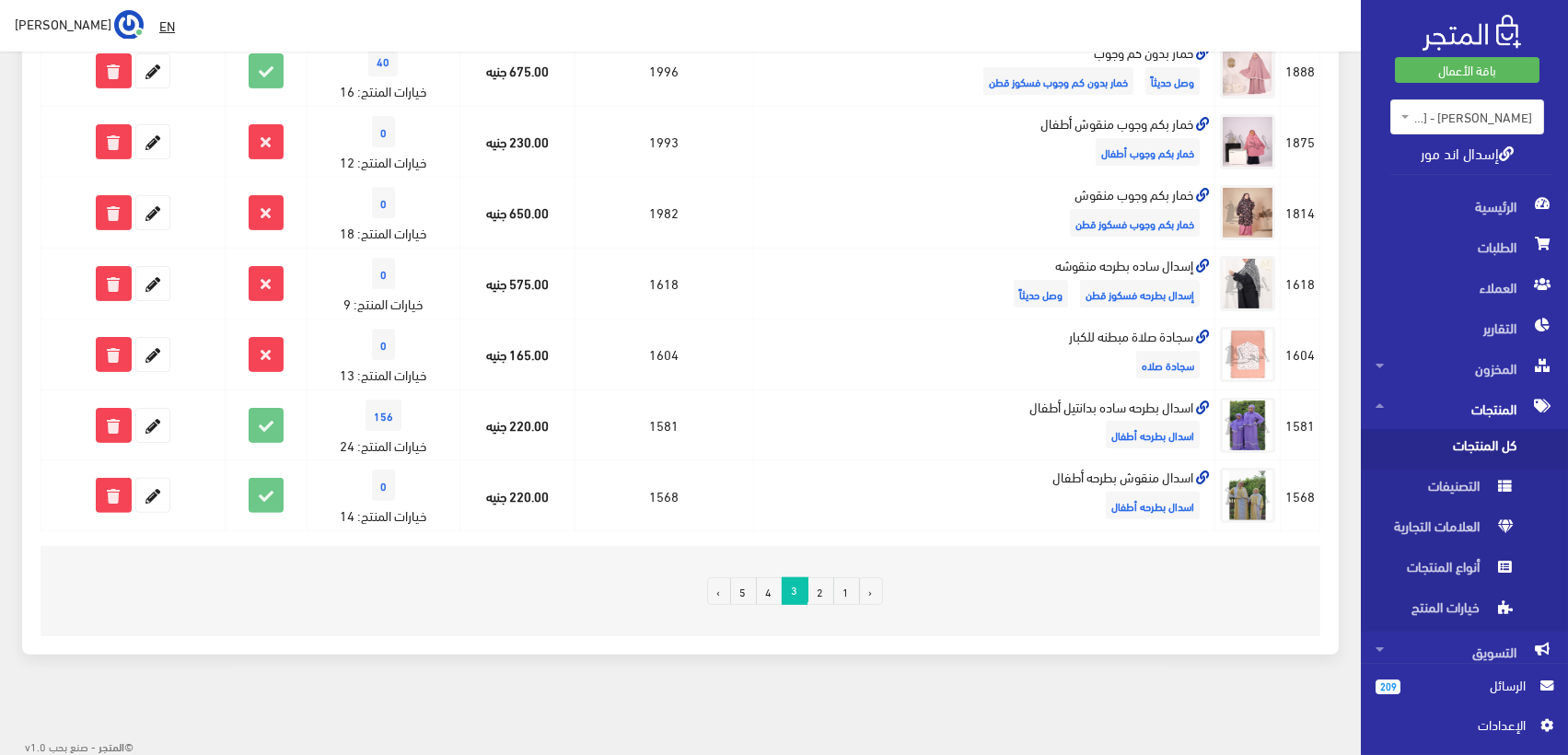
click at [822, 588] on link "2" at bounding box center [821, 591] width 26 height 27
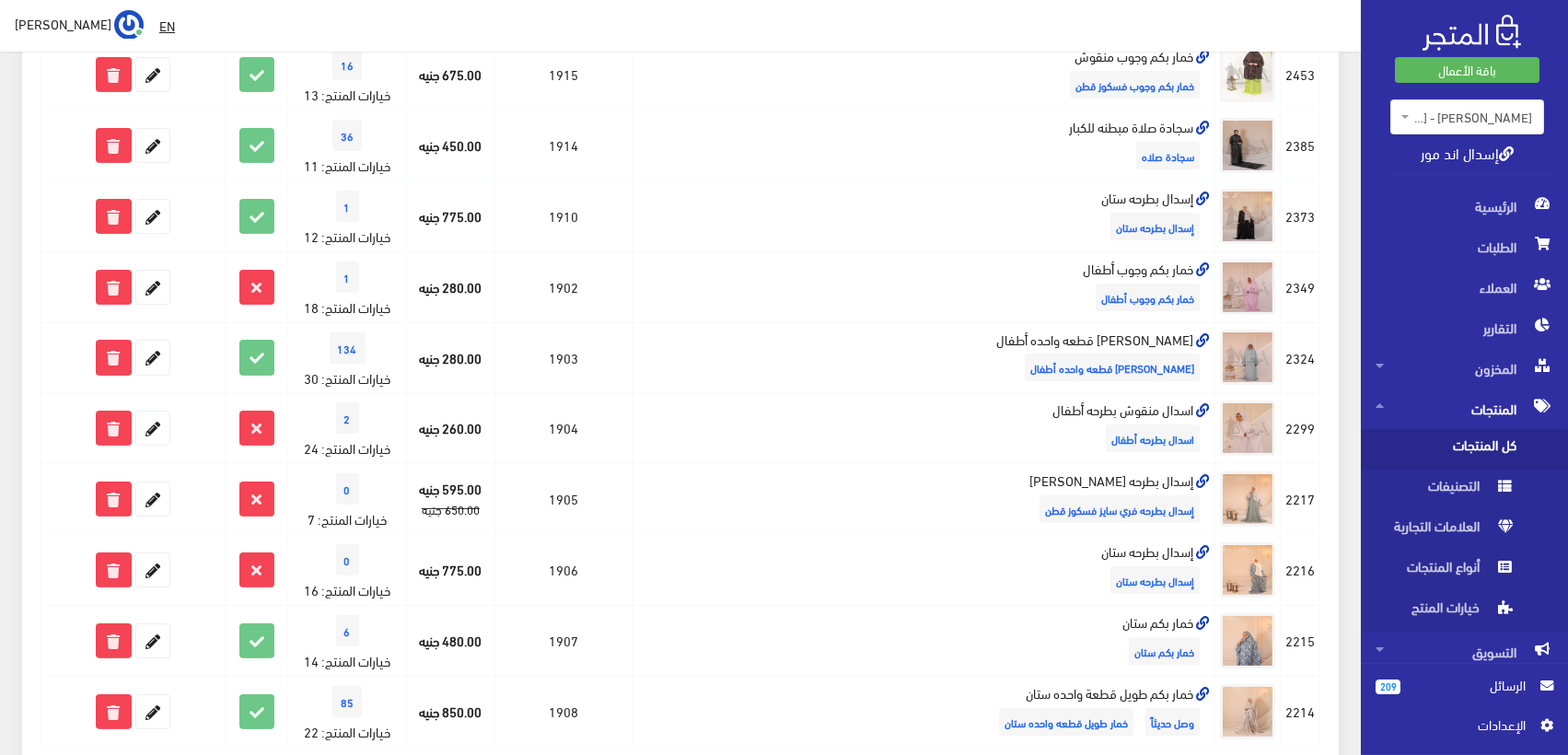
scroll to position [1225, 0]
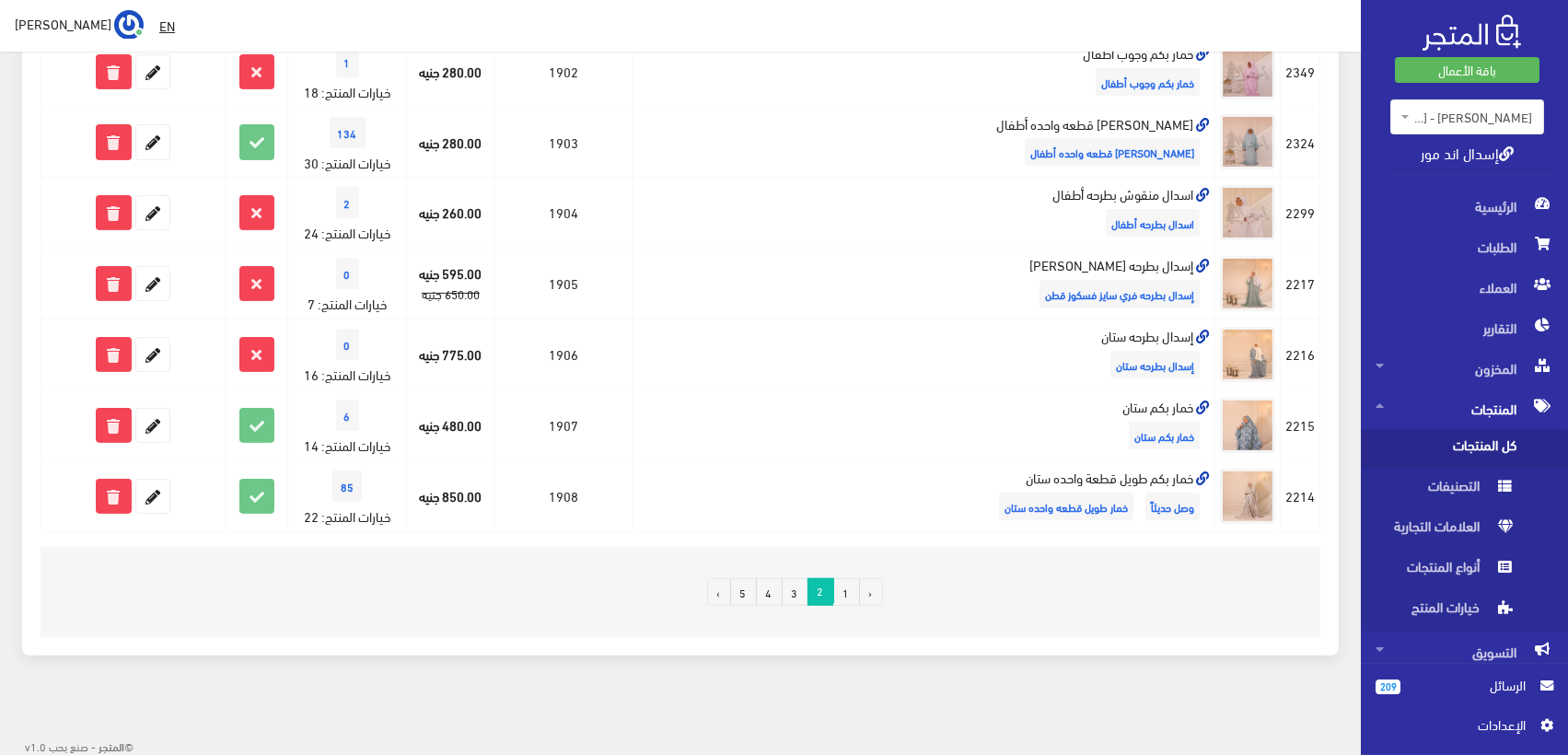
click at [839, 600] on link "1" at bounding box center [847, 592] width 26 height 27
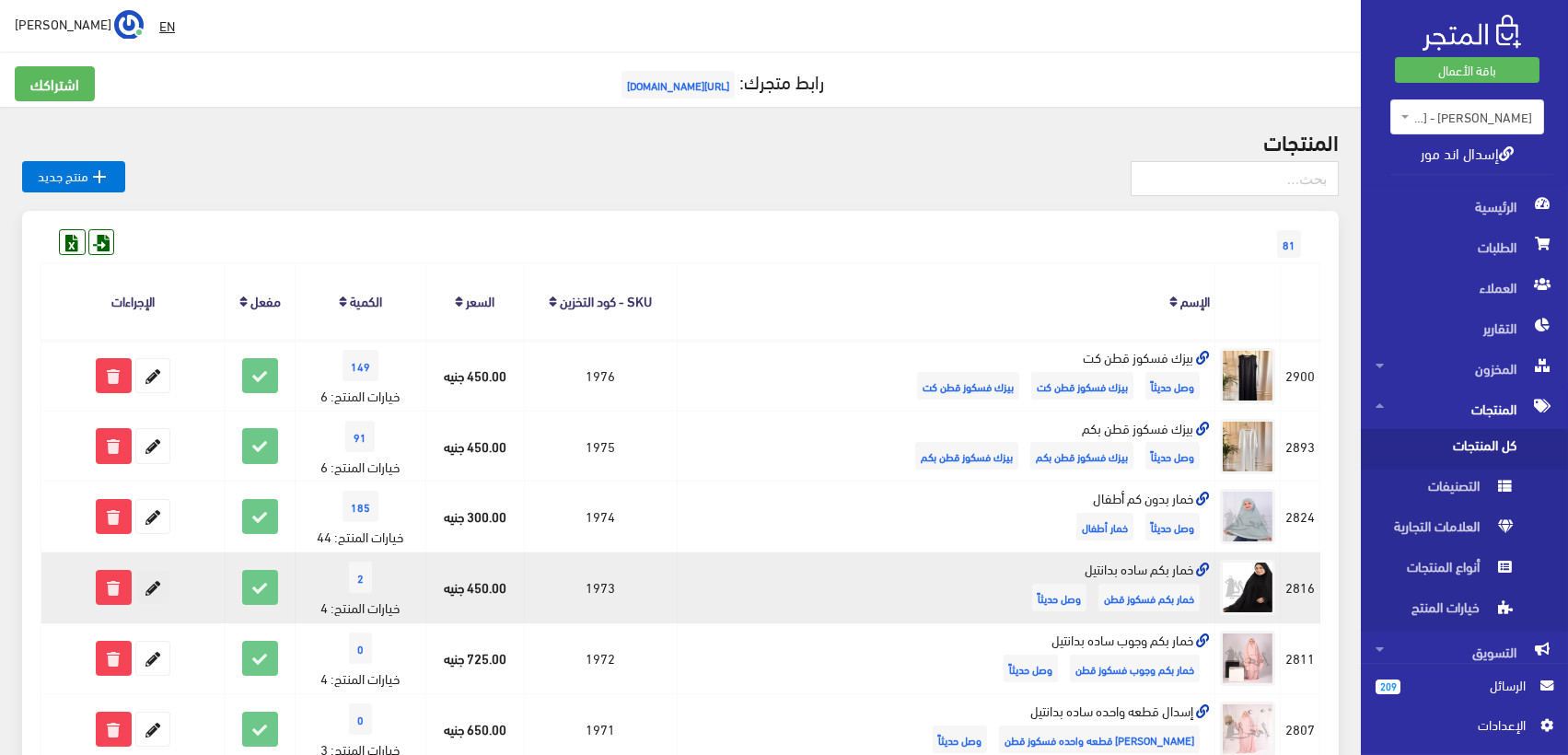
click at [152, 586] on icon at bounding box center [152, 587] width 33 height 33
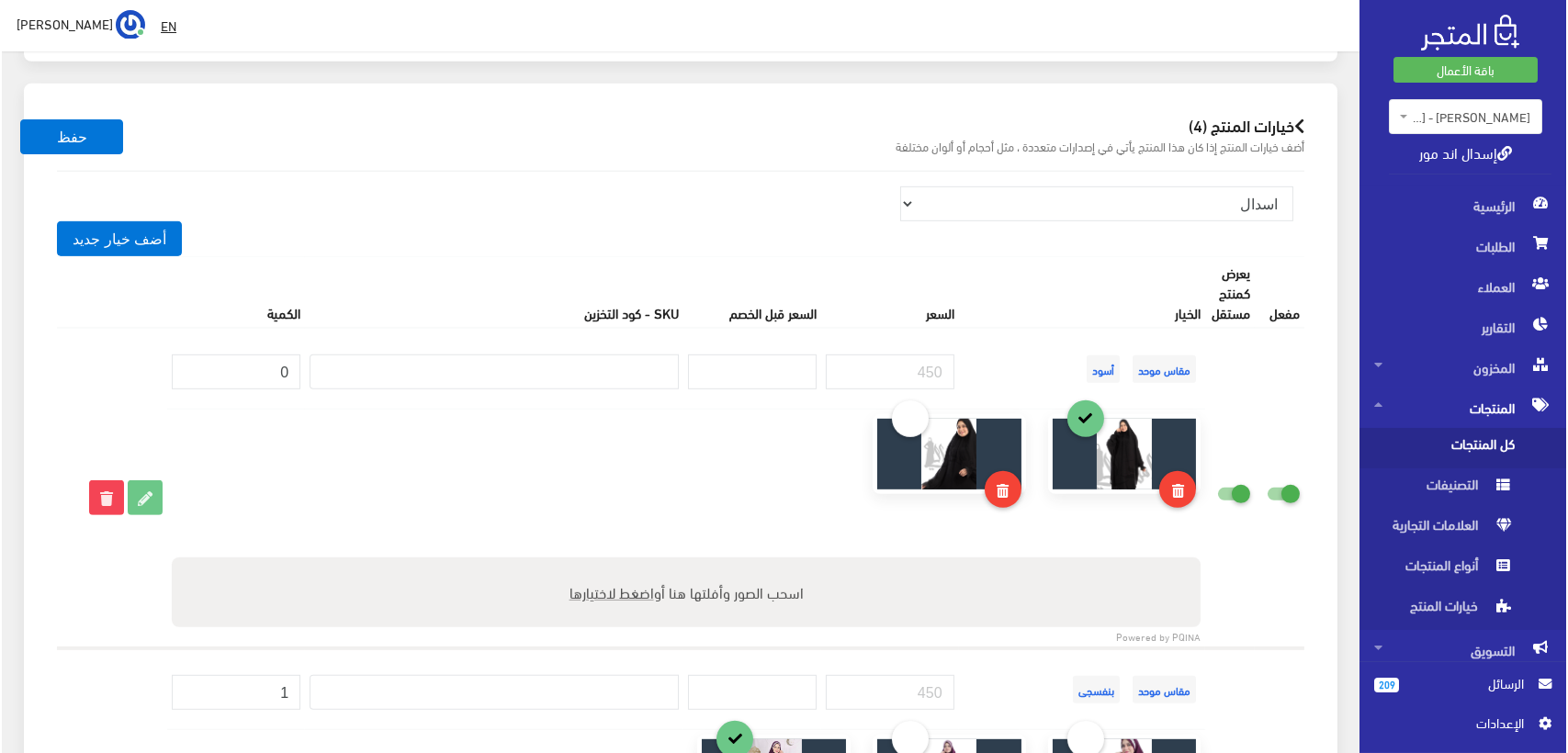
scroll to position [1528, 0]
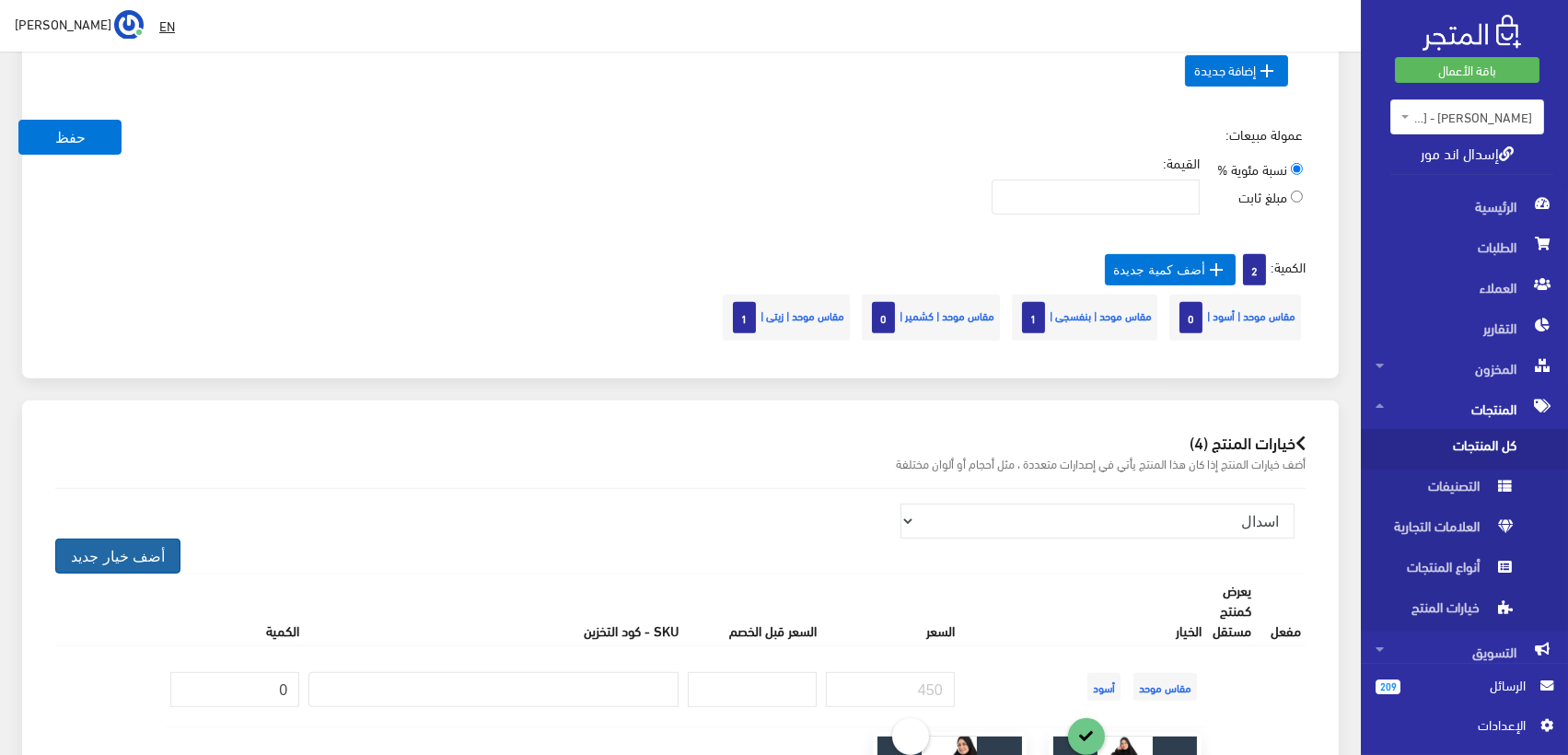
click at [113, 560] on button "أضف خيار جديد" at bounding box center [117, 556] width 125 height 35
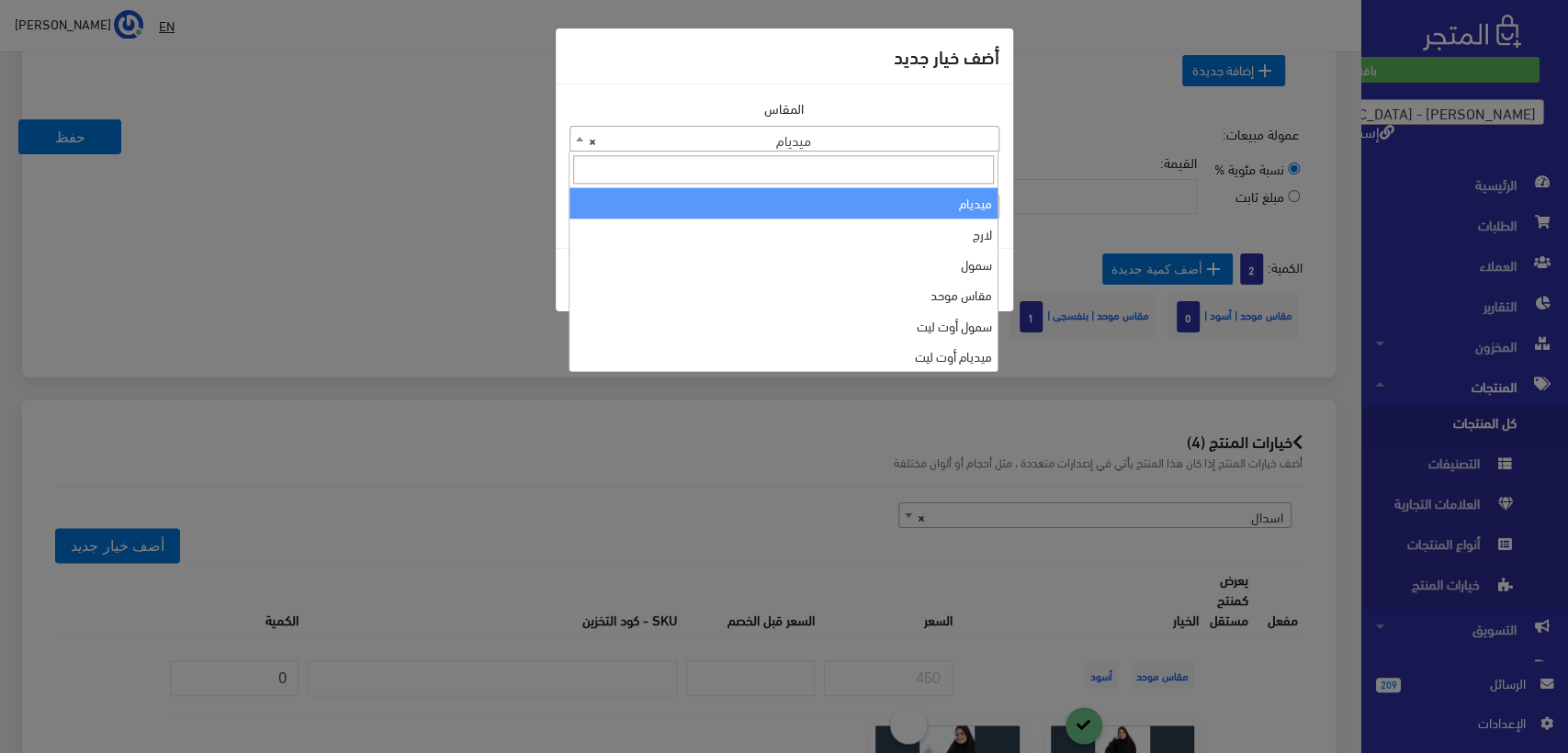
click at [841, 146] on span "× ميديام" at bounding box center [784, 139] width 428 height 25
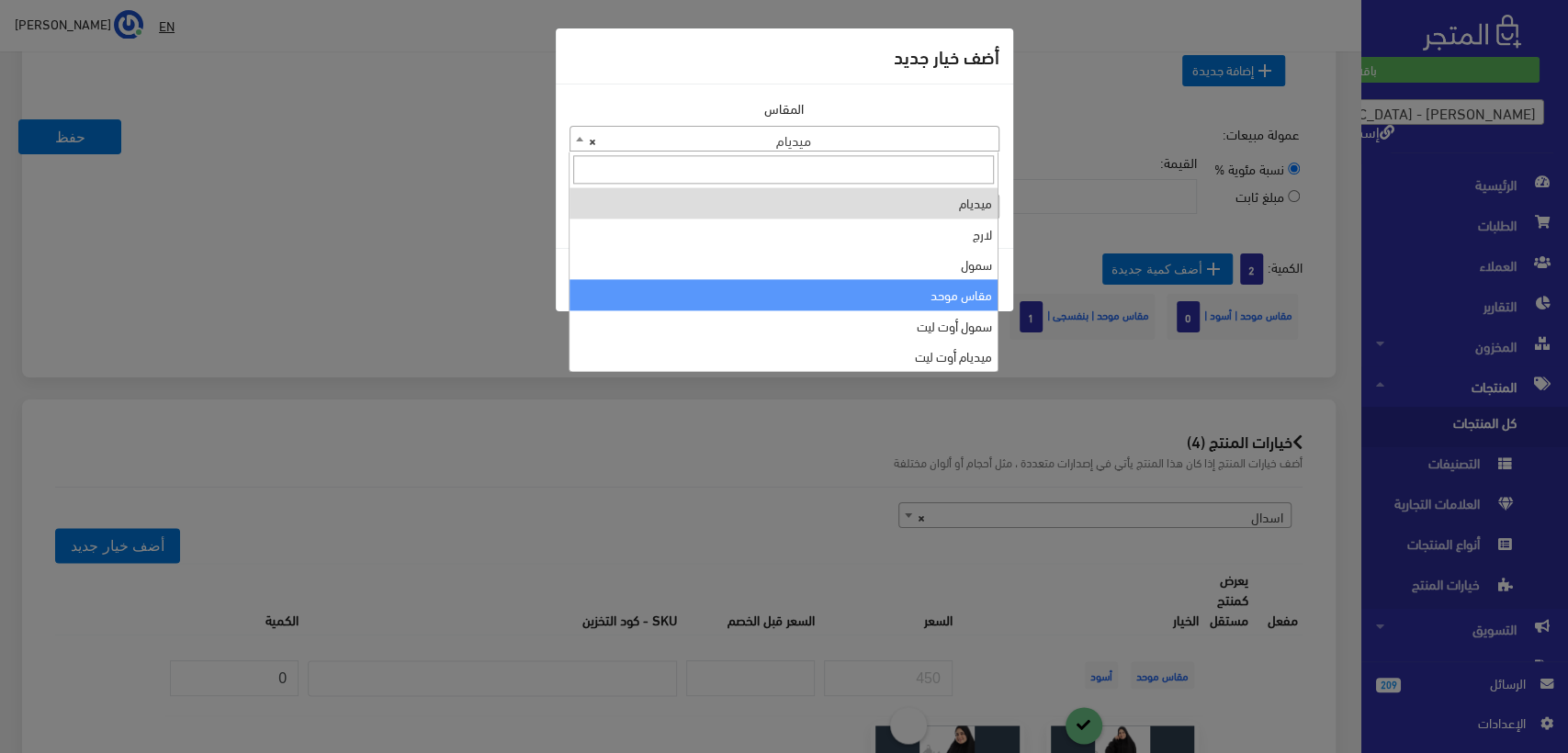
select select "39"
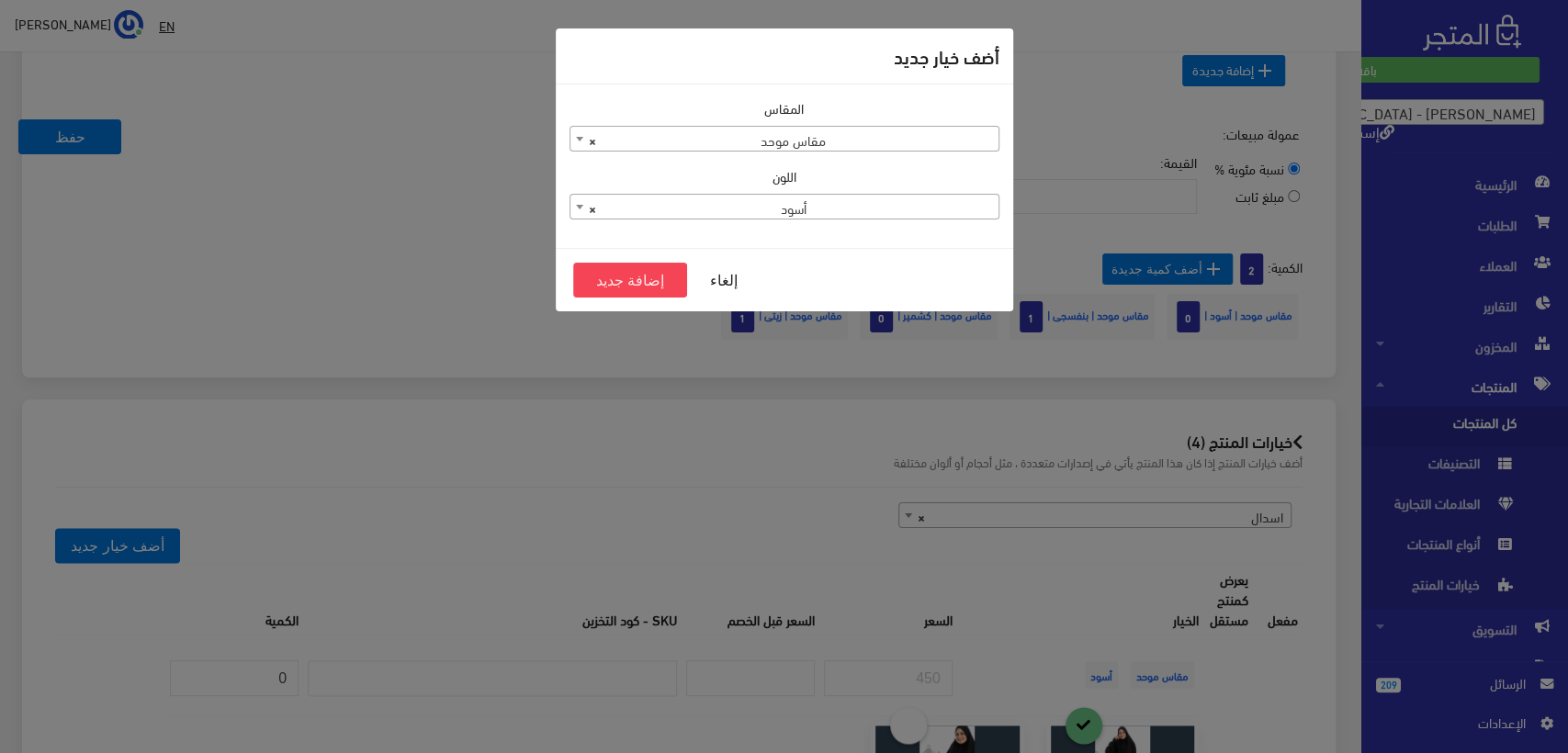
click at [826, 197] on span "× أسود" at bounding box center [784, 207] width 428 height 25
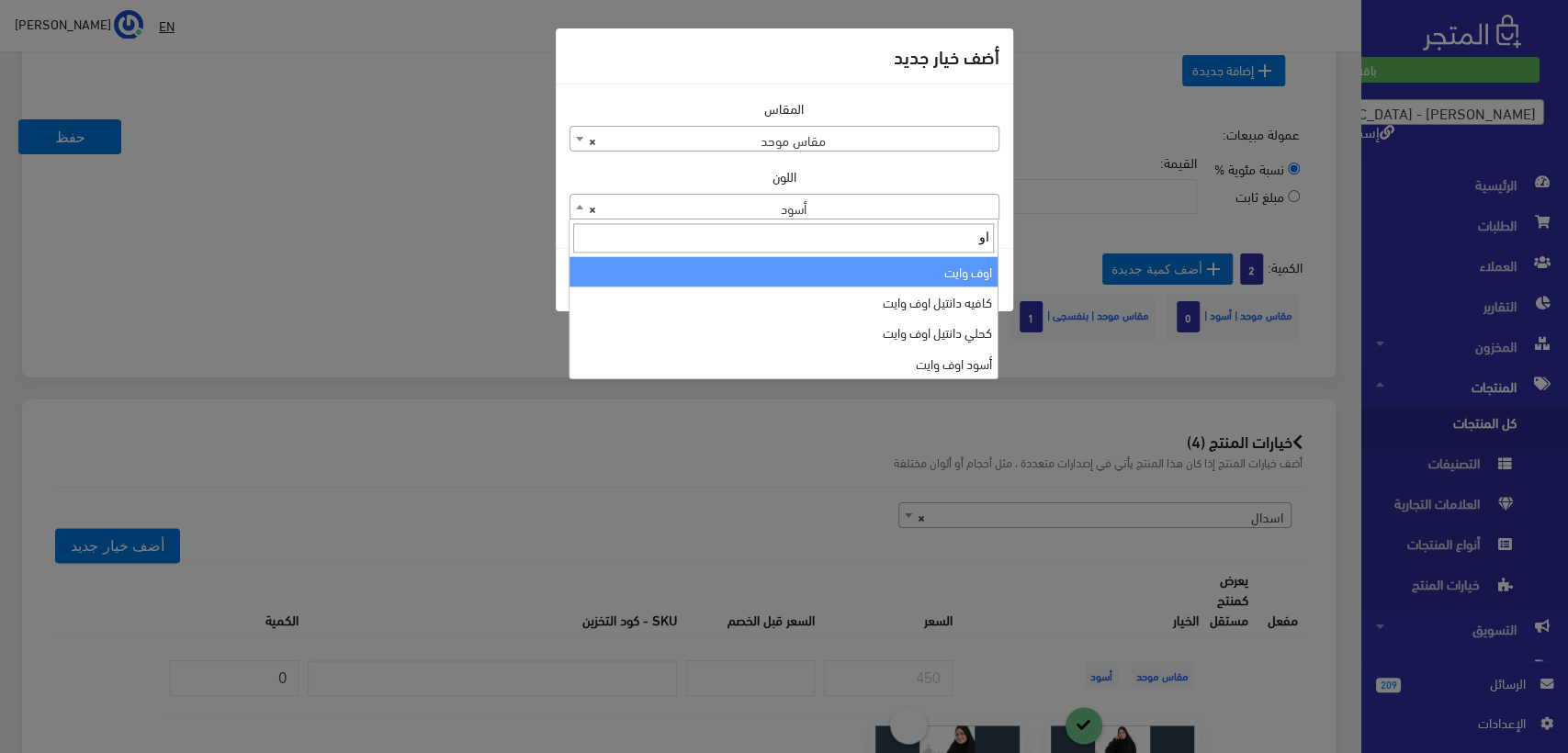
type input "او"
select select "27"
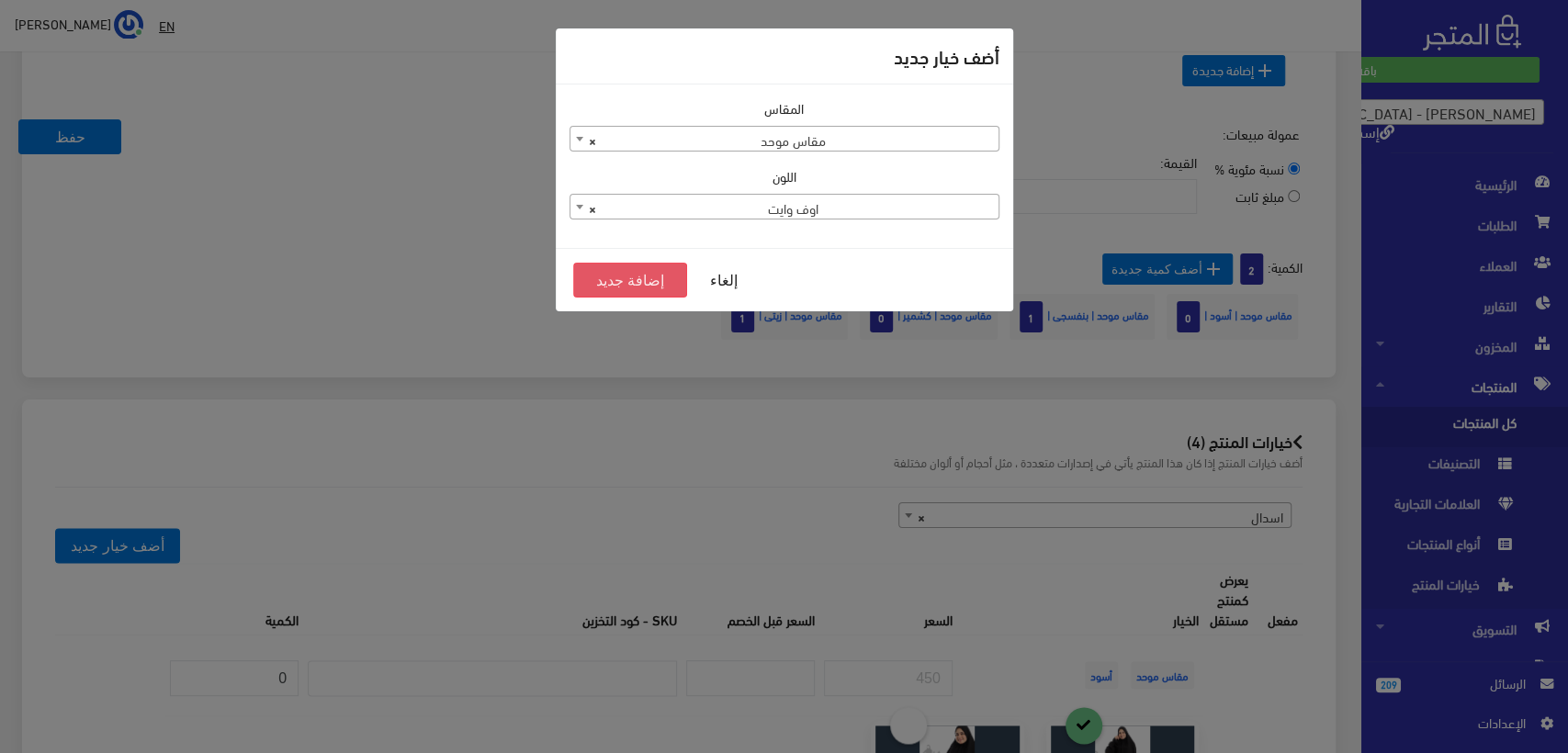
click at [608, 281] on button "إضافة جديد" at bounding box center [630, 280] width 115 height 35
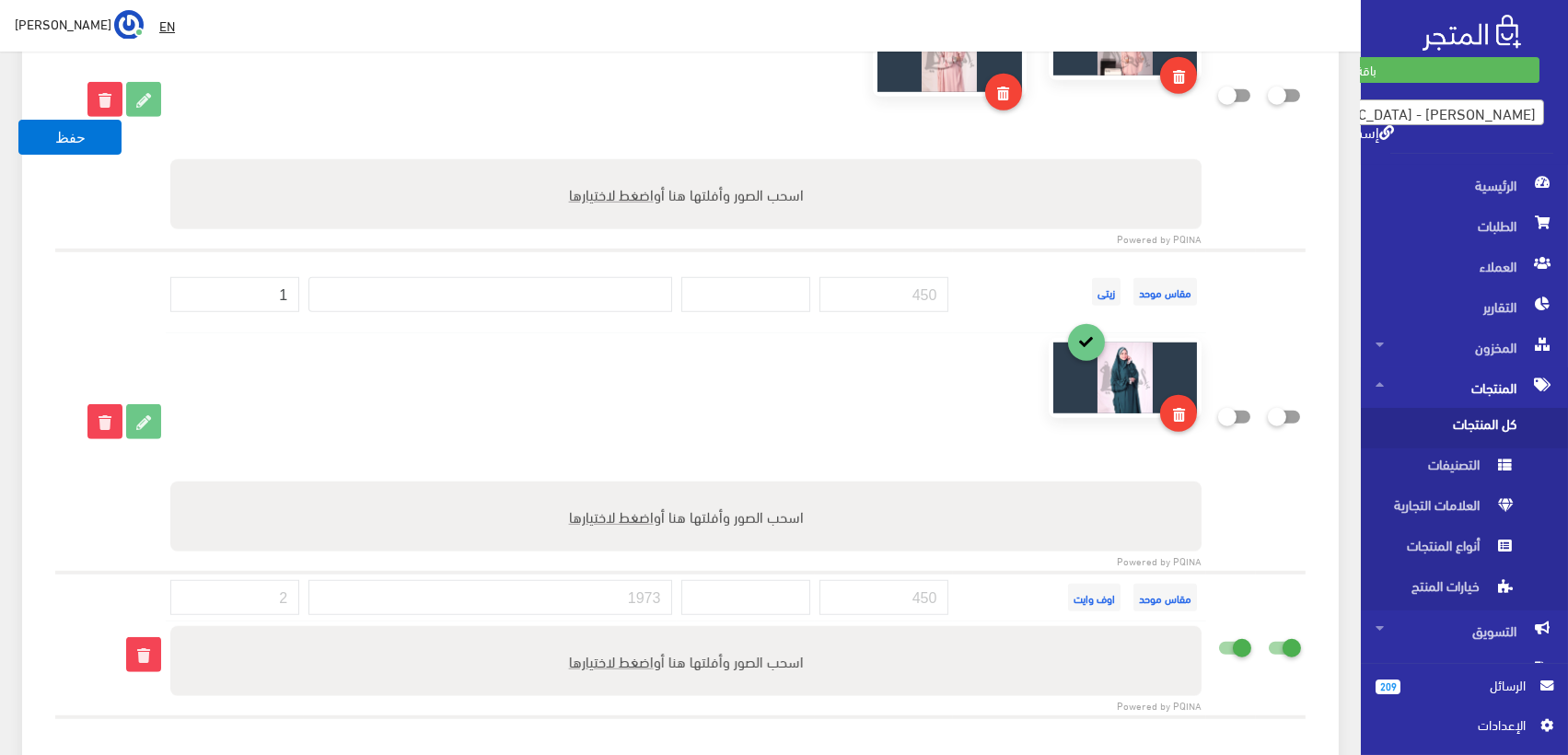
scroll to position [3102, 0]
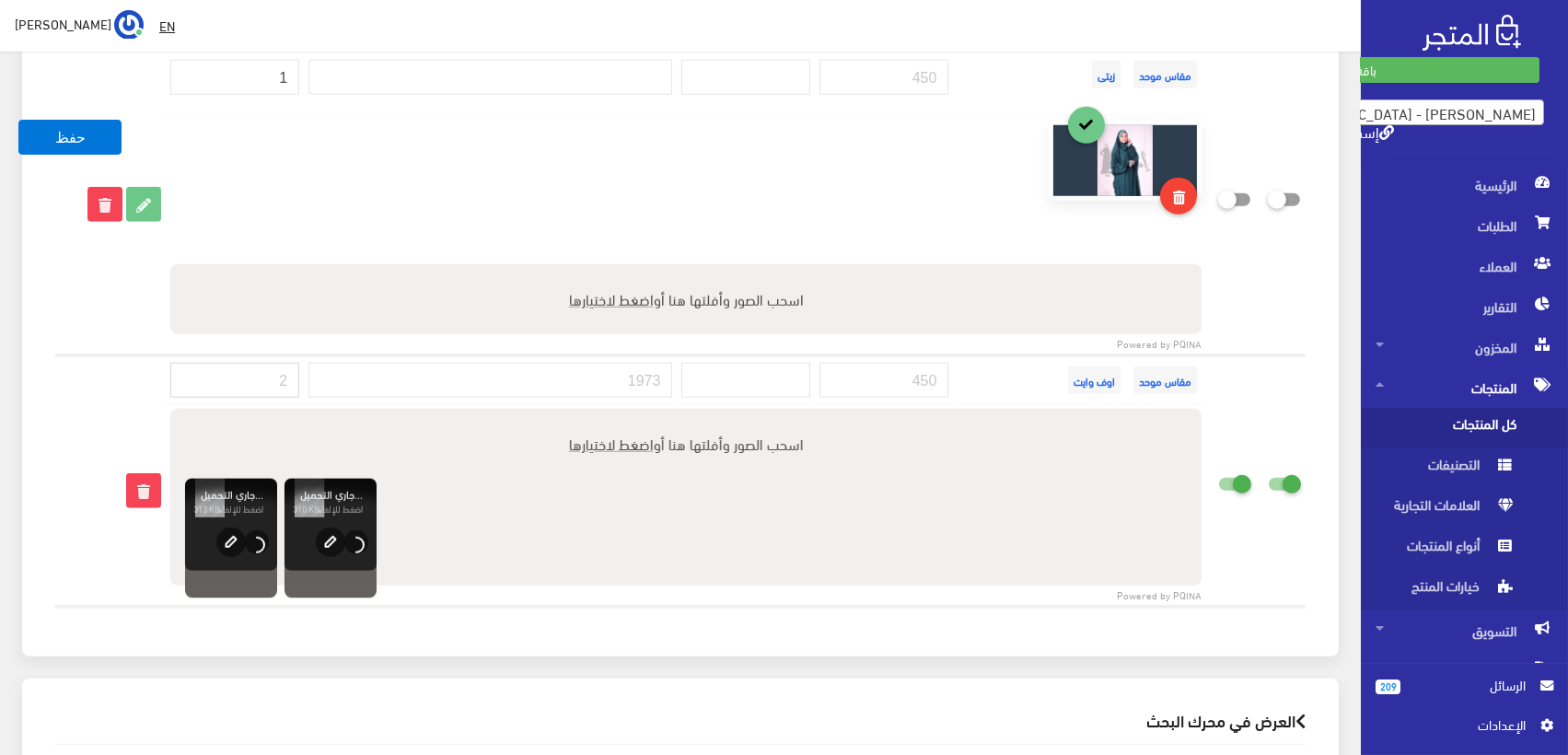
click at [268, 378] on input "number" at bounding box center [234, 379] width 129 height 35
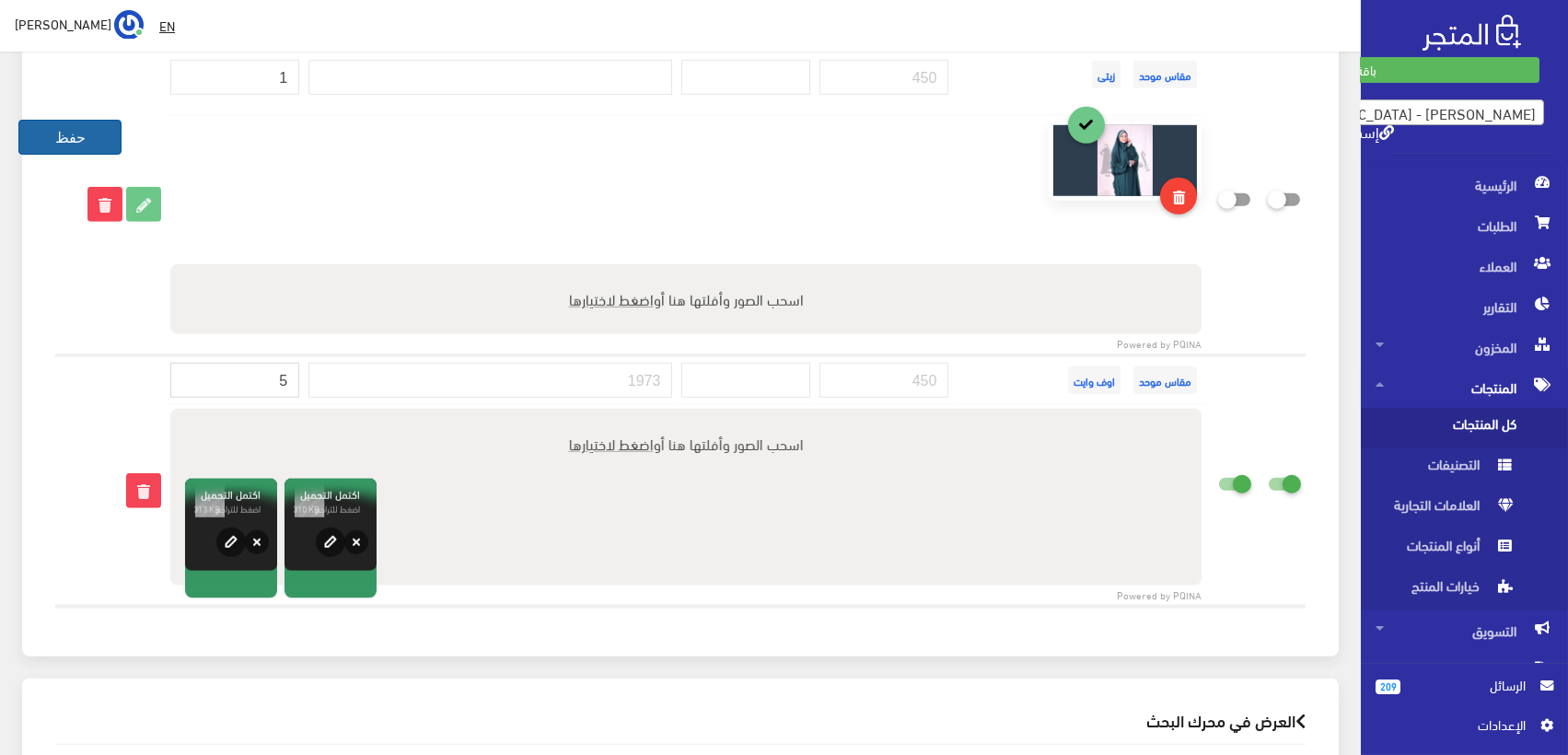
type input "5"
click at [83, 130] on button "حفظ" at bounding box center [70, 137] width 103 height 35
